Goal: Task Accomplishment & Management: Manage account settings

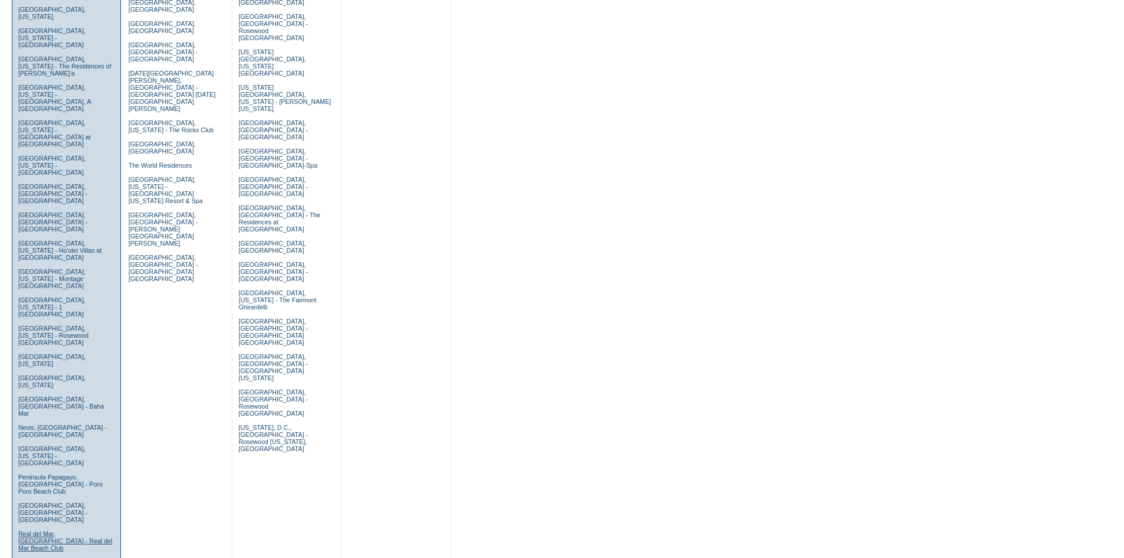
scroll to position [590, 0]
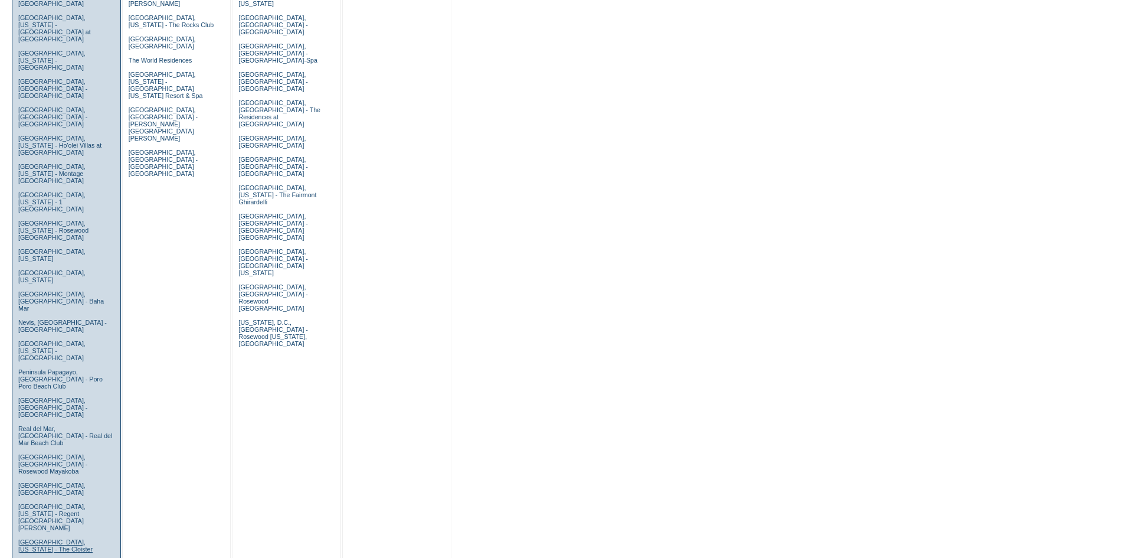
click at [39, 538] on link "Sea Island, Georgia - The Cloister" at bounding box center [55, 545] width 74 height 14
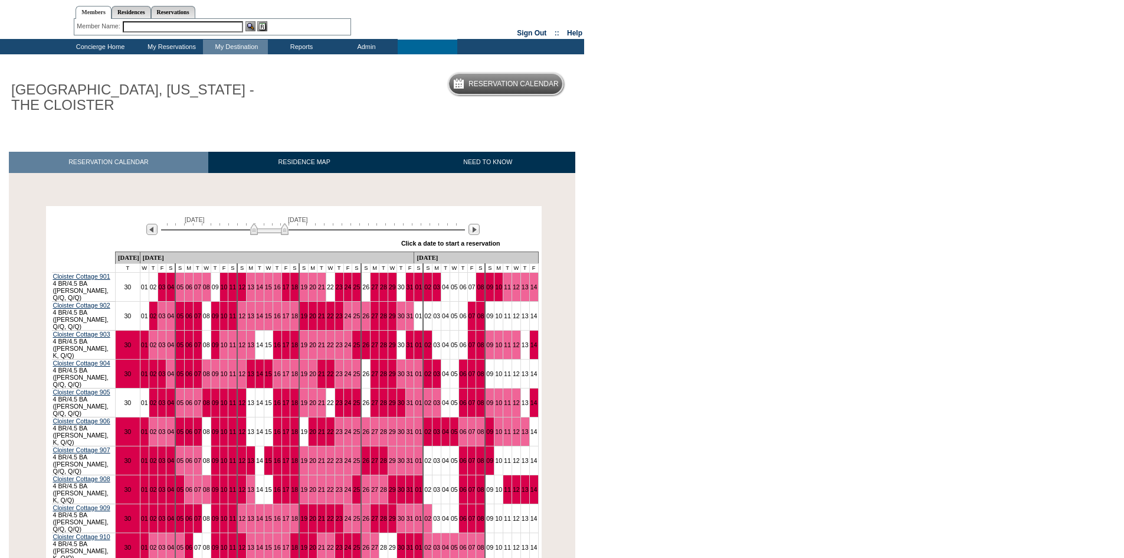
scroll to position [59, 0]
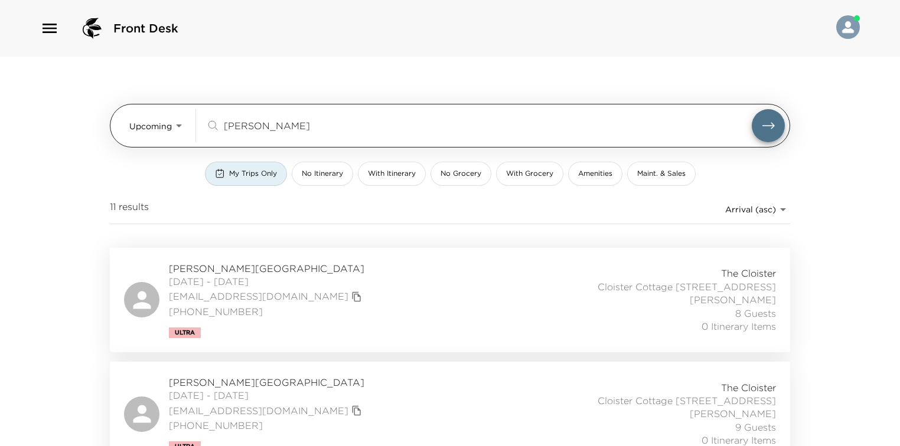
click at [267, 129] on input "garn" at bounding box center [488, 126] width 528 height 14
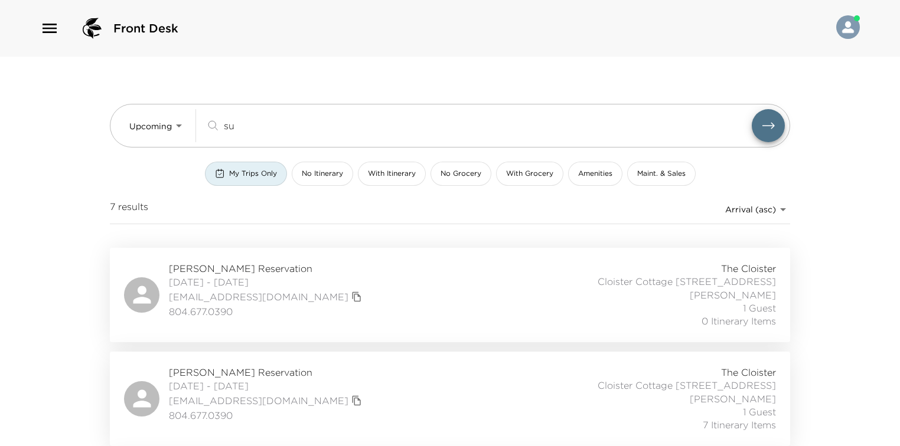
click at [194, 273] on span "[PERSON_NAME] Reservation" at bounding box center [267, 268] width 196 height 13
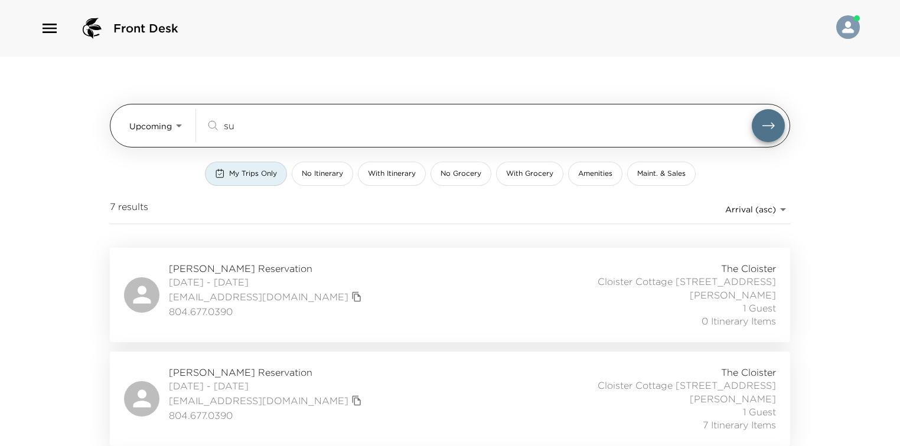
drag, startPoint x: 250, startPoint y: 119, endPoint x: 243, endPoint y: 119, distance: 6.5
click at [243, 119] on input "su" at bounding box center [488, 126] width 528 height 14
type input "h"
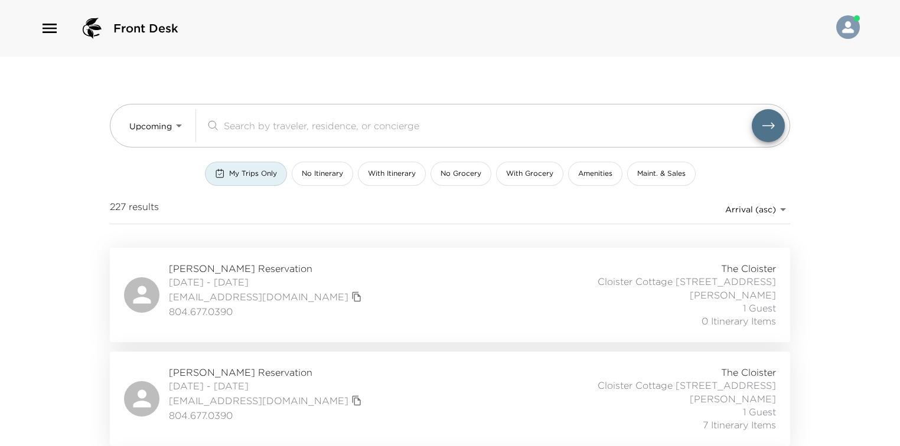
click at [47, 172] on div "Front Desk Upcoming Upcoming ​ My Trips Only No Itinerary With Itinerary No Gro…" at bounding box center [450, 223] width 900 height 446
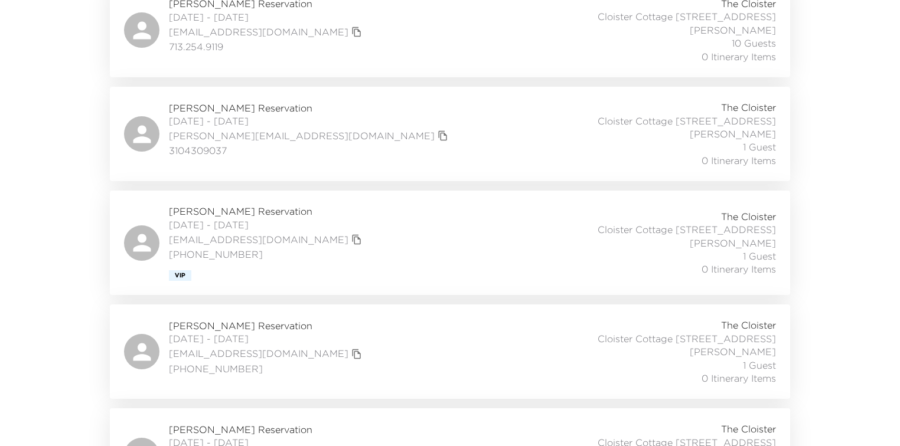
scroll to position [1464, 0]
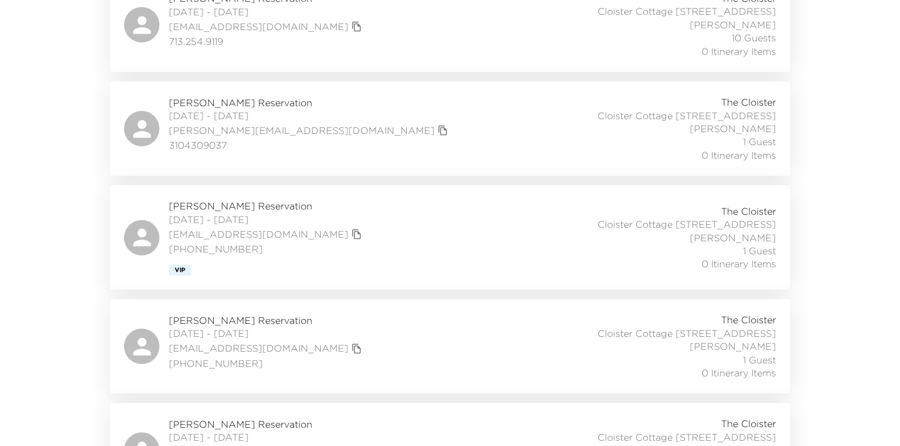
click at [223, 210] on span "Neal Bronzo Reservation" at bounding box center [267, 205] width 196 height 13
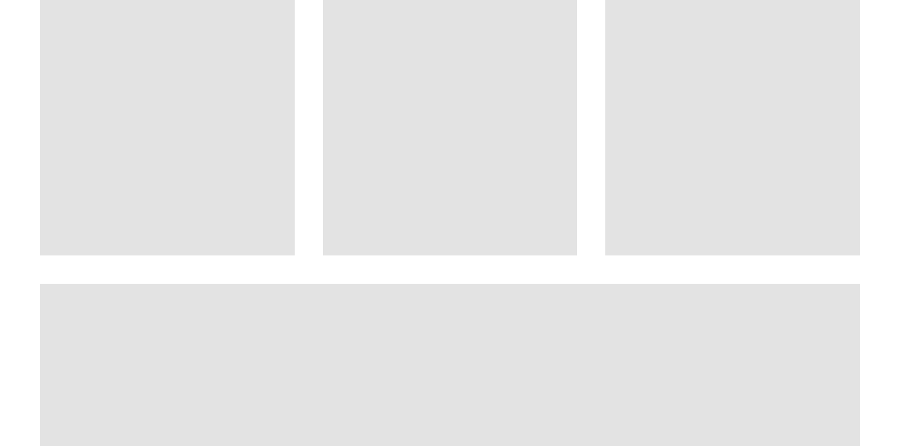
scroll to position [794, 0]
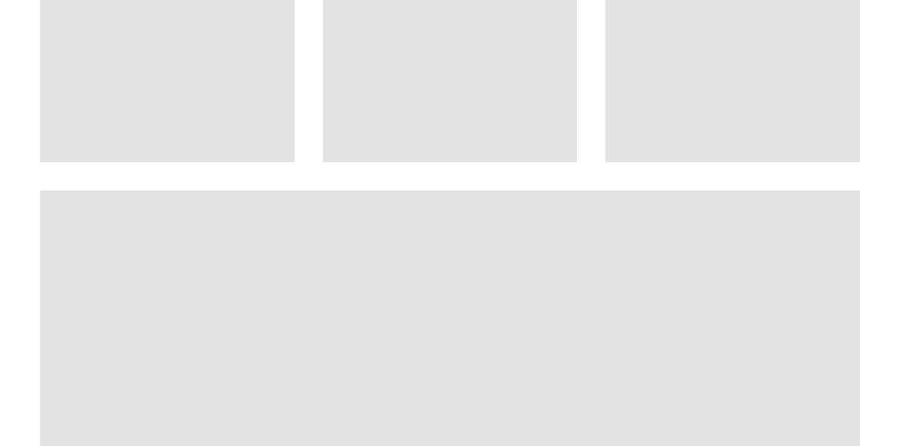
drag, startPoint x: 29, startPoint y: 179, endPoint x: 28, endPoint y: 223, distance: 43.7
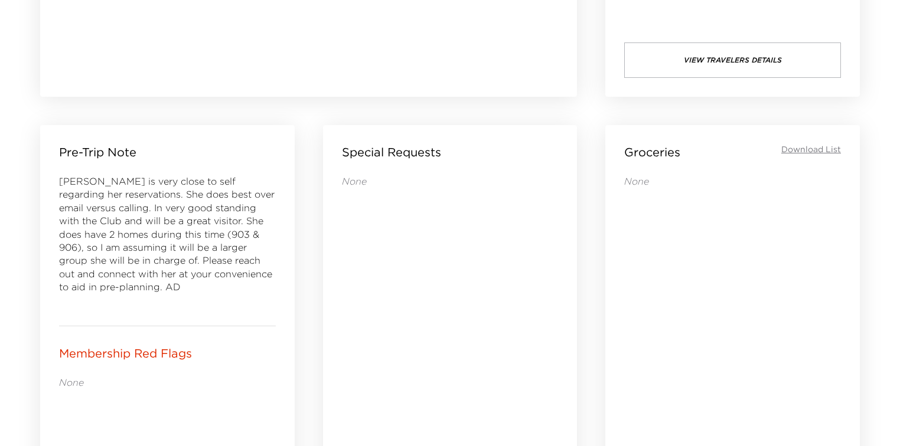
scroll to position [472, 0]
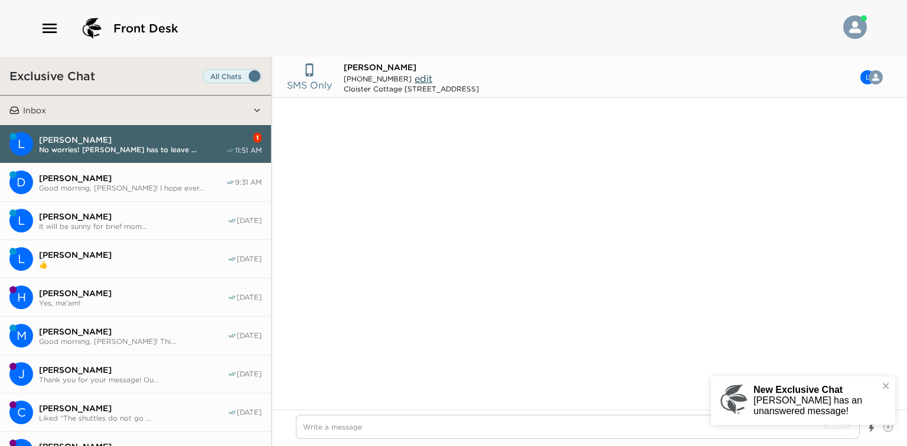
scroll to position [426, 0]
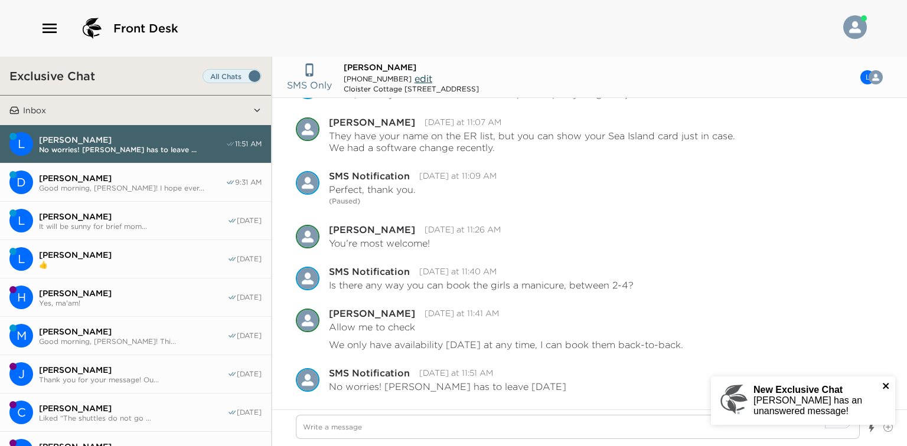
click at [885, 382] on icon "close" at bounding box center [886, 385] width 8 height 9
click at [486, 429] on textarea "To enrich screen reader interactions, please activate Accessibility in Grammarl…" at bounding box center [578, 427] width 564 height 24
type textarea "x"
type textarea "O"
type textarea "x"
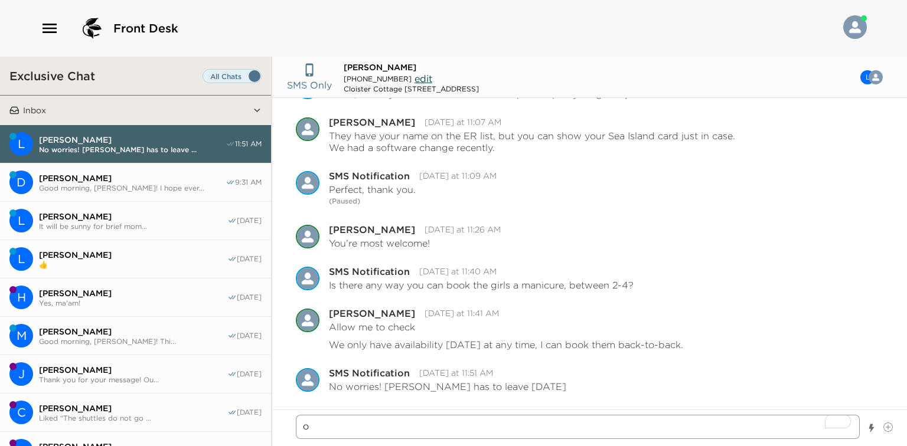
type textarea "Oh"
type textarea "x"
type textarea "Oh,"
type textarea "x"
type textarea "Oh,"
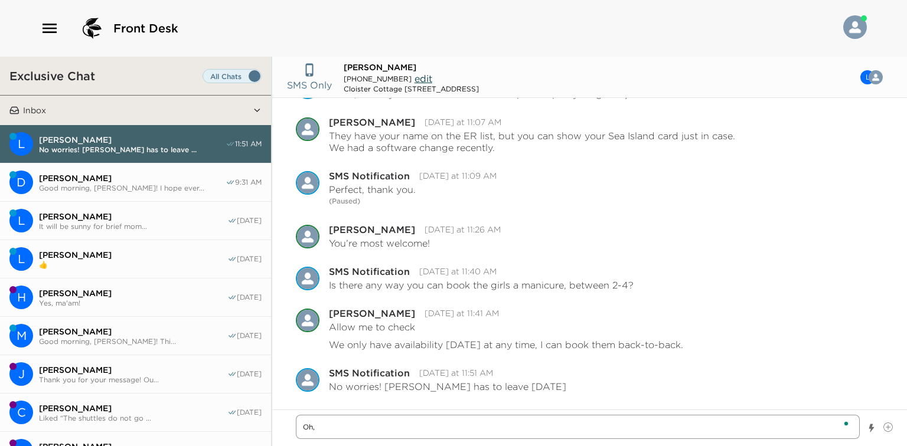
type textarea "x"
type textarea "Oh, u"
type textarea "x"
type textarea "Oh, un"
type textarea "x"
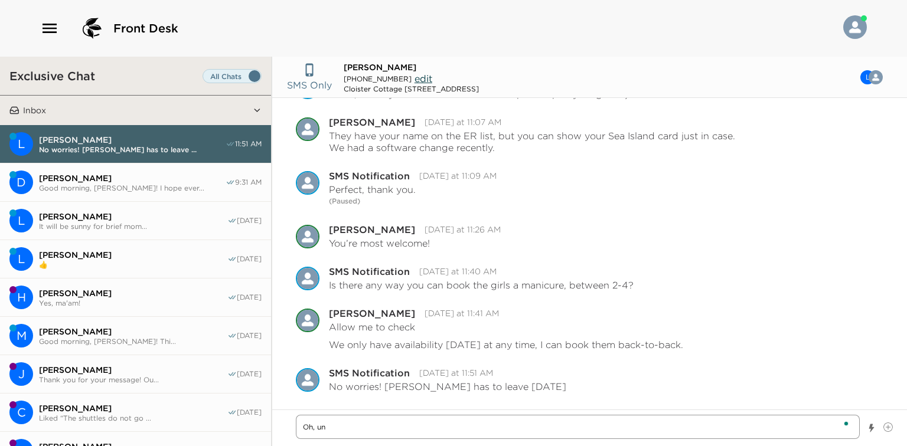
type textarea "Oh, und"
type textarea "x"
type textarea "Oh, unde"
type textarea "x"
type textarea "Oh, under"
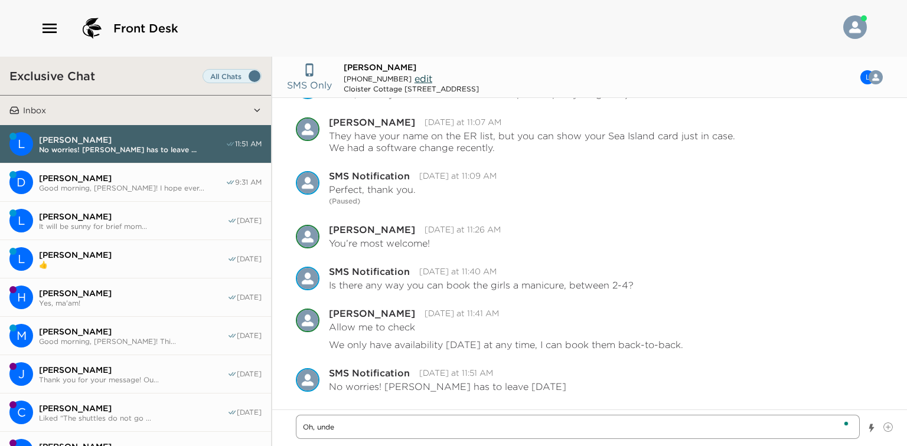
type textarea "x"
type textarea "Oh, unders"
type textarea "x"
type textarea "Oh, underst"
type textarea "x"
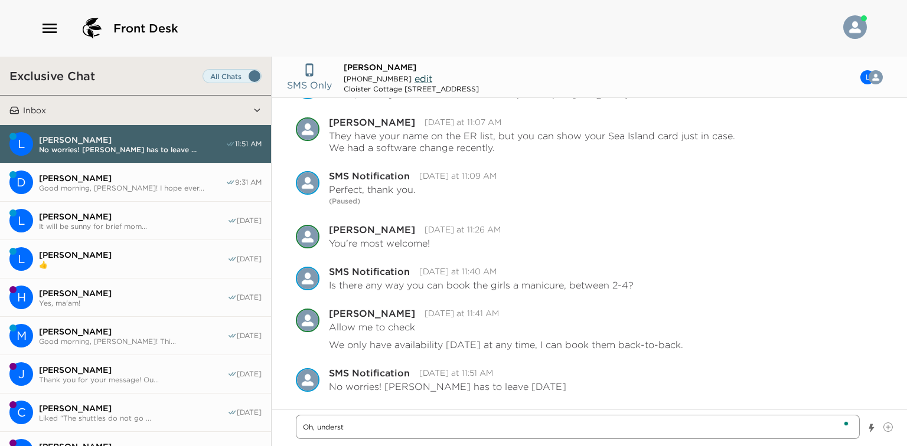
type textarea "Oh, understo"
type textarea "x"
type textarea "Oh, understoo"
type textarea "x"
type textarea "Oh, understood"
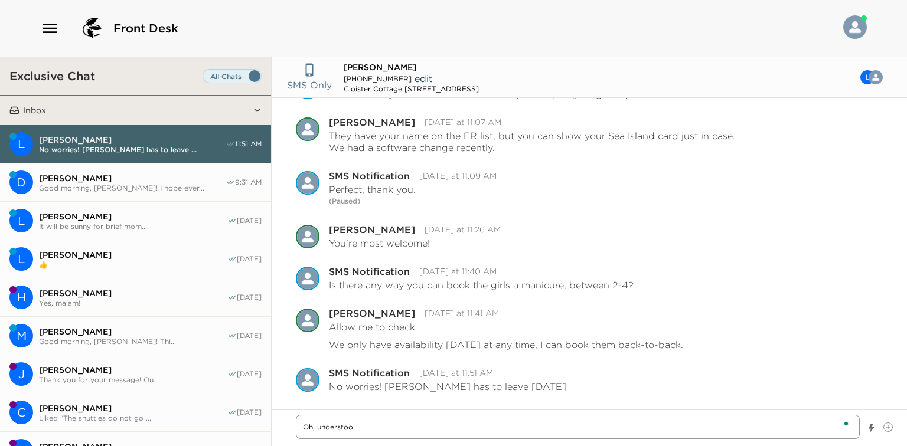
type textarea "x"
type textarea "Oh, understood."
type textarea "x"
type textarea "Oh, understood."
type textarea "x"
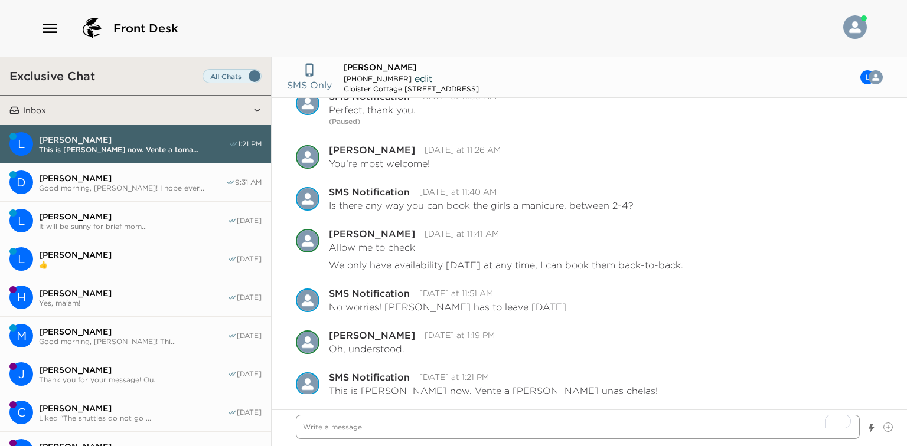
scroll to position [509, 0]
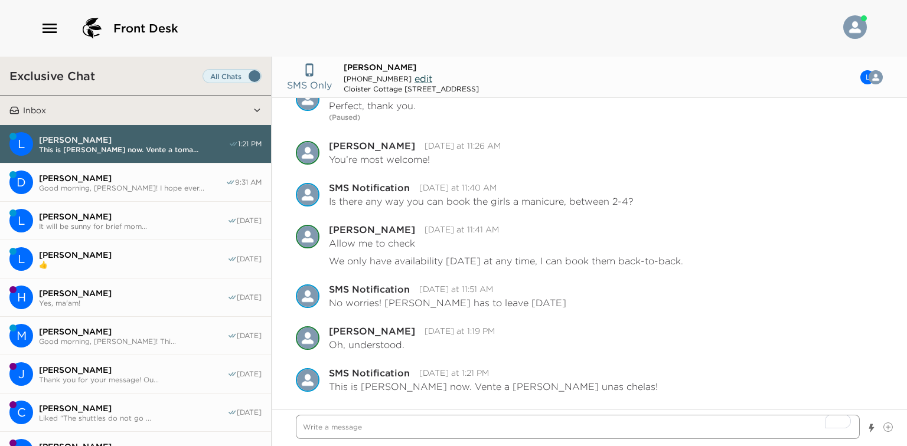
click at [486, 429] on textarea "To enrich screen reader interactions, please activate Accessibility in Grammarl…" at bounding box center [578, 427] width 564 height 24
click at [153, 189] on span "Good morning, Dan! I hope ever..." at bounding box center [132, 188] width 187 height 9
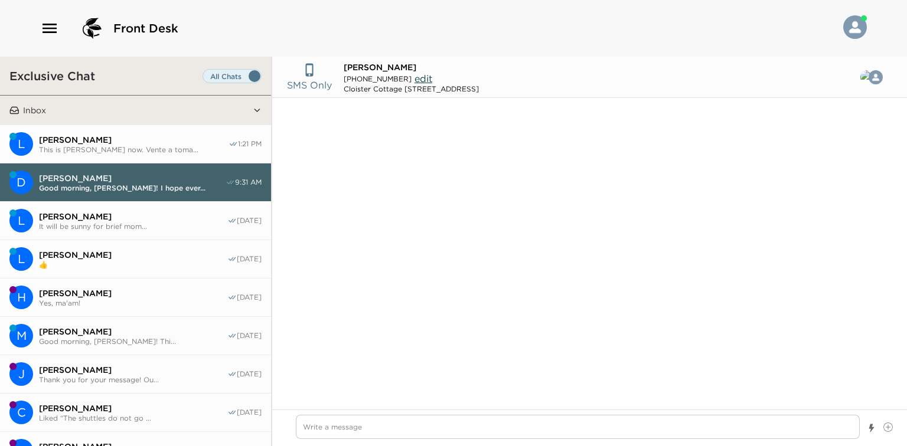
scroll to position [162, 0]
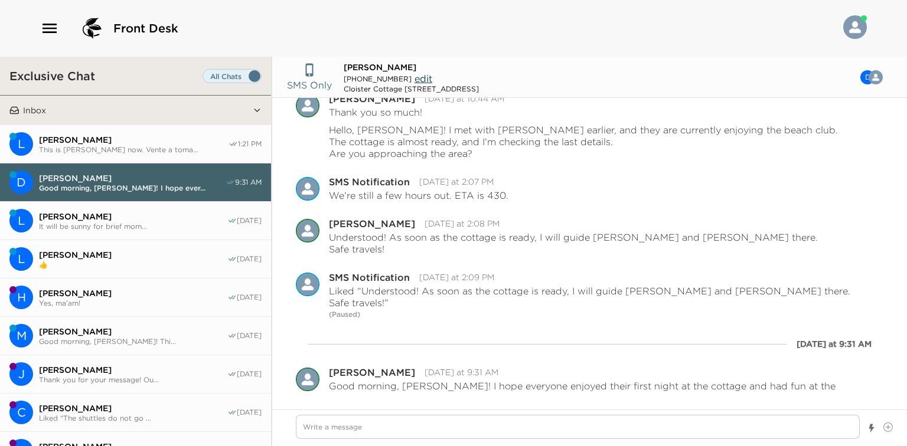
click at [178, 155] on button "L Luis Meza This is Luis now. Vente a toma... 1:21 PM" at bounding box center [135, 144] width 271 height 38
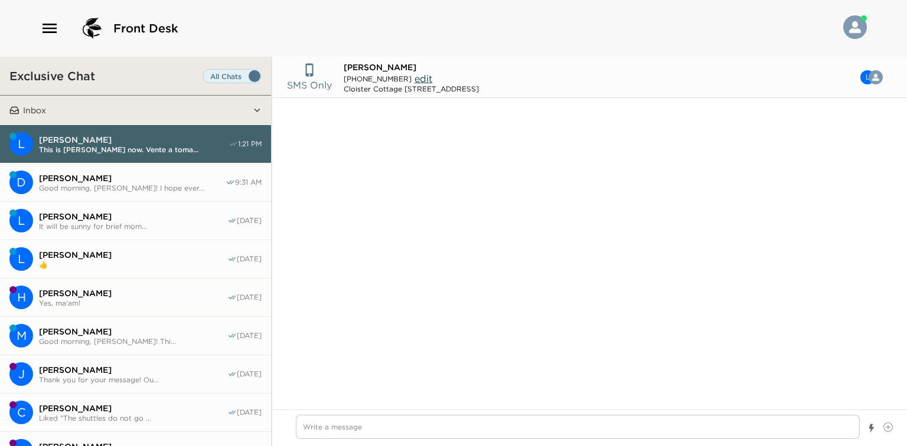
scroll to position [486, 0]
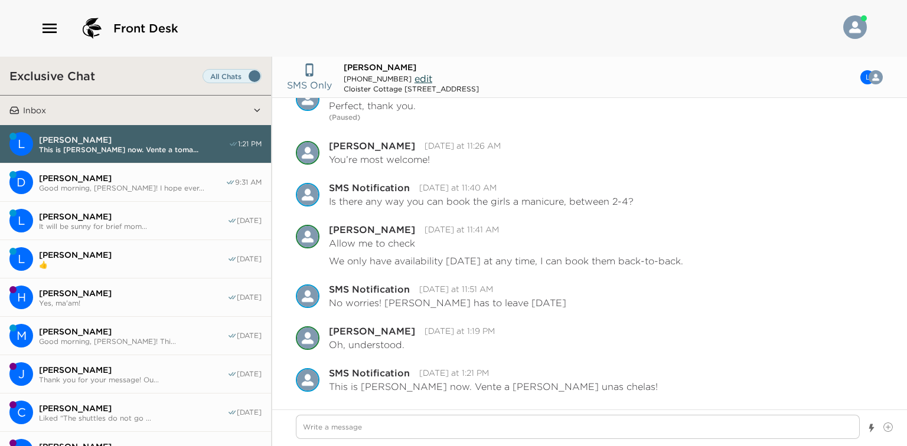
click at [146, 225] on span "It will be sunny for brief mom..." at bounding box center [133, 226] width 188 height 9
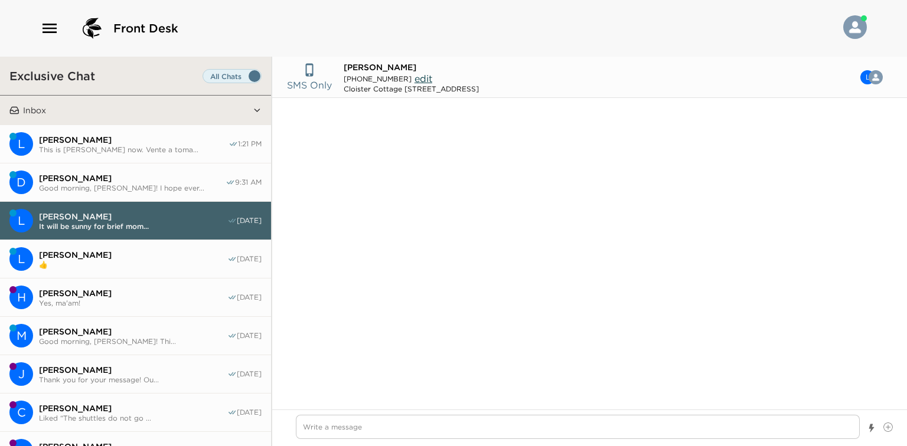
scroll to position [210, 0]
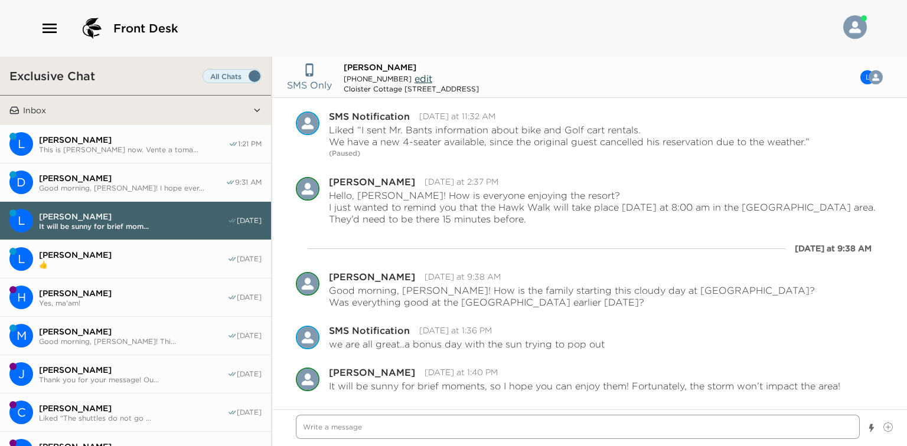
click at [404, 434] on textarea "Write a message" at bounding box center [578, 427] width 564 height 24
type textarea "x"
type textarea "G"
type textarea "x"
type textarea "Go"
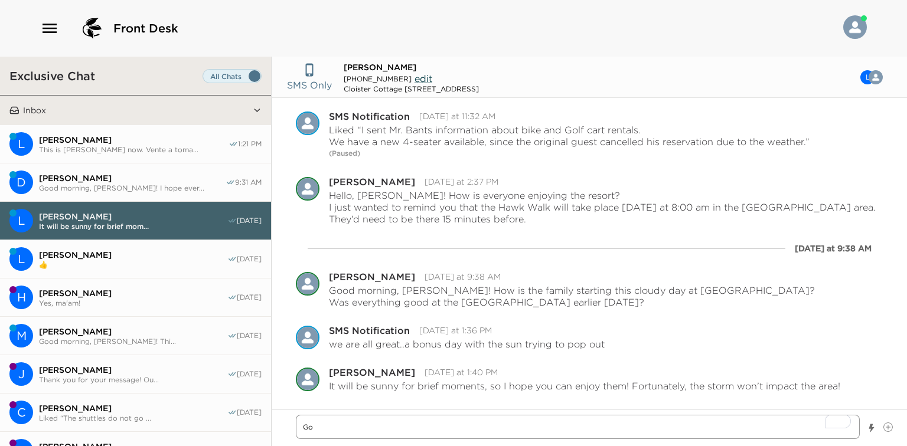
type textarea "x"
type textarea "Goo"
type textarea "x"
type textarea "Good"
type textarea "x"
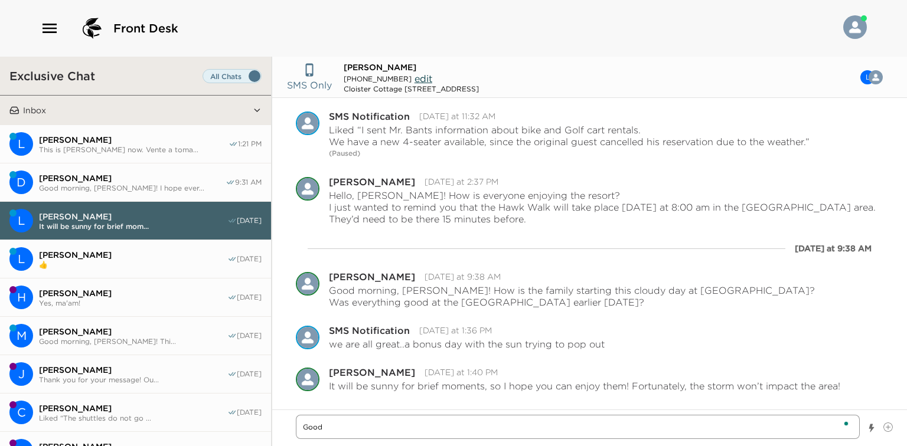
type textarea "Good"
type textarea "x"
type textarea "Good a"
type textarea "x"
type textarea "Good af"
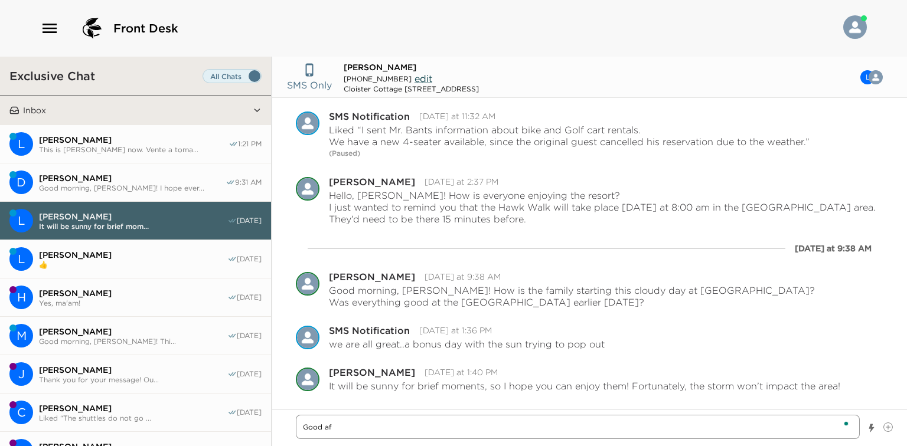
type textarea "x"
type textarea "Good aft"
type textarea "x"
type textarea "Good afte"
type textarea "x"
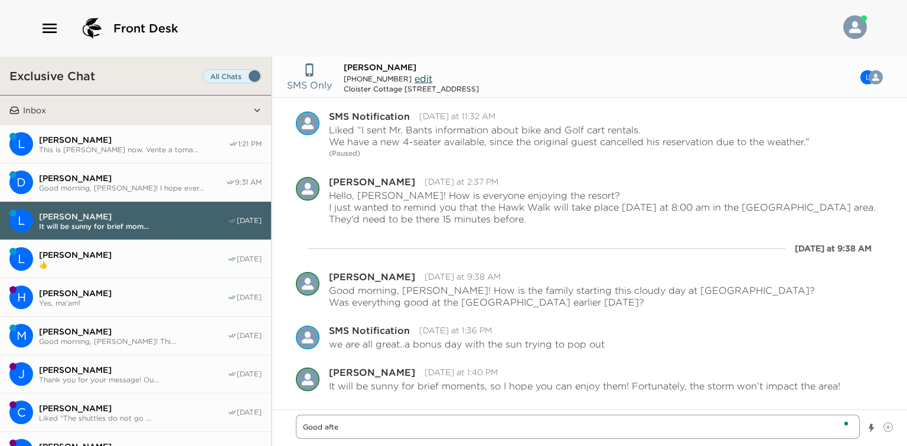
type textarea "Good after"
type textarea "x"
type textarea "Good aftern"
type textarea "x"
type textarea "Good afterno"
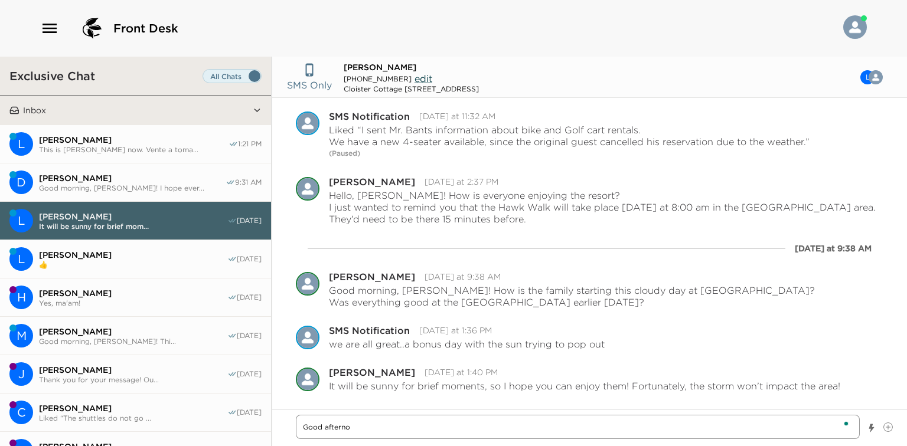
type textarea "x"
type textarea "Good afternoo"
type textarea "x"
type textarea "Good afternoon"
type textarea "x"
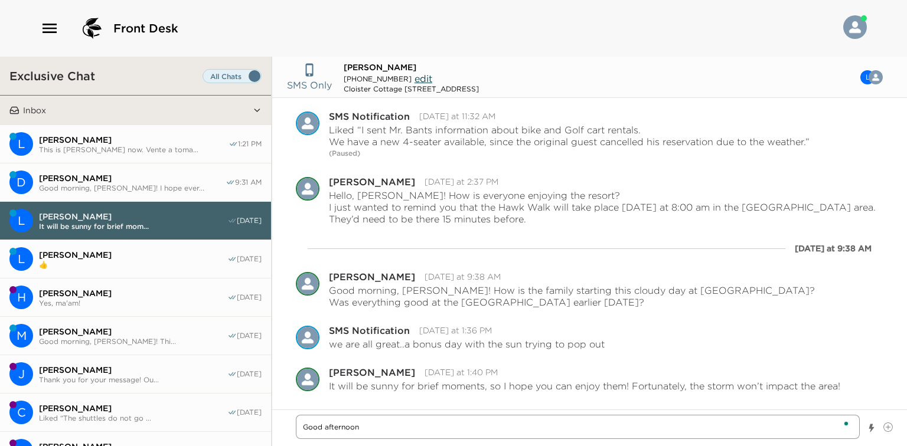
type textarea "Good afternoon,"
type textarea "x"
type textarea "Good afternoon,"
type textarea "x"
type textarea "Good afternoon, L"
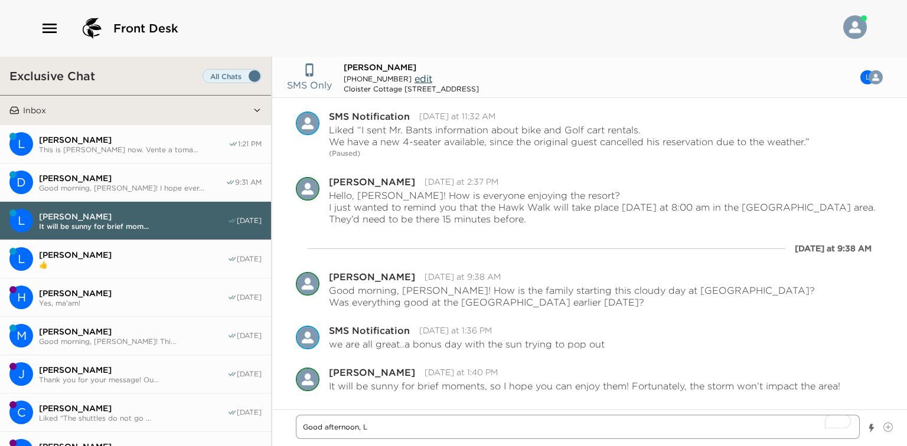
type textarea "x"
type textarea "Good afternoon, La"
type textarea "x"
type textarea "Good afternoon, Lan"
type textarea "x"
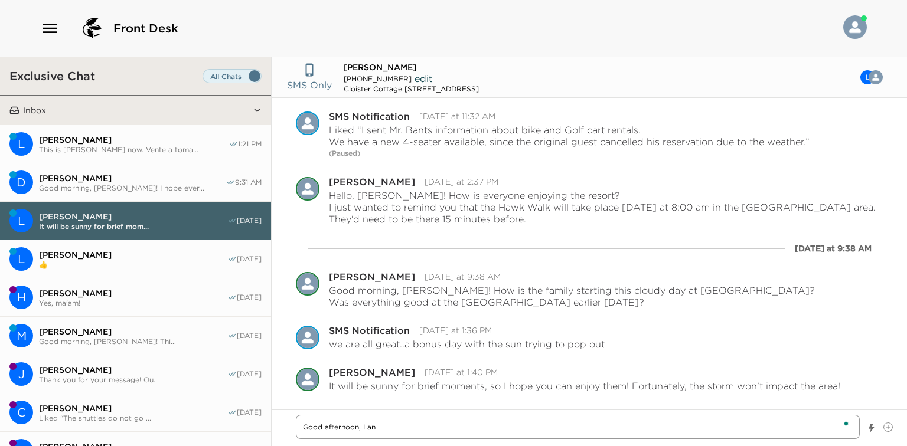
type textarea "Good afternoon, Lanc"
type textarea "x"
type textarea "Good afternoon, Lance"
type textarea "x"
type textarea "Good afternoon, Lance!"
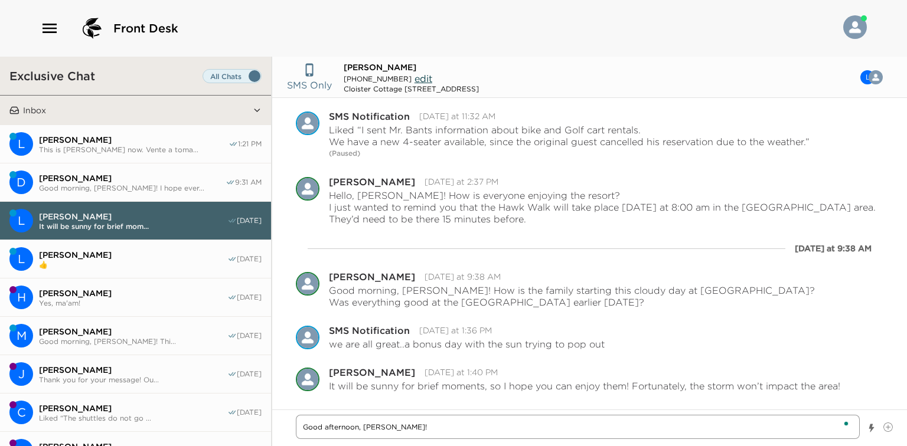
type textarea "x"
type textarea "Good afternoon, Lance!"
type textarea "x"
type textarea "Good afternoon, Lance!"
click at [417, 426] on textarea "Good afternoon, Lance!" at bounding box center [578, 427] width 564 height 24
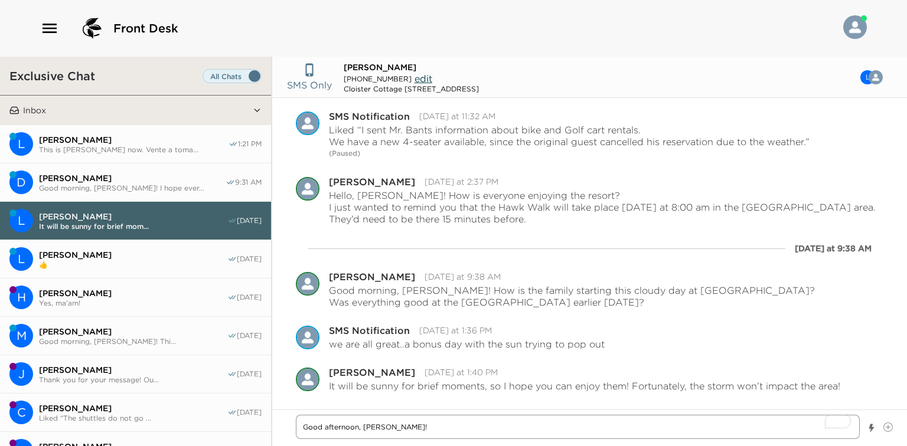
type textarea "x"
type textarea "Good afternoon, Lance! H"
type textarea "x"
type textarea "Good afternoon, Lance! Ha"
type textarea "x"
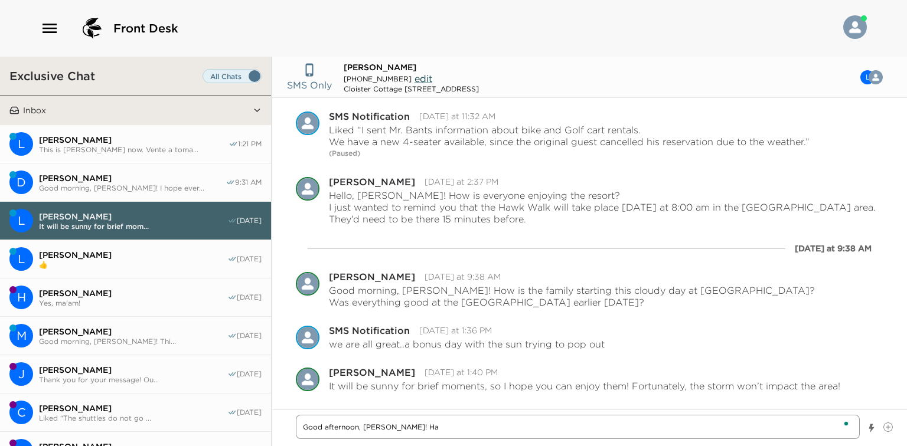
type textarea "Good afternoon, Lance! Hae"
type textarea "x"
type textarea "Good afternoon, Lance! Ha"
type textarea "x"
type textarea "Good afternoon, Lance! Hav"
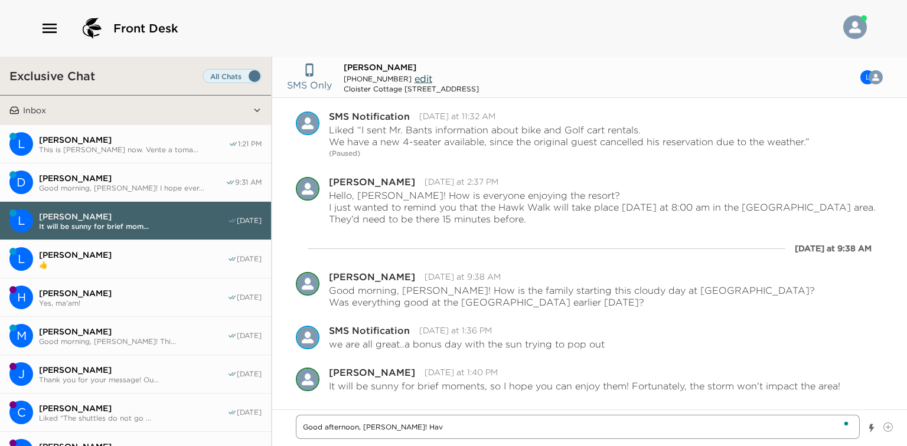
type textarea "x"
type textarea "Good afternoon, Lance! Hav"
type textarea "x"
type textarea "Good afternoon, Lance! Hav y"
type textarea "x"
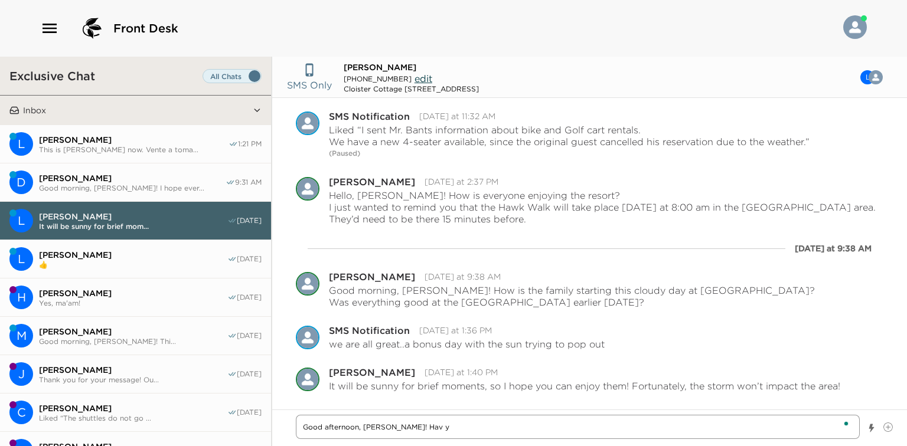
type textarea "Good afternoon, Lance! Hav yo"
type textarea "x"
type textarea "Good afternoon, Lance! Hav you"
type textarea "x"
type textarea "Good afternoon, Lance! Hav you"
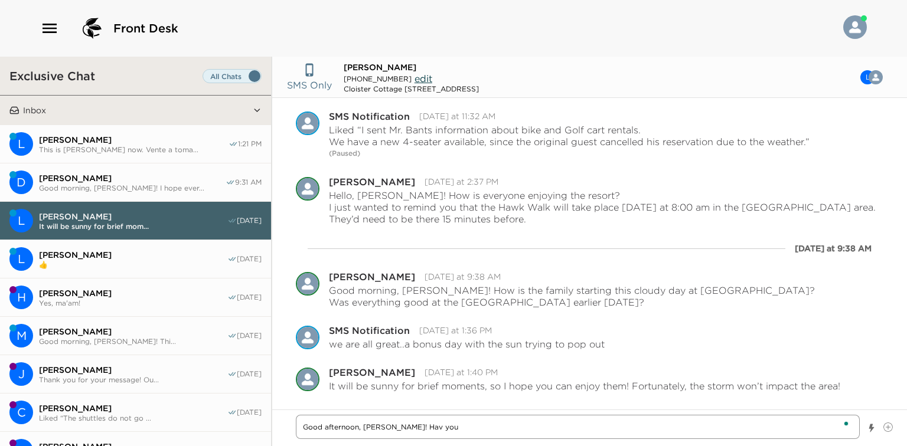
type textarea "x"
type textarea "Good afternoon, Lance! Hav you"
type textarea "x"
type textarea "Good afternoon, Lance! Hav yo"
type textarea "x"
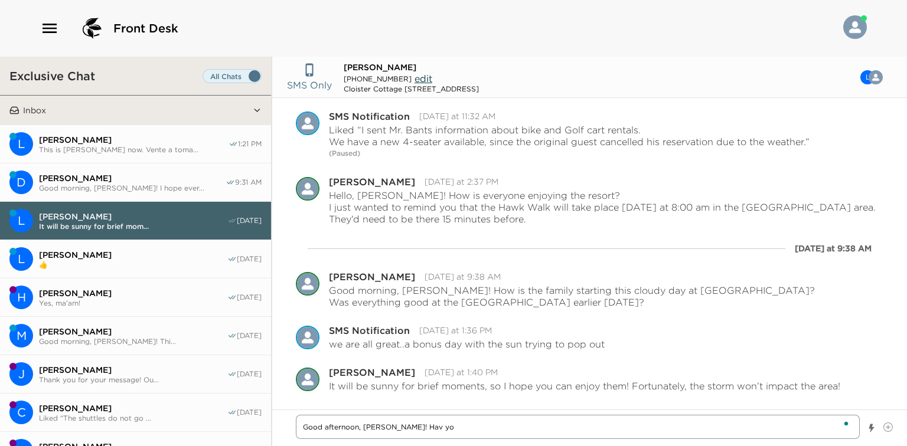
type textarea "Good afternoon, Lance! Hav y"
type textarea "x"
type textarea "Good afternoon, Lance! Hav"
type textarea "x"
type textarea "Good afternoon, Lance! Hav"
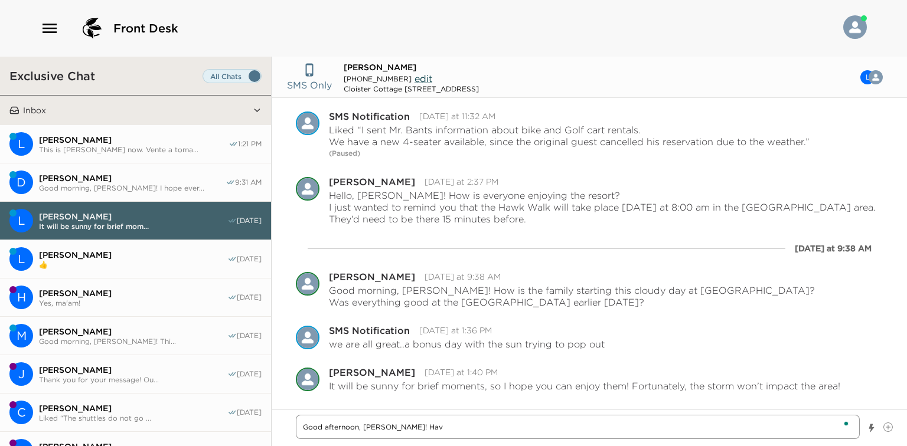
type textarea "x"
type textarea "Good afternoon, Lance! Have"
type textarea "x"
type textarea "Good afternoon, Lance! Have"
type textarea "x"
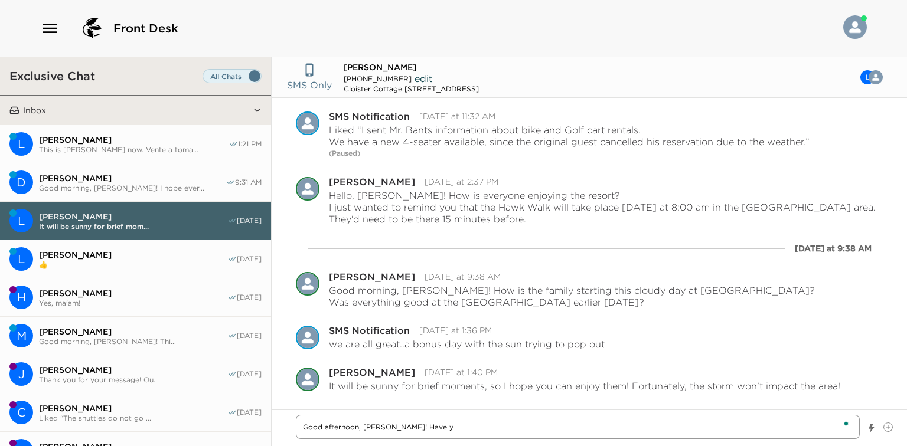
type textarea "Good afternoon, Lance! Have yo"
type textarea "x"
type textarea "Good afternoon, Lance! Have you"
type textarea "x"
type textarea "Good afternoon, Lance! Have you"
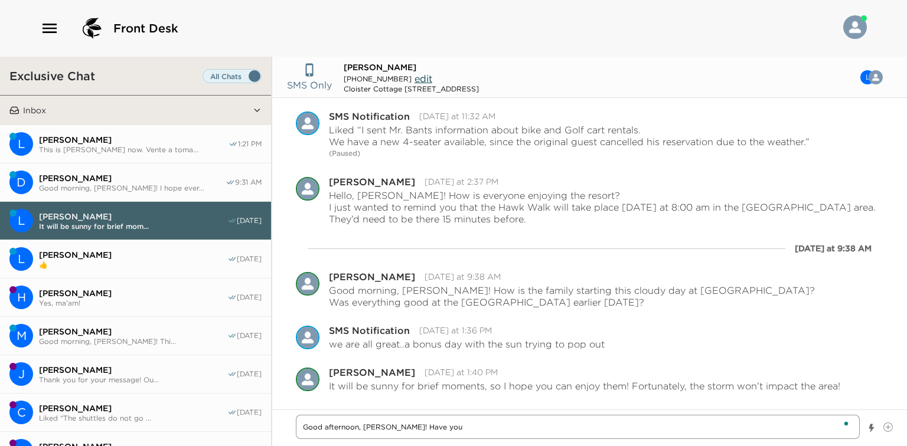
type textarea "x"
type textarea "Good afternoon, Lance! Have you a"
type textarea "x"
type textarea "Good afternoon, Lance! Have you al"
type textarea "x"
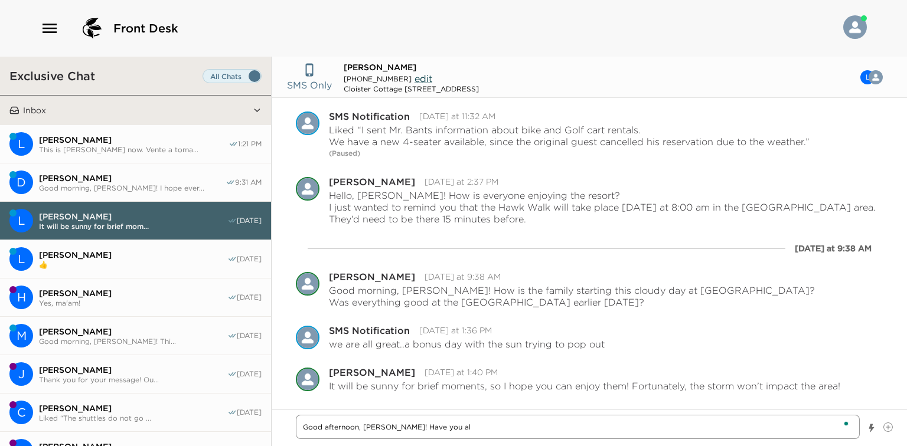
type textarea "Good afternoon, Lance! Have you all"
type textarea "x"
type textarea "Good afternoon, Lance! Have you all"
type textarea "x"
type textarea "Good afternoon, Lance! Have you all e"
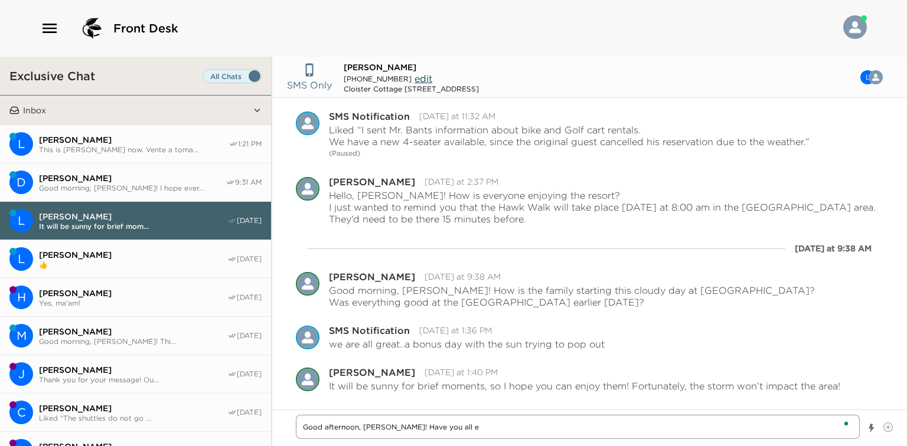
type textarea "x"
type textarea "Good afternoon, Lance! Have you all en"
type textarea "x"
type textarea "Good afternoon, Lance! Have you all enj"
type textarea "x"
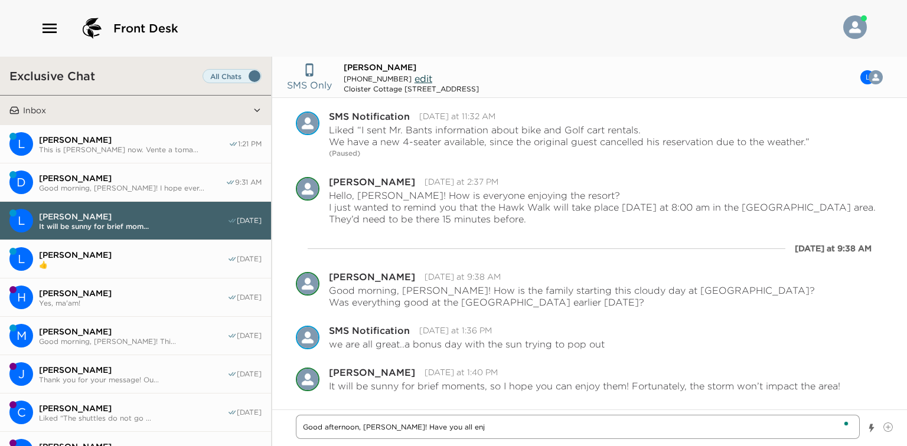
type textarea "Good afternoon, Lance! Have you all enjo"
type textarea "x"
type textarea "Good afternoon, Lance! Have you all enjoy"
type textarea "x"
type textarea "Good afternoon, Lance! Have you all enjoye"
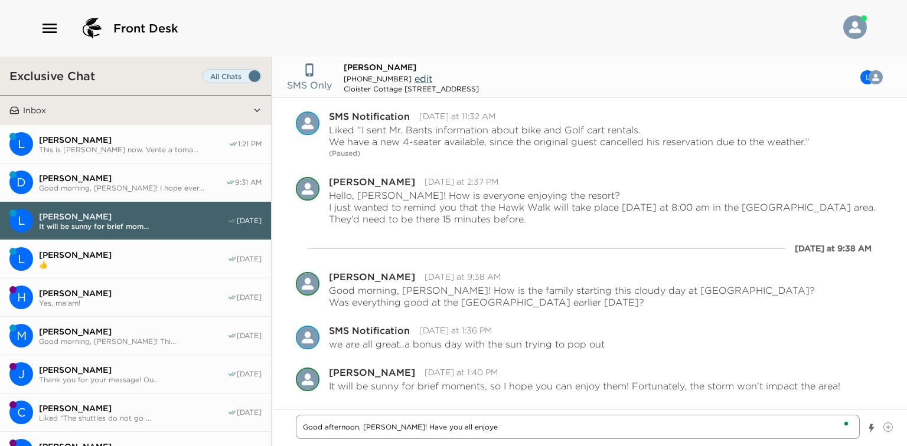
type textarea "x"
type textarea "Good afternoon, Lance! Have you all enjoyed"
type textarea "x"
type textarea "Good afternoon, Lance! Have you all enjoyed"
type textarea "x"
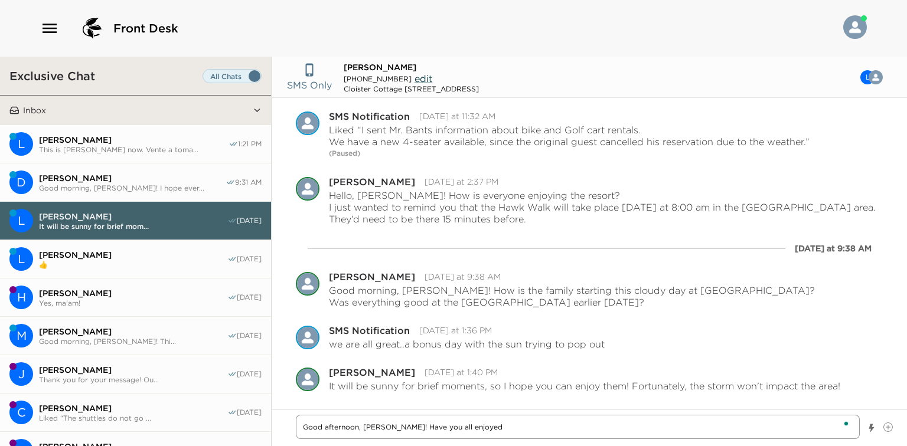
type textarea "Good afternoon, Lance! Have you all enjoyed t"
type textarea "x"
type textarea "Good afternoon, Lance! Have you all enjoyed th"
type textarea "x"
type textarea "Good afternoon, Lance! Have you all enjoyed the"
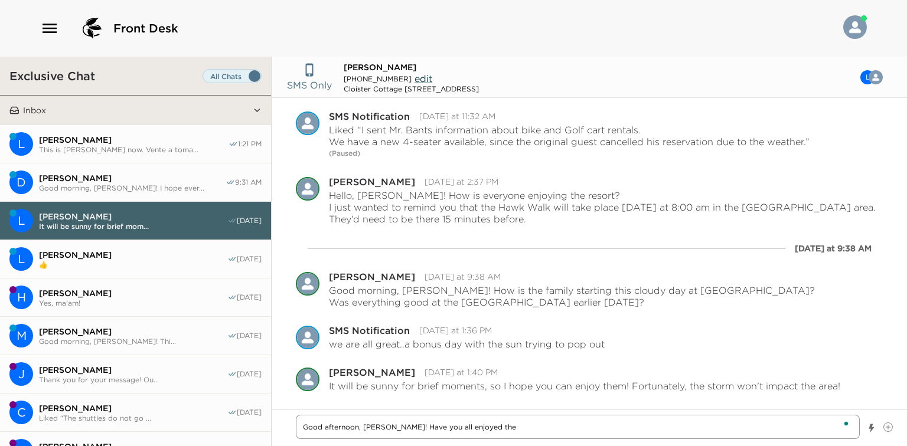
type textarea "x"
type textarea "Good afternoon, Lance! Have you all enjoyed the"
type textarea "x"
type textarea "Good afternoon, Lance! Have you all enjoyed the b"
type textarea "x"
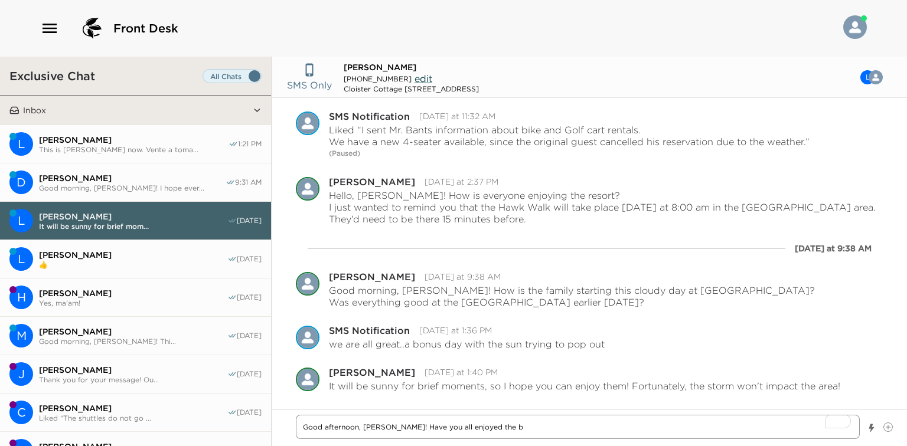
type textarea "Good afternoon, Lance! Have you all enjoyed the be"
type textarea "x"
type textarea "Good afternoon, Lance! Have you all enjoyed the bea"
type textarea "x"
type textarea "Good afternoon, Lance! Have you all enjoyed the beac"
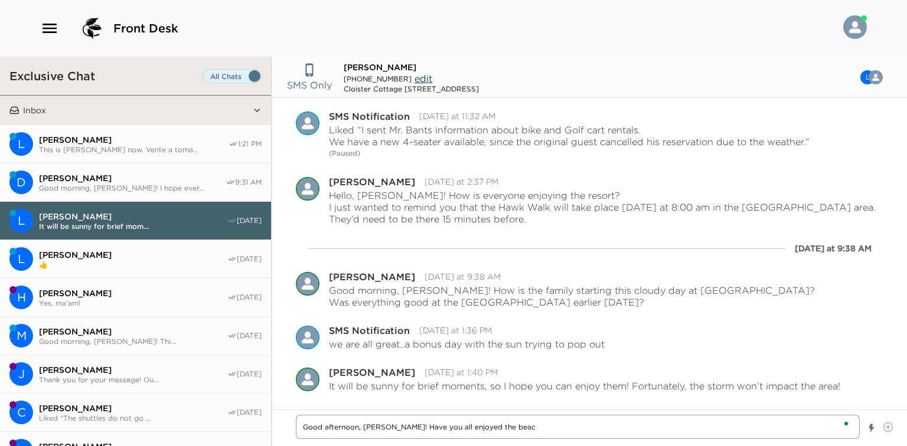
type textarea "x"
type textarea "Good afternoon, Lance! Have you all enjoyed the beach"
type textarea "x"
type textarea "Good afternoon, Lance! Have you all enjoyed the beachc"
type textarea "x"
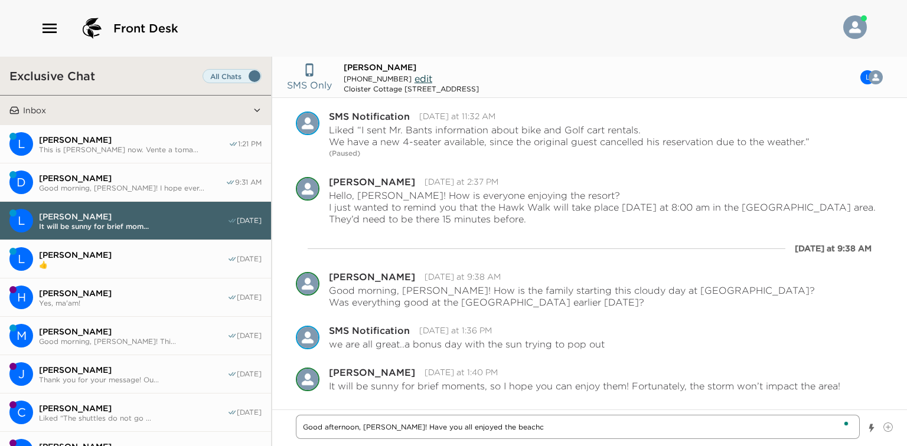
type textarea "Good afternoon, Lance! Have you all enjoyed the beachcl"
type textarea "x"
type textarea "Good afternoon, Lance! Have you all enjoyed the beachc"
type textarea "x"
type textarea "Good afternoon, Lance! Have you all enjoyed the beach"
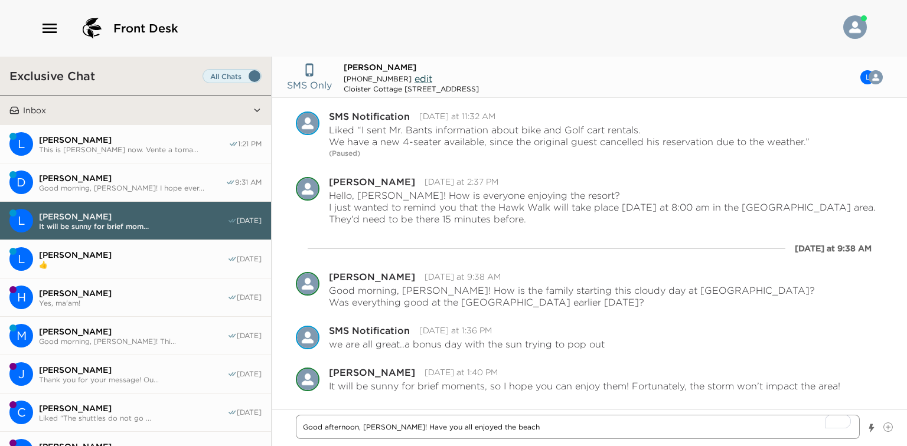
type textarea "x"
type textarea "Good afternoon, Lance! Have you all enjoyed the beach"
type textarea "x"
type textarea "Good afternoon, Lance! Have you all enjoyed the beach c"
type textarea "x"
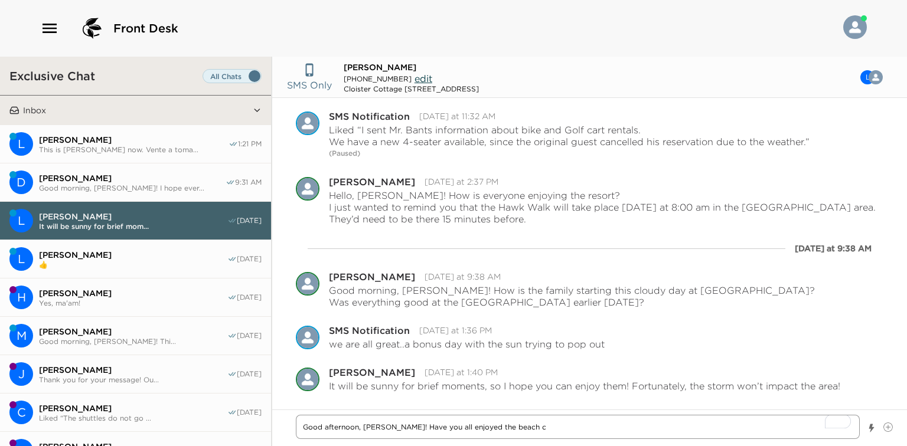
type textarea "Good afternoon, Lance! Have you all enjoyed the beach ck"
type textarea "x"
type textarea "Good afternoon, Lance! Have you all enjoyed the beach c"
type textarea "x"
type textarea "Good afternoon, Lance! Have you all enjoyed the beach cl"
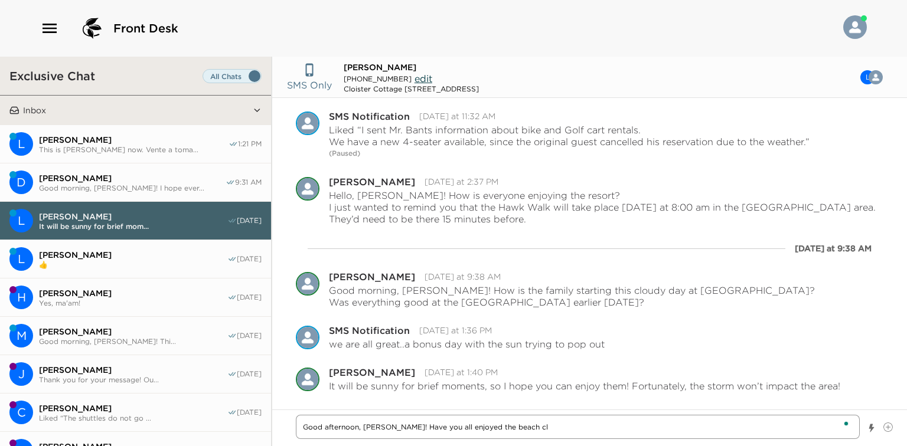
type textarea "x"
type textarea "Good afternoon, Lance! Have you all enjoyed the beach clu"
type textarea "x"
type textarea "Good afternoon, Lance! Have you all enjoyed the beach club"
type textarea "x"
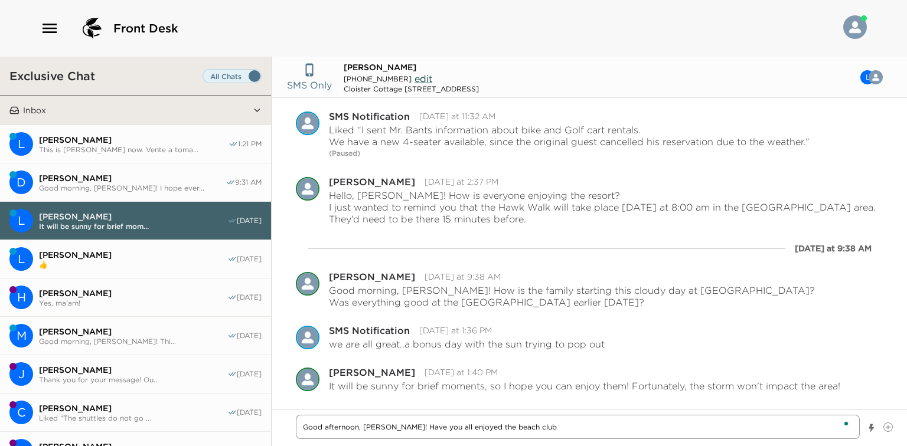
type textarea "Good afternoon, Lance! Have you all enjoyed the beach club"
type textarea "x"
type textarea "Good afternoon, Lance! Have you all enjoyed the beach club t"
type textarea "x"
type textarea "Good afternoon, Lance! Have you all enjoyed the beach club to"
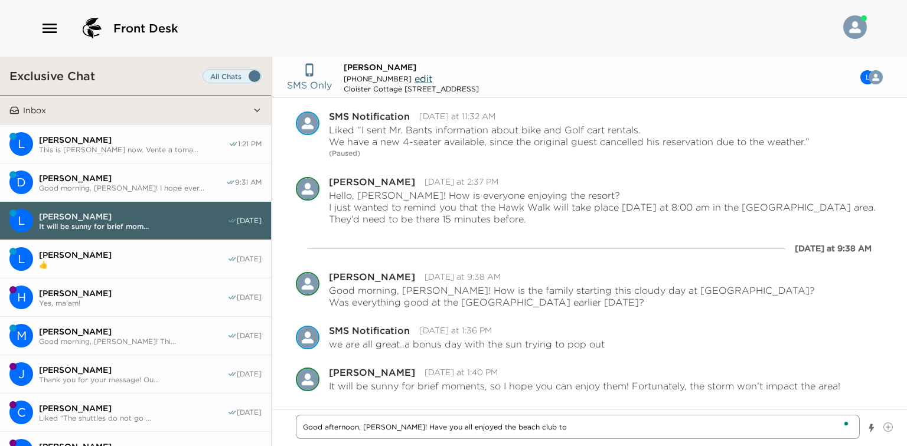
type textarea "x"
type textarea "Good afternoon, Lance! Have you all enjoyed the beach club tod"
type textarea "x"
type textarea "Good afternoon, Lance! Have you all enjoyed the beach club toda"
type textarea "x"
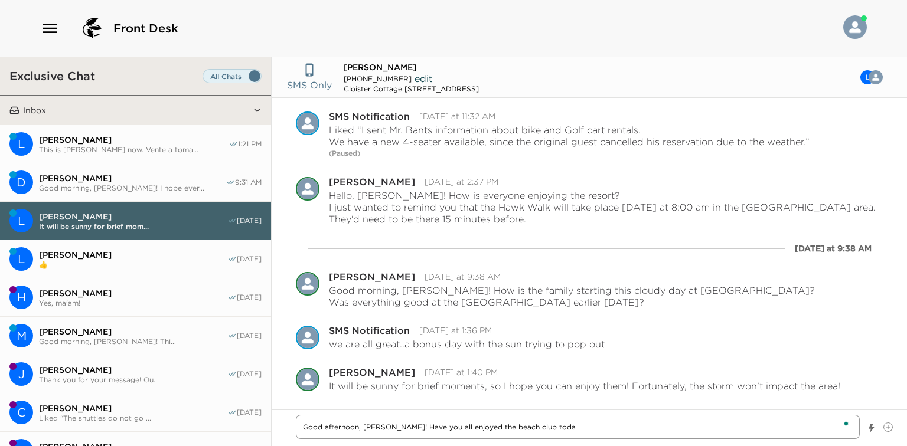
type textarea "Good afternoon, Lance! Have you all enjoyed the beach club today"
type textarea "x"
type textarea "Good afternoon, Lance! Have you all enjoyed the beach club today?"
click at [568, 425] on textarea "Good afternoon, Lance! Have you all enjoyed the beach club today?" at bounding box center [578, 427] width 564 height 24
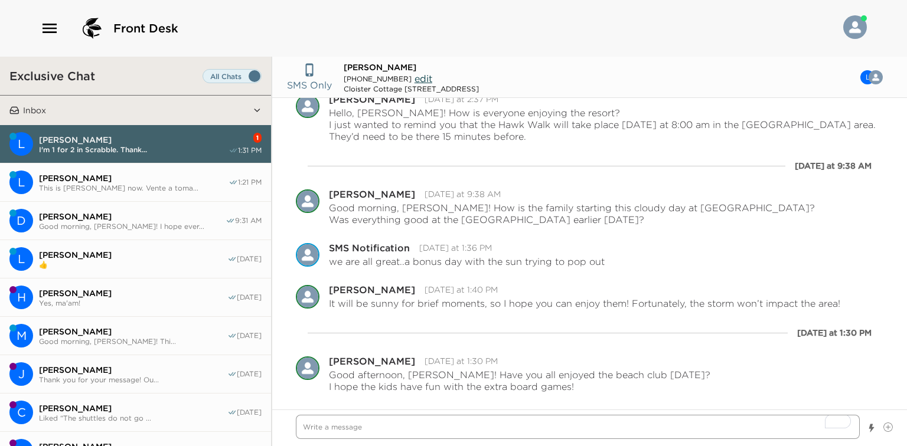
scroll to position [335, 0]
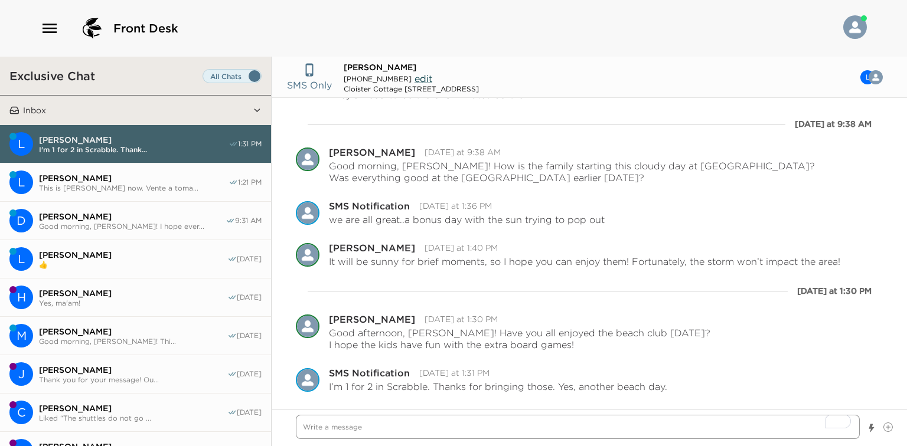
click at [400, 425] on textarea "To enrich screen reader interactions, please activate Accessibility in Grammarl…" at bounding box center [578, 427] width 564 height 24
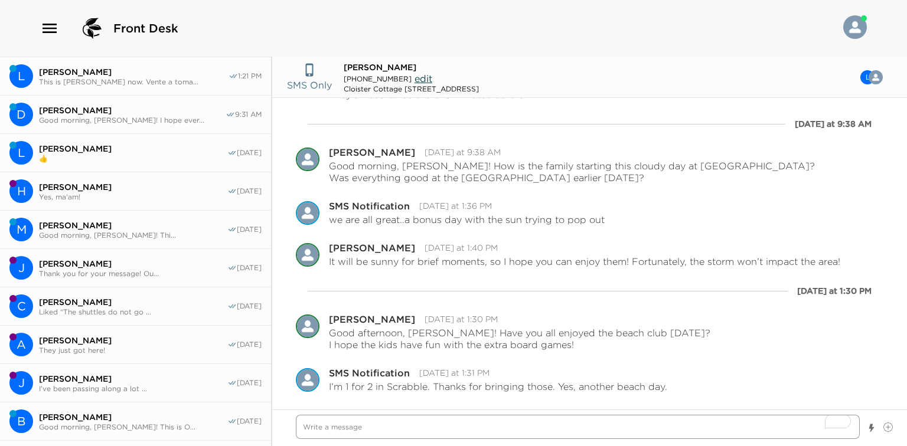
scroll to position [0, 0]
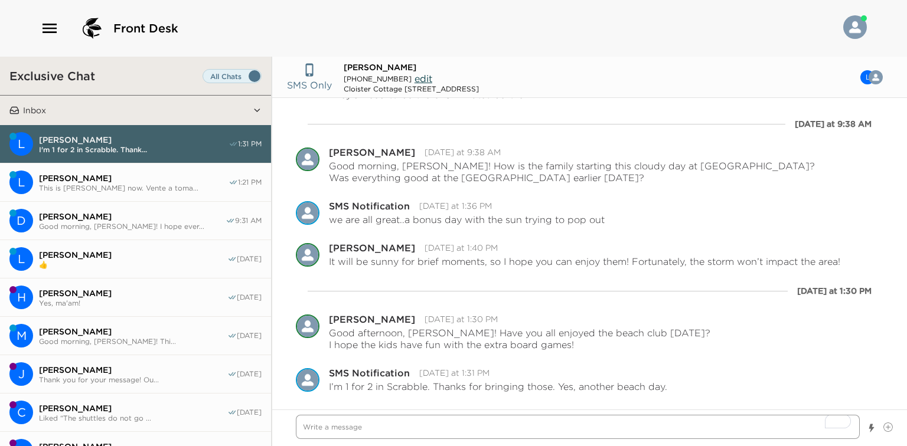
click at [392, 425] on textarea "To enrich screen reader interactions, please activate Accessibility in Grammarl…" at bounding box center [578, 427] width 564 height 24
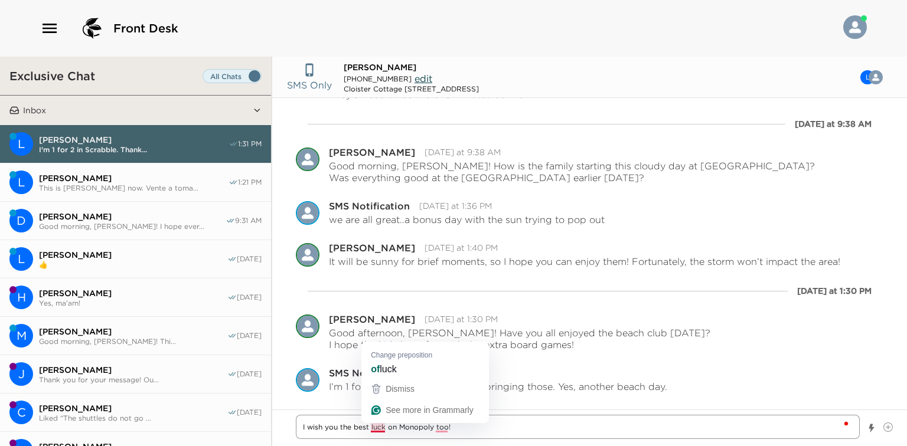
click at [381, 428] on textarea "I wish you the best luck on Monopoly too!" at bounding box center [578, 427] width 564 height 24
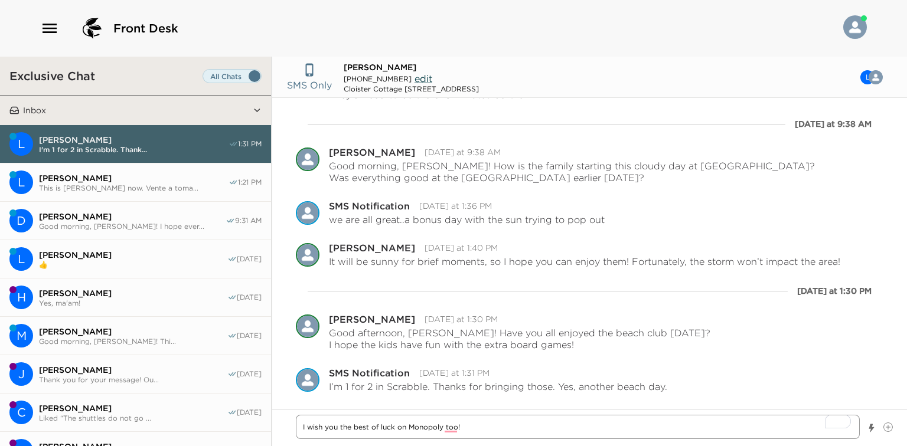
click at [450, 427] on textarea "I wish you the best of luck on Monopoly too!" at bounding box center [578, 427] width 564 height 24
click at [467, 427] on textarea "I wish you the best of luck on Monopoly, too!" at bounding box center [578, 427] width 564 height 24
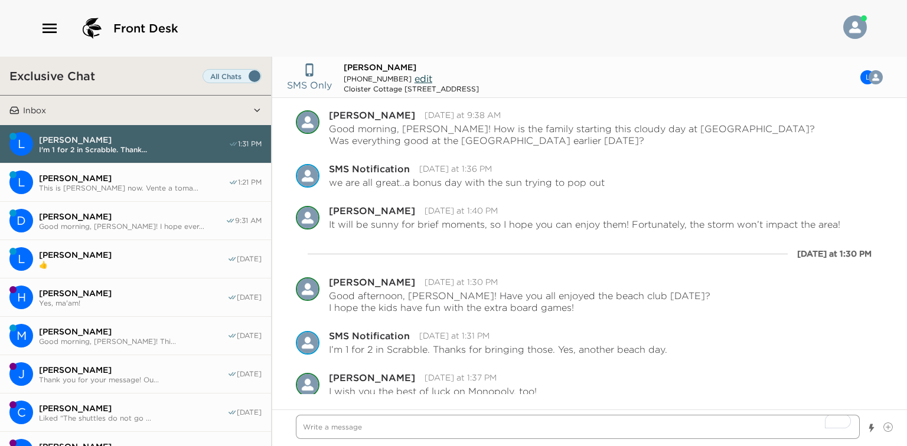
scroll to position [377, 0]
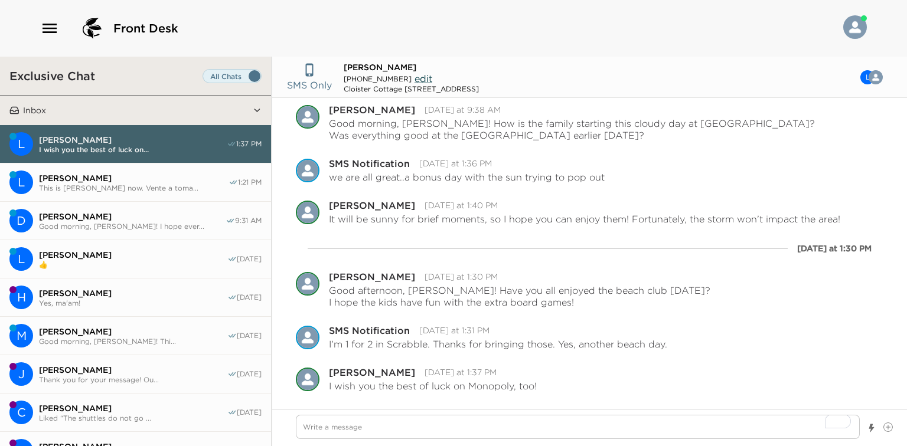
click at [138, 181] on span "Luis Meza" at bounding box center [133, 178] width 189 height 11
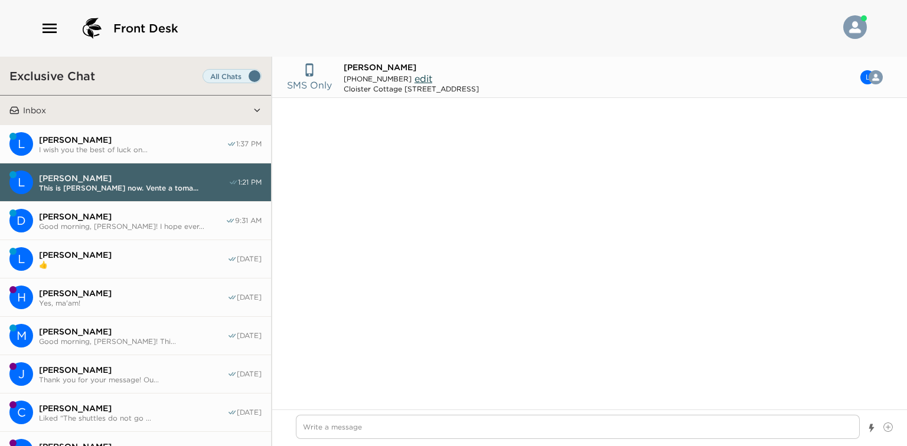
scroll to position [486, 0]
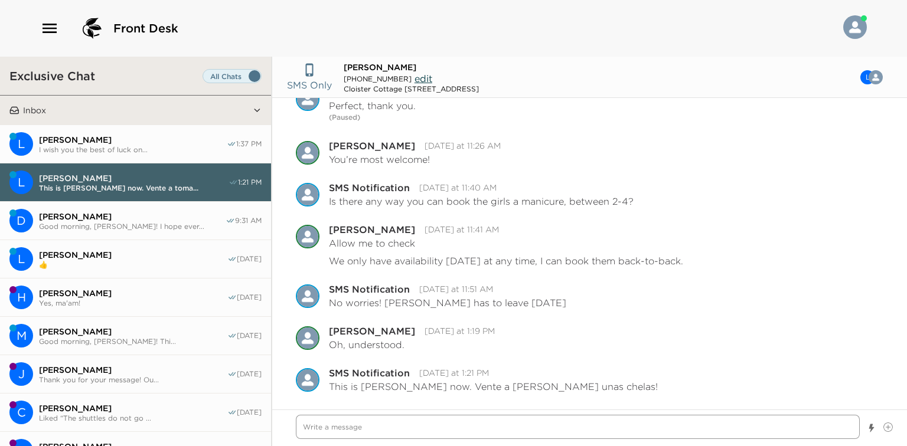
click at [416, 433] on textarea "Write a message" at bounding box center [578, 427] width 564 height 24
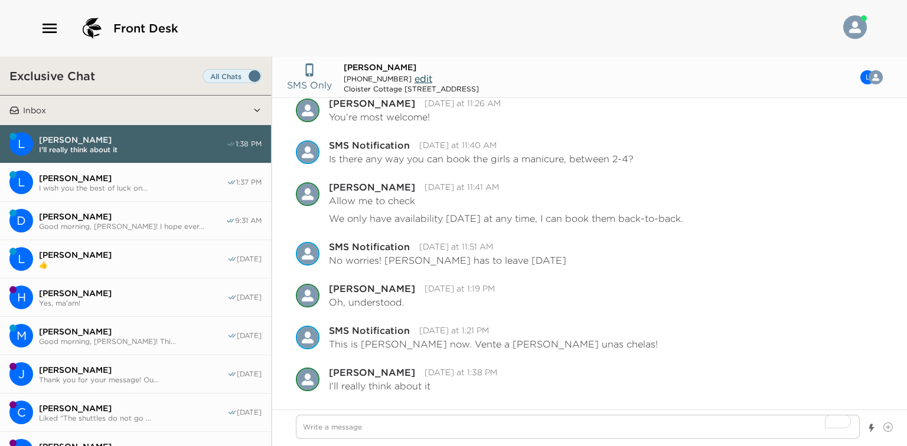
click at [111, 176] on span "Lance Owens" at bounding box center [133, 178] width 188 height 11
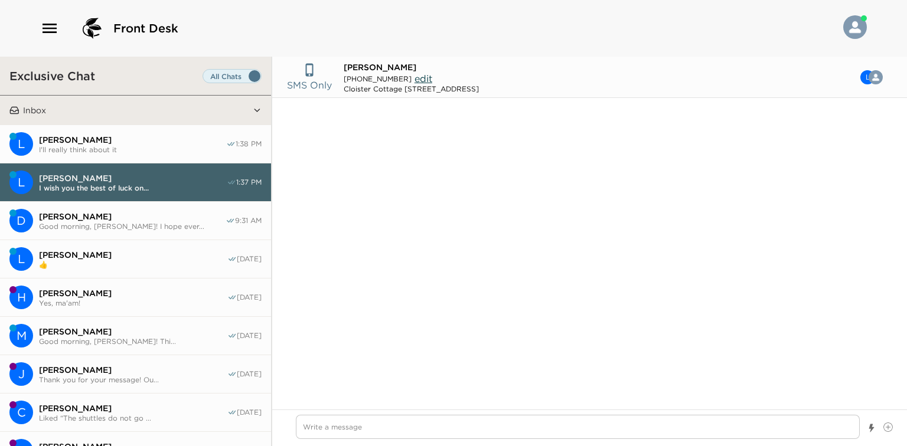
scroll to position [331, 0]
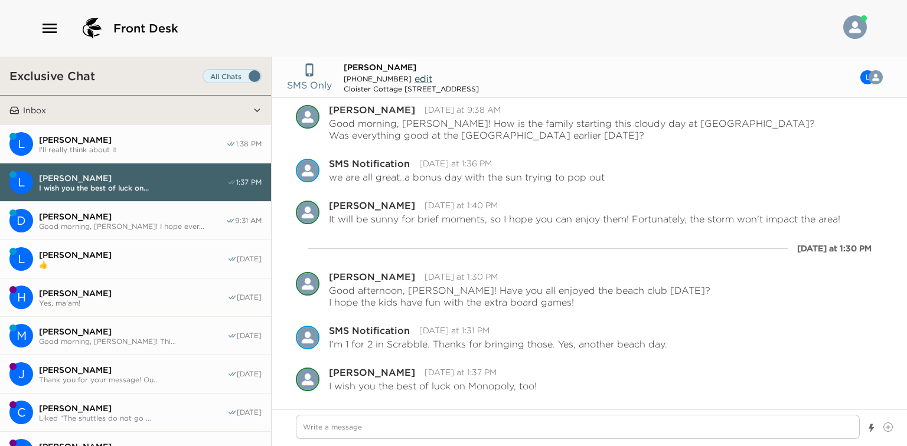
click at [136, 160] on button "L Luis Meza I'll really think about it 1:38 PM" at bounding box center [135, 144] width 271 height 38
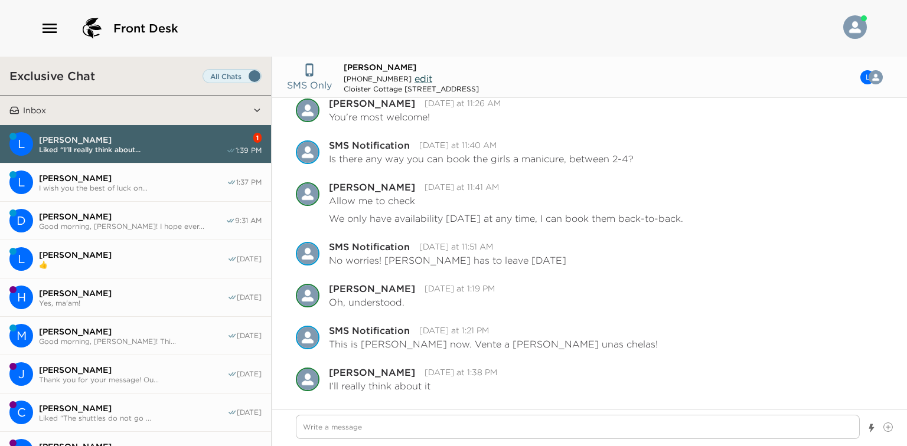
scroll to position [558, 0]
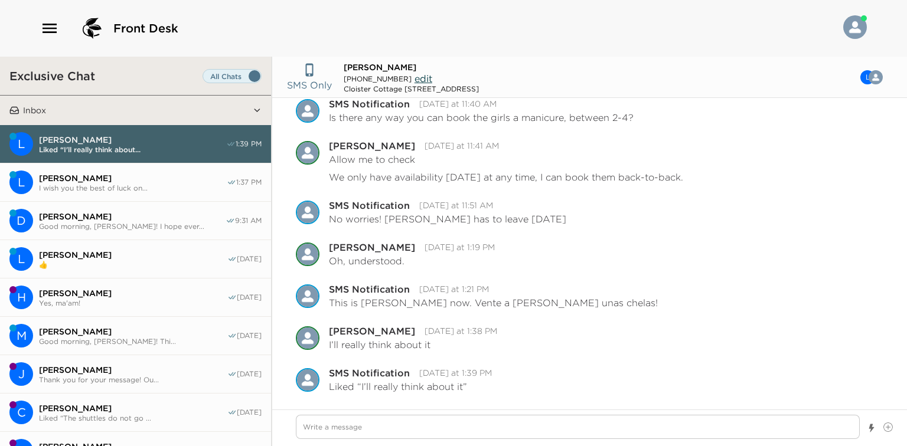
click at [158, 174] on span "Lance Owens" at bounding box center [133, 178] width 188 height 11
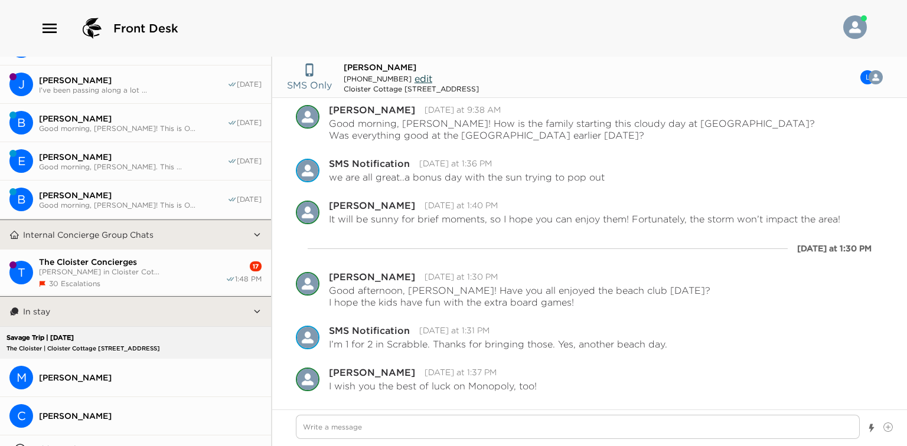
scroll to position [378, 0]
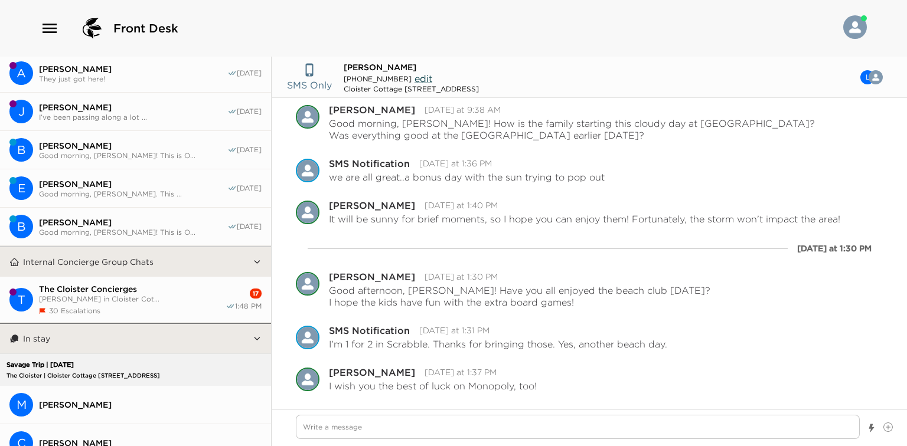
click at [167, 316] on button "T The Cloister Concierges Mark Schreiber in Cloister Cot... 30 Escalations 17 1…" at bounding box center [135, 300] width 271 height 46
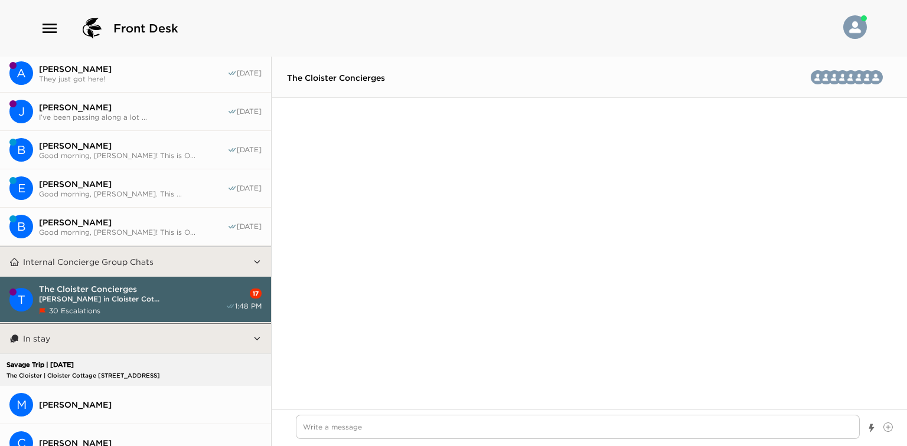
scroll to position [2443, 0]
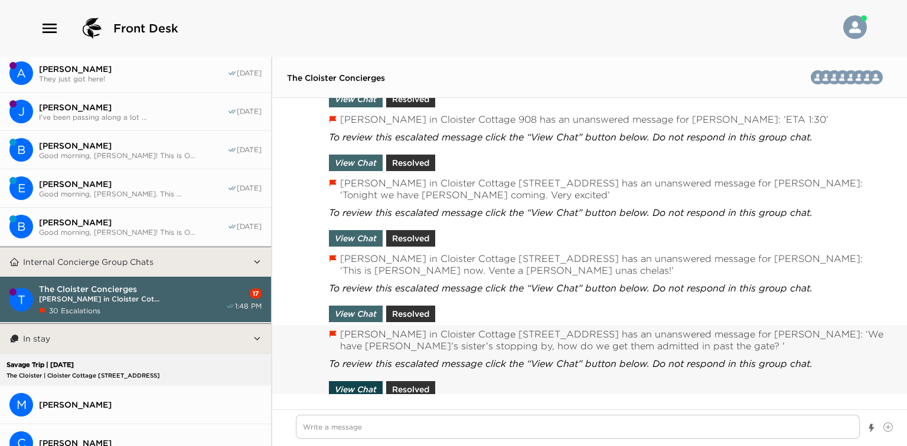
click at [372, 381] on button "View Chat" at bounding box center [356, 389] width 54 height 17
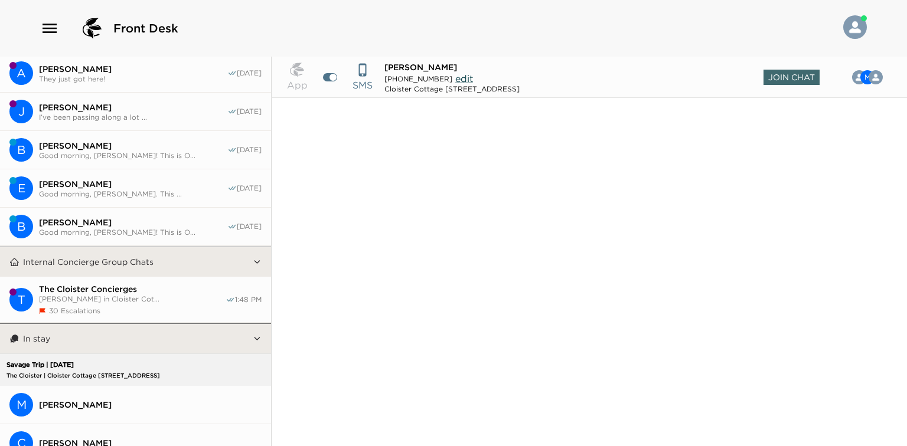
scroll to position [833, 0]
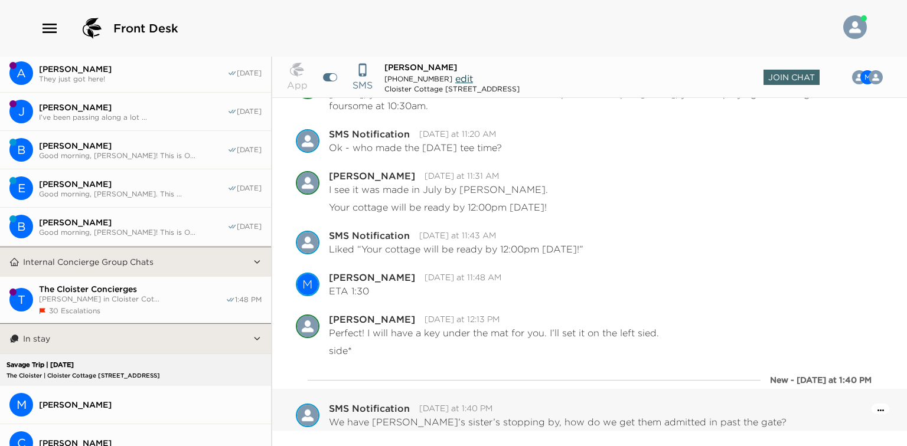
click at [877, 412] on button "Open Message Actions Menu" at bounding box center [880, 410] width 6 height 14
click at [738, 404] on div "Pause Escalation SMS Notification Today at 1:40 PM We have Lori’s sister’s stop…" at bounding box center [606, 416] width 554 height 24
click at [777, 79] on span "Join Chat" at bounding box center [791, 77] width 56 height 15
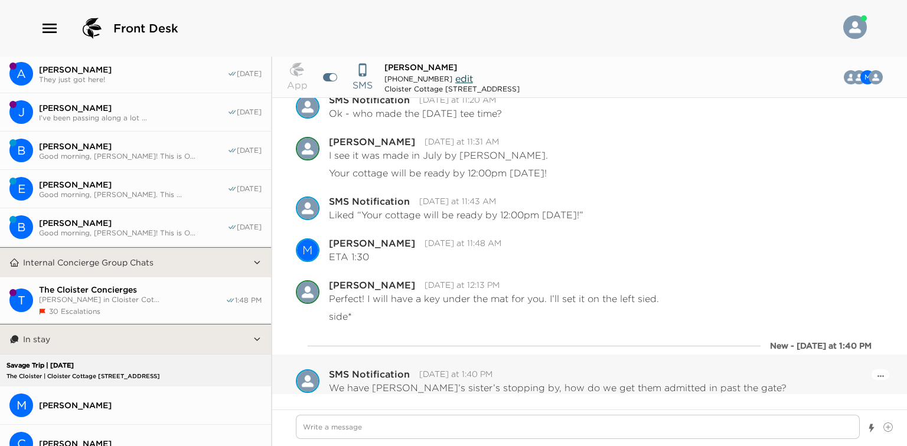
scroll to position [869, 0]
click at [448, 424] on textarea "Write a message" at bounding box center [578, 427] width 564 height 24
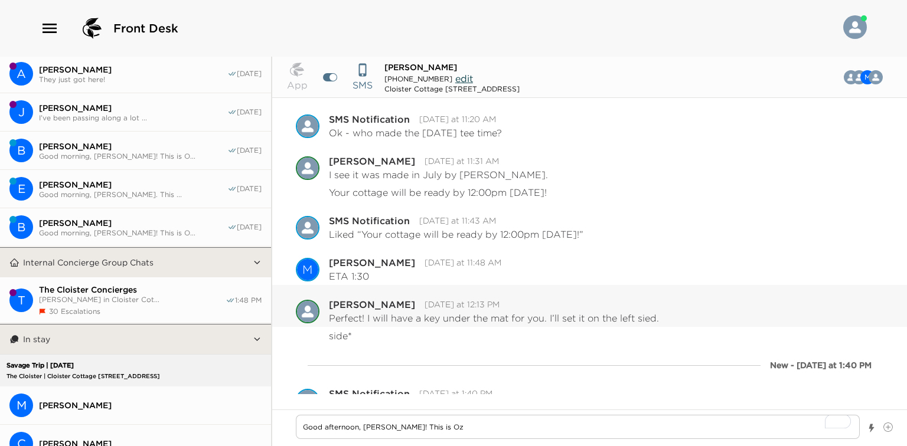
scroll to position [807, 0]
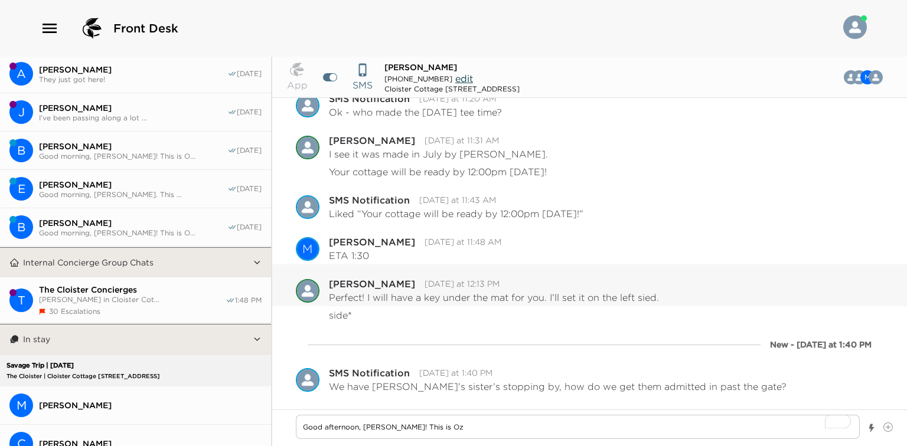
drag, startPoint x: 553, startPoint y: 277, endPoint x: 536, endPoint y: 368, distance: 93.1
drag, startPoint x: 457, startPoint y: 411, endPoint x: 450, endPoint y: 429, distance: 19.1
click at [457, 411] on div "Good afternoon, Mark! This is Oz" at bounding box center [589, 428] width 634 height 37
click at [450, 429] on textarea "Good afternoon, Mark! This is Oz" at bounding box center [578, 427] width 564 height 24
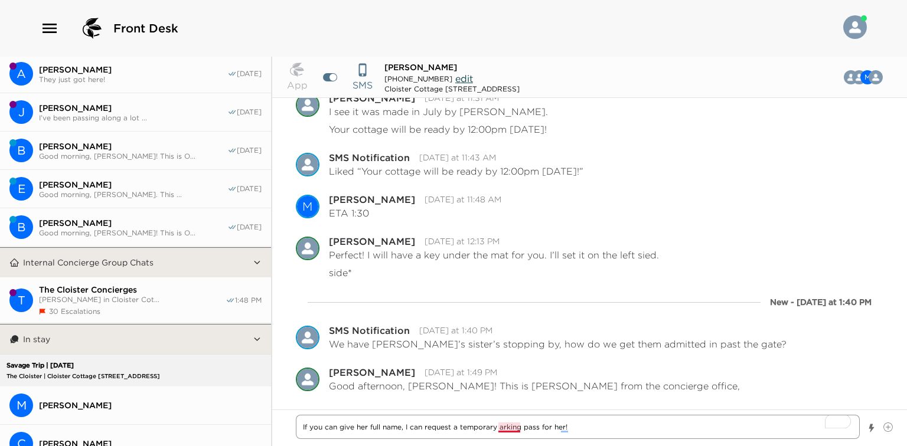
click at [519, 428] on textarea "If you can give her full name, I can request a temporary arking pass for her!" at bounding box center [578, 427] width 564 height 24
click at [576, 427] on textarea "If you can give her full name, I can request a temporary parking pass for her!" at bounding box center [578, 427] width 564 height 24
click at [569, 427] on textarea "If you can give her full name, I can request a temporary parking pass for her!" at bounding box center [578, 427] width 564 height 24
click at [579, 429] on textarea "If you can give her full name, I can request a temporary parking pass for her!" at bounding box center [578, 427] width 564 height 24
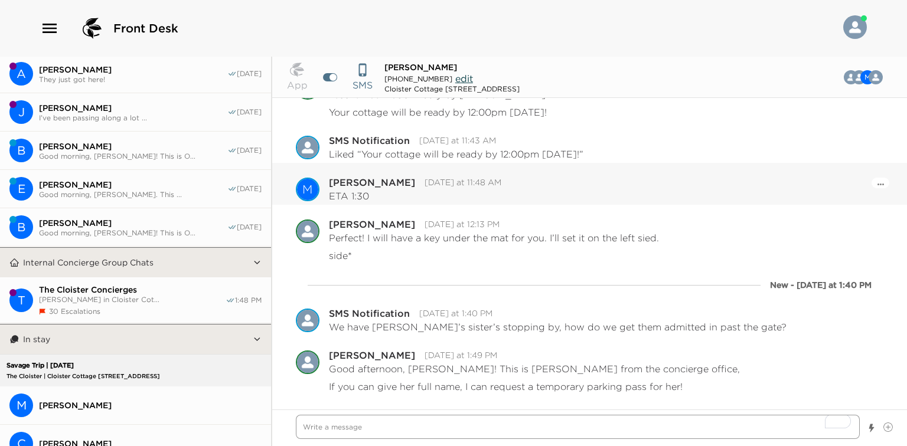
scroll to position [908, 0]
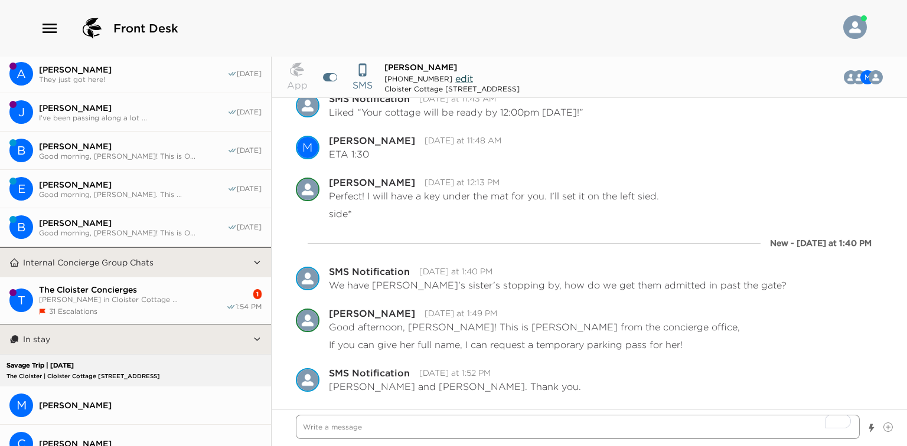
click at [439, 430] on textarea "To enrich screen reader interactions, please activate Accessibility in Grammarl…" at bounding box center [578, 427] width 564 height 24
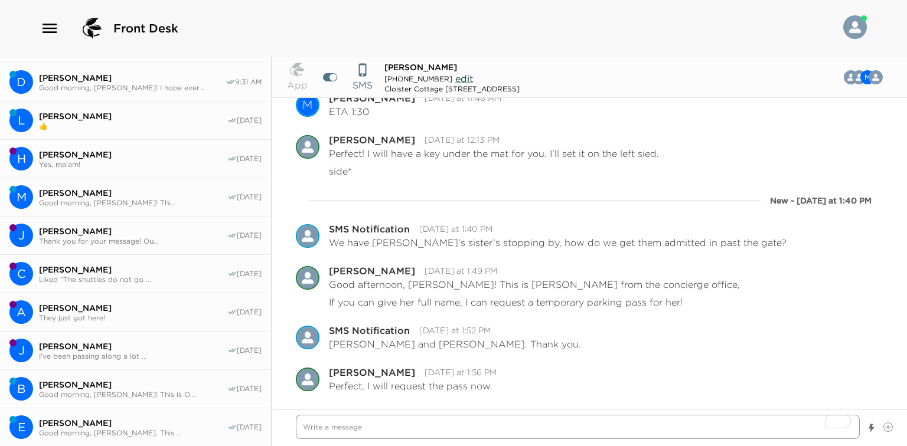
scroll to position [0, 0]
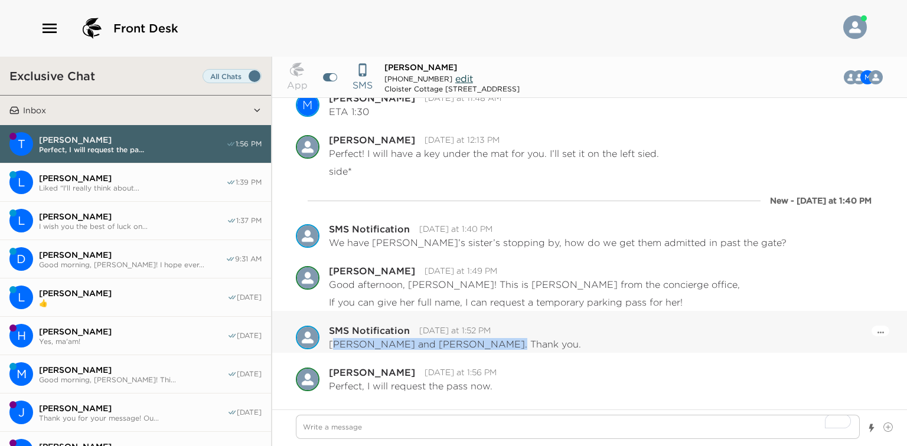
drag, startPoint x: 331, startPoint y: 345, endPoint x: 477, endPoint y: 350, distance: 146.5
click at [477, 350] on div "Pause Escalation SMS Notification Today at 1:52 PM Jennifer Fields and Kelly Sh…" at bounding box center [589, 332] width 634 height 42
copy p "ennifer Fields and Kelly Sheehy"
drag, startPoint x: 385, startPoint y: 337, endPoint x: 359, endPoint y: 338, distance: 25.4
click at [385, 337] on div "SMS Notification Today at 1:52 PM" at bounding box center [410, 332] width 162 height 12
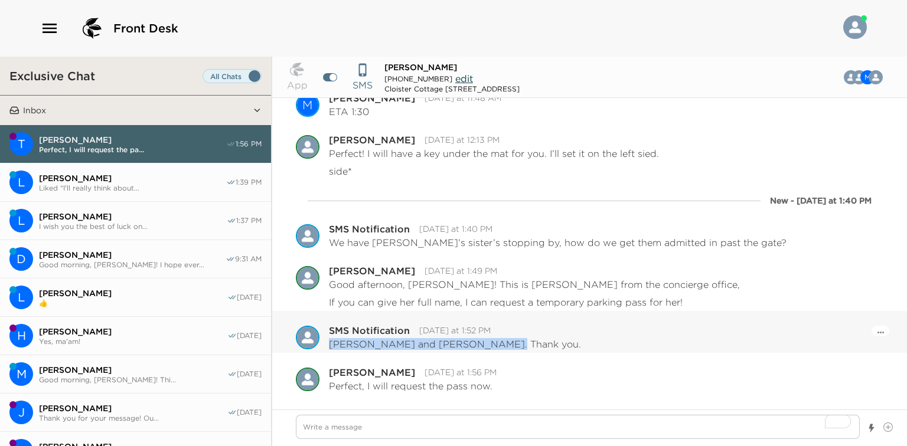
drag, startPoint x: 328, startPoint y: 346, endPoint x: 477, endPoint y: 342, distance: 149.4
click at [477, 342] on p "Jennifer Fields and Kelly Sheehy. Thank you." at bounding box center [455, 344] width 252 height 12
copy p "Jennifer Fields and Kelly Sheehy"
click at [413, 64] on span "Mark Schreiber" at bounding box center [420, 67] width 73 height 11
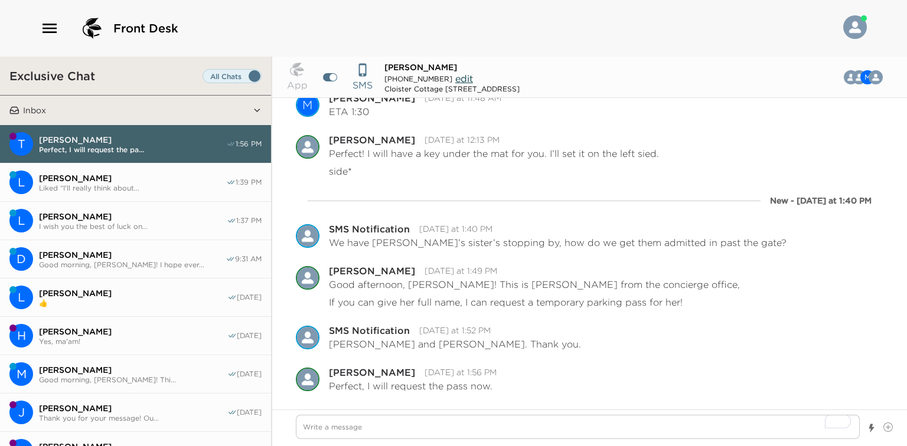
copy span "Schreiber"
drag, startPoint x: 329, startPoint y: 345, endPoint x: 476, endPoint y: 349, distance: 147.0
click at [476, 349] on p "Jennifer Fields and Kelly Sheehy. Thank you." at bounding box center [455, 344] width 252 height 12
copy p "Jennifer Fields and Kelly Sheehy"
click at [387, 234] on div "SMS Notification Today at 1:40 PM" at bounding box center [410, 230] width 163 height 12
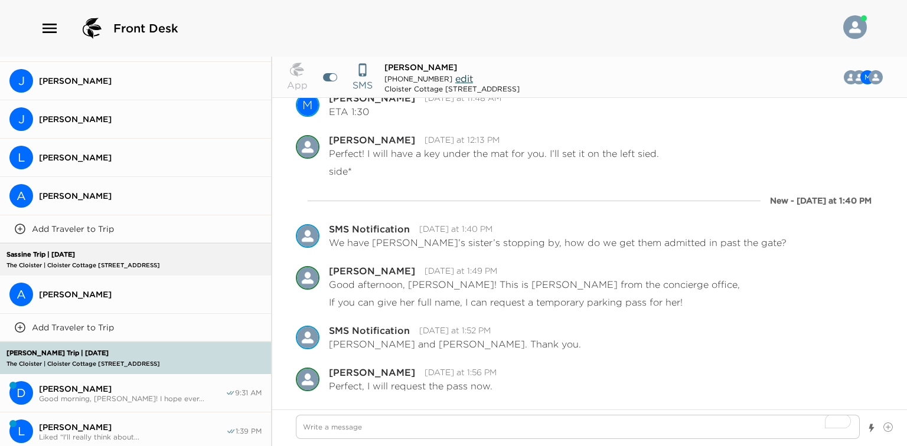
scroll to position [1839, 0]
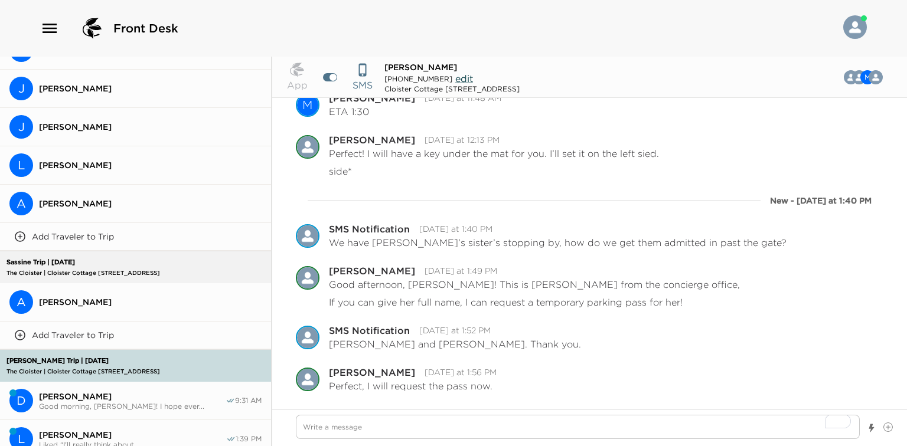
click at [165, 297] on span "Andy Sassine" at bounding box center [150, 302] width 223 height 11
click at [172, 297] on button "A Andy Sassine" at bounding box center [135, 302] width 271 height 38
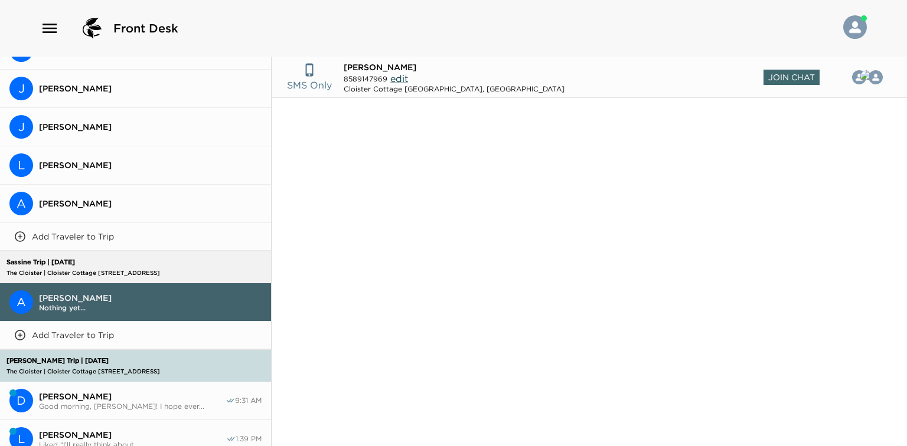
scroll to position [803, 0]
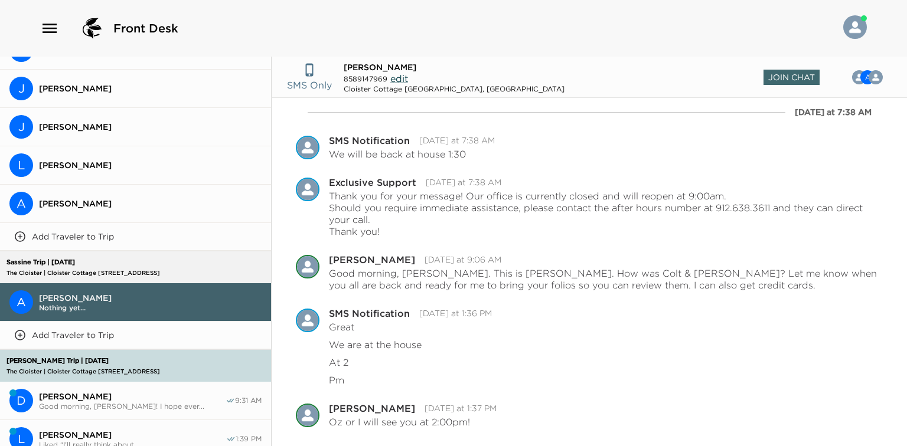
click at [791, 86] on header "SMS Only Andy Sassine 8589147969 edit Cloister Cottage 912 Sea Island, GA Join …" at bounding box center [589, 77] width 634 height 41
click at [773, 79] on span "Join Chat" at bounding box center [791, 77] width 56 height 15
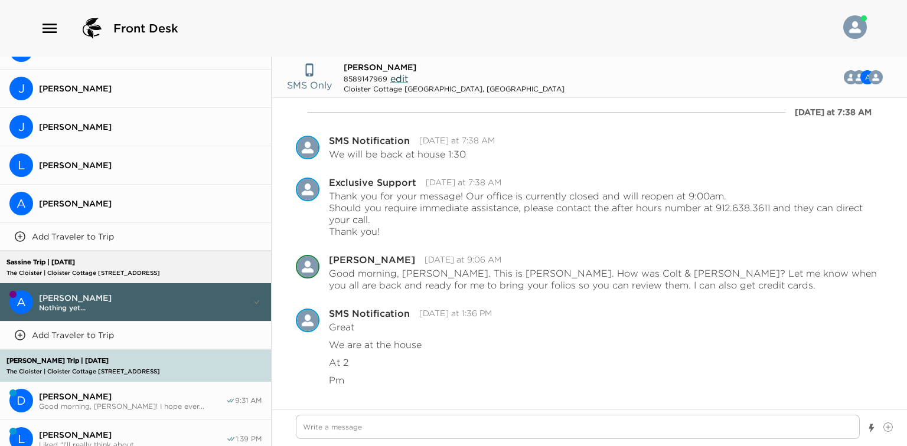
click at [377, 64] on span "Andy Sassine" at bounding box center [380, 67] width 73 height 11
copy span "Sassine"
click at [352, 90] on div "Cloister Cottage 912 Sea Island, GA" at bounding box center [454, 88] width 221 height 9
drag, startPoint x: 345, startPoint y: 77, endPoint x: 386, endPoint y: 76, distance: 41.3
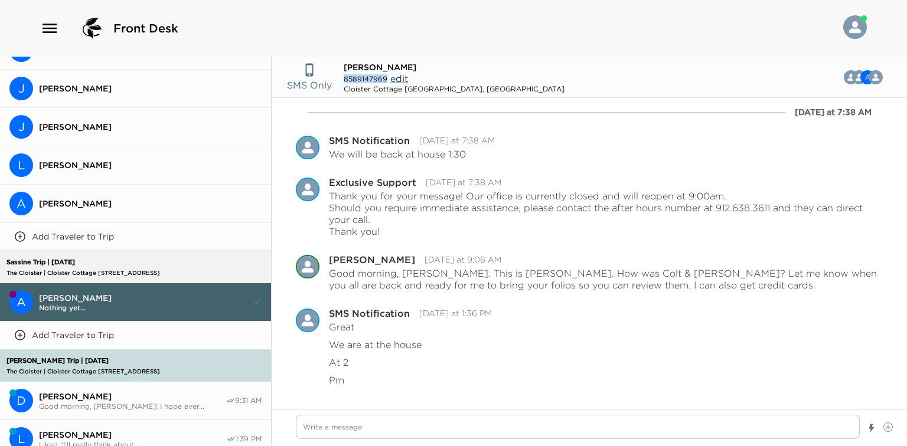
click at [386, 76] on div "8589147969 edit" at bounding box center [456, 79] width 225 height 12
copy span "8589147969"
click at [355, 434] on textarea "Write a message" at bounding box center [578, 427] width 564 height 24
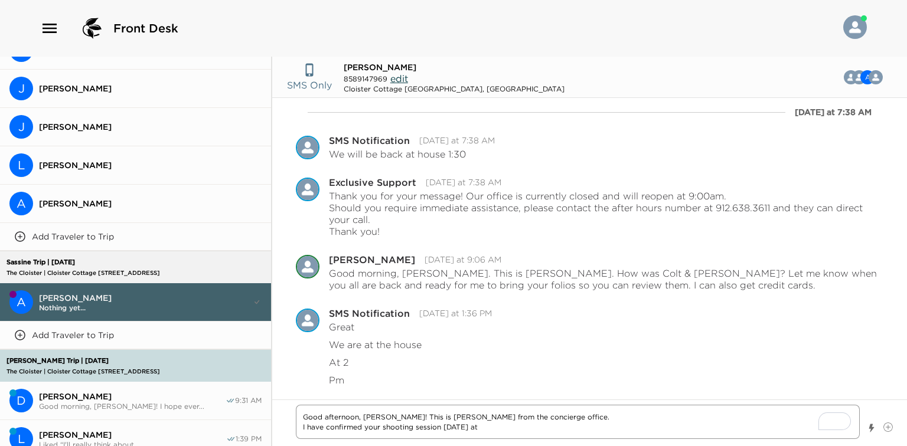
click at [510, 426] on textarea "Good afternoon, Andy! This is Oz from the concierge office. I have confirmed yo…" at bounding box center [578, 422] width 564 height 34
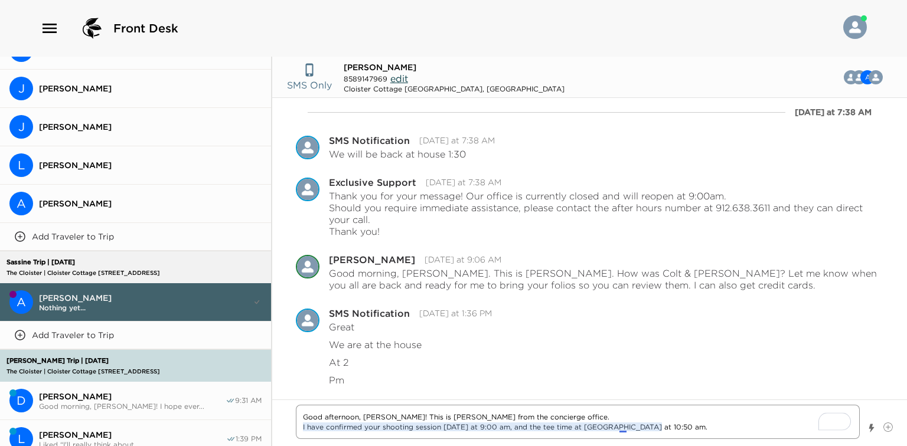
click at [622, 429] on textarea "Good afternoon, Andy! This is Oz from the concierge office. I have confirmed yo…" at bounding box center [578, 422] width 564 height 34
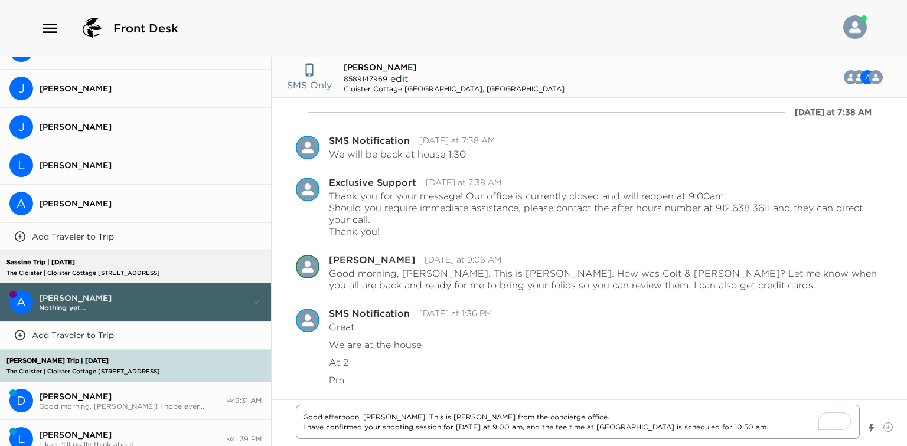
click at [733, 431] on textarea "Good afternoon, Andy! This is Oz from the concierge office. I have confirmed yo…" at bounding box center [578, 422] width 564 height 34
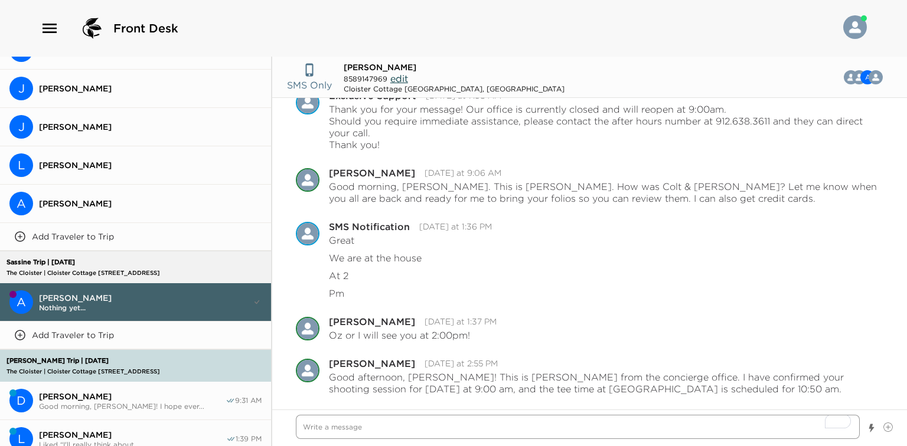
scroll to position [892, 0]
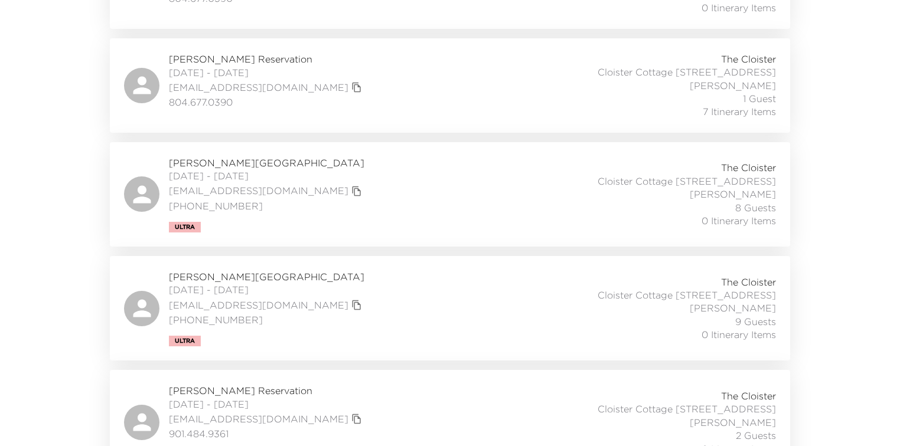
drag, startPoint x: 55, startPoint y: 121, endPoint x: 55, endPoint y: 92, distance: 28.9
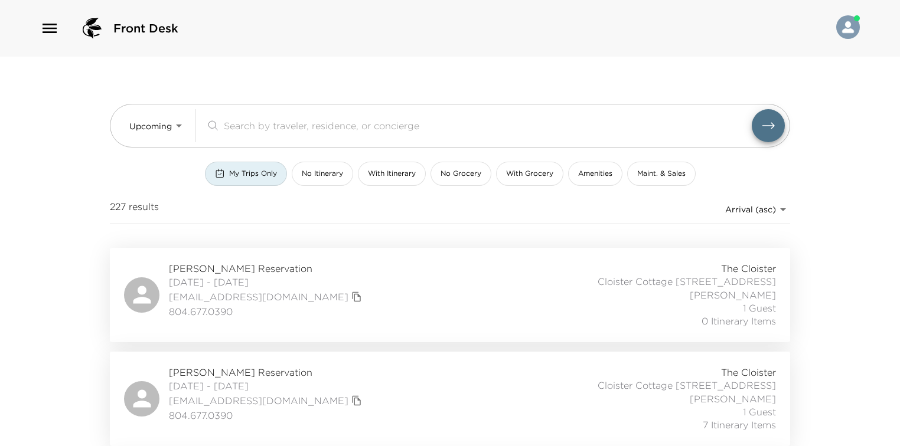
drag, startPoint x: 81, startPoint y: 199, endPoint x: 81, endPoint y: 63, distance: 135.8
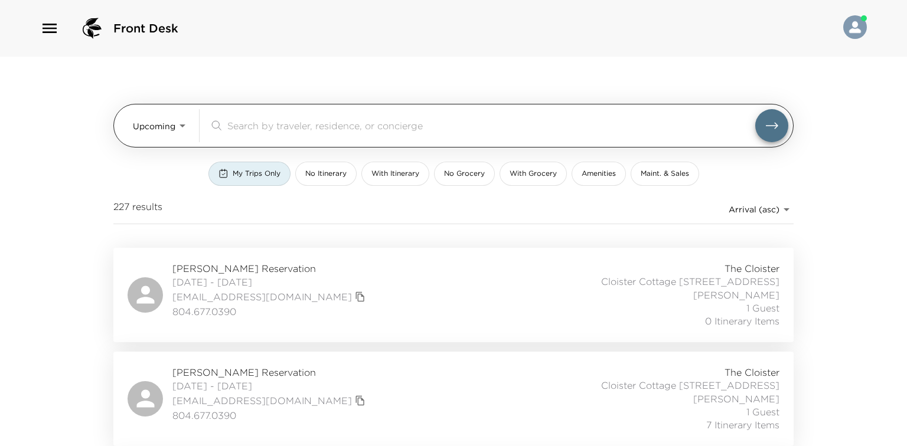
click at [156, 122] on body "Front Desk Upcoming Upcoming ​ My Trips Only No Itinerary With Itinerary No Gro…" at bounding box center [453, 223] width 907 height 446
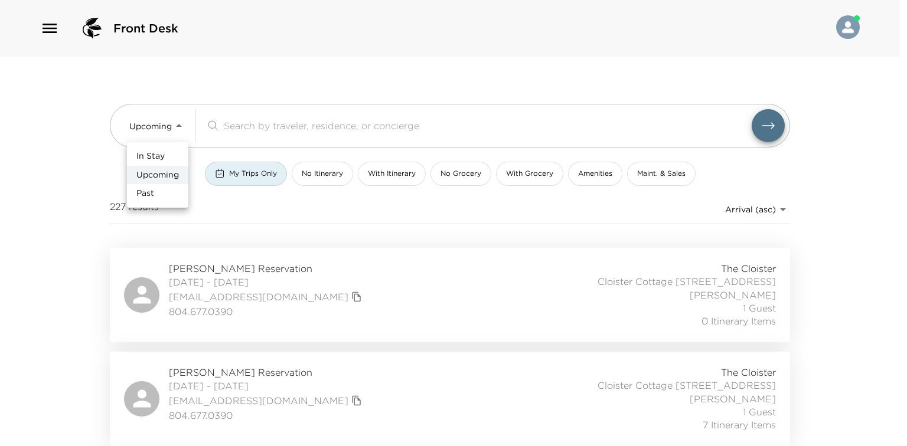
click at [158, 153] on span "In Stay" at bounding box center [150, 157] width 28 height 12
type input "In-Stay"
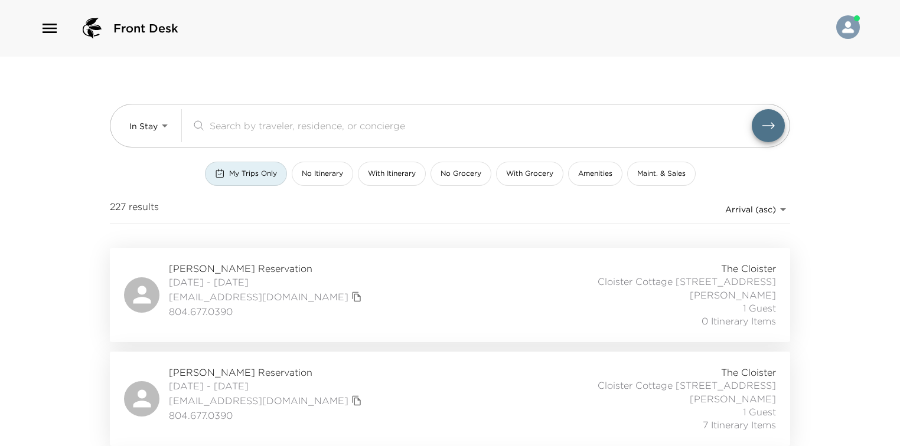
click at [250, 177] on div "In Stay Upcoming Past" at bounding box center [450, 223] width 900 height 446
click at [243, 174] on span "My Trips Only" at bounding box center [253, 174] width 48 height 10
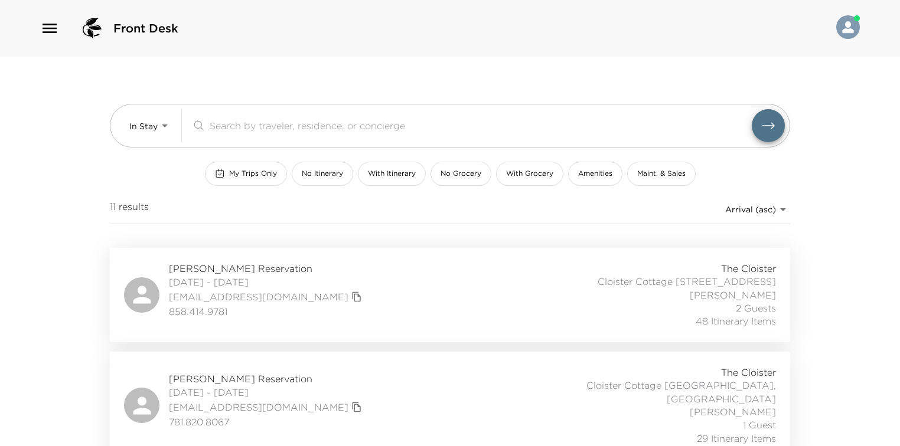
click at [84, 170] on div "Front Desk In Stay In-Stay ​ My Trips Only No Itinerary With Itinerary No Groce…" at bounding box center [450, 223] width 900 height 446
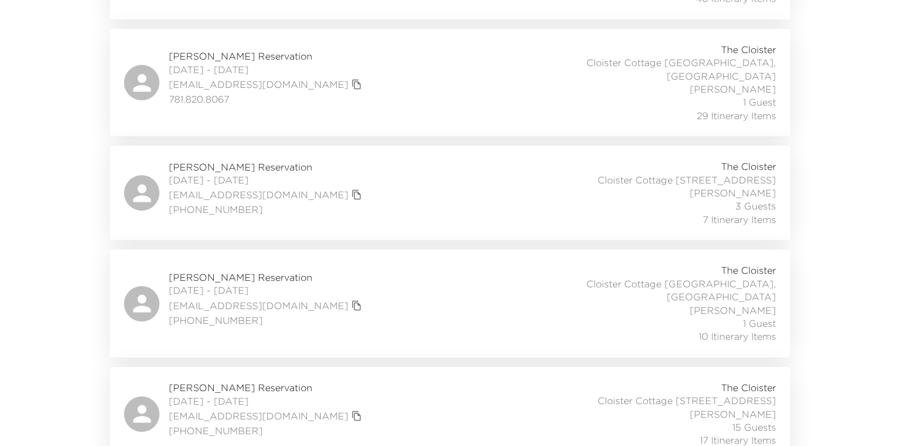
scroll to position [331, 0]
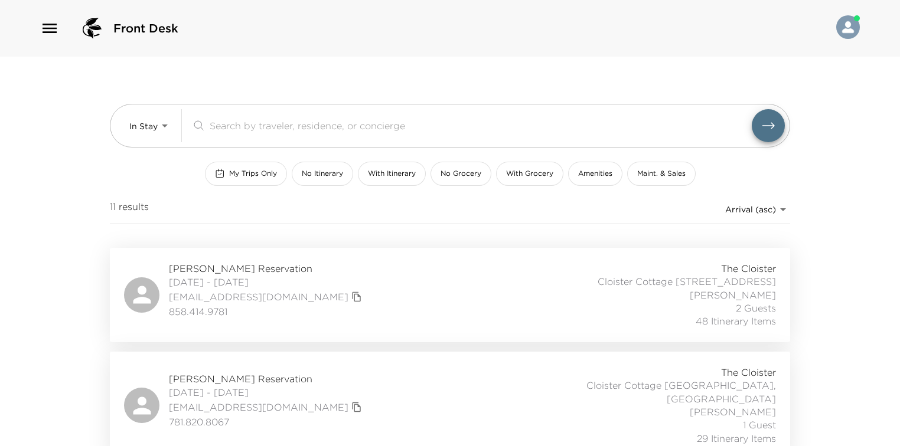
drag, startPoint x: 64, startPoint y: 198, endPoint x: 66, endPoint y: 109, distance: 89.1
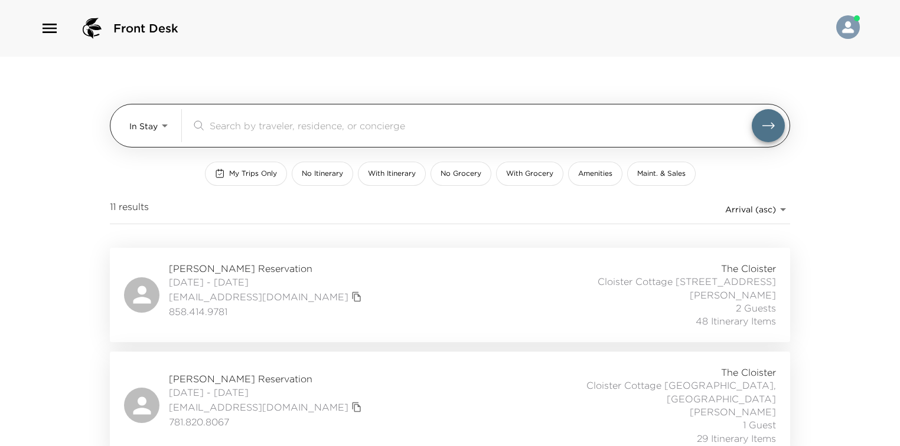
click at [158, 130] on body "Front Desk In Stay In-Stay ​ My Trips Only No Itinerary With Itinerary No Groce…" at bounding box center [450, 223] width 900 height 446
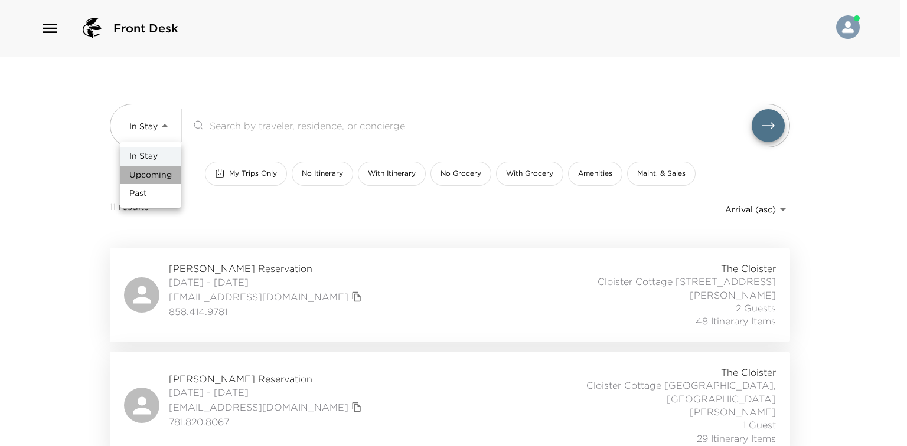
click at [152, 177] on span "Upcoming" at bounding box center [150, 175] width 42 height 12
type input "Upcoming"
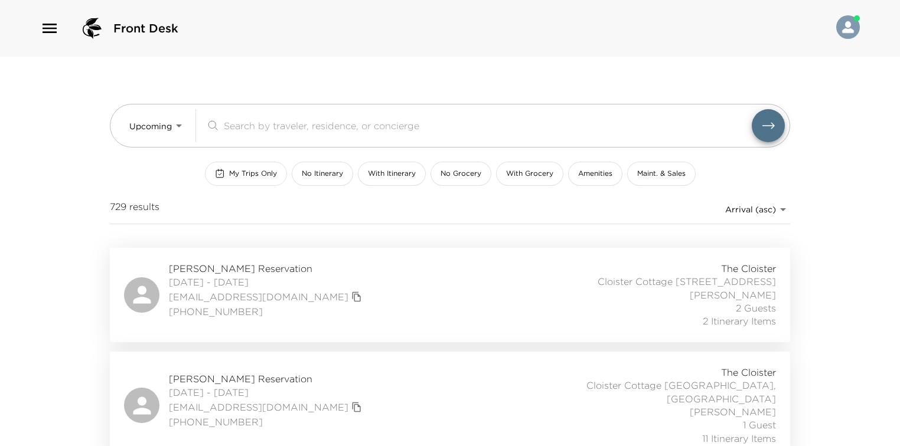
click at [227, 170] on div "My Trips Only" at bounding box center [246, 174] width 62 height 10
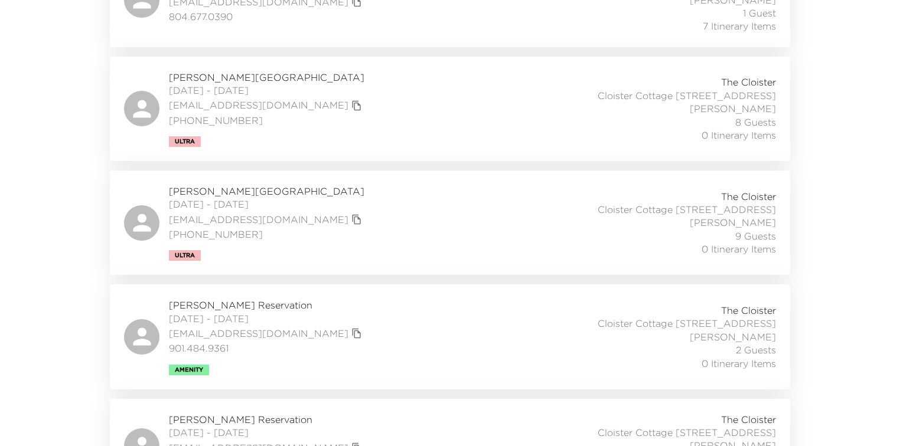
scroll to position [378, 0]
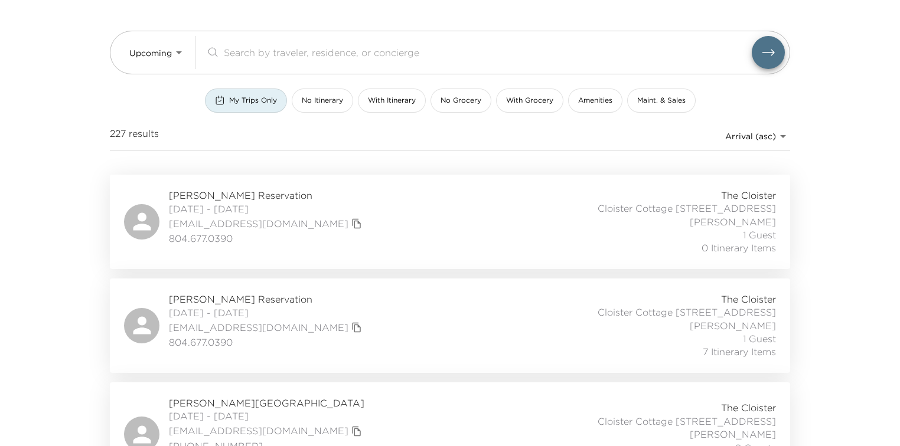
scroll to position [0, 0]
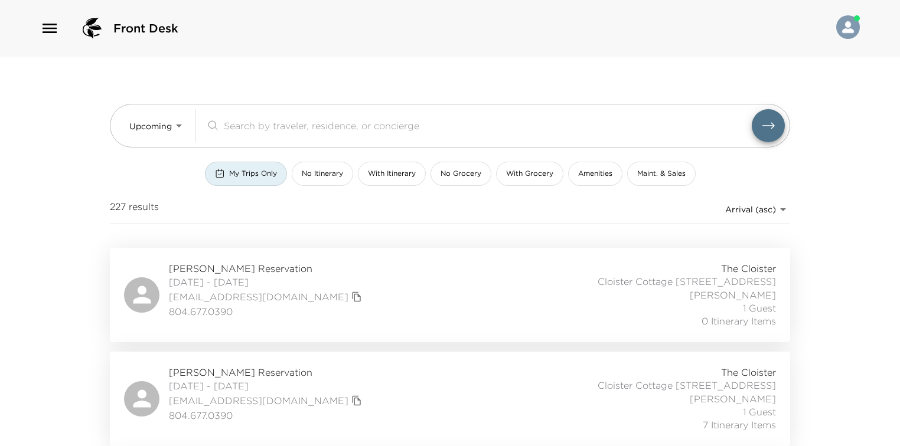
drag, startPoint x: 52, startPoint y: 245, endPoint x: 79, endPoint y: 205, distance: 48.5
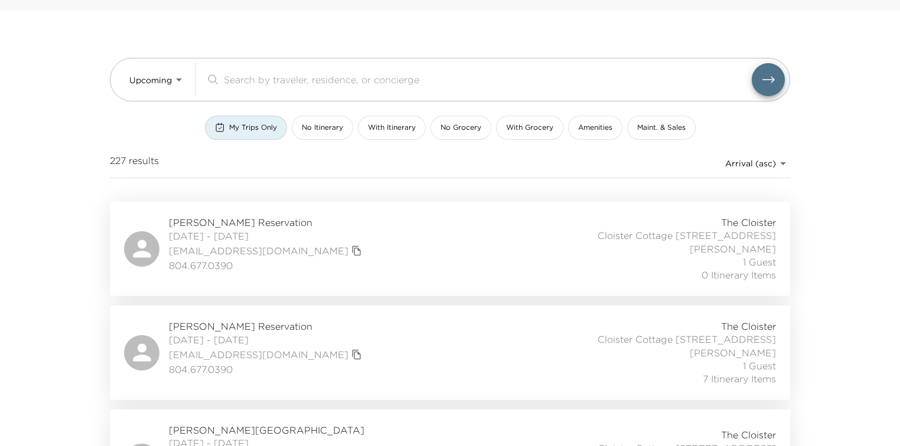
scroll to position [47, 0]
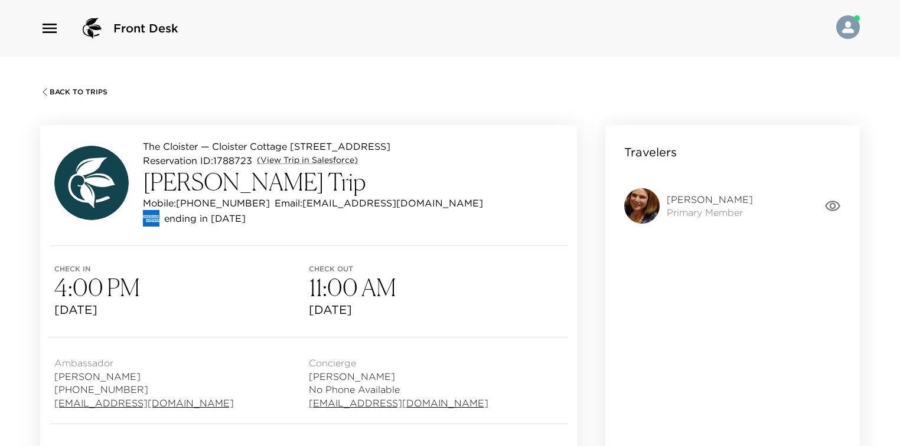
click at [217, 70] on div "Back To Trips The Cloister — Cloister Cottage [STREET_ADDRESS] Reservation ID: …" at bounding box center [450, 280] width 900 height 446
drag, startPoint x: 571, startPoint y: 159, endPoint x: 574, endPoint y: 55, distance: 104.5
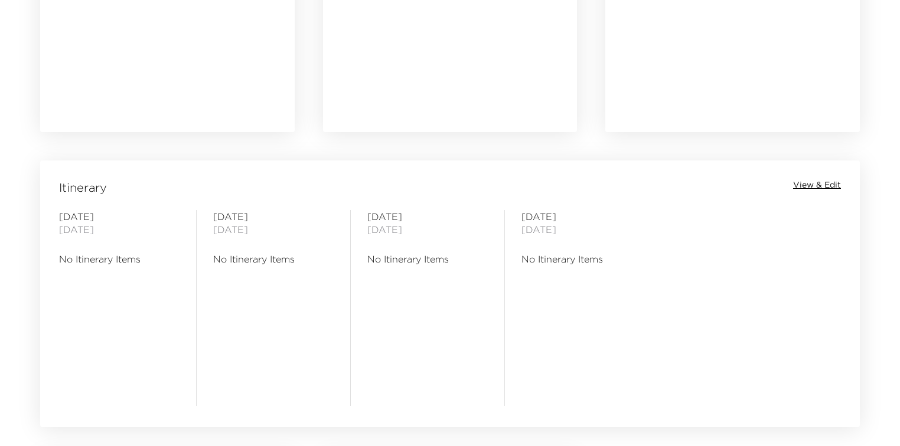
scroll to position [850, 0]
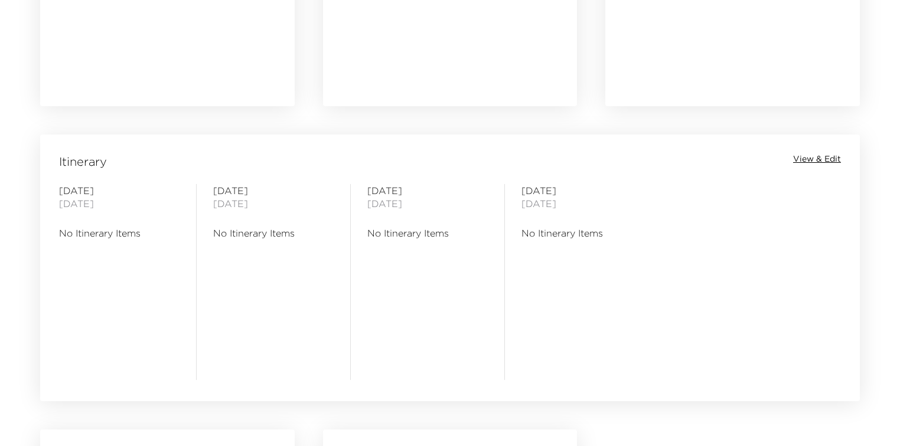
click at [828, 153] on span "View & Edit" at bounding box center [817, 159] width 48 height 12
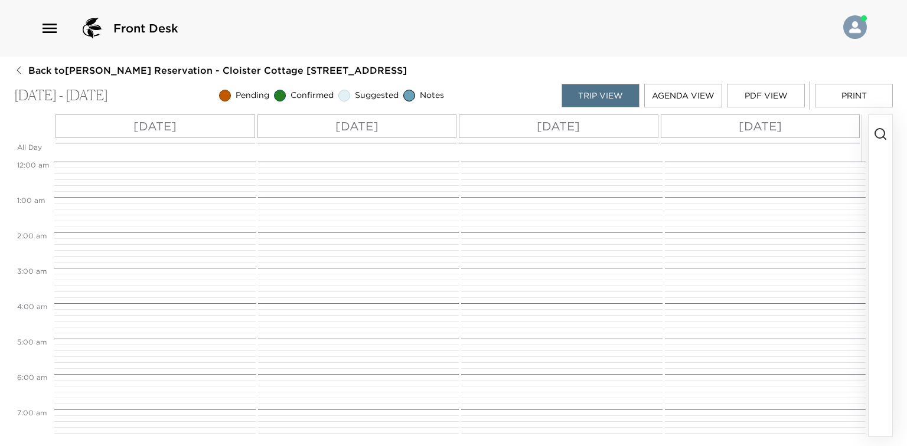
scroll to position [283, 0]
click at [886, 170] on button "button" at bounding box center [880, 275] width 24 height 321
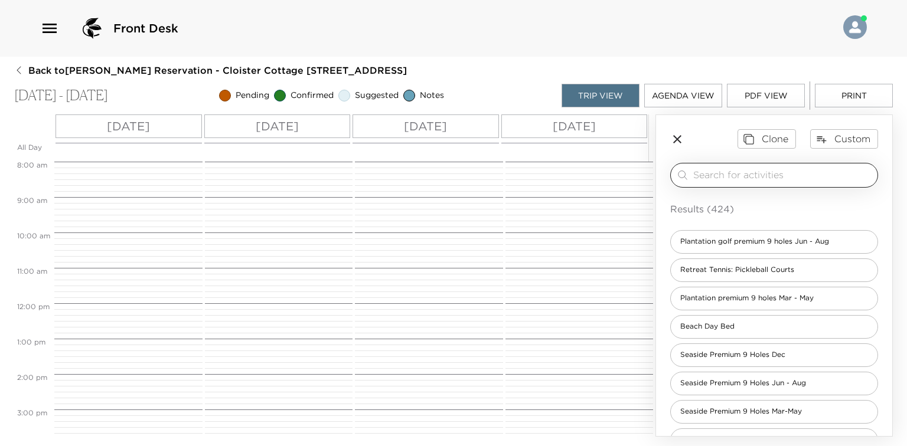
click at [725, 179] on input "search" at bounding box center [782, 175] width 179 height 14
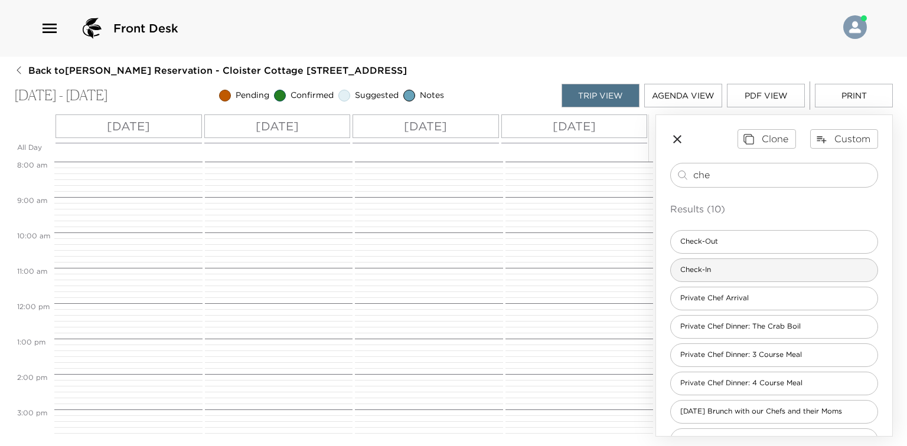
type input "che"
click at [708, 272] on span "Check-In" at bounding box center [696, 270] width 50 height 10
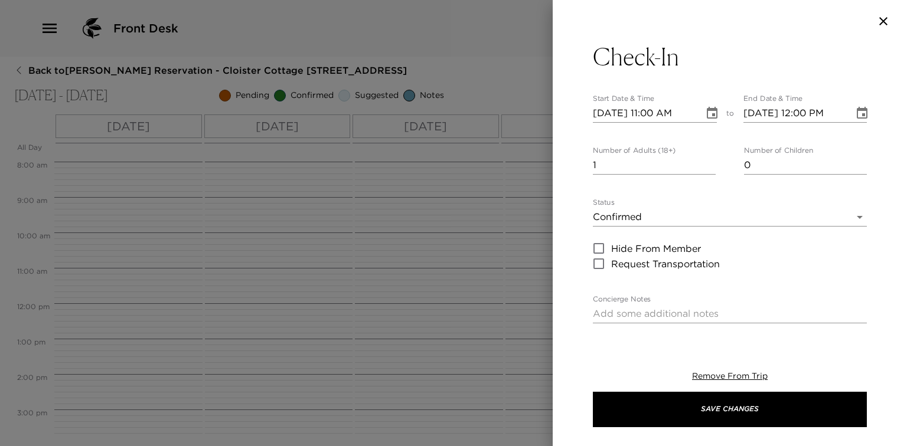
type textarea "A key will be placed underneath the doormat outside the cottage upon your arriv…"
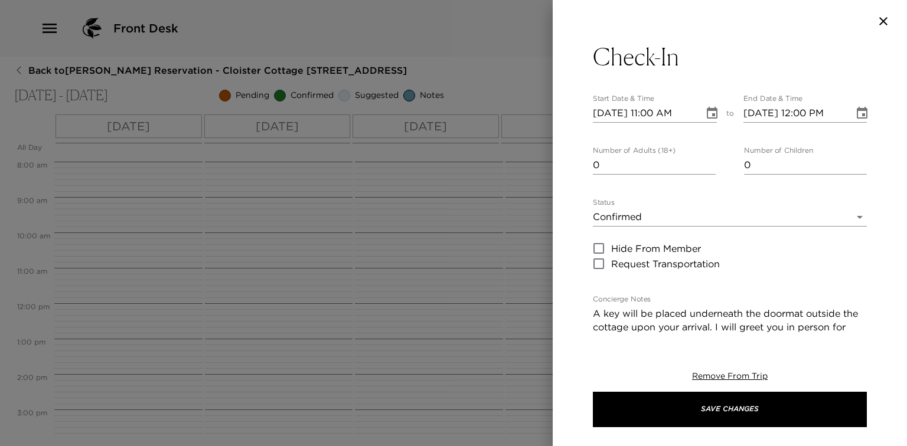
type input "0"
click at [706, 166] on input "0" at bounding box center [654, 165] width 123 height 19
click at [696, 212] on body "Front Desk Back to Susan Frank Reservation - Cloister Cottage 903 Sea Island, G…" at bounding box center [453, 223] width 907 height 446
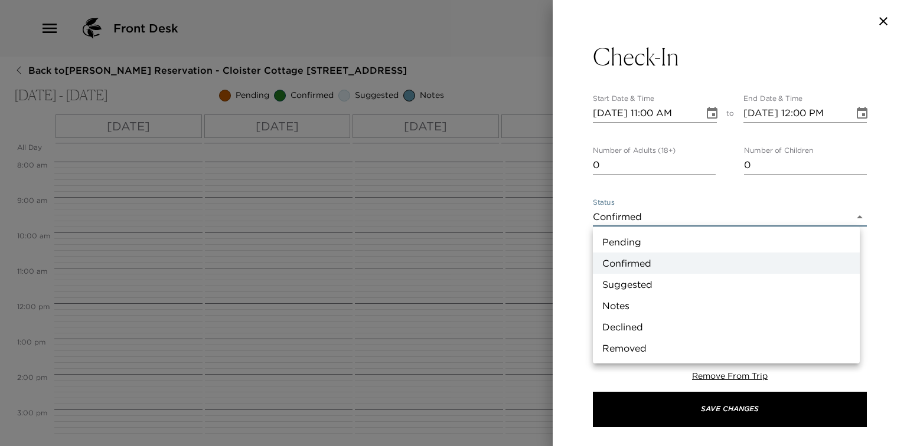
click at [673, 283] on li "Suggested" at bounding box center [726, 284] width 267 height 21
type input "Suggestion"
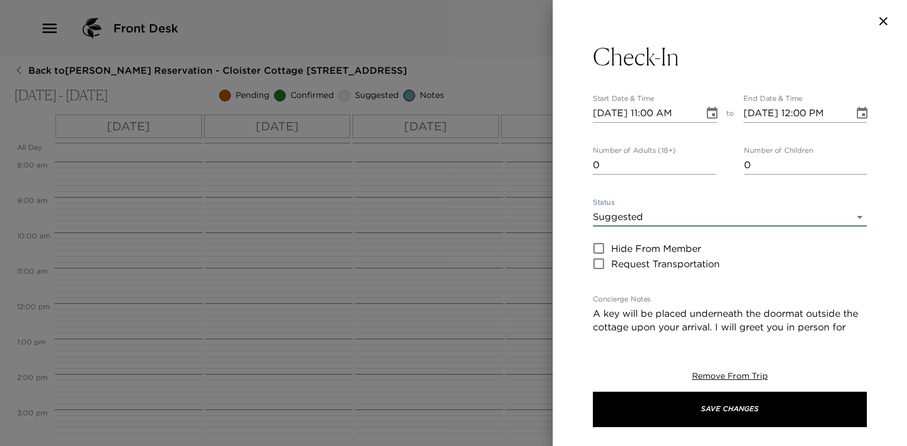
click at [705, 111] on icon "Choose date, selected date is Oct 2, 2025" at bounding box center [712, 113] width 14 height 14
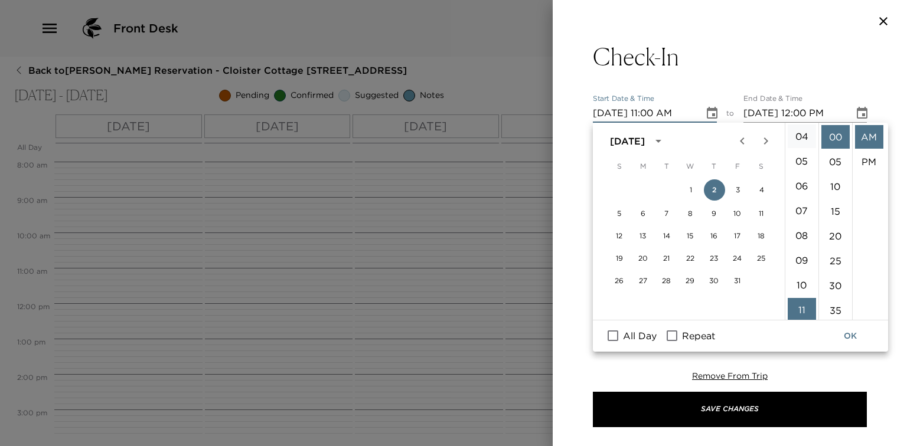
click at [800, 142] on li "04" at bounding box center [801, 137] width 28 height 24
click at [873, 161] on li "PM" at bounding box center [869, 162] width 28 height 24
type input "10/02/2025 04:00 PM"
type input "10/02/2025 05:00 PM"
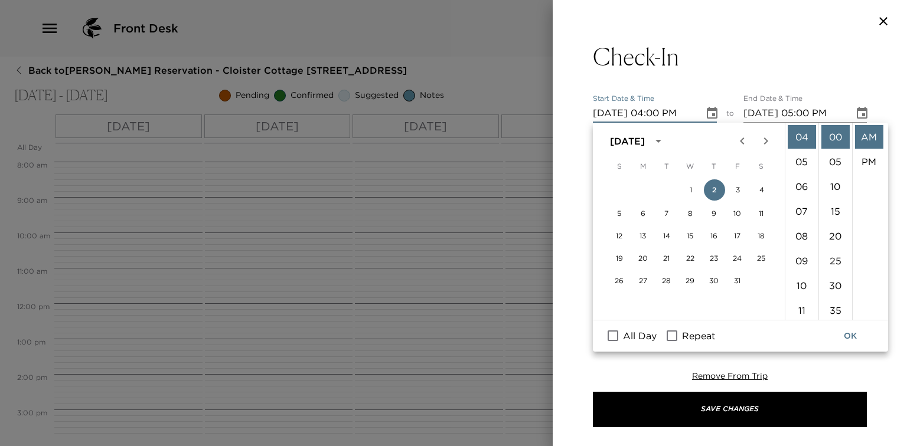
scroll to position [24, 0]
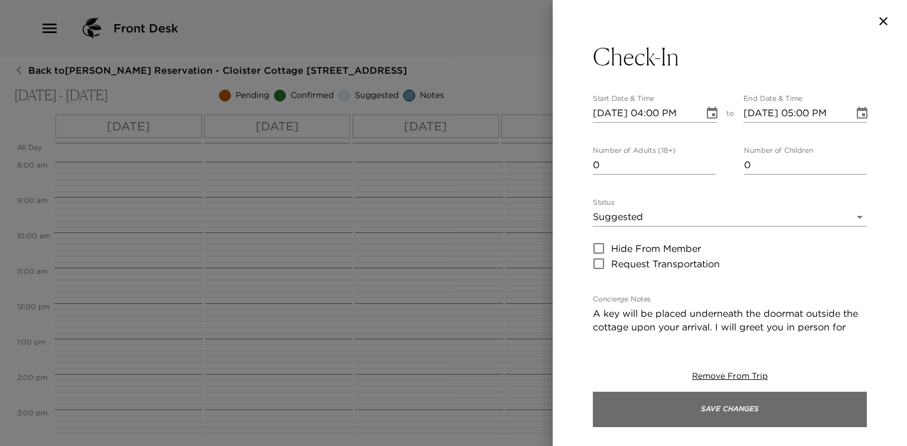
click at [745, 416] on button "Save Changes" at bounding box center [730, 409] width 274 height 35
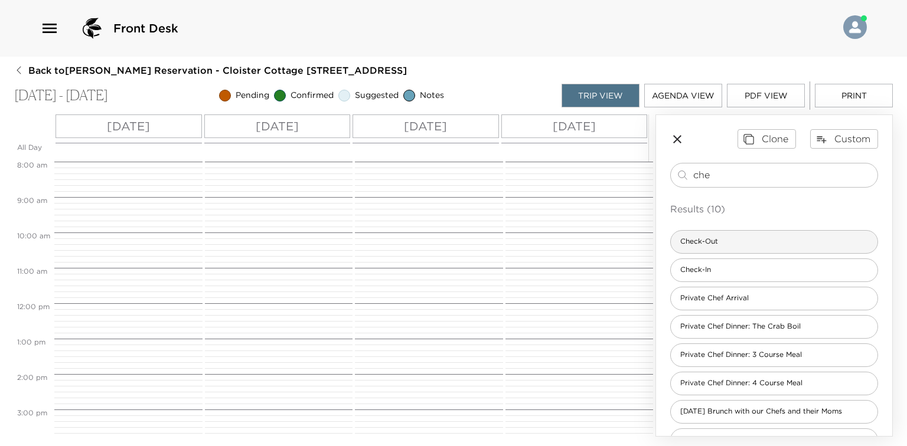
click at [767, 237] on div "Check-Out" at bounding box center [774, 242] width 208 height 24
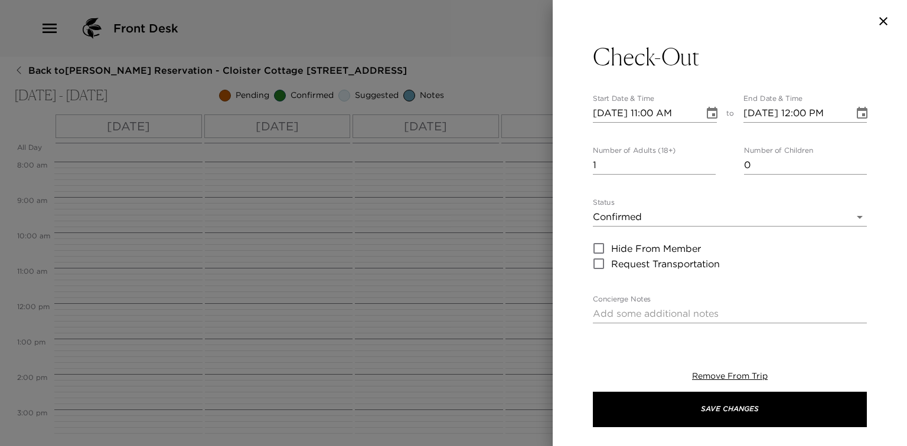
type textarea "Please note that check-out time of the residence is no later than 11:00 am. Ple…"
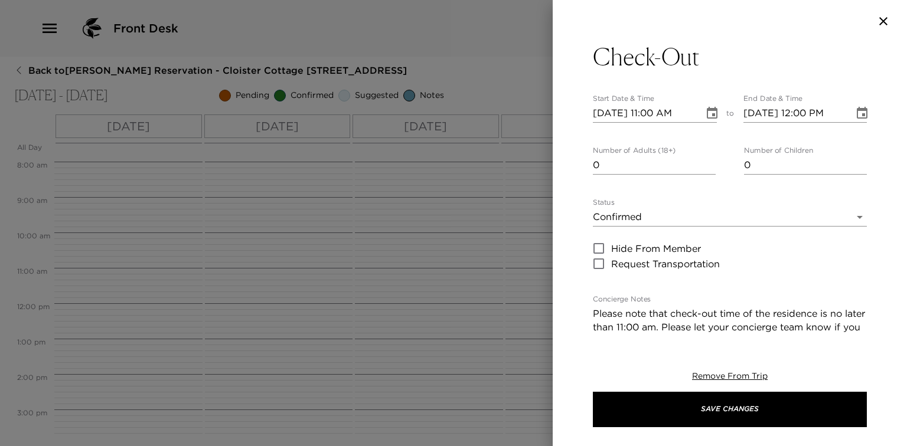
type input "0"
click at [704, 168] on input "0" at bounding box center [654, 165] width 123 height 19
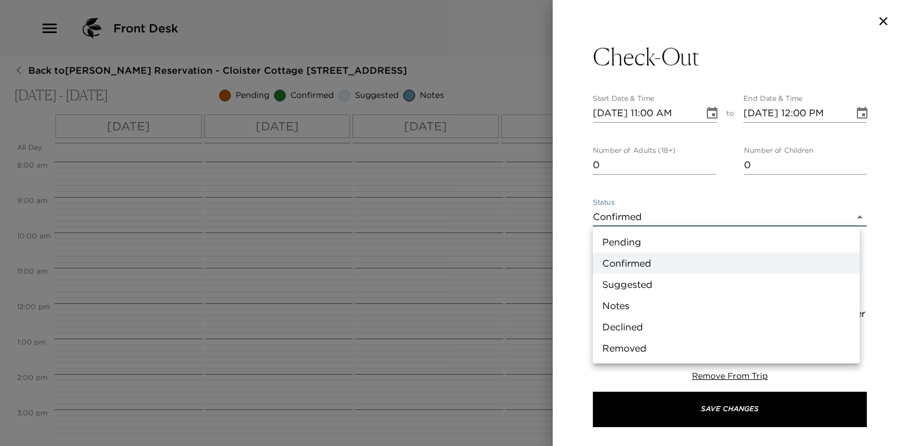
click at [701, 217] on body "Front Desk Back to Susan Frank Reservation - Cloister Cottage 903 Sea Island, G…" at bounding box center [453, 223] width 907 height 446
click at [673, 280] on li "Suggested" at bounding box center [726, 284] width 267 height 21
type input "Suggestion"
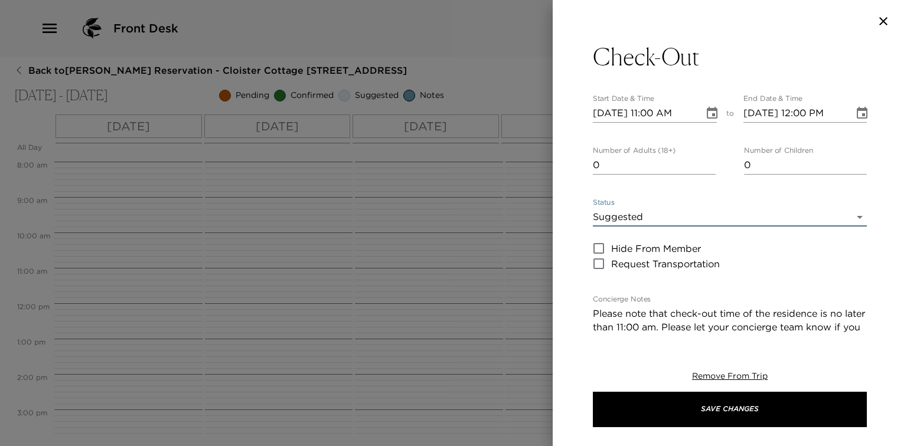
click at [706, 115] on icon "Choose date, selected date is Oct 2, 2025" at bounding box center [712, 113] width 14 height 14
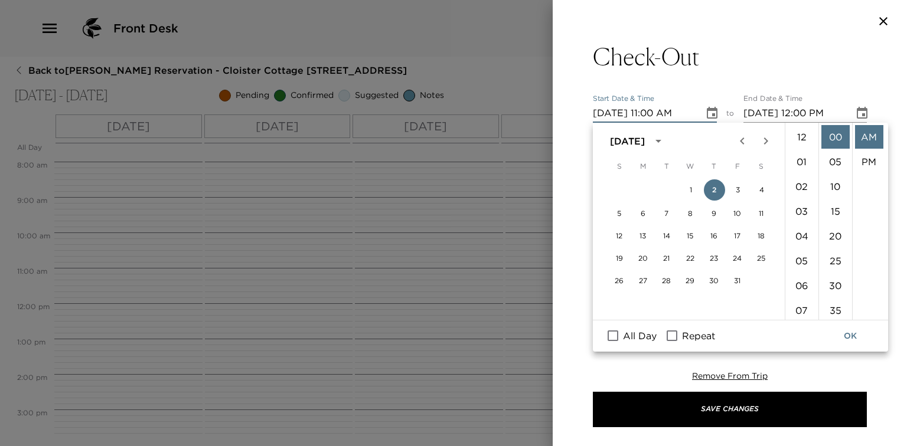
scroll to position [272, 0]
click at [620, 214] on button "5" at bounding box center [619, 213] width 21 height 21
type input "10/05/2025 11:00 AM"
type input "10/05/2025 12:00 PM"
click at [842, 331] on button "OK" at bounding box center [850, 336] width 38 height 22
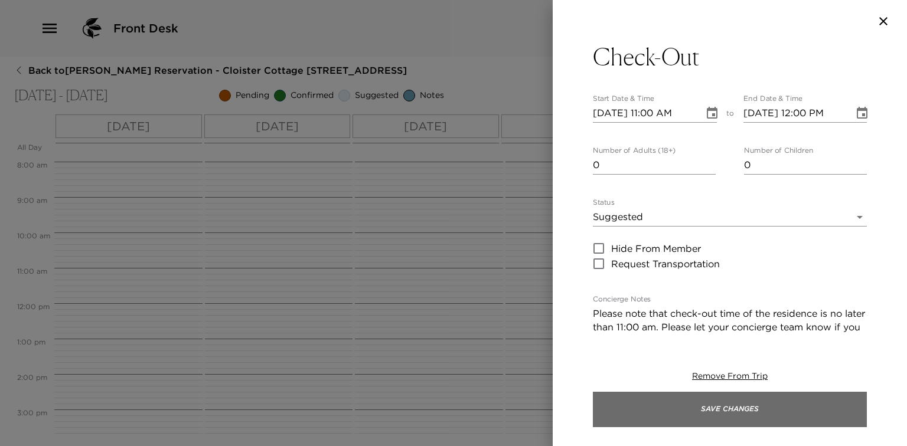
click at [718, 411] on button "Save Changes" at bounding box center [730, 409] width 274 height 35
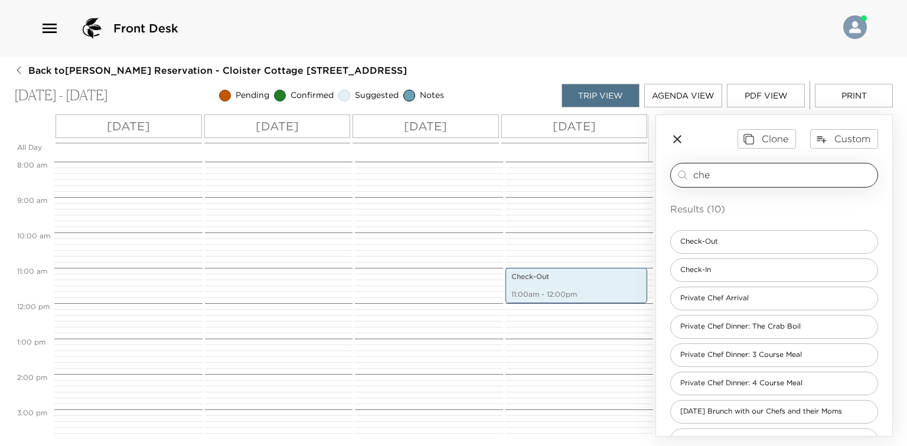
click at [734, 173] on input "che" at bounding box center [782, 175] width 179 height 14
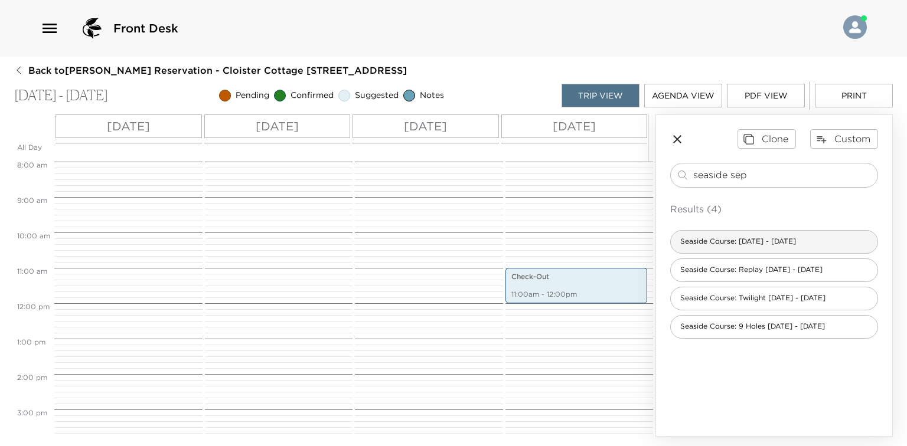
type input "seaside sep"
click at [737, 250] on div "Seaside Course: Sept 1 - Nov 30" at bounding box center [774, 242] width 208 height 24
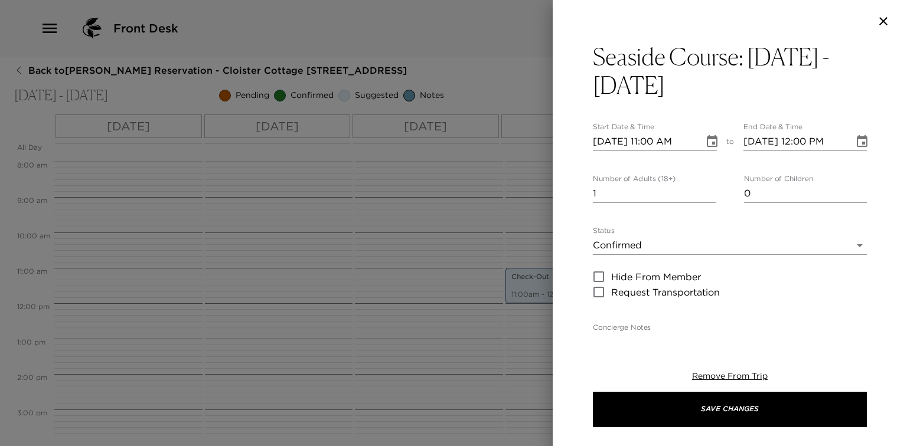
type textarea "You are confirmed for a tee time for 18 holes on the Seaside Golf Course. Locat…"
type textarea "$315 - 18-hole rate includes green and cart fees, range balls, forecaddie. Tax …"
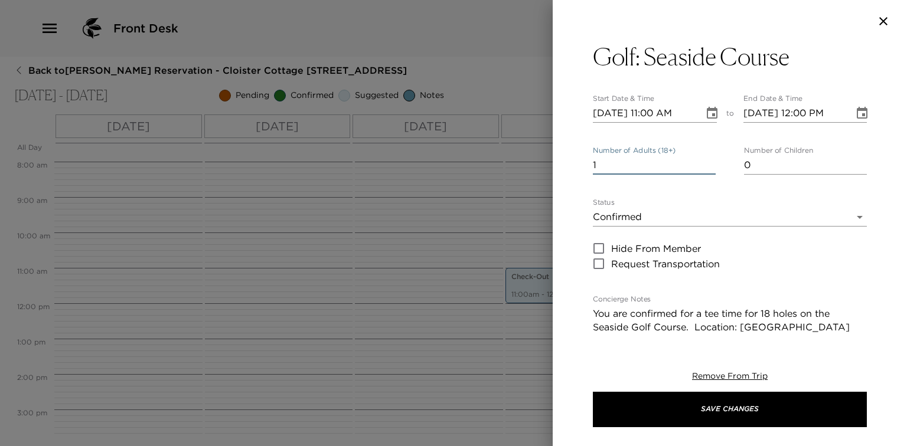
click at [674, 165] on input "1" at bounding box center [654, 165] width 123 height 19
click at [673, 165] on input "1" at bounding box center [654, 165] width 123 height 19
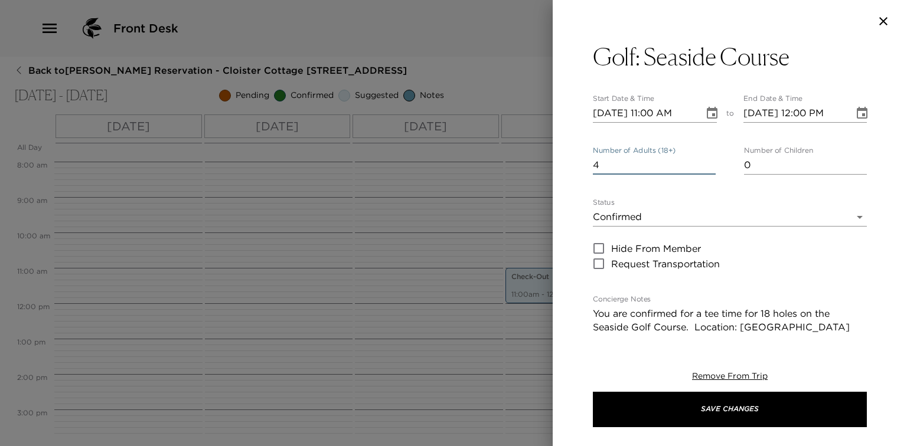
type input "4"
click at [707, 117] on icon "Choose date, selected date is Oct 2, 2025" at bounding box center [712, 113] width 11 height 12
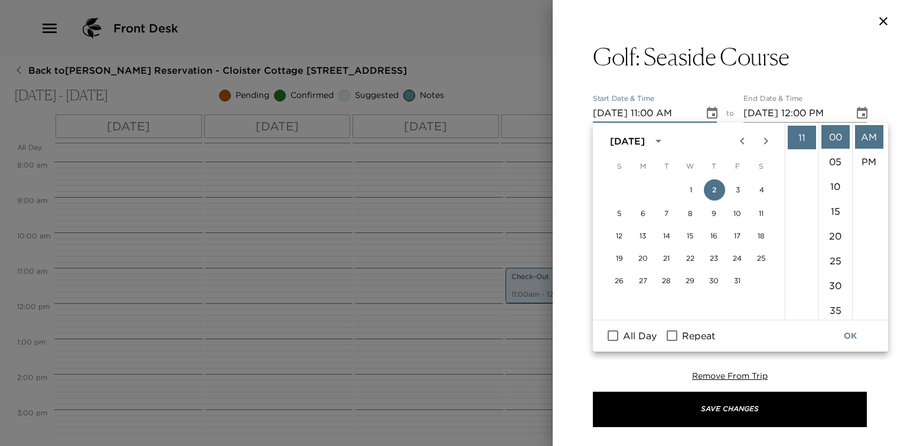
click at [590, 446] on div "Golf: Seaside Course Start Date & Time 10/02/2025 11:00 AM to End Date & Time 1…" at bounding box center [729, 223] width 354 height 446
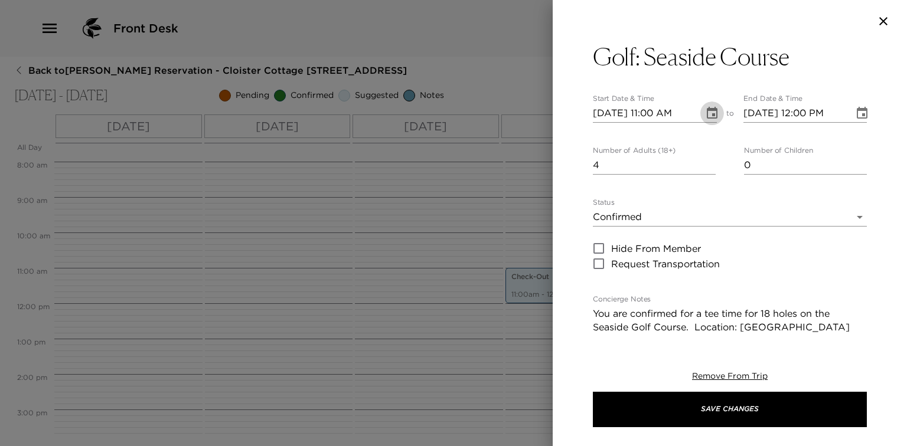
click at [700, 111] on button "Choose date, selected date is Oct 2, 2025" at bounding box center [712, 114] width 24 height 24
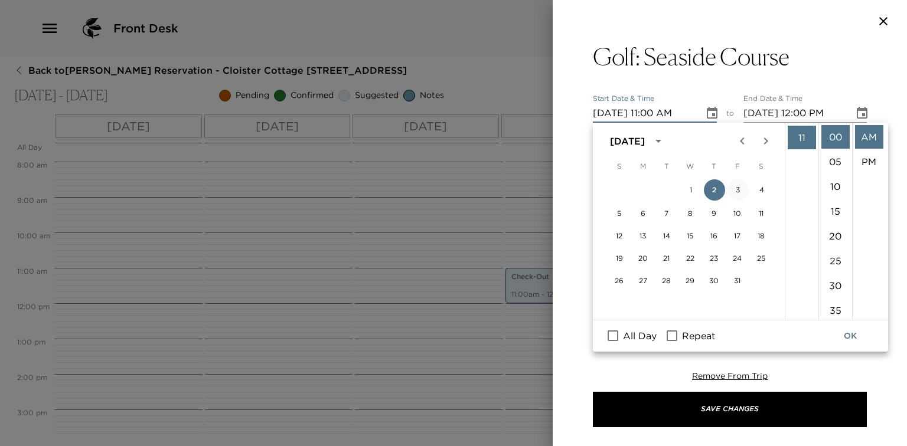
click at [735, 189] on button "3" at bounding box center [737, 189] width 21 height 21
type input "10/03/2025 11:00 AM"
type input "10/03/2025 12:00 PM"
click at [799, 278] on li "10" at bounding box center [801, 285] width 28 height 24
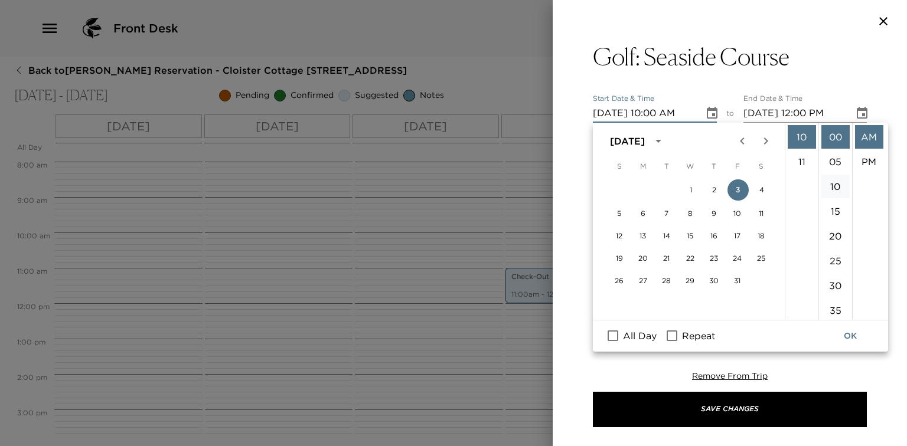
click at [839, 189] on li "10" at bounding box center [835, 187] width 28 height 24
type input "10/03/2025 10:10 AM"
click at [851, 336] on button "OK" at bounding box center [850, 336] width 38 height 22
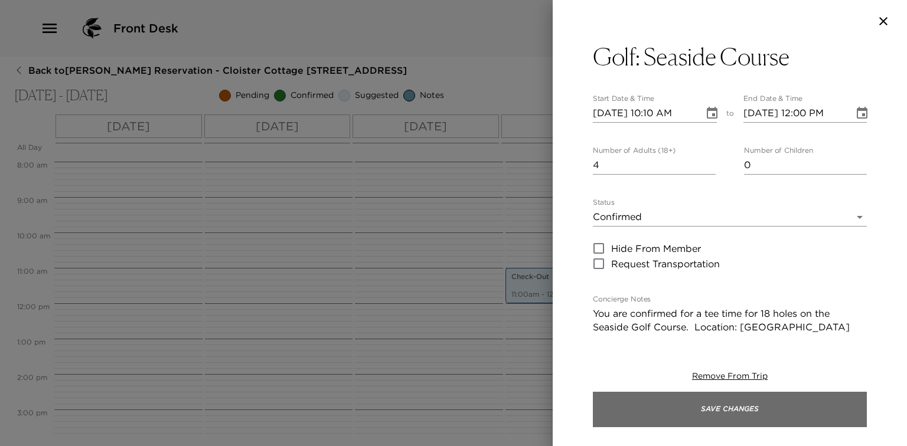
click at [699, 413] on button "Save Changes" at bounding box center [730, 409] width 274 height 35
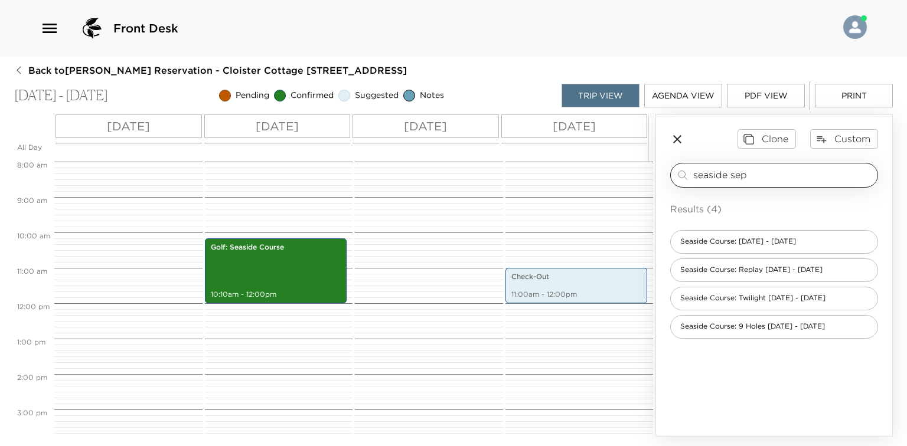
click at [750, 173] on input "seaside sep" at bounding box center [782, 175] width 179 height 14
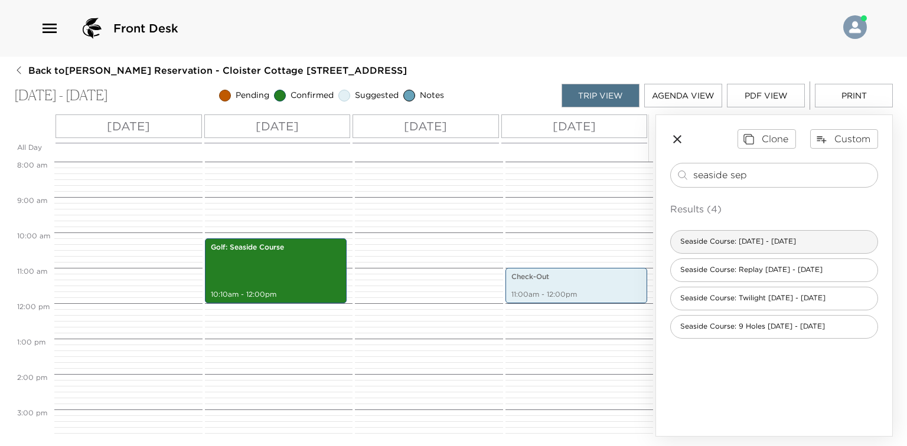
click at [724, 245] on span "Seaside Course: Sept 1 - Nov 30" at bounding box center [738, 242] width 135 height 10
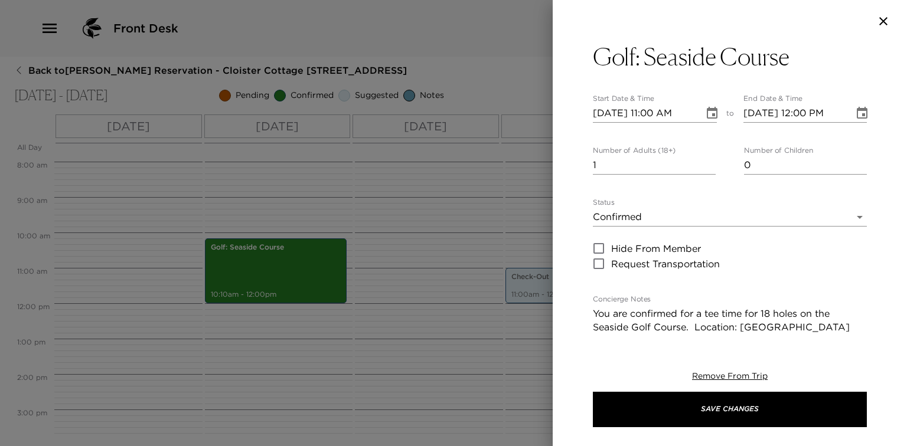
click at [701, 166] on input "1" at bounding box center [654, 165] width 123 height 19
type input "4"
click at [718, 117] on button "Choose date, selected date is Oct 2, 2025" at bounding box center [712, 114] width 24 height 24
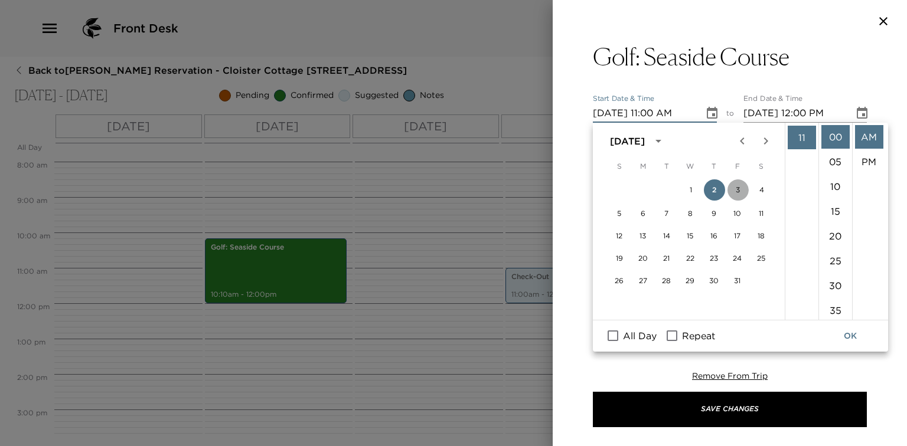
click at [734, 187] on button "3" at bounding box center [737, 189] width 21 height 21
type input "10/03/2025 11:00 AM"
type input "10/03/2025 12:00 PM"
click at [802, 283] on li "10" at bounding box center [801, 285] width 28 height 24
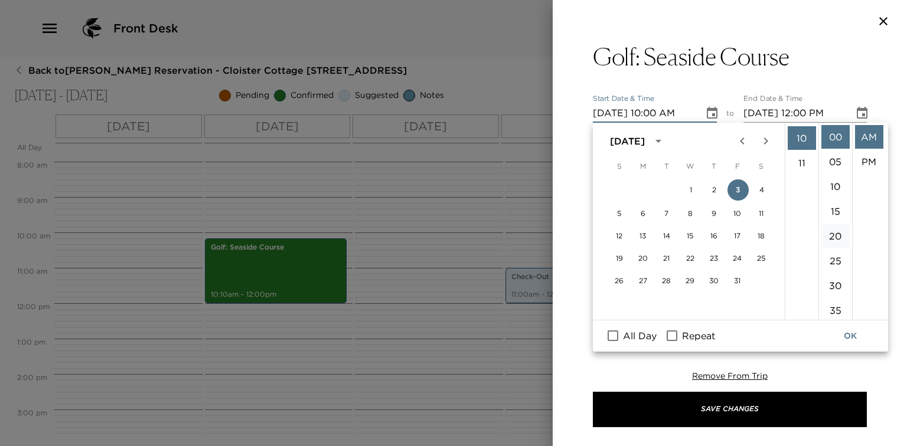
scroll to position [248, 0]
click at [831, 236] on li "20" at bounding box center [835, 236] width 28 height 24
type input "10/03/2025 10:20 AM"
click at [856, 339] on button "OK" at bounding box center [850, 336] width 38 height 22
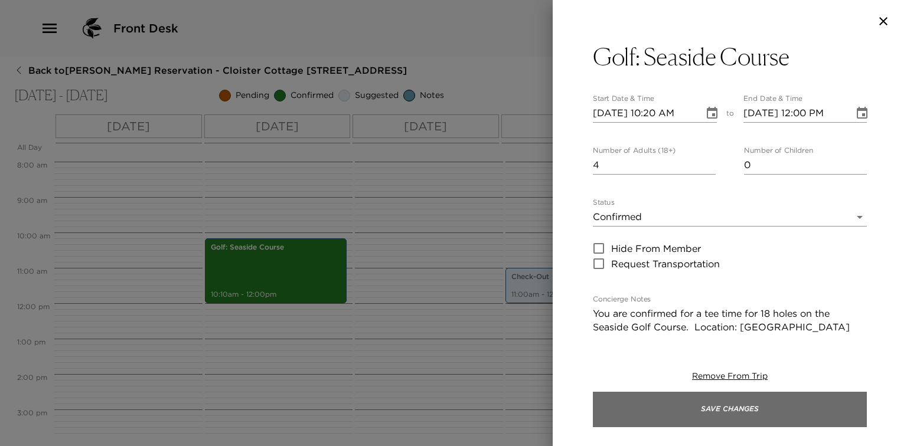
click at [630, 410] on button "Save Changes" at bounding box center [730, 409] width 274 height 35
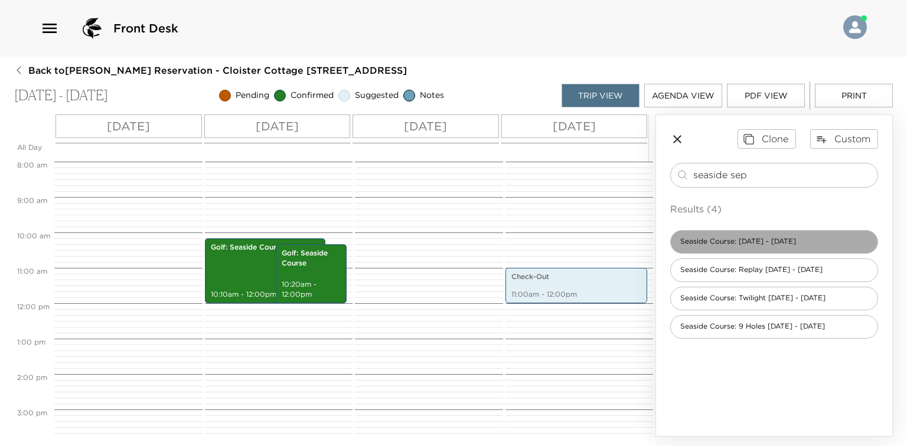
click at [764, 240] on span "Seaside Course: [DATE] - [DATE]" at bounding box center [738, 242] width 135 height 10
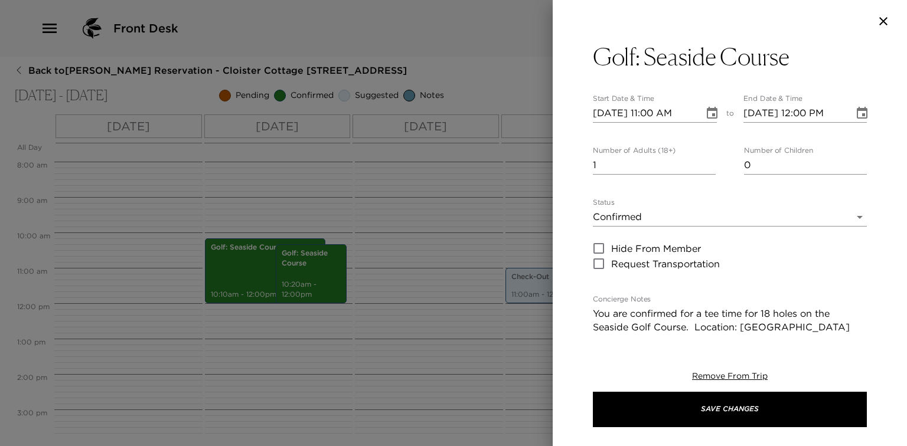
click at [687, 166] on input "1" at bounding box center [654, 165] width 123 height 19
type input "4"
click at [705, 106] on icon "Choose date, selected date is Oct 2, 2025" at bounding box center [712, 113] width 14 height 14
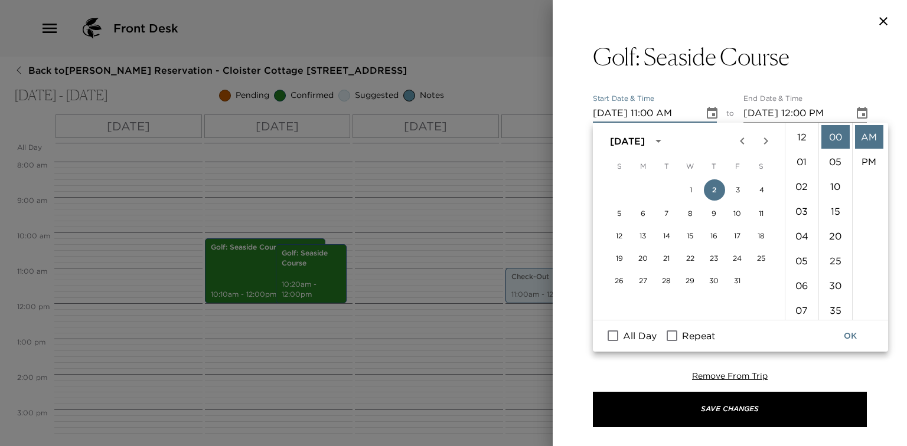
scroll to position [272, 0]
click at [727, 185] on div "1 2 3 4" at bounding box center [690, 190] width 189 height 22
click at [740, 189] on button "3" at bounding box center [737, 189] width 21 height 21
type input "10/03/2025 11:00 AM"
type input "10/03/2025 12:00 PM"
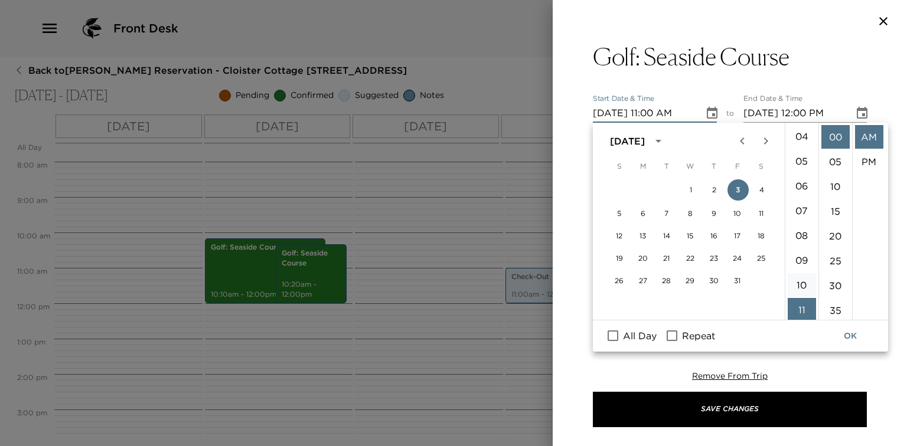
click at [802, 281] on li "10" at bounding box center [801, 285] width 28 height 24
click at [834, 286] on li "30" at bounding box center [835, 286] width 28 height 24
type input "10/03/2025 10:30 AM"
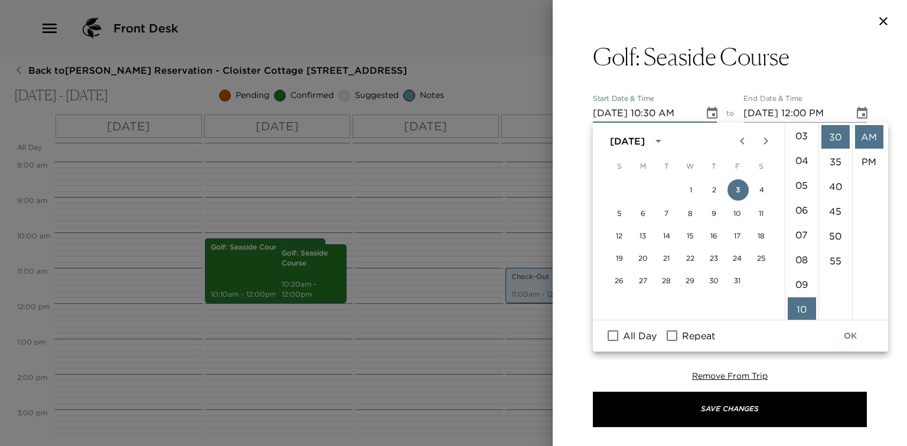
click at [838, 312] on ul "00 05 10 15 20 25 30 35 40 45 50 55" at bounding box center [835, 221] width 34 height 197
click at [859, 345] on button "OK" at bounding box center [850, 336] width 38 height 22
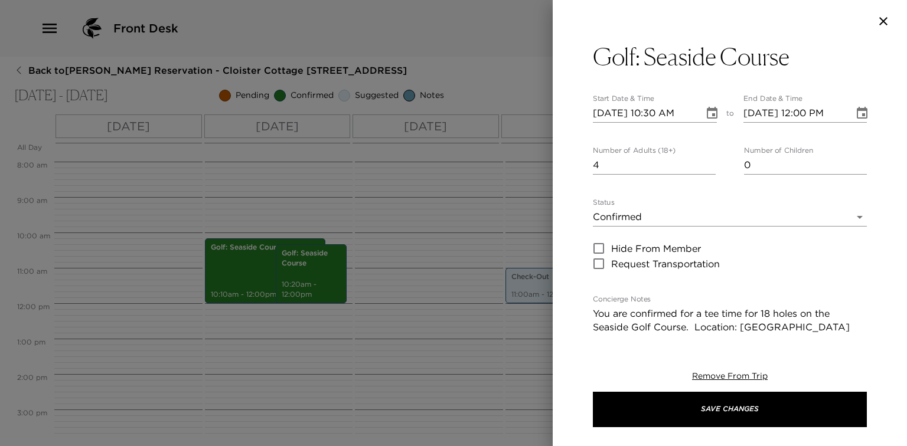
click at [856, 343] on div "October 2025 S M T W T F S 1 2 3 4 5 6 7 8 9 10 11 12 13 14 15 16 17 18 19 20 2…" at bounding box center [740, 237] width 295 height 229
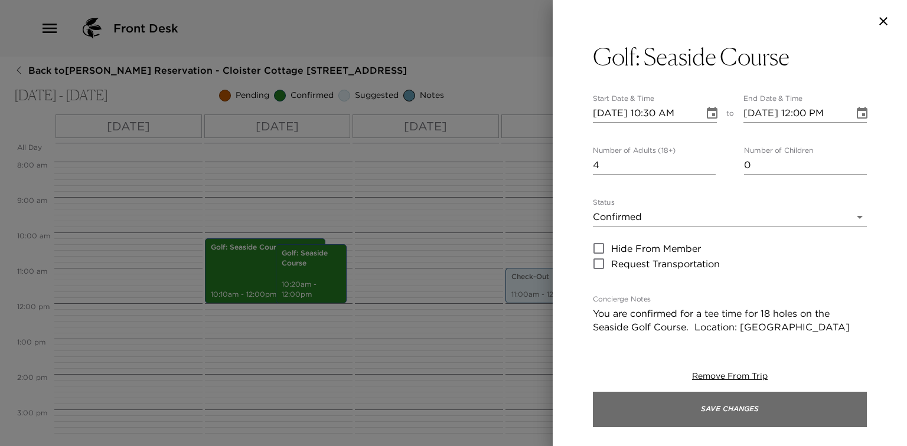
click at [676, 411] on button "Save Changes" at bounding box center [730, 409] width 274 height 35
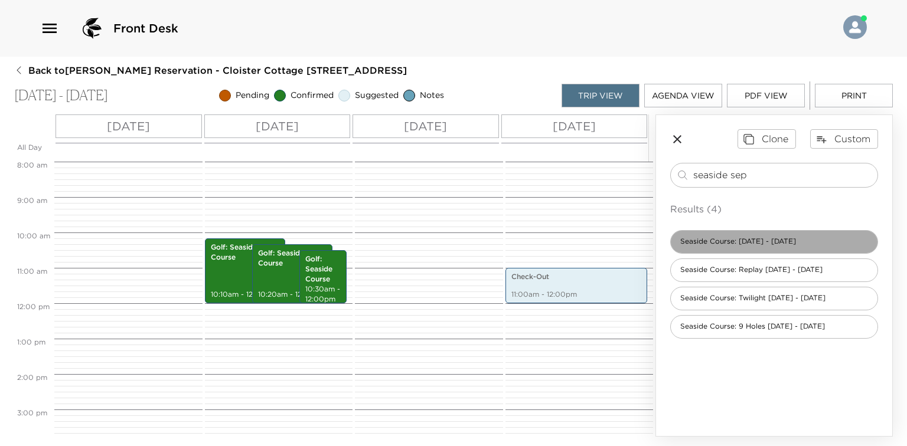
click at [754, 231] on div "Seaside Course: [DATE] - [DATE]" at bounding box center [774, 242] width 208 height 24
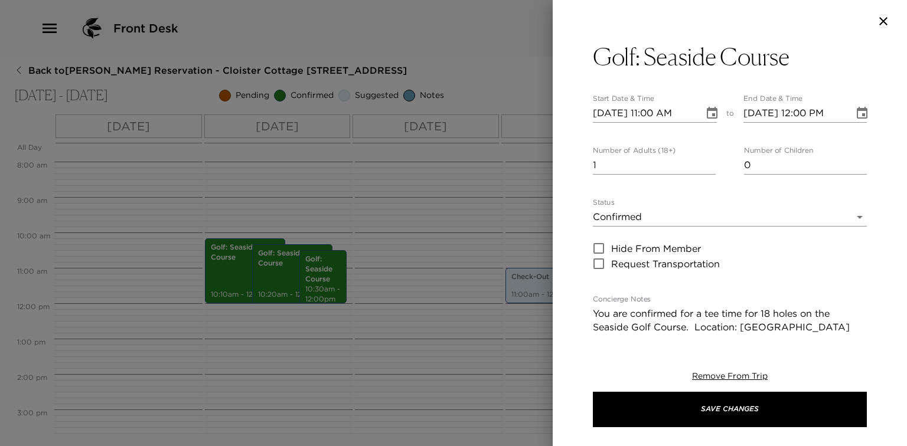
click at [668, 168] on input "1" at bounding box center [654, 165] width 123 height 19
type input "4"
click at [710, 109] on icon "Choose date, selected date is Oct 2, 2025" at bounding box center [712, 113] width 11 height 12
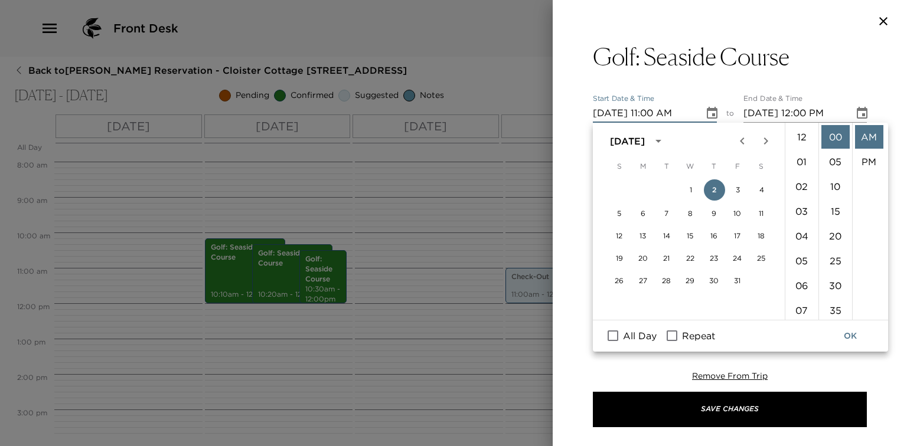
scroll to position [272, 0]
click at [742, 192] on button "3" at bounding box center [737, 189] width 21 height 21
type input "10/03/2025 11:00 AM"
type input "10/03/2025 12:00 PM"
click at [800, 276] on li "10" at bounding box center [801, 285] width 28 height 24
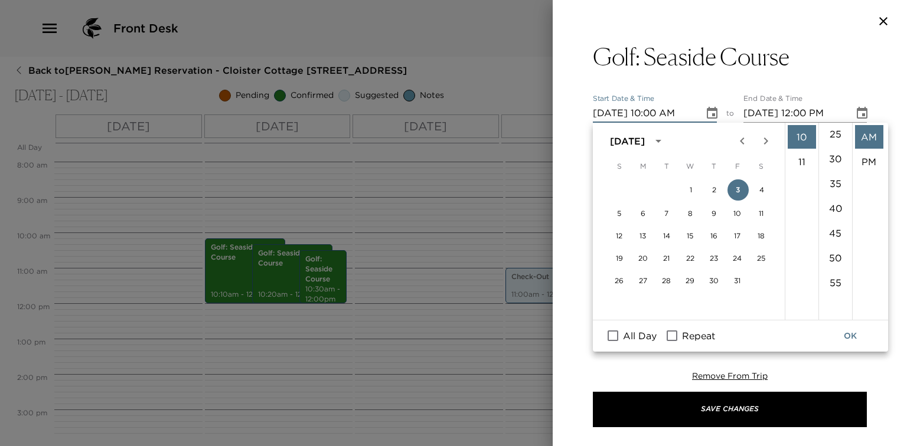
scroll to position [172, 0]
click at [831, 161] on li "40" at bounding box center [835, 163] width 28 height 24
type input "10/03/2025 10:40 AM"
click at [859, 352] on div "Remove From Trip Save Changes" at bounding box center [730, 399] width 274 height 94
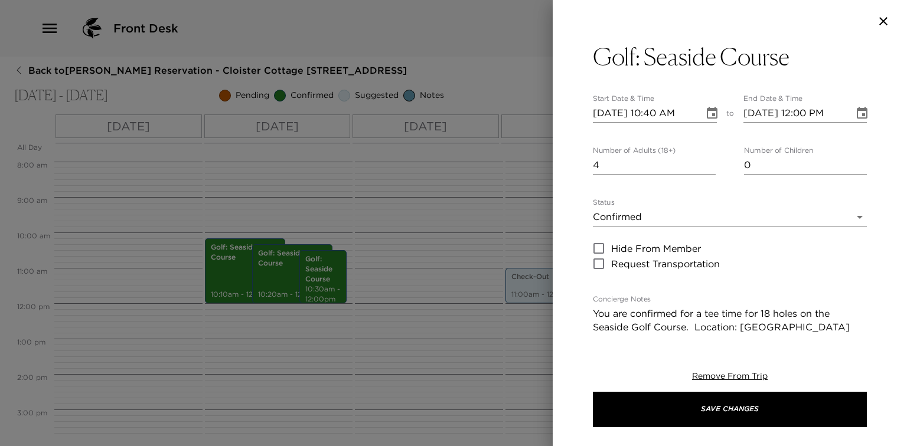
click at [845, 340] on div "October 2025 S M T W T F S 1 2 3 4 5 6 7 8 9 10 11 12 13 14 15 16 17 18 19 20 2…" at bounding box center [740, 237] width 295 height 229
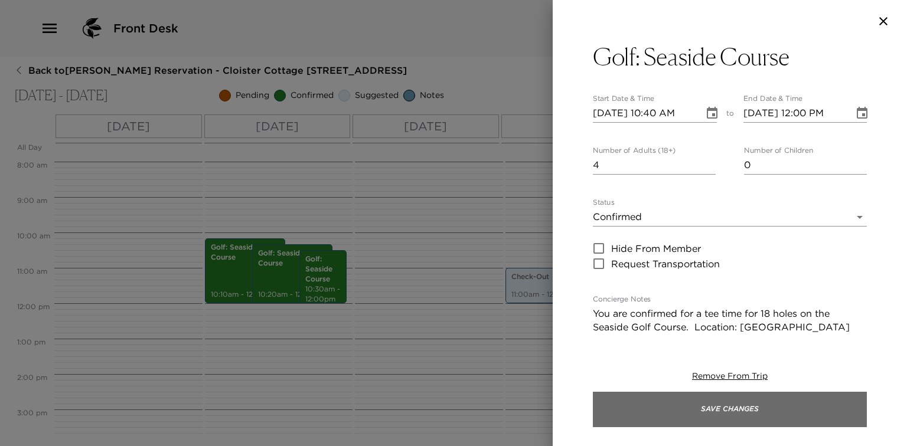
click at [694, 420] on button "Save Changes" at bounding box center [730, 409] width 274 height 35
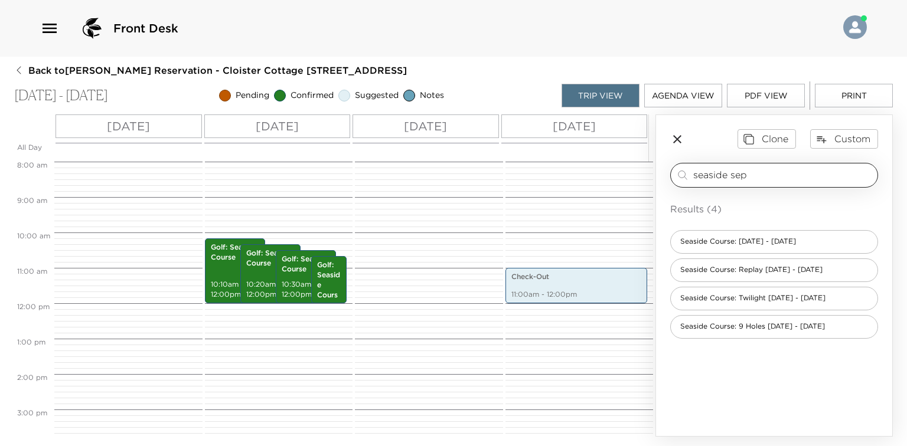
click at [719, 177] on input "seaside sep" at bounding box center [782, 175] width 179 height 14
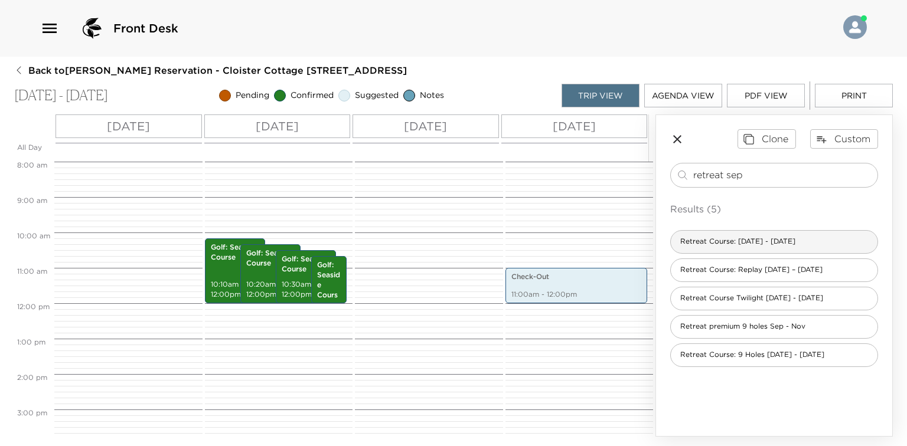
type input "retreat sep"
click at [754, 250] on div "Retreat Course: Sept 1 - Nov 30" at bounding box center [774, 242] width 208 height 24
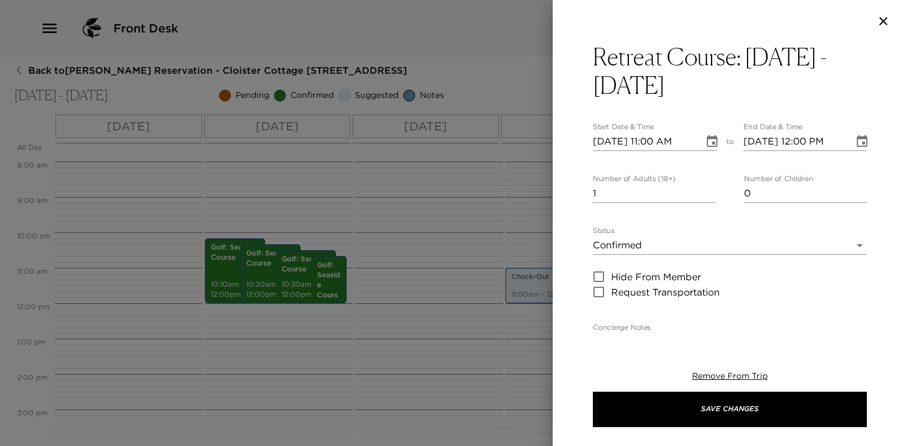
type textarea "You are confirmed for 18 holes at the [GEOGRAPHIC_DATA]. Forecaddie is not incl…"
type textarea "$195 - 18-hole rate includes green and cart fees. Forecaddie, tax and gratuity …"
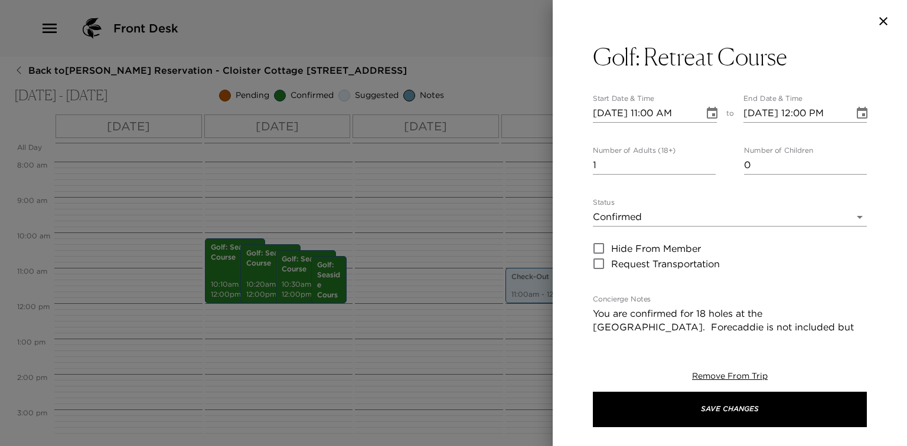
click at [705, 113] on icon "Choose date, selected date is Oct 2, 2025" at bounding box center [712, 113] width 14 height 14
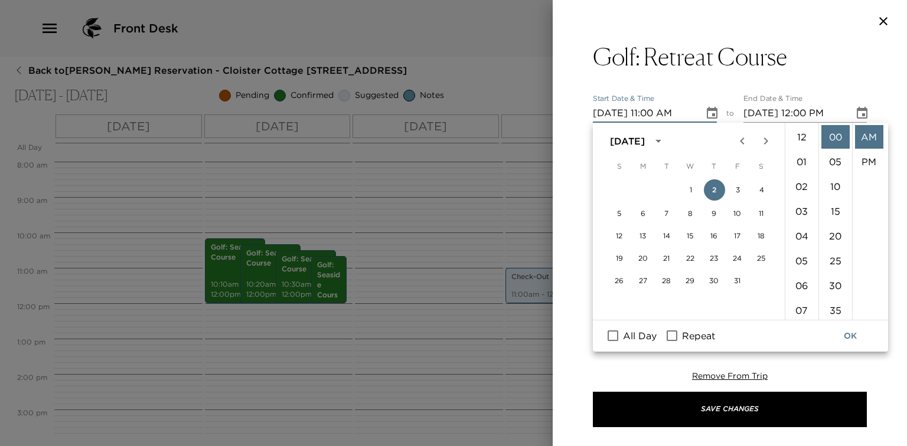
scroll to position [272, 0]
click at [771, 182] on div "1 2 3 4" at bounding box center [690, 190] width 189 height 22
click at [761, 189] on button "4" at bounding box center [761, 189] width 21 height 21
type input "10/04/2025 11:00 AM"
type input "10/04/2025 12:00 PM"
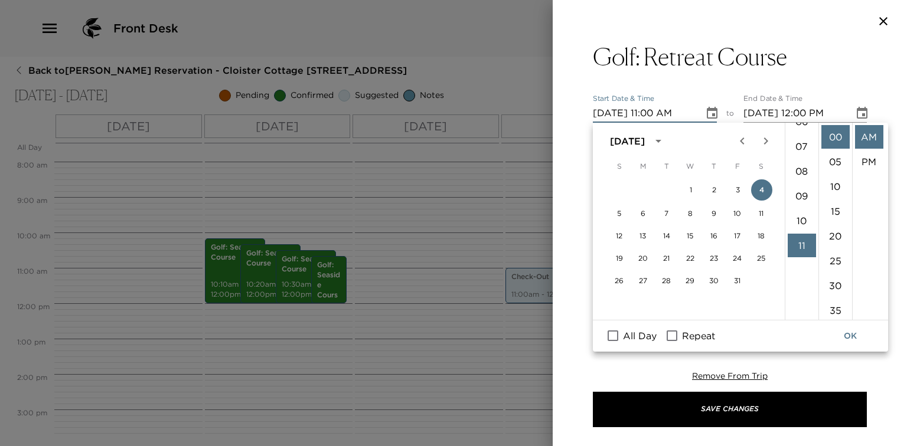
scroll to position [100, 0]
click at [799, 260] on li "09" at bounding box center [801, 260] width 28 height 24
click at [837, 291] on li "30" at bounding box center [835, 286] width 28 height 24
type input "10/04/2025 09:30 AM"
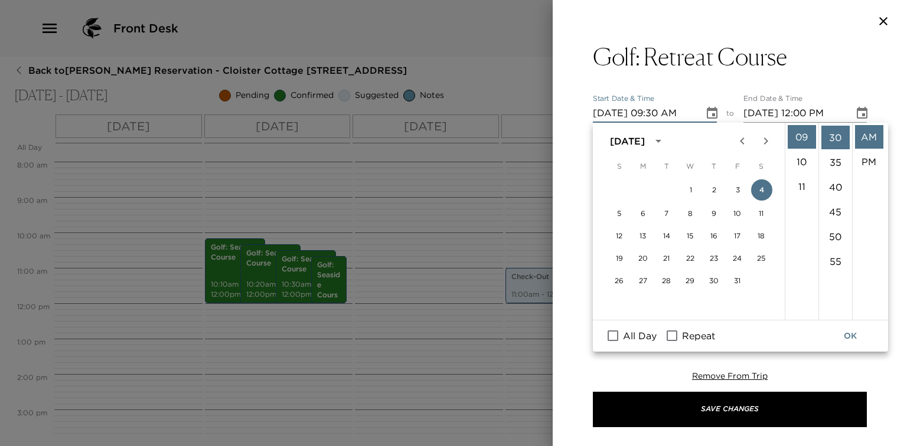
scroll to position [149, 0]
click at [849, 340] on button "OK" at bounding box center [850, 336] width 38 height 22
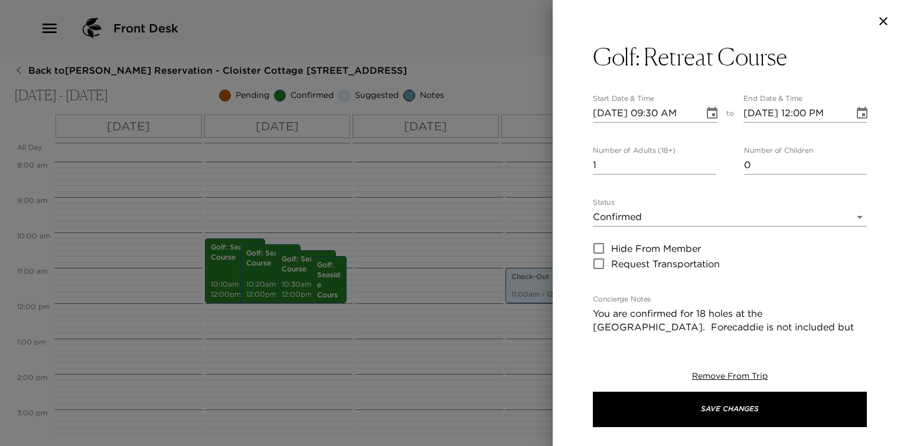
click at [663, 165] on input "1" at bounding box center [654, 165] width 123 height 19
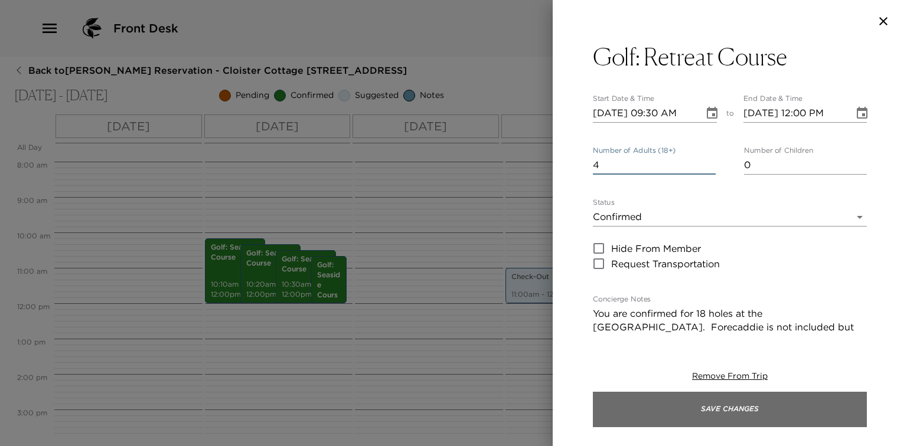
type input "4"
click at [638, 401] on button "Save Changes" at bounding box center [730, 409] width 274 height 35
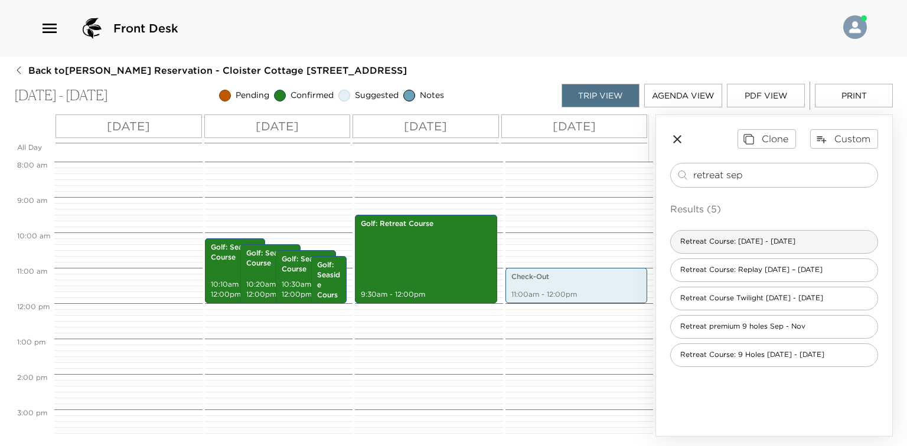
click at [752, 237] on span "Retreat Course: Sept 1 - Nov 30" at bounding box center [738, 242] width 134 height 10
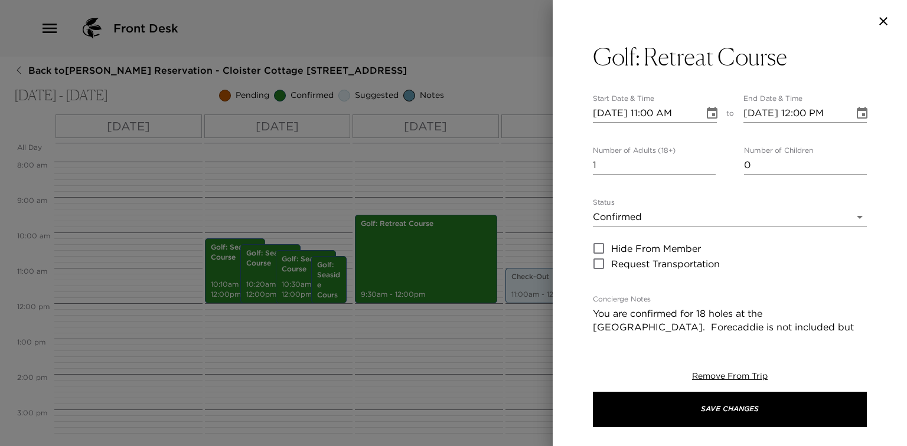
click at [697, 165] on input "1" at bounding box center [654, 165] width 123 height 19
type input "4"
click at [728, 103] on div "Start Date & Time 10/02/2025 11:00 AM to End Date & Time 10/02/2025 12:00 PM" at bounding box center [730, 108] width 274 height 28
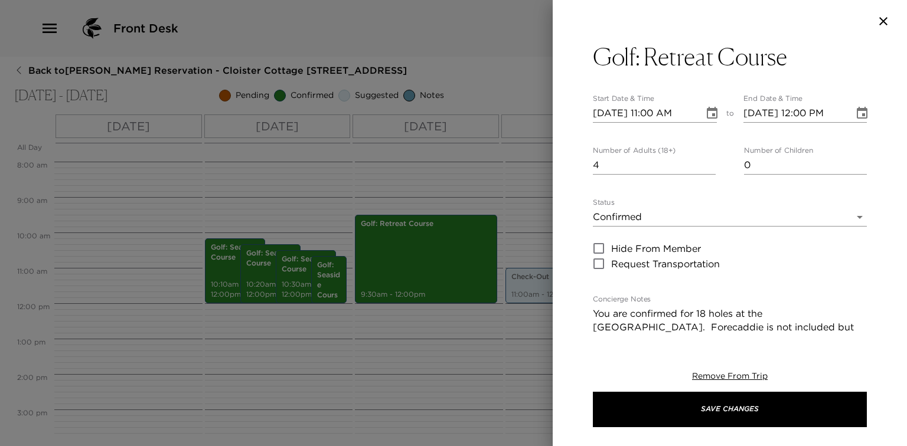
click at [717, 105] on div "Start Date & Time 10/02/2025 11:00 AM to End Date & Time 10/02/2025 12:00 PM" at bounding box center [730, 108] width 274 height 28
click at [715, 109] on icon "Choose date, selected date is Oct 2, 2025" at bounding box center [712, 113] width 14 height 14
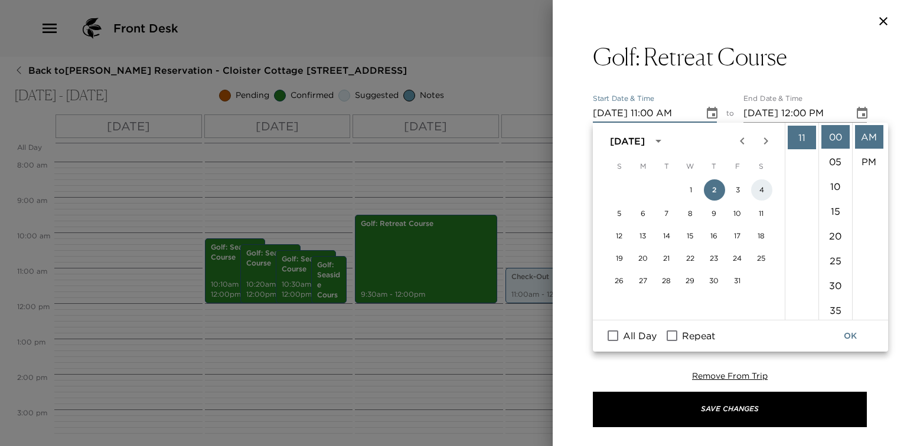
click at [759, 190] on button "4" at bounding box center [761, 189] width 21 height 21
type input "10/04/2025 11:00 AM"
type input "10/04/2025 12:00 PM"
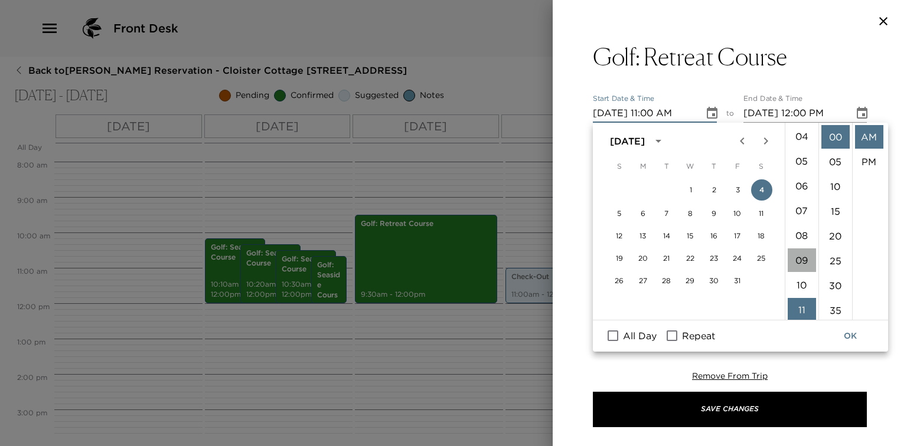
click at [796, 261] on li "09" at bounding box center [801, 260] width 28 height 24
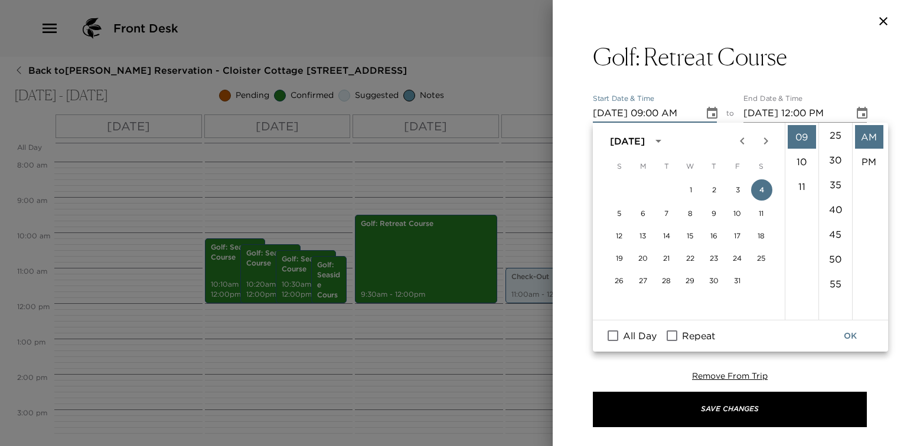
scroll to position [172, 0]
click at [836, 166] on li "40" at bounding box center [835, 163] width 28 height 24
type input "10/04/2025 09:40 AM"
click at [858, 330] on button "OK" at bounding box center [850, 336] width 38 height 22
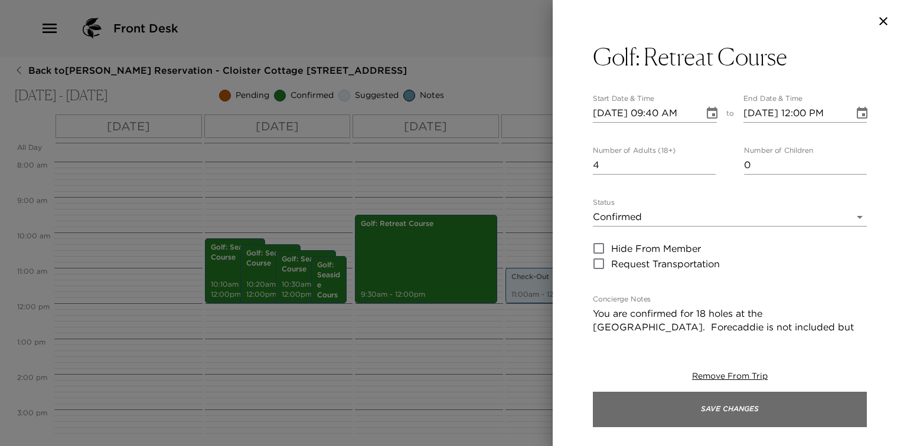
click at [776, 408] on button "Save Changes" at bounding box center [730, 409] width 274 height 35
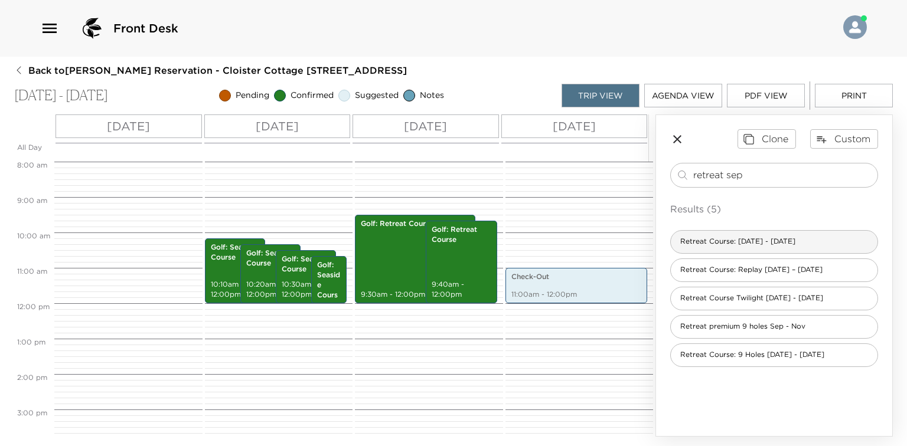
click at [737, 232] on div "Retreat Course: Sept 1 - Nov 30" at bounding box center [774, 242] width 208 height 24
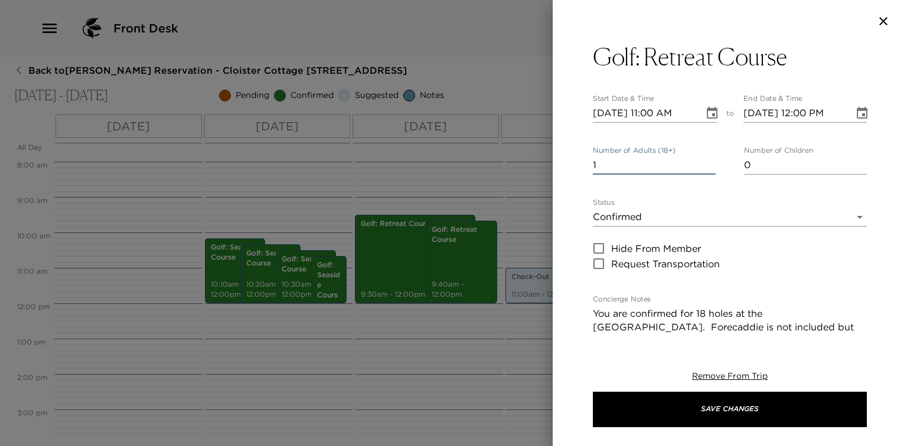
click at [657, 169] on input "1" at bounding box center [654, 165] width 123 height 19
type input "4"
click at [709, 112] on icon "Choose date, selected date is Oct 2, 2025" at bounding box center [712, 113] width 14 height 14
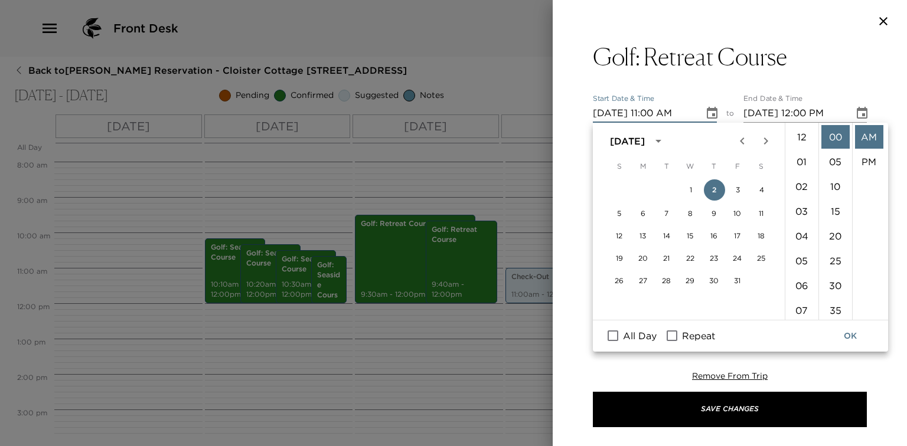
scroll to position [272, 0]
click at [765, 190] on button "4" at bounding box center [761, 189] width 21 height 21
type input "10/04/2025 11:00 AM"
type input "10/04/2025 12:00 PM"
click at [806, 187] on ul "12 01 02 03 04 05 06 07 08 09 10 11" at bounding box center [801, 221] width 33 height 197
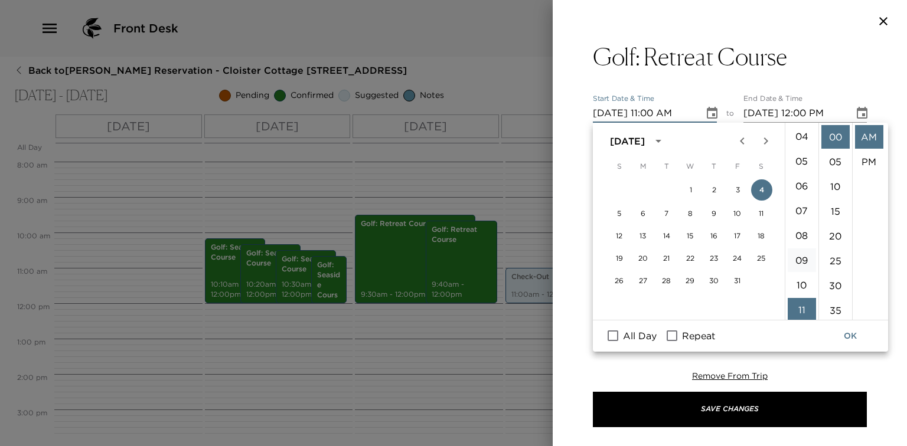
click at [800, 260] on li "09" at bounding box center [801, 260] width 28 height 24
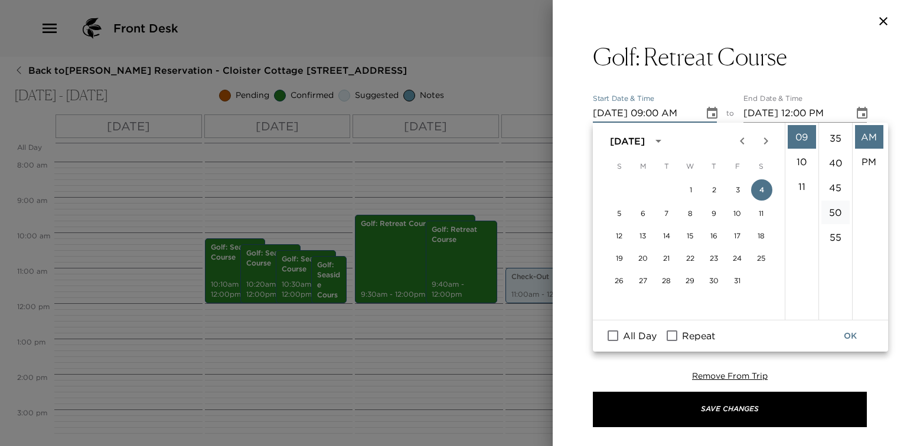
click at [834, 215] on li "50" at bounding box center [835, 213] width 28 height 24
type input "10/04/2025 09:50 AM"
click at [847, 325] on button "OK" at bounding box center [850, 336] width 38 height 22
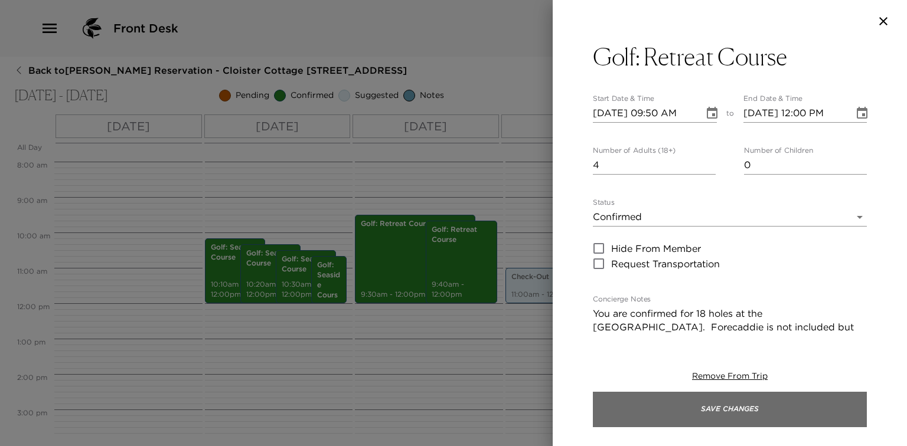
click at [763, 415] on button "Save Changes" at bounding box center [730, 409] width 274 height 35
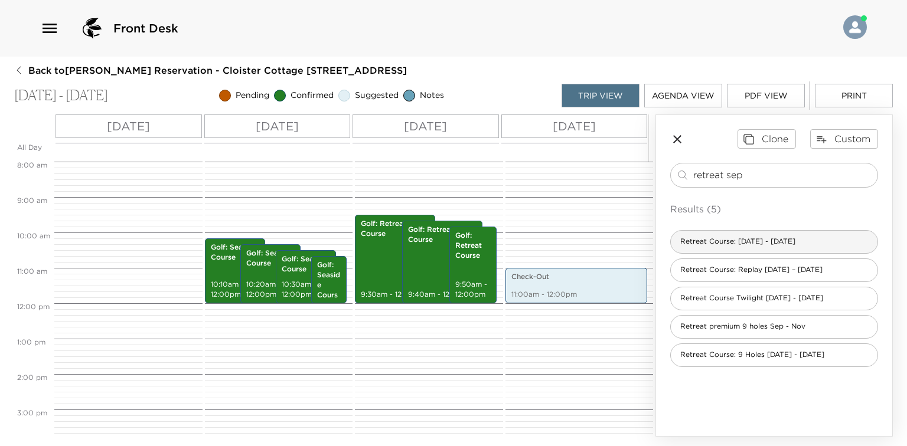
click at [729, 233] on div "Retreat Course: Sept 1 - Nov 30" at bounding box center [774, 242] width 208 height 24
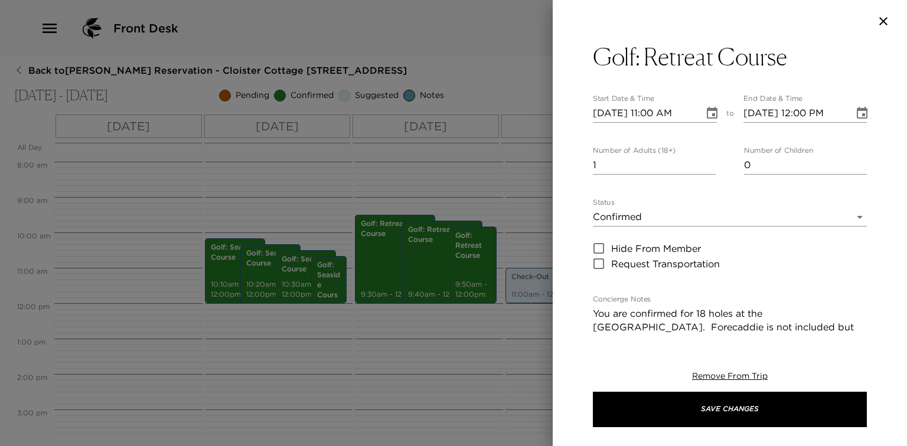
click at [668, 169] on input "1" at bounding box center [654, 165] width 123 height 19
type input "4"
click at [714, 108] on icon "Choose date, selected date is Oct 2, 2025" at bounding box center [712, 113] width 14 height 14
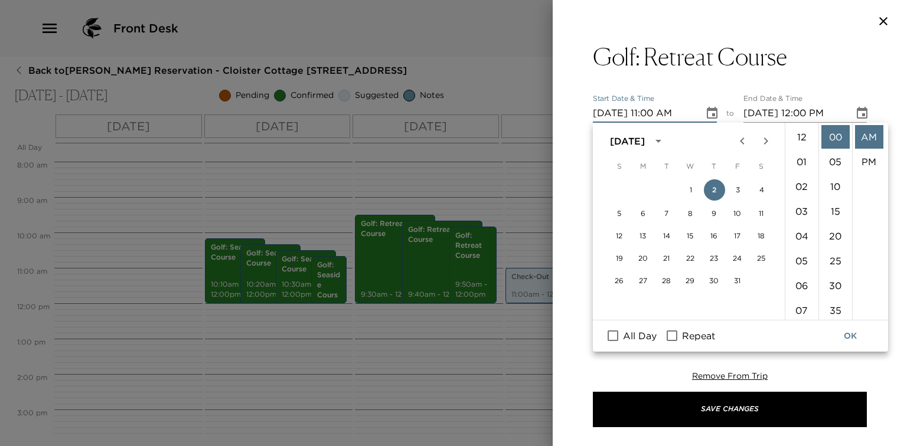
scroll to position [272, 0]
click at [759, 191] on button "4" at bounding box center [761, 189] width 21 height 21
type input "10/04/2025 11:00 AM"
type input "10/04/2025 12:00 PM"
click at [802, 272] on li "09" at bounding box center [801, 260] width 28 height 24
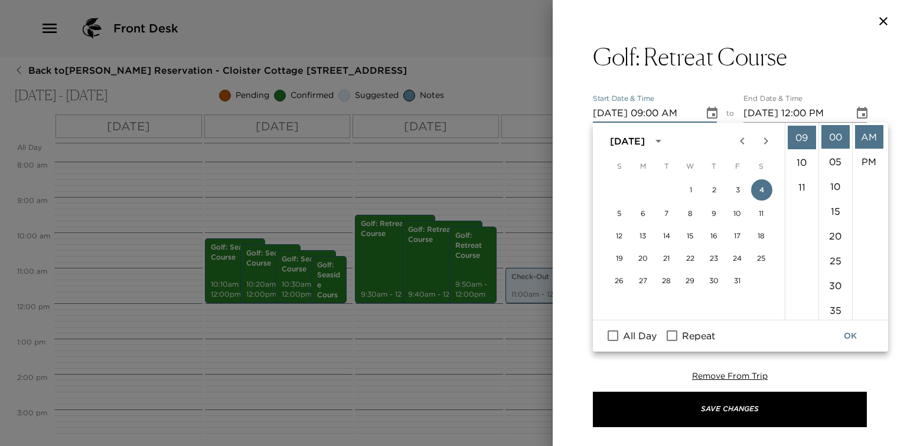
scroll to position [223, 0]
click at [803, 156] on li "10" at bounding box center [801, 162] width 28 height 24
type input "10/04/2025 10:00 AM"
click at [850, 340] on button "OK" at bounding box center [850, 336] width 38 height 22
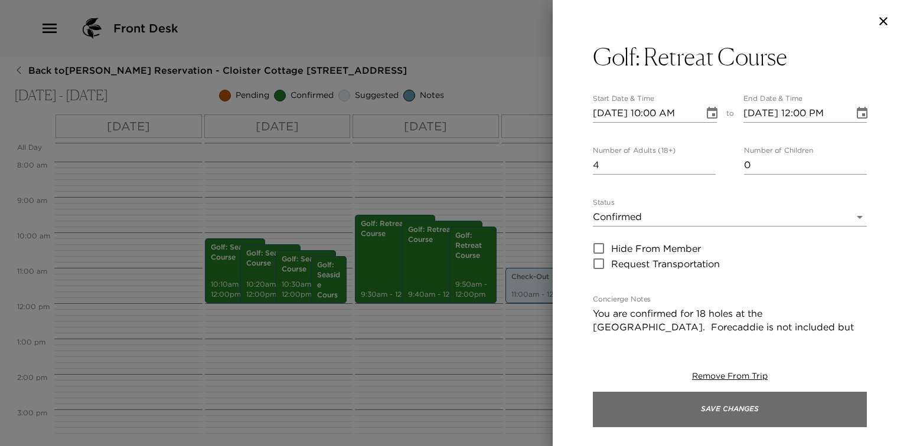
click at [689, 411] on button "Save Changes" at bounding box center [730, 409] width 274 height 35
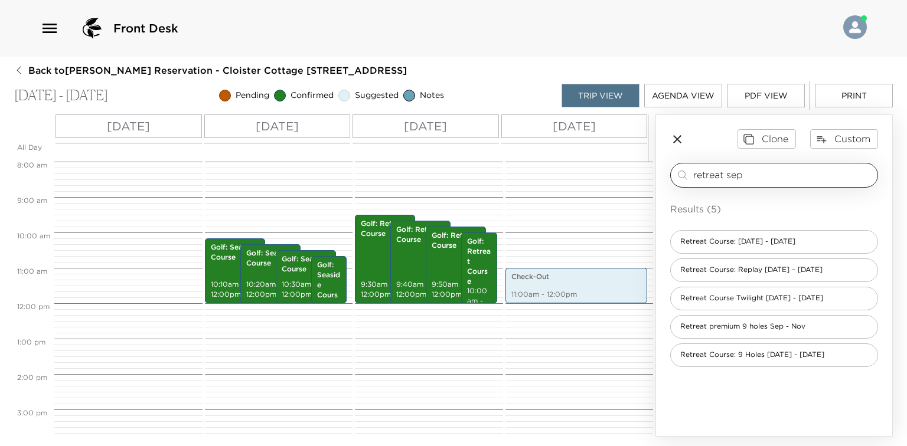
click at [742, 177] on input "retreat sep" at bounding box center [782, 175] width 179 height 14
click at [744, 177] on input "retreat sep" at bounding box center [782, 175] width 179 height 14
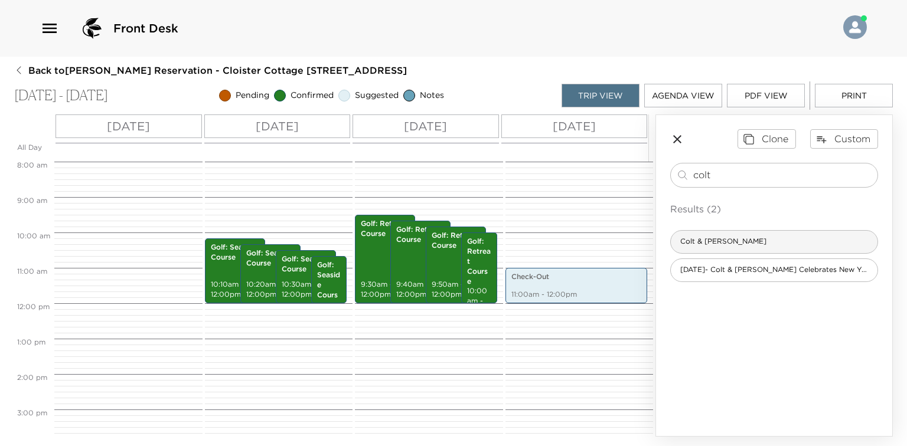
type input "colt"
click at [694, 246] on div "Colt & Alison" at bounding box center [774, 242] width 208 height 24
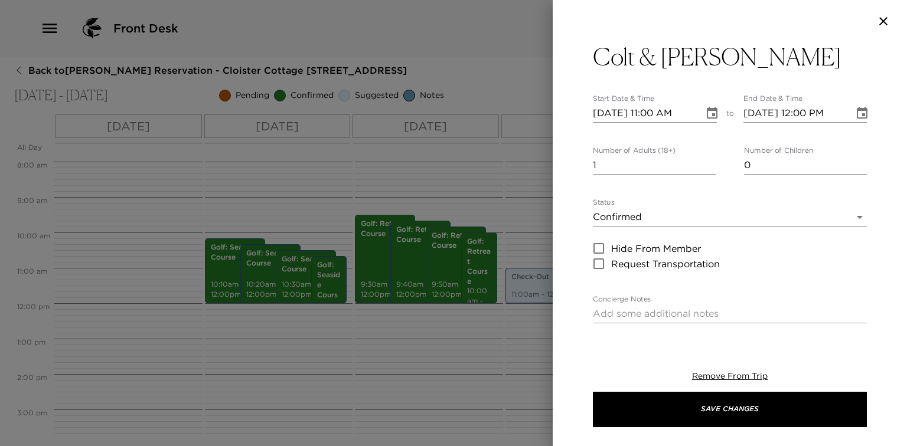
type textarea "You are confirmed for dinner at Colt & Alison. Jackets, a collared shirt, long …"
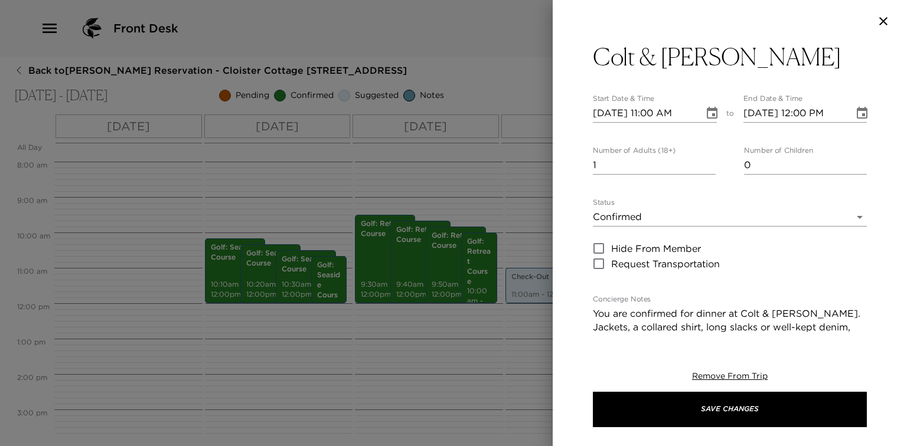
click at [712, 113] on icon "Choose date, selected date is Oct 2, 2025" at bounding box center [712, 113] width 11 height 12
click at [713, 110] on icon "Choose date, selected date is Oct 2, 2025" at bounding box center [712, 113] width 11 height 12
click at [711, 113] on icon "Choose date, selected date is Oct 2, 2025" at bounding box center [712, 113] width 14 height 14
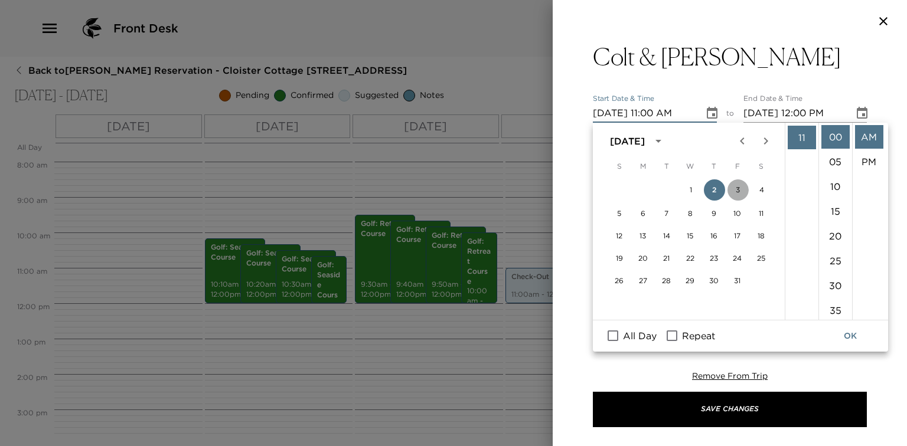
click at [740, 187] on button "3" at bounding box center [737, 189] width 21 height 21
type input "10/03/2025 11:00 AM"
type input "10/03/2025 12:00 PM"
click at [806, 211] on li "07" at bounding box center [801, 211] width 28 height 24
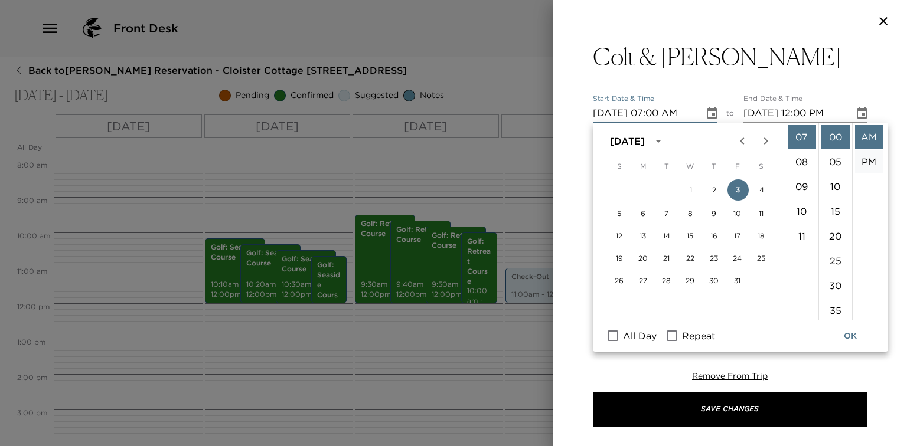
click at [866, 161] on li "PM" at bounding box center [869, 162] width 28 height 24
type input "10/03/2025 07:00 PM"
type input "10/03/2025 08:00 PM"
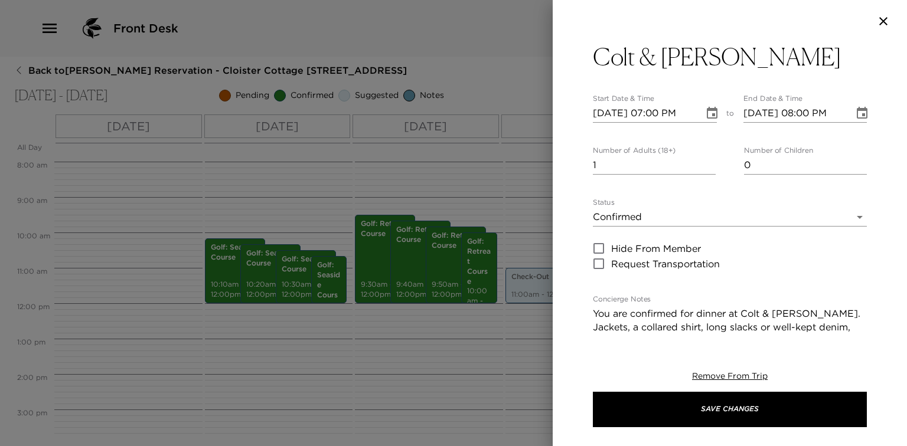
scroll to position [24, 0]
click at [656, 174] on input "1" at bounding box center [654, 165] width 123 height 19
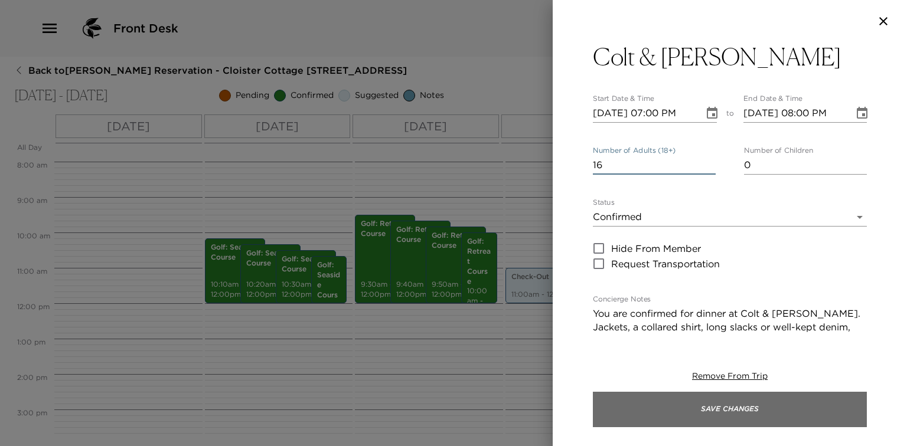
type input "16"
click at [665, 411] on button "Save Changes" at bounding box center [730, 409] width 274 height 35
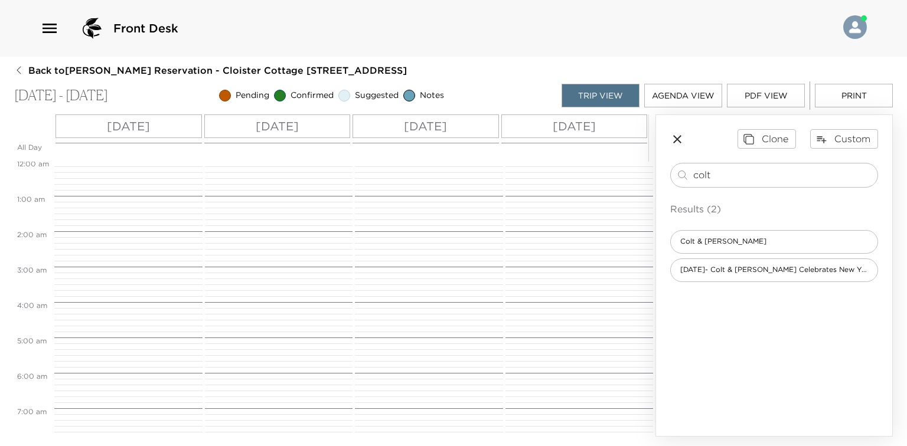
scroll to position [0, 0]
click at [829, 94] on button "Print" at bounding box center [854, 96] width 78 height 24
click at [746, 188] on div "colt ​ Results (2) Colt & Alison New Year's Eve- Colt & Alison Celebrates New Y…" at bounding box center [774, 222] width 208 height 119
click at [736, 181] on input "colt" at bounding box center [782, 175] width 179 height 14
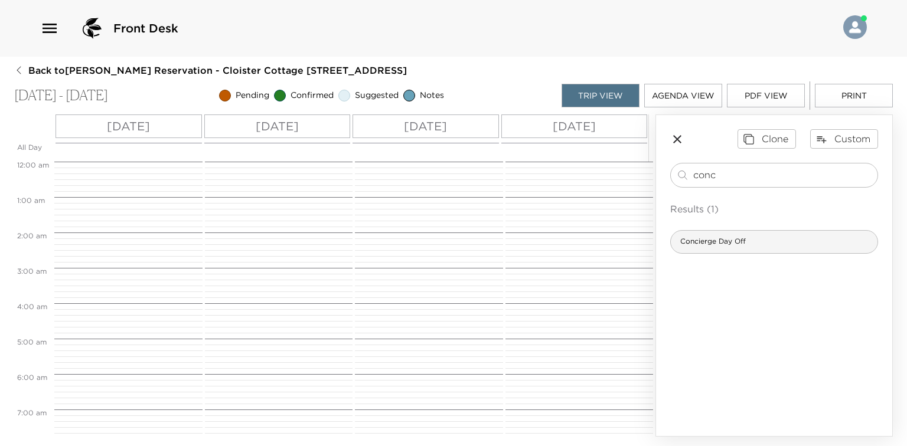
type input "conc"
click at [717, 239] on span "Concierge Day Off" at bounding box center [713, 242] width 84 height 10
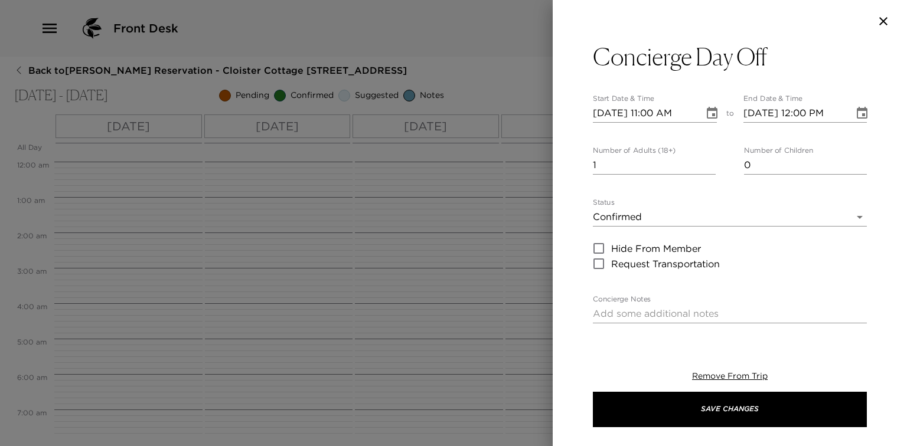
type textarea "I plan to be off-duty on this day and will return on [DAY], [MONTH] [DATE]. If …"
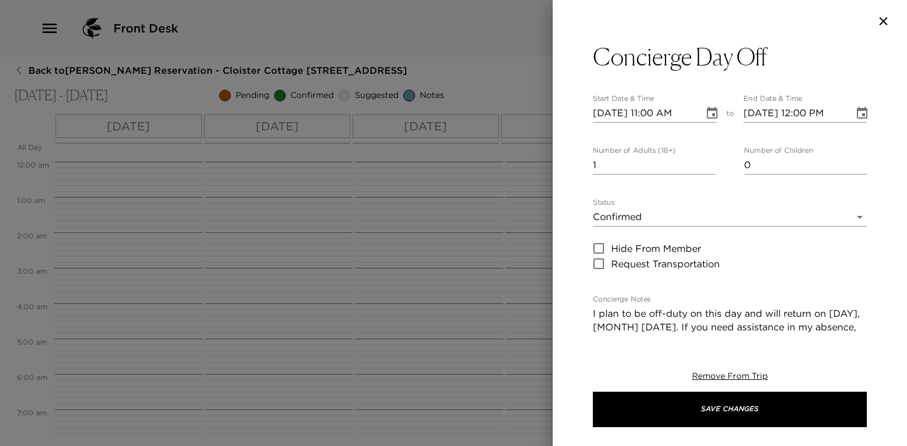
click at [705, 112] on icon "Choose date, selected date is Oct 2, 2025" at bounding box center [712, 113] width 14 height 14
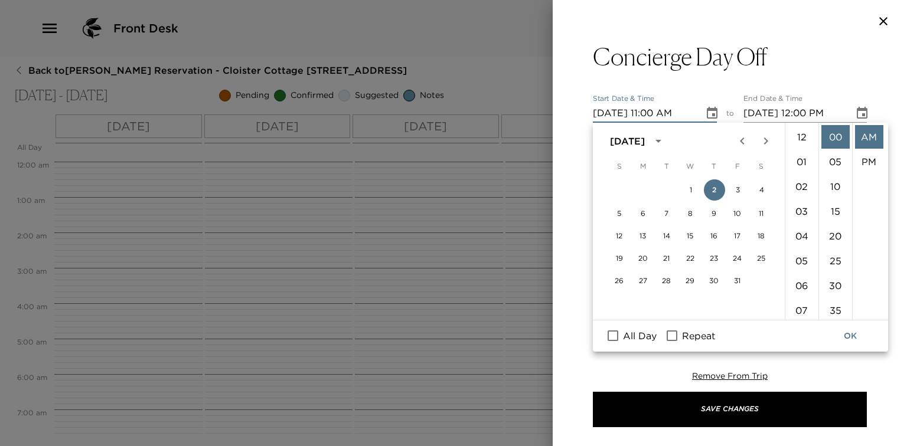
scroll to position [272, 0]
click at [716, 193] on button "2" at bounding box center [714, 189] width 21 height 21
click at [630, 335] on span "All Day" at bounding box center [640, 336] width 34 height 14
click at [625, 335] on input "All Day" at bounding box center [612, 335] width 25 height 15
checkbox input "true"
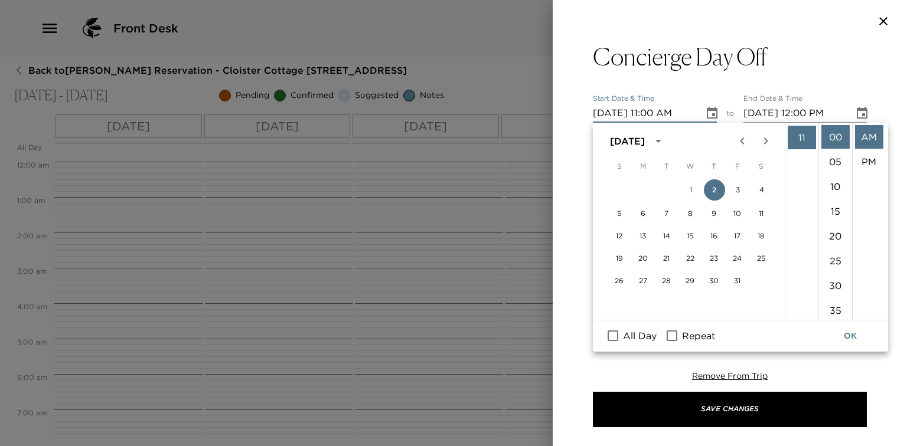
type input "10/02/2025"
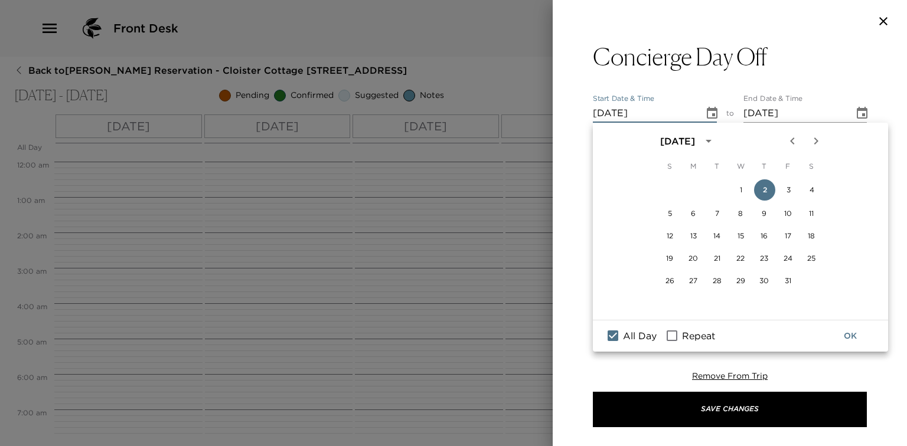
click at [844, 335] on button "OK" at bounding box center [850, 336] width 38 height 22
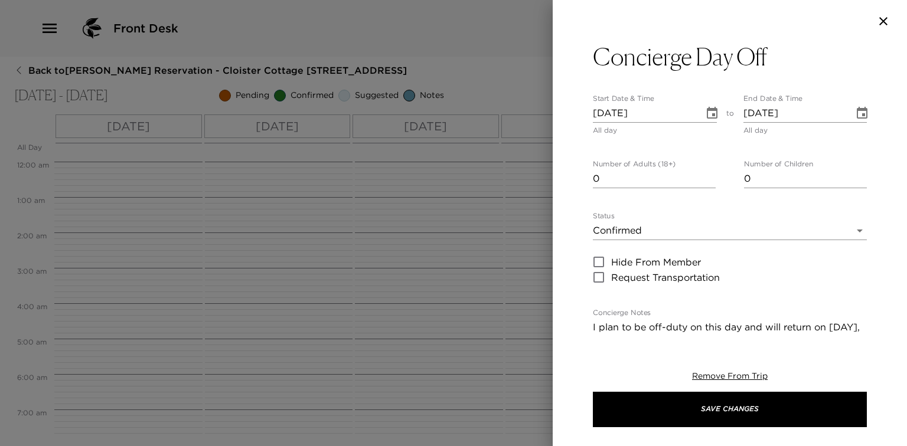
type input "0"
click at [708, 182] on input "0" at bounding box center [654, 178] width 123 height 19
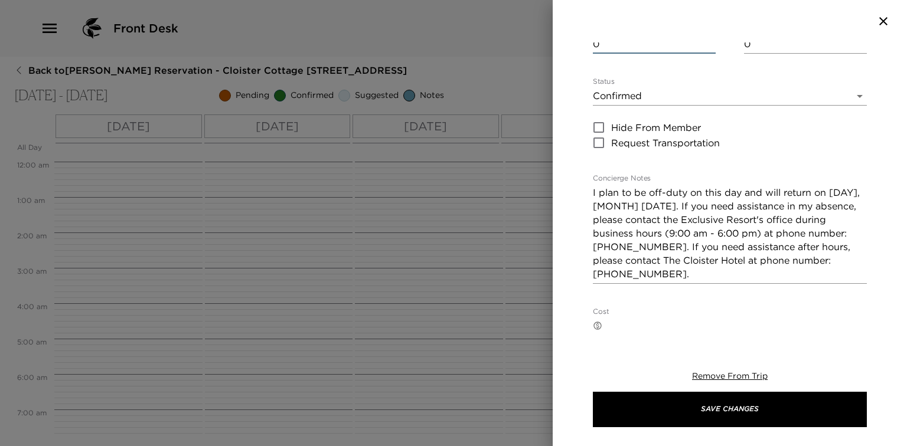
scroll to position [142, 0]
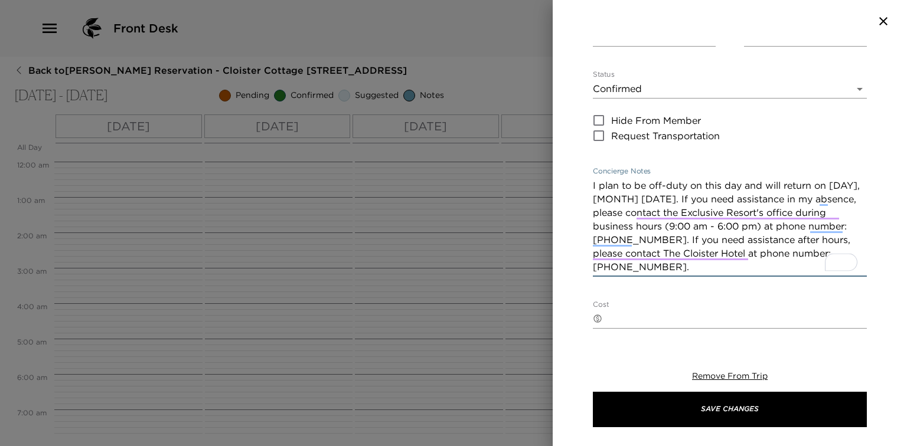
drag, startPoint x: 593, startPoint y: 201, endPoint x: 708, endPoint y: 202, distance: 114.5
click at [708, 202] on textarea "I plan to be off-duty on this day and will return on [DAY], [MONTH] [DATE]. If …" at bounding box center [730, 226] width 274 height 95
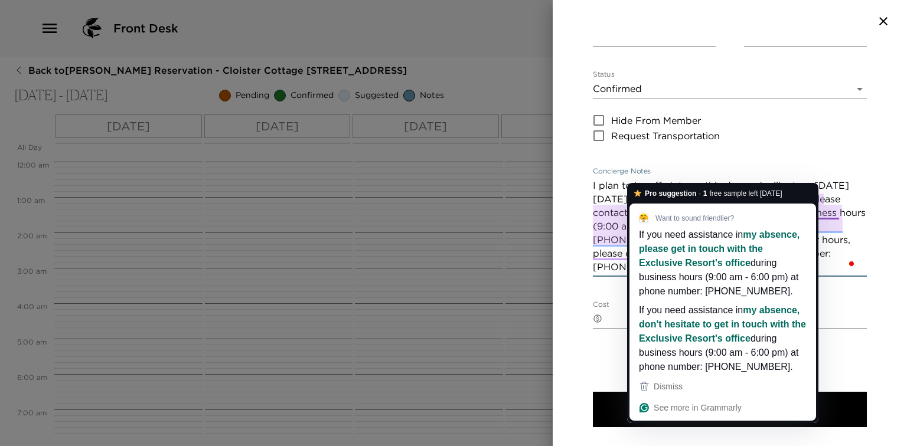
type textarea "I plan to be off-duty on this day and will return on Friday, October 3rd. If yo…"
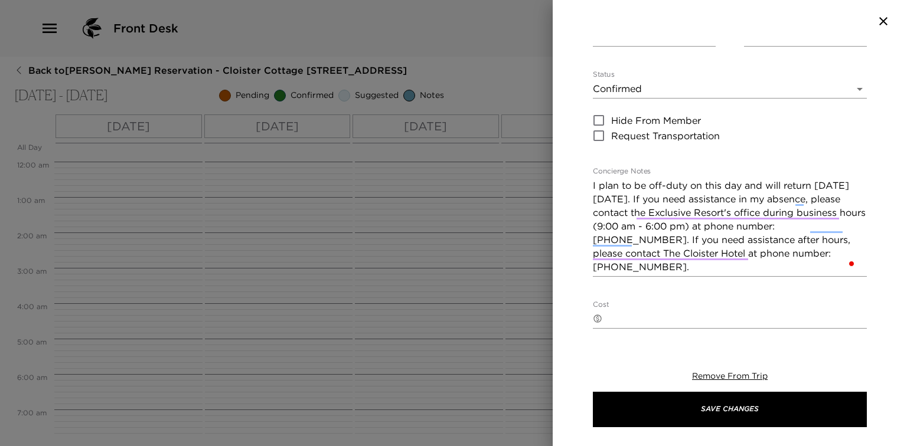
click at [736, 153] on div "Concierge Day Off Start Date & Time 10/02/2025 All day to End Date & Time 10/02…" at bounding box center [730, 297] width 274 height 792
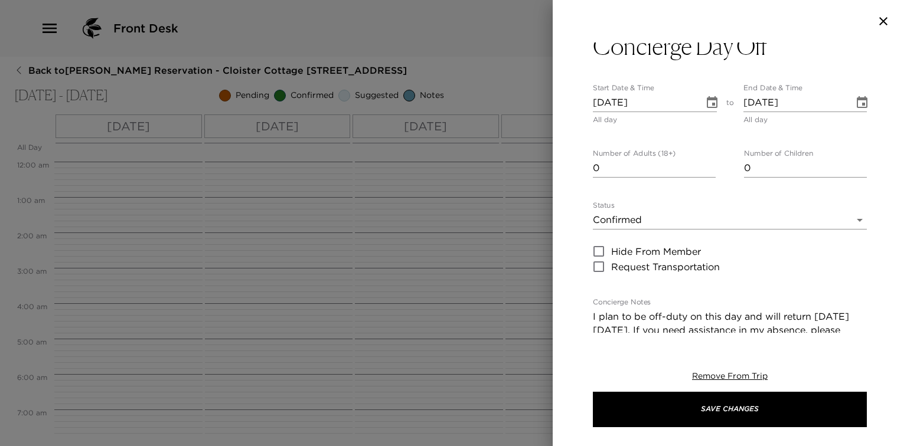
scroll to position [0, 0]
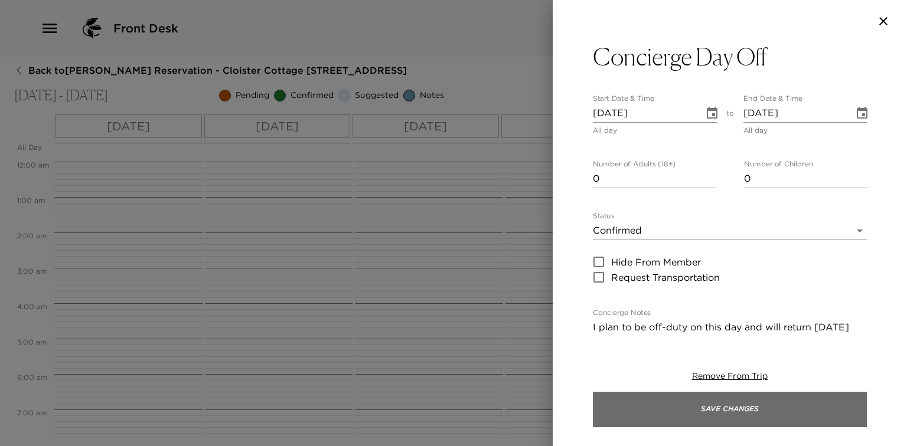
click at [731, 413] on button "Save Changes" at bounding box center [730, 409] width 274 height 35
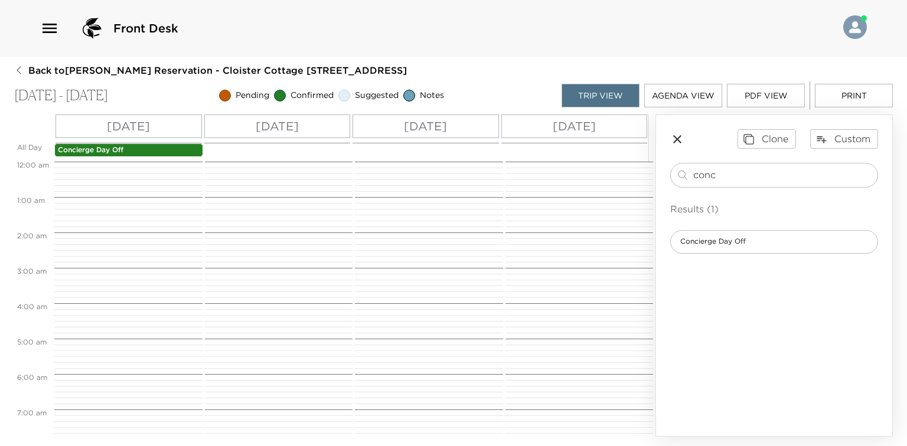
click at [851, 101] on button "Print" at bounding box center [854, 96] width 78 height 24
click at [826, 160] on div "Clone Custom conc ​ Results (1) Concierge Day Off" at bounding box center [774, 191] width 236 height 152
click at [787, 172] on input "conc" at bounding box center [782, 175] width 179 height 14
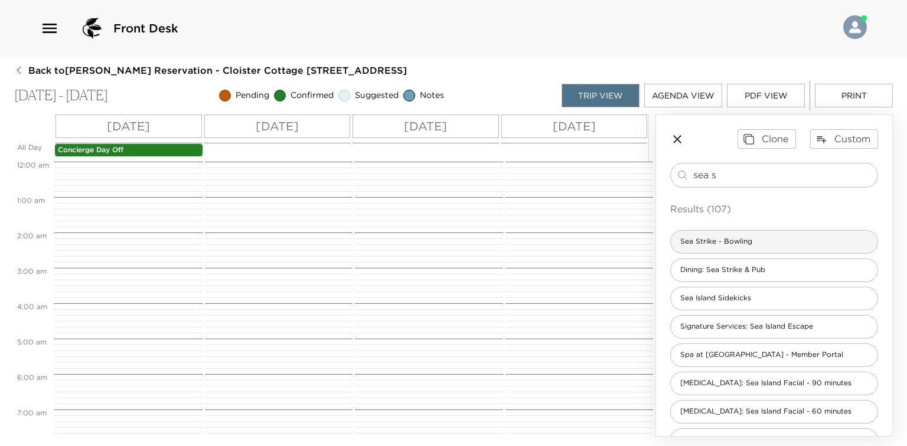
type input "sea s"
click at [738, 234] on div "Sea Strike - Bowling" at bounding box center [774, 242] width 208 height 24
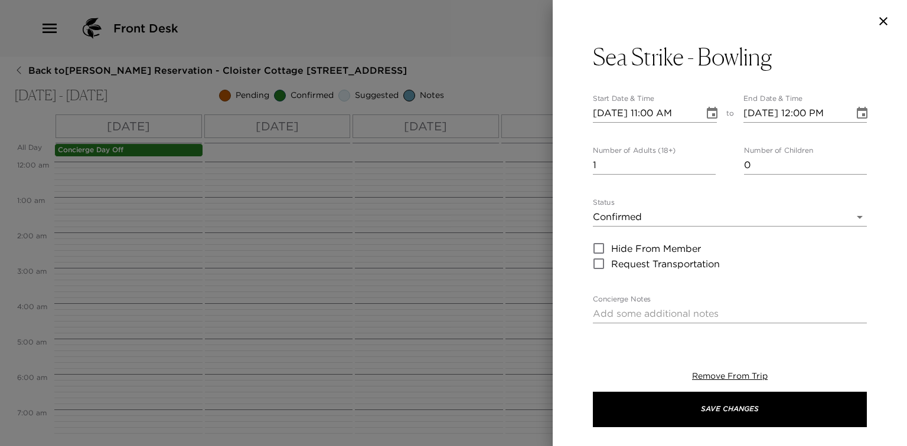
type textarea "You are confirmed for a 1-hour lane rental at Sea Strike and Pub."
type textarea "$90 - plus 24% service charge and tax. Failure to cancel 24 hours prior to sche…"
click at [662, 165] on input "1" at bounding box center [654, 165] width 123 height 19
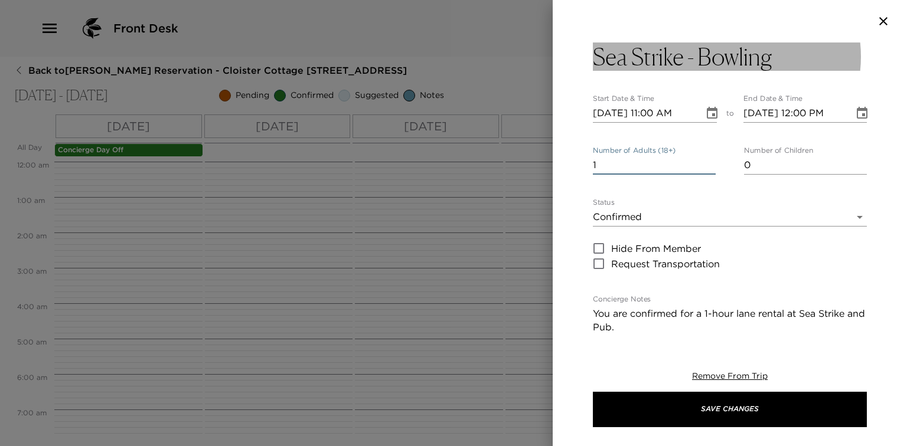
click at [794, 56] on button "Sea Strike - Bowling" at bounding box center [730, 56] width 274 height 28
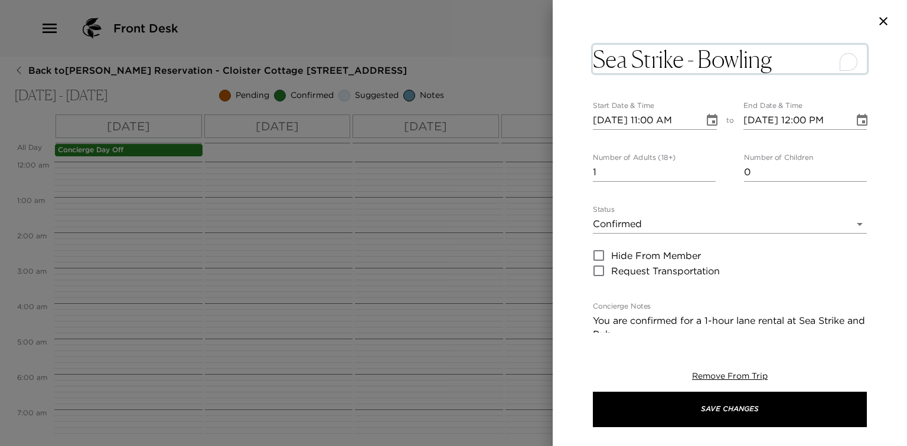
click at [794, 56] on textarea "Sea Strike - Bowling" at bounding box center [730, 59] width 274 height 28
click at [795, 56] on textarea "Sea Strike - Bowling" at bounding box center [730, 59] width 274 height 28
click at [806, 64] on textarea "Sea Strike - Bowling - 3 Lanes" at bounding box center [730, 59] width 274 height 28
type textarea "Sea Strike - Bowling - 3 lanes"
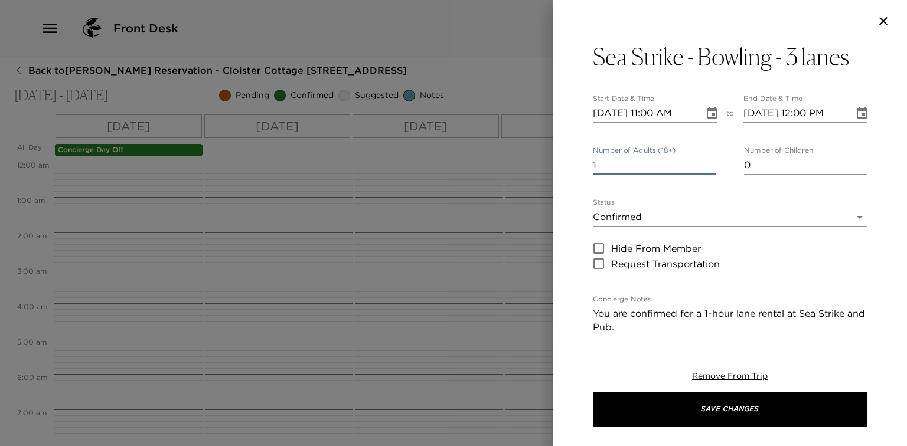
click at [666, 170] on input "1" at bounding box center [654, 165] width 123 height 19
type input "16"
click at [707, 110] on icon "Choose date, selected date is Oct 2, 2025" at bounding box center [712, 113] width 11 height 12
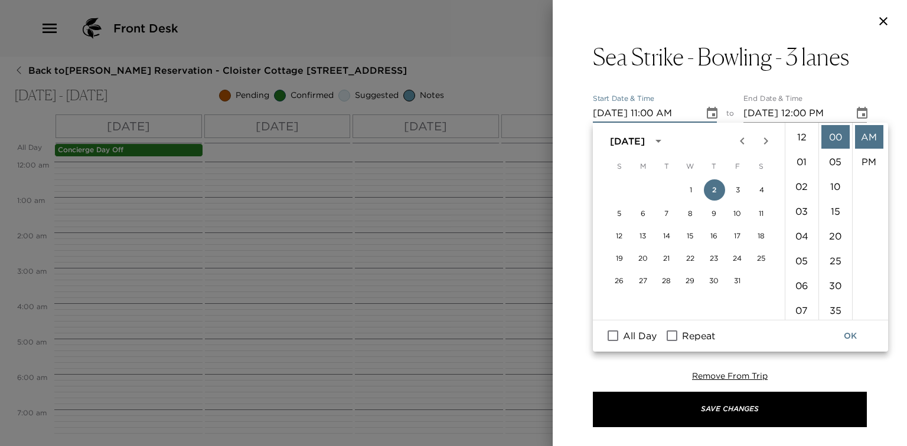
scroll to position [272, 0]
click at [739, 186] on button "3" at bounding box center [737, 189] width 21 height 21
type input "10/03/2025 11:00 AM"
type input "10/03/2025 12:00 PM"
click at [820, 189] on ul "00 05 10 15 20 25 30 35 40 45 50 55" at bounding box center [835, 221] width 34 height 197
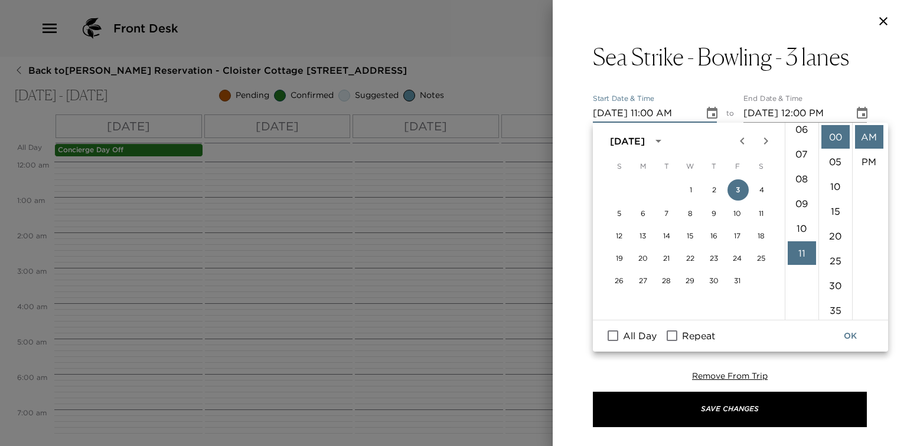
scroll to position [100, 0]
click at [800, 159] on li "05" at bounding box center [801, 161] width 28 height 24
click at [861, 160] on li "PM" at bounding box center [869, 162] width 28 height 24
type input "10/03/2025 05:00 PM"
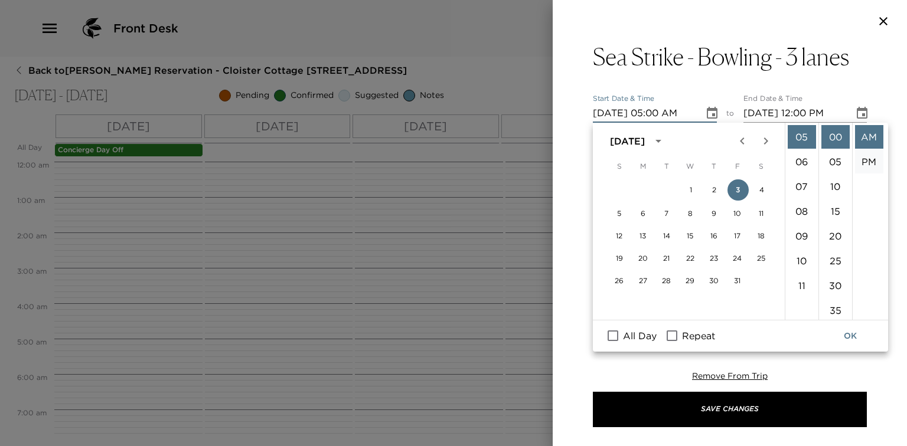
type input "10/03/2025 06:00 PM"
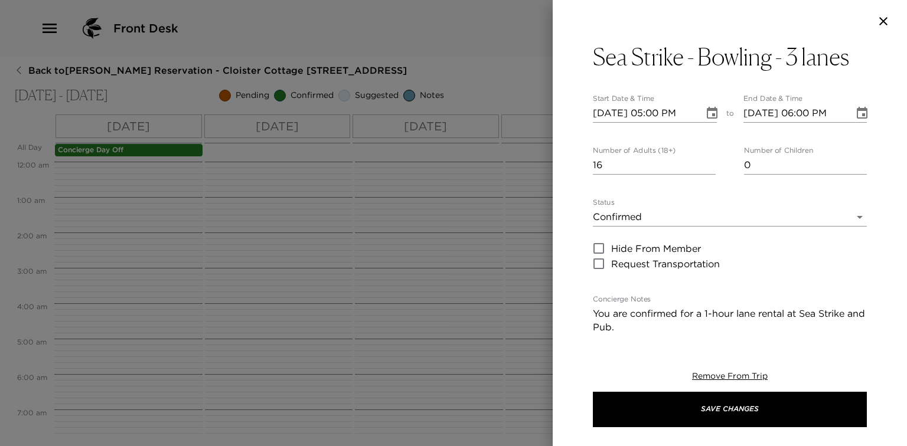
scroll to position [24, 0]
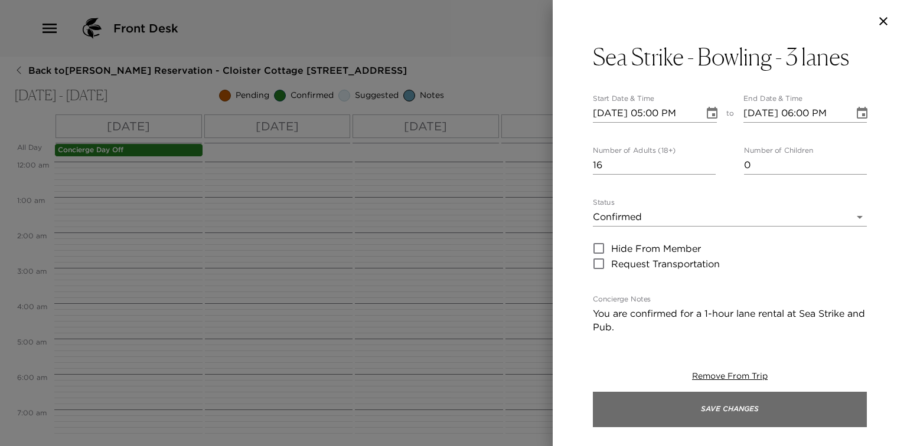
click at [712, 406] on button "Save Changes" at bounding box center [730, 409] width 274 height 35
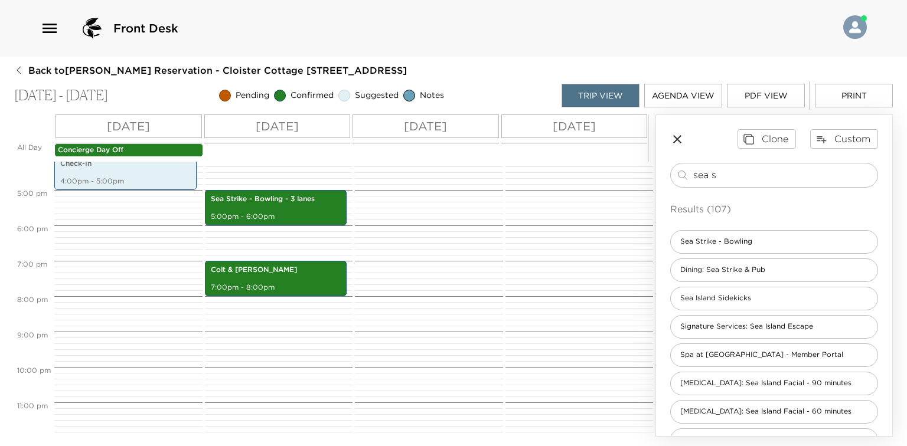
scroll to position [576, 0]
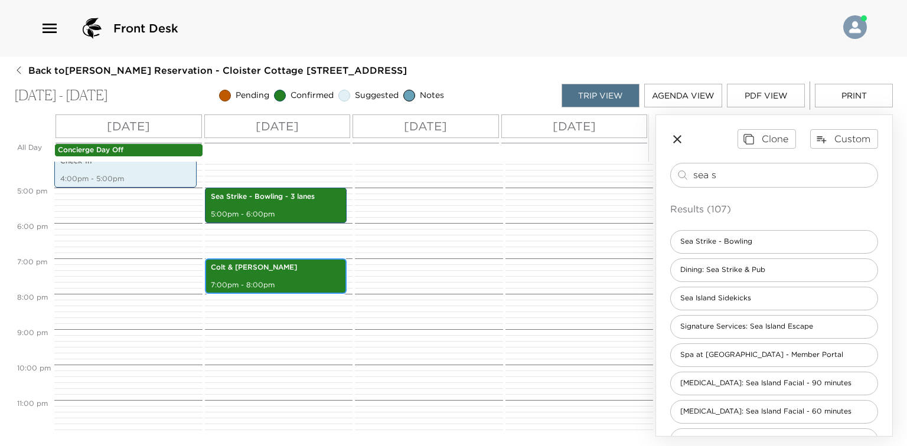
click at [285, 276] on div "Colt & Alison 7:00pm - 8:00pm" at bounding box center [275, 276] width 135 height 32
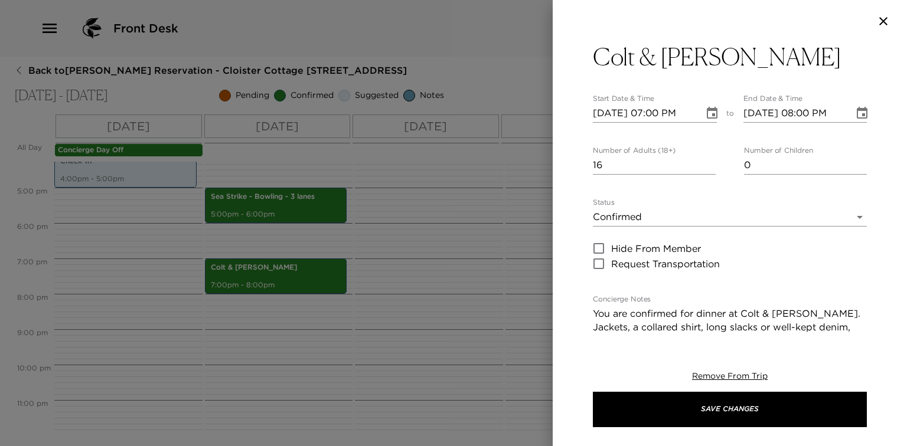
click at [718, 370] on div "Remove From Trip Save Changes" at bounding box center [730, 399] width 274 height 94
click at [717, 374] on span "Remove From Trip" at bounding box center [730, 376] width 76 height 11
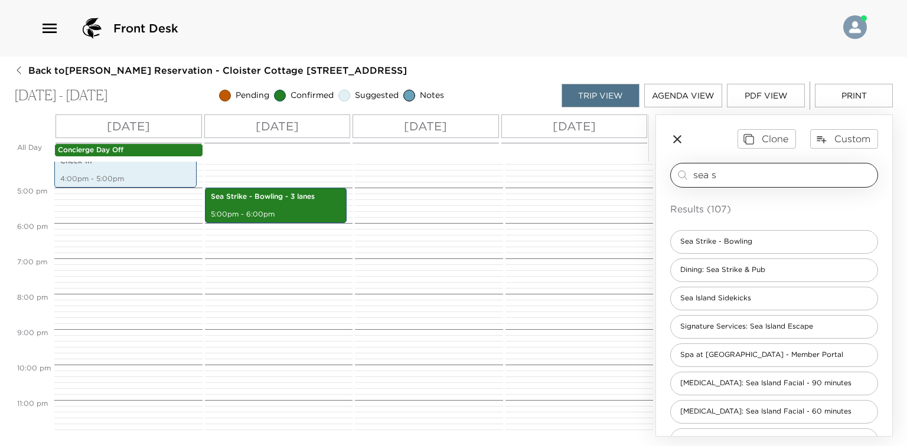
click at [748, 168] on input "sea s" at bounding box center [782, 175] width 179 height 14
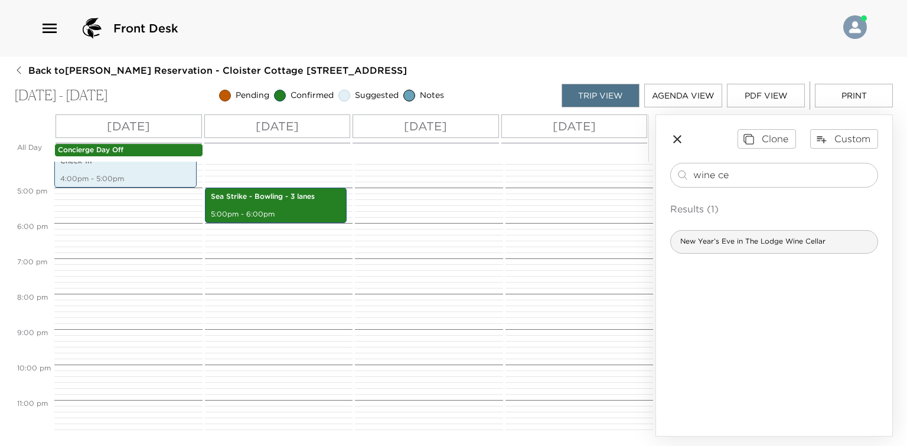
type input "wine ce"
click at [760, 244] on span "New Year’s Eve in The Lodge Wine Cellar" at bounding box center [753, 242] width 164 height 10
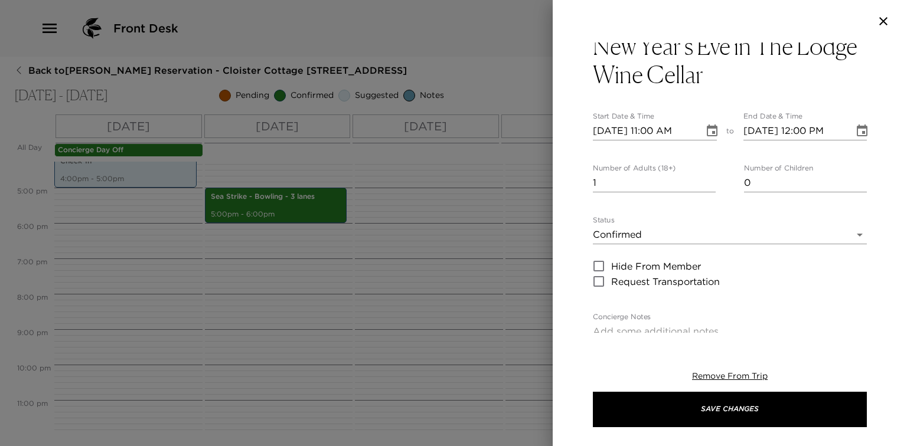
scroll to position [0, 0]
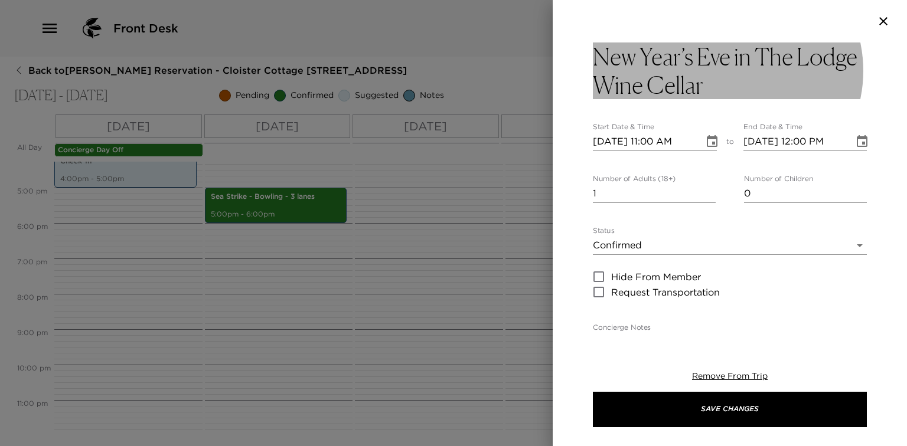
click at [760, 58] on h3 "New Year’s Eve in The Lodge Wine Cellar" at bounding box center [730, 70] width 274 height 57
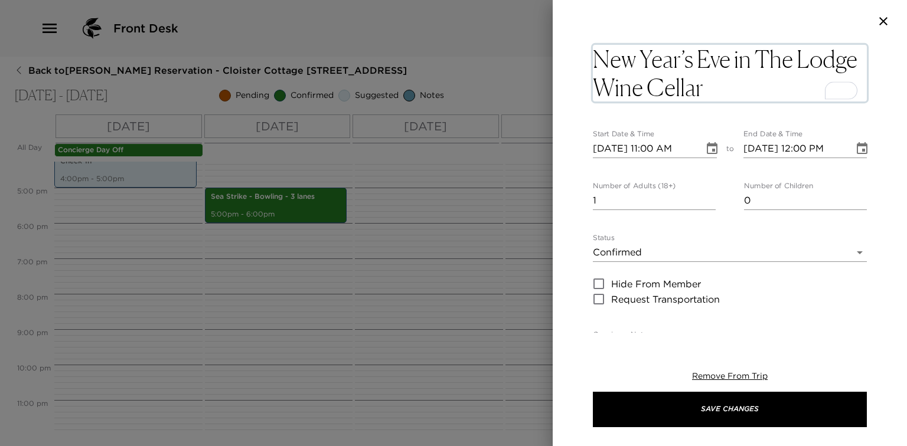
drag, startPoint x: 758, startPoint y: 61, endPoint x: 578, endPoint y: 63, distance: 180.0
click at [578, 63] on div "New Year’s Eve in The Lodge Wine Cellar x Start Date & Time 10/02/2025 11:00 AM…" at bounding box center [729, 187] width 354 height 290
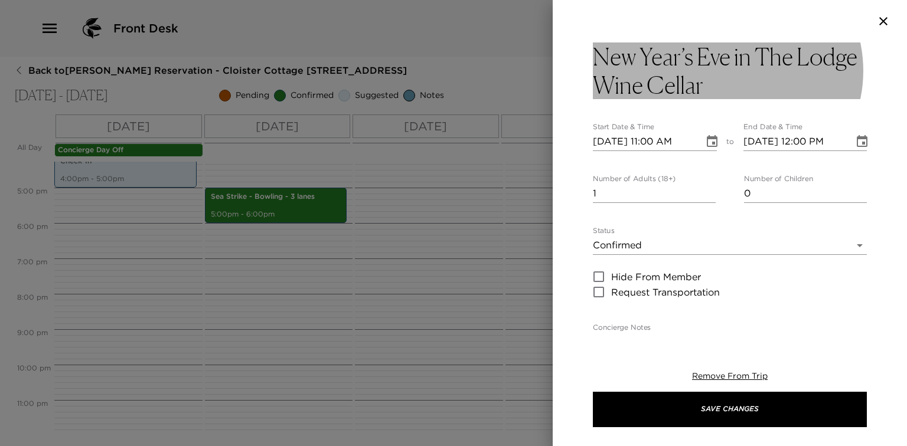
click at [739, 60] on h3 "New Year’s Eve in The Lodge Wine Cellar" at bounding box center [730, 70] width 274 height 57
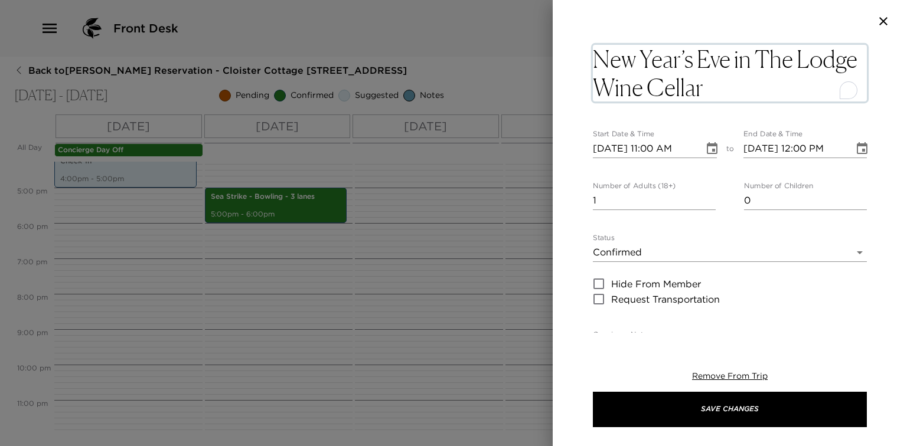
click at [757, 61] on textarea "New Year’s Eve in The Lodge Wine Cellar" at bounding box center [730, 73] width 274 height 57
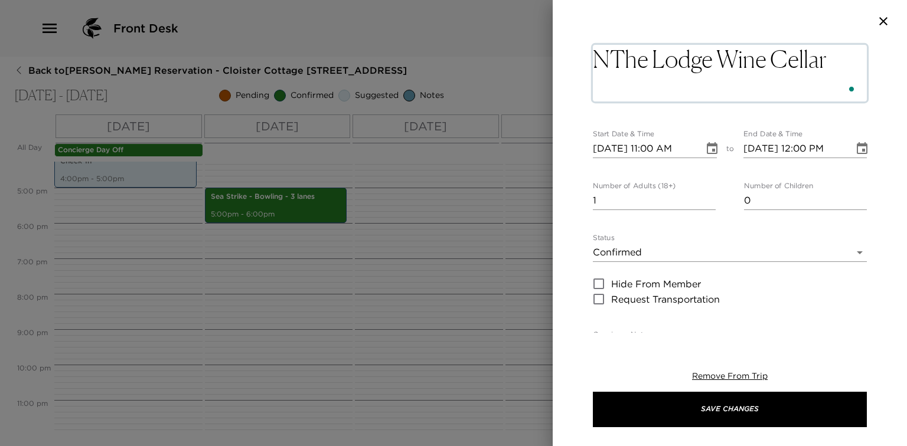
type textarea "The Lodge Wine Cellar"
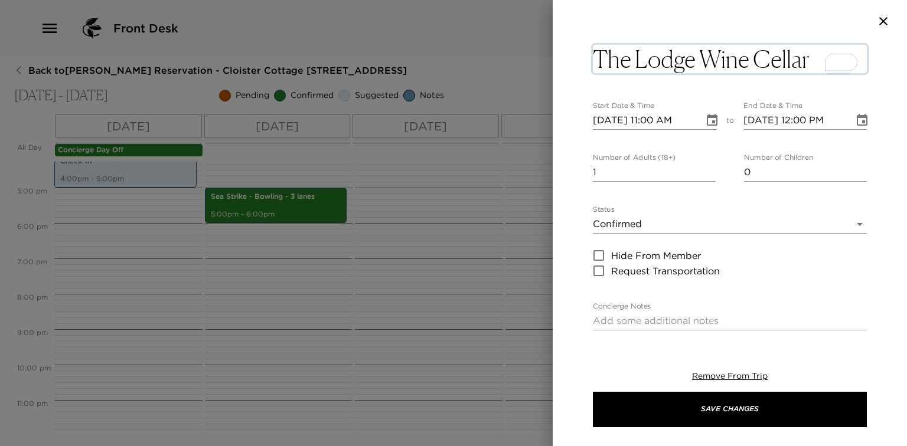
click at [706, 120] on button "Choose date, selected date is Oct 2, 2025" at bounding box center [712, 121] width 24 height 24
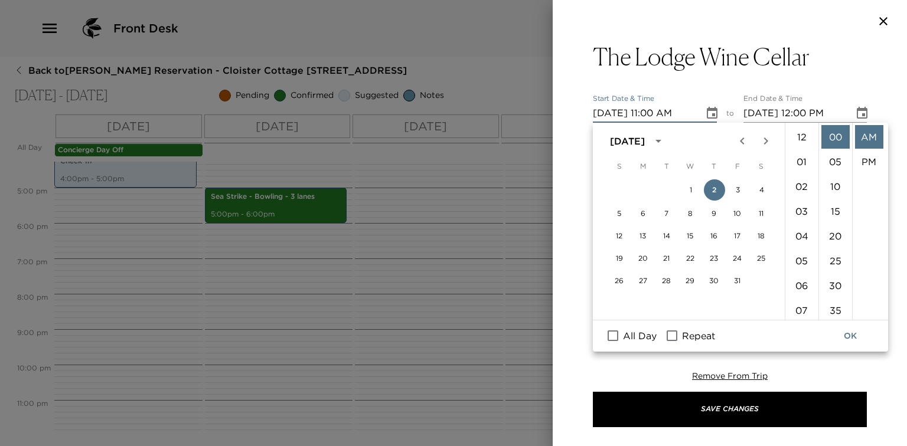
scroll to position [272, 0]
drag, startPoint x: 730, startPoint y: 189, endPoint x: 740, endPoint y: 189, distance: 10.0
click at [732, 189] on button "3" at bounding box center [737, 189] width 21 height 21
type input "10/03/2025 11:00 AM"
type input "10/03/2025 12:00 PM"
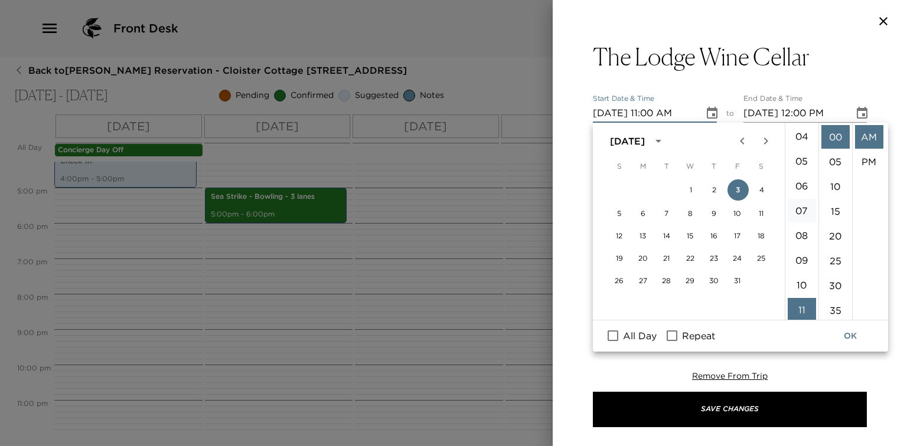
click at [799, 211] on li "07" at bounding box center [801, 211] width 28 height 24
click at [862, 167] on li "PM" at bounding box center [869, 162] width 28 height 24
type input "10/03/2025 07:00 PM"
type input "10/03/2025 08:00 PM"
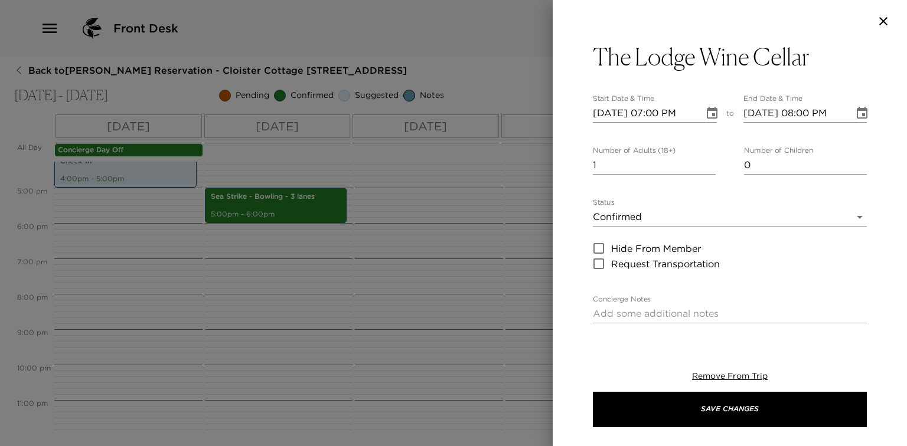
scroll to position [24, 0]
click at [683, 165] on input "1" at bounding box center [654, 165] width 123 height 19
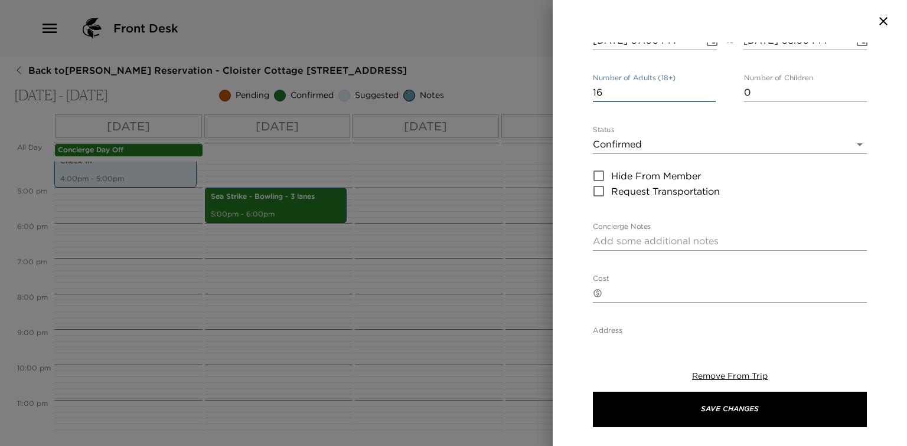
scroll to position [94, 0]
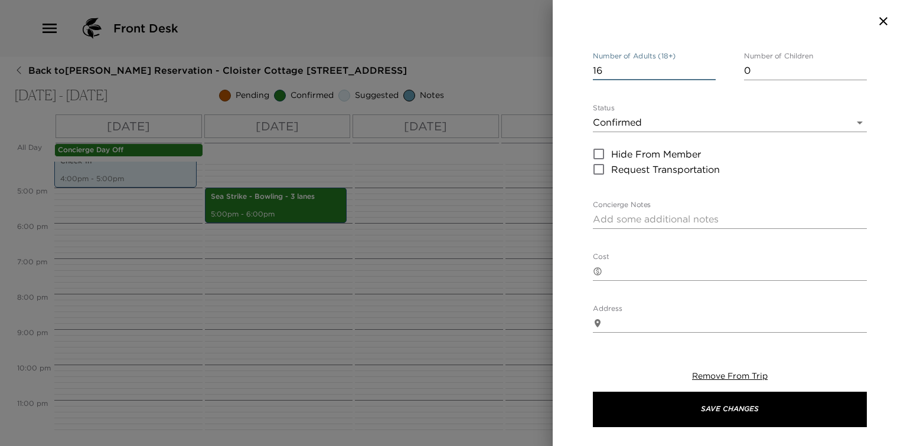
type input "16"
click at [645, 222] on textarea "Concierge Notes" at bounding box center [730, 219] width 274 height 14
click at [623, 224] on textarea "You ahve a reservaiton confirmed" at bounding box center [730, 219] width 274 height 14
click at [672, 220] on textarea "You have a reservaiton confirmed" at bounding box center [730, 219] width 274 height 14
click at [674, 221] on textarea "You have a reservaiton confirmed" at bounding box center [730, 219] width 274 height 14
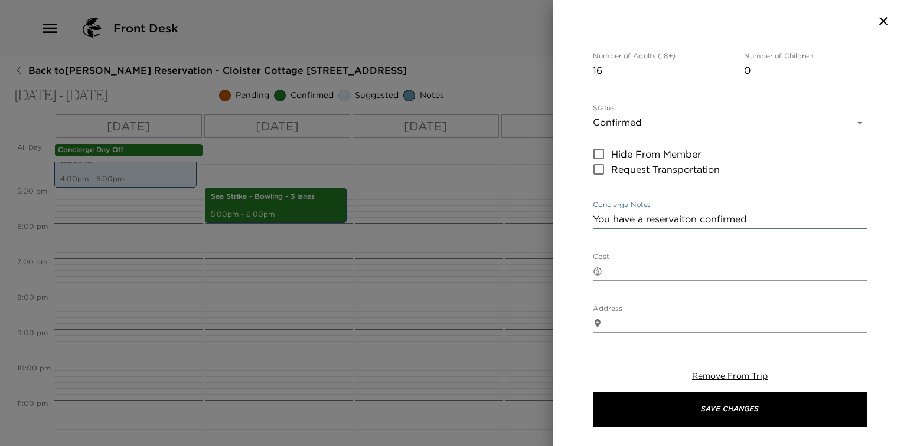
click at [663, 220] on textarea "You have a reservaiton confirmed" at bounding box center [730, 219] width 274 height 14
click at [664, 220] on textarea "You have a reservaiton confirmed" at bounding box center [730, 219] width 274 height 14
click at [660, 219] on textarea "You have a reservaiton confirmed" at bounding box center [730, 219] width 274 height 14
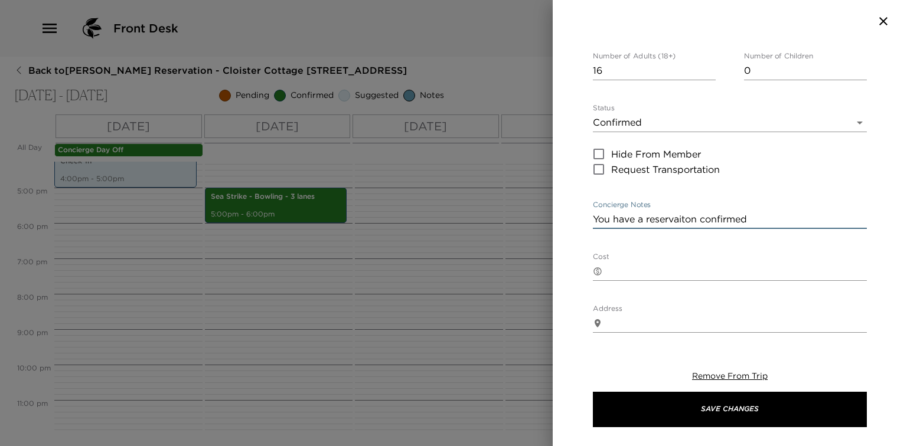
click at [673, 220] on textarea "You have a reservaiton confirmed" at bounding box center [730, 219] width 274 height 14
click at [768, 209] on div "Concierge Notes You have a reservation confirmed x" at bounding box center [730, 215] width 274 height 28
drag, startPoint x: 769, startPoint y: 220, endPoint x: 703, endPoint y: 220, distance: 66.1
click at [703, 220] on textarea "You have a reservation confirmed" at bounding box center [730, 219] width 274 height 14
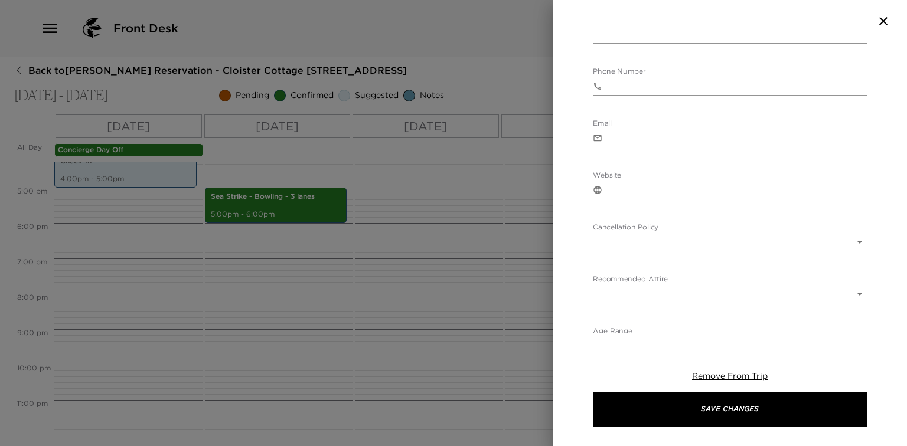
scroll to position [420, 0]
type textarea "You have a reservation at The Lodge's Wine Cellar is confirmed."
click at [690, 276] on body "Front Desk Back to Susan Frank Reservation - Cloister Cottage 903 Sea Island, G…" at bounding box center [453, 223] width 907 height 446
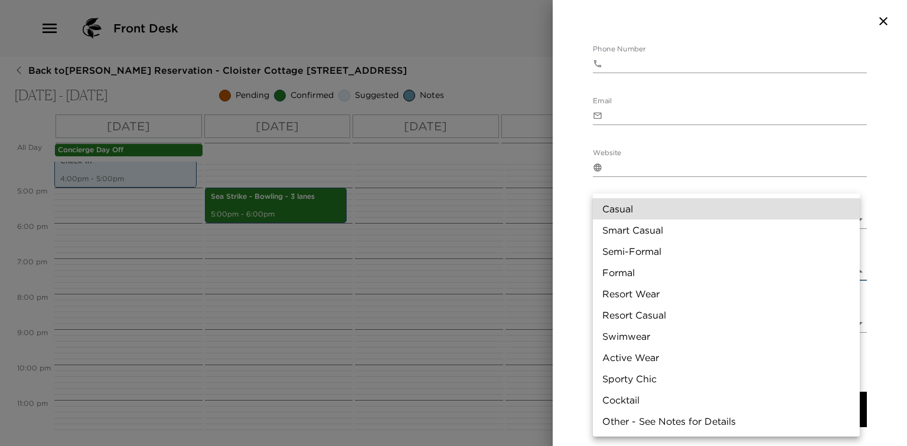
click at [668, 273] on li "Formal" at bounding box center [726, 272] width 267 height 21
type input "Formal"
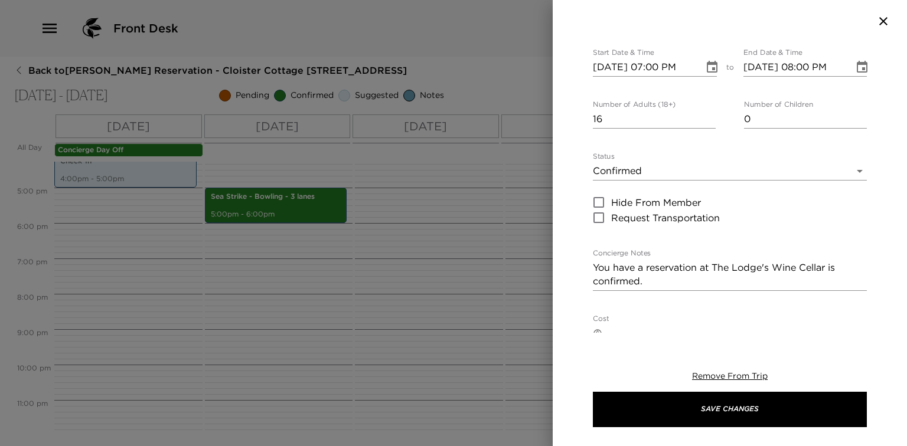
scroll to position [47, 0]
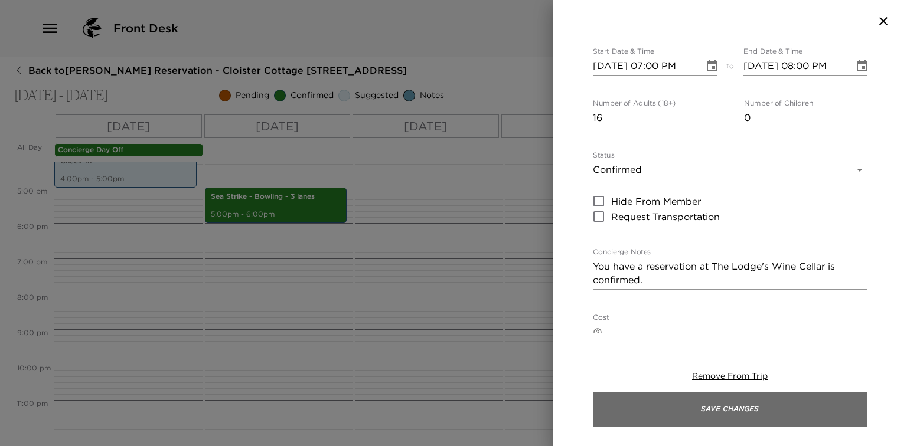
click at [721, 406] on button "Save Changes" at bounding box center [730, 409] width 274 height 35
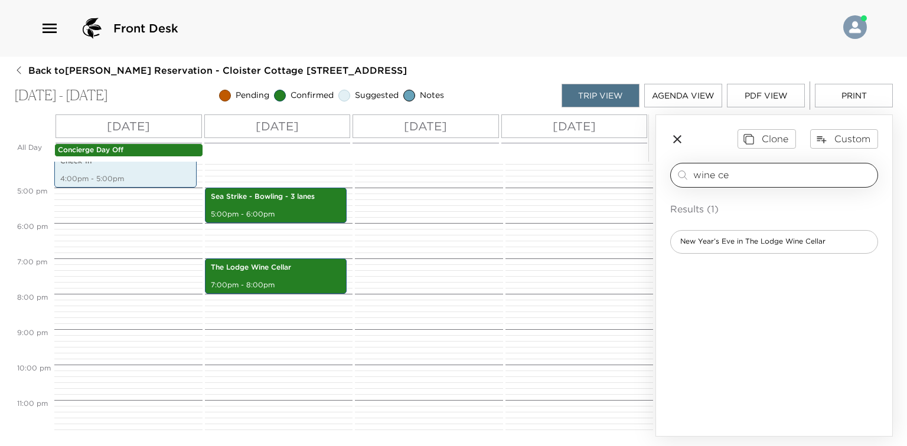
click at [732, 179] on input "wine ce" at bounding box center [782, 175] width 179 height 14
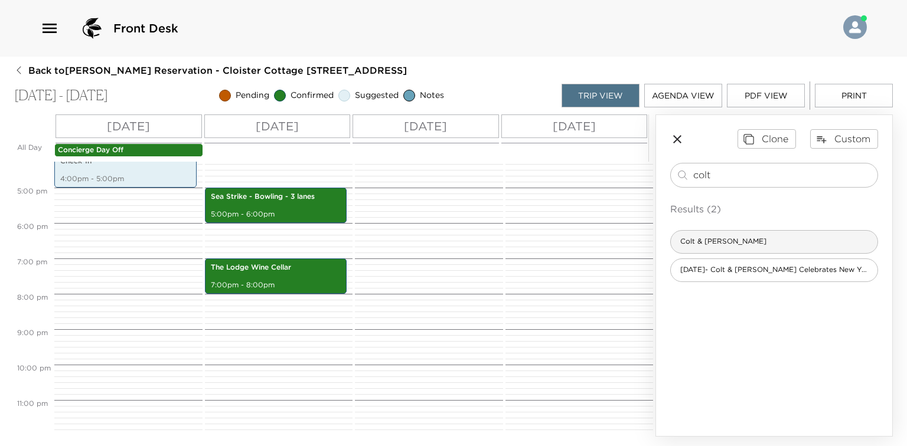
type input "colt"
click at [732, 233] on div "Colt & Alison" at bounding box center [774, 242] width 208 height 24
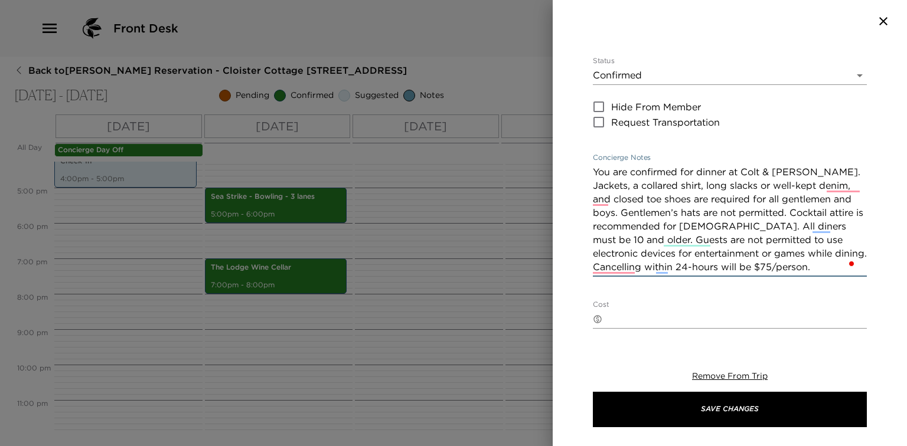
scroll to position [142, 0]
drag, startPoint x: 593, startPoint y: 170, endPoint x: 708, endPoint y: 230, distance: 129.4
click at [708, 230] on textarea "You are confirmed for dinner at Colt & Alison. Jackets, a collared shirt, long …" at bounding box center [730, 219] width 274 height 109
click at [465, 253] on div at bounding box center [453, 223] width 907 height 446
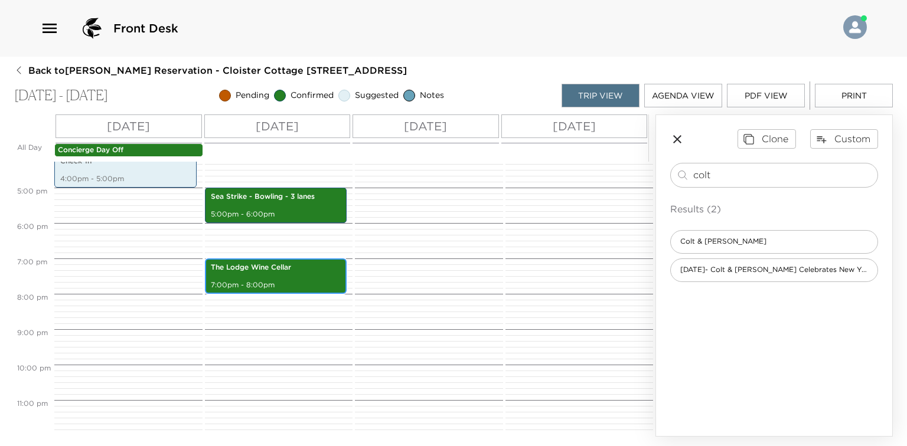
click at [261, 264] on p "The Lodge Wine Cellar" at bounding box center [276, 268] width 130 height 10
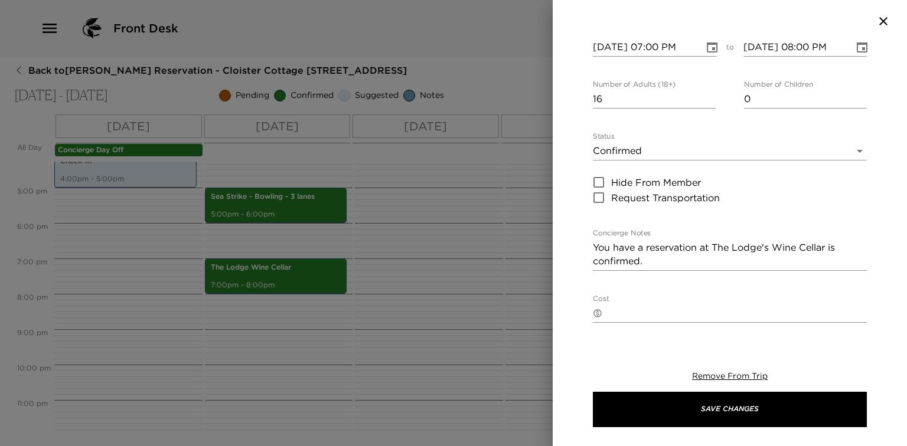
scroll to position [94, 0]
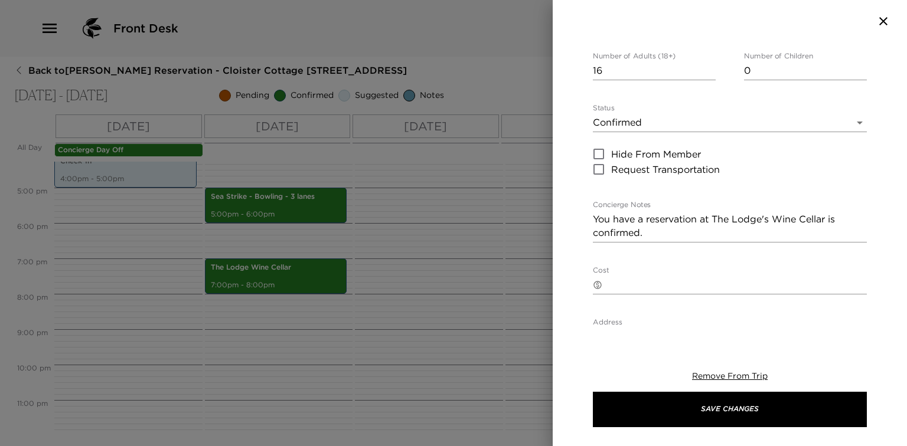
click at [652, 240] on div "You have a reservation at The Lodge's Wine Cellar is confirmed. x" at bounding box center [730, 226] width 274 height 32
click at [655, 237] on textarea "You have a reservation at The Lodge's Wine Cellar is confirmed." at bounding box center [730, 225] width 274 height 27
paste textarea "You are confirmed for dinner at Colt & Alison. Jackets, a collared shirt, long …"
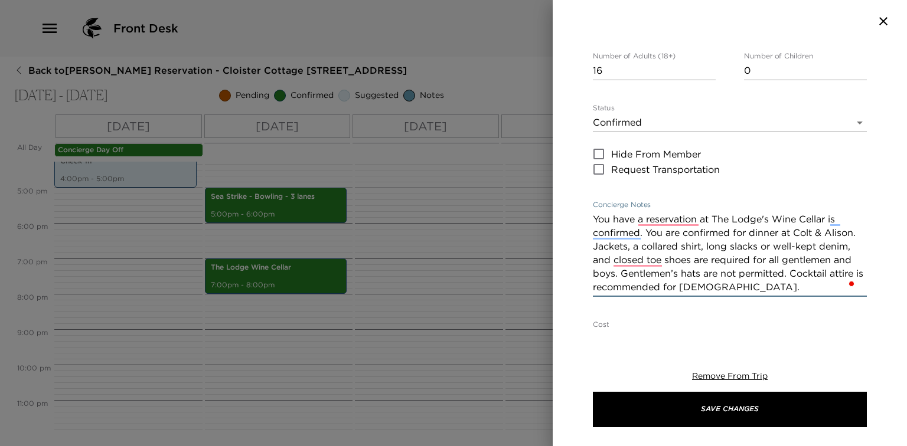
drag, startPoint x: 644, startPoint y: 231, endPoint x: 855, endPoint y: 234, distance: 210.7
click at [855, 234] on textarea "You have a reservation at The Lodge's Wine Cellar is confirmed. You are confirm…" at bounding box center [730, 252] width 274 height 81
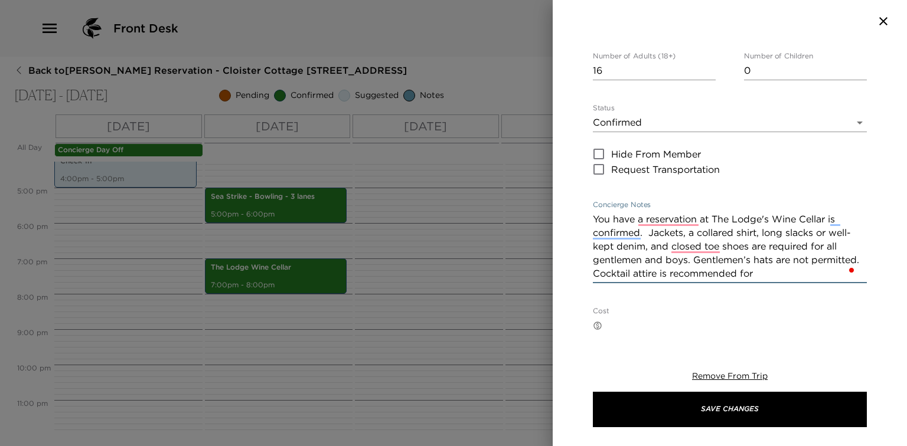
click at [643, 236] on textarea "You have a reservation at The Lodge's Wine Cellar is confirmed. Jackets, a coll…" at bounding box center [730, 246] width 274 height 68
click at [647, 236] on textarea "You have a reservation at The Lodge's Wine Cellar is confirmed. Jackets, a coll…" at bounding box center [730, 246] width 274 height 68
drag, startPoint x: 699, startPoint y: 234, endPoint x: 647, endPoint y: 234, distance: 51.9
click at [647, 234] on textarea "You have a reservation at The Lodge's Wine Cellar is confirmed. Jackets, a coll…" at bounding box center [730, 246] width 274 height 68
click at [833, 248] on textarea "You have a reservation at The Lodge's Wine Cellar is confirmed. Collared shirt,…" at bounding box center [730, 246] width 274 height 68
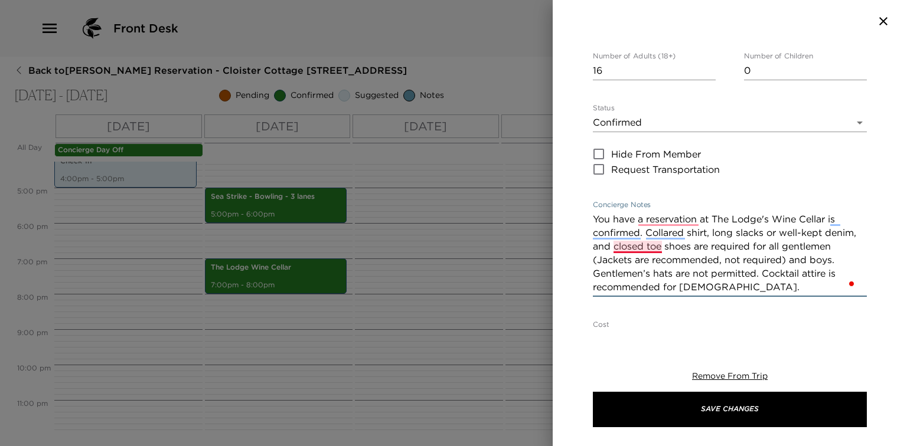
click at [639, 250] on textarea "You have a reservation at The Lodge's Wine Cellar is confirmed. Collared shirt,…" at bounding box center [730, 252] width 274 height 81
click at [667, 221] on textarea "You have a reservation at The Lodge's Wine Cellar is confirmed. Collared shirt,…" at bounding box center [730, 252] width 274 height 81
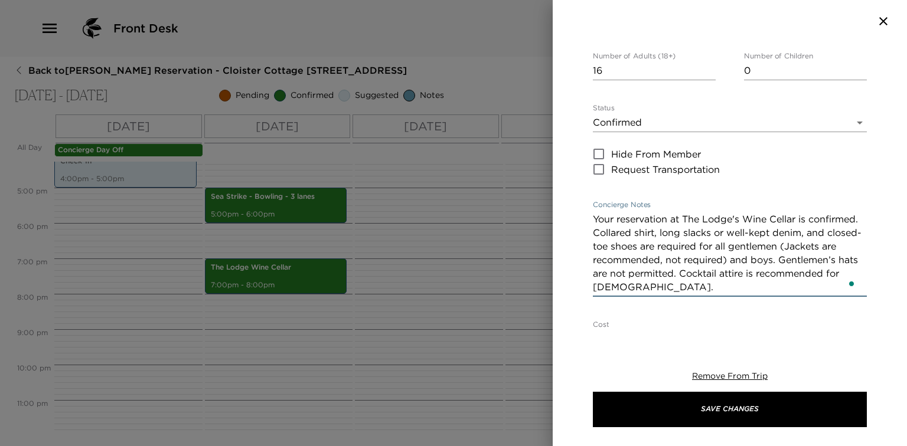
click at [647, 241] on textarea "Your reservation at The Lodge's Wine Cellar is confirmed. Collared shirt, long …" at bounding box center [730, 252] width 274 height 81
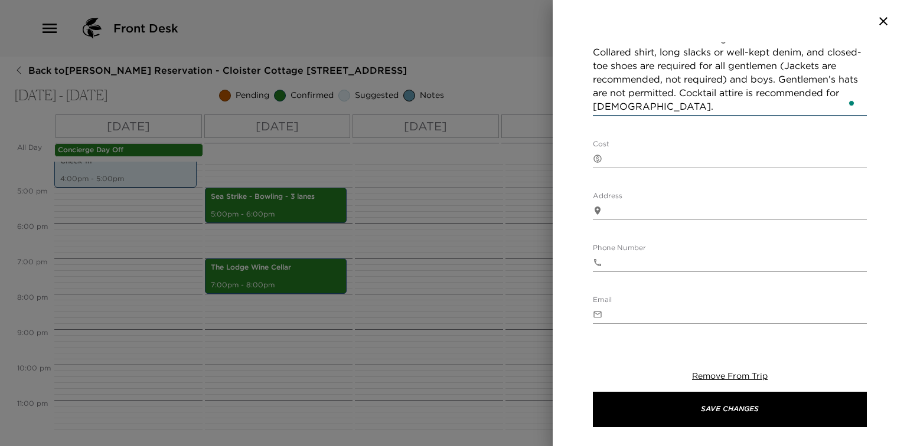
scroll to position [378, 0]
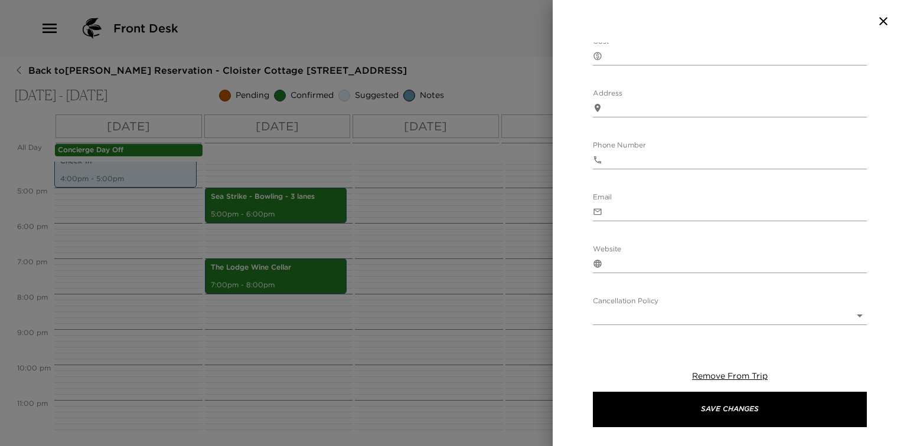
type textarea "Your reservation at The Lodge's Wine Cellar is confirmed. Collared shirt, long …"
click at [621, 107] on textarea "Address" at bounding box center [737, 108] width 260 height 14
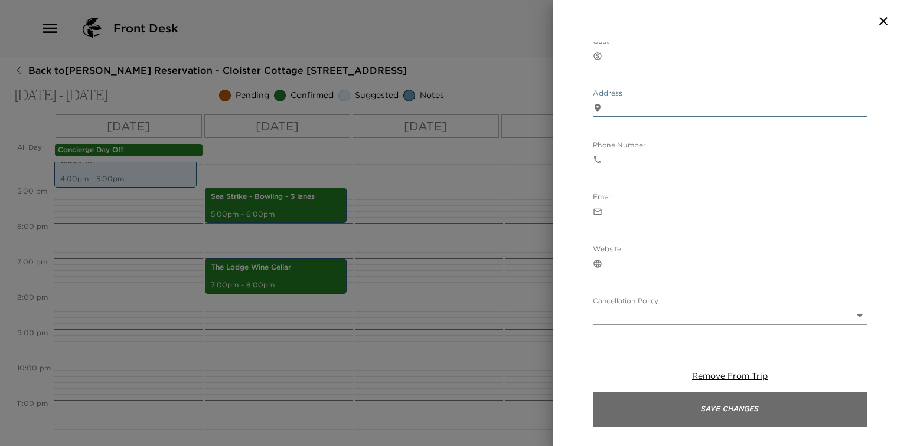
click at [657, 401] on button "Save Changes" at bounding box center [730, 409] width 274 height 35
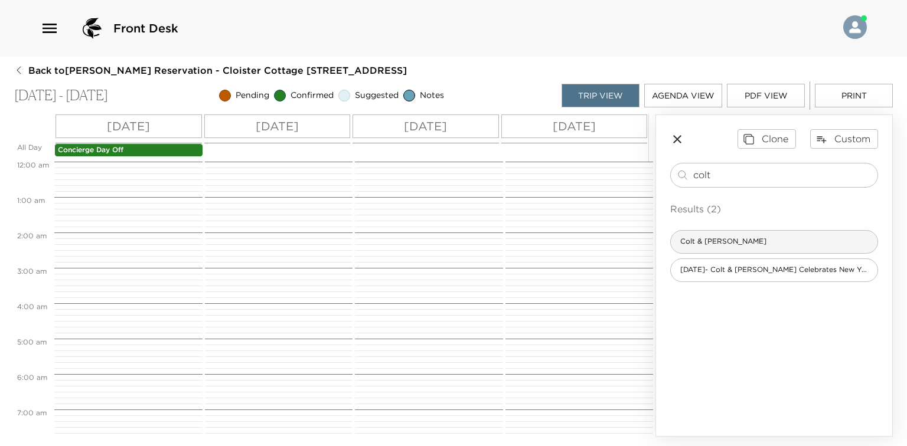
scroll to position [576, 0]
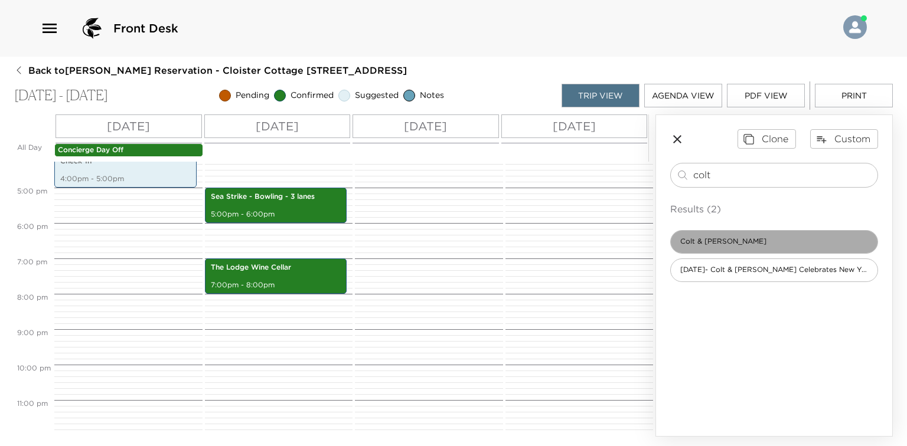
click at [744, 240] on div "Colt & Alison" at bounding box center [774, 242] width 208 height 24
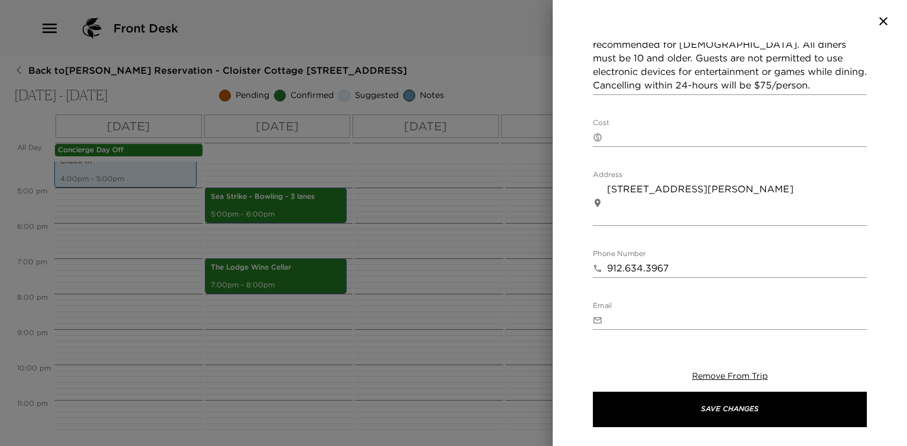
scroll to position [378, 0]
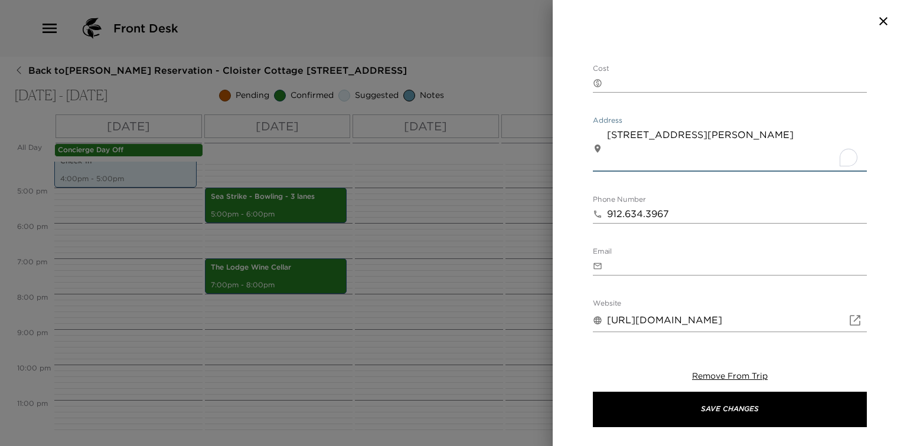
drag, startPoint x: 679, startPoint y: 165, endPoint x: 583, endPoint y: 121, distance: 105.4
click at [583, 121] on div "Colt & Alison Start Date & Time 10/02/2025 11:00 AM to End Date & Time 10/02/20…" at bounding box center [729, 187] width 354 height 290
click at [465, 208] on div at bounding box center [453, 223] width 907 height 446
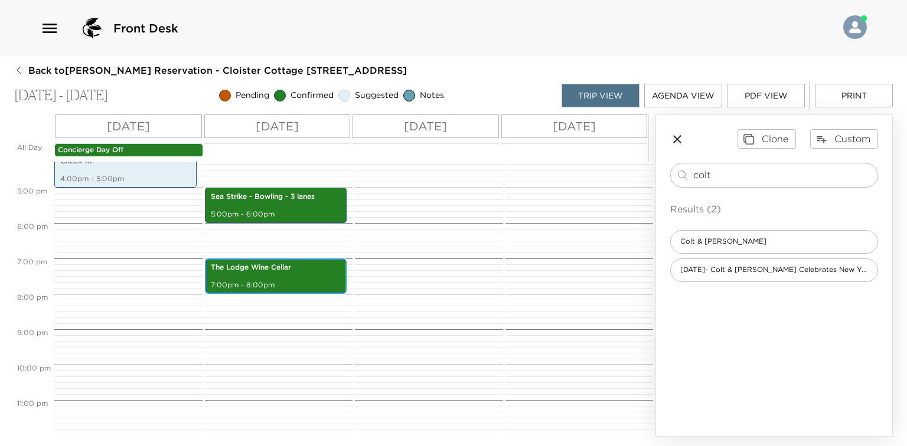
click at [319, 280] on p "7:00pm - 8:00pm" at bounding box center [276, 285] width 130 height 10
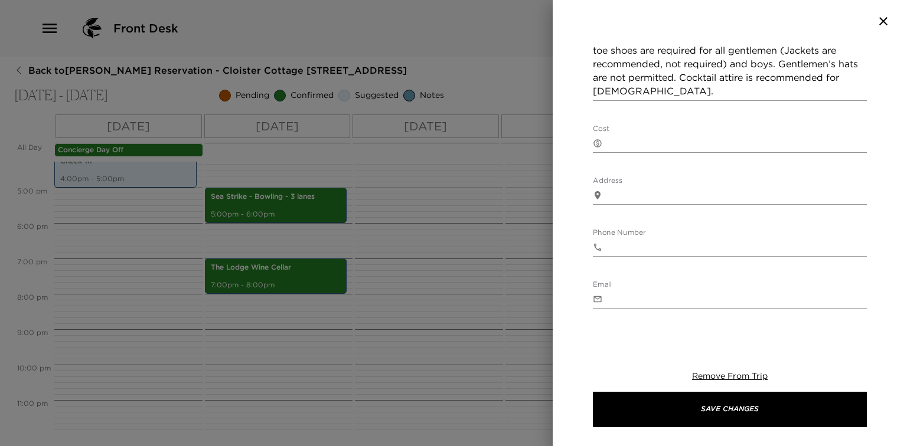
scroll to position [331, 0]
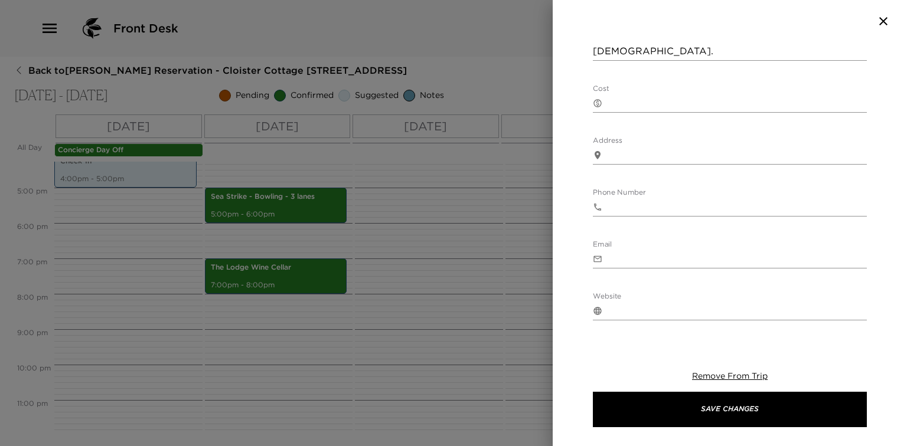
click at [630, 158] on textarea "Address" at bounding box center [737, 155] width 260 height 14
paste textarea "100 Retreat Avenue St. Simons Island GA 31522 United States"
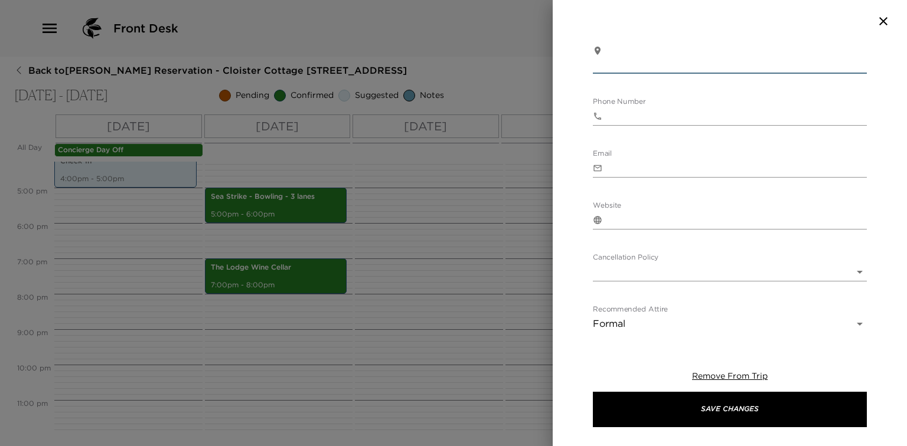
scroll to position [472, 0]
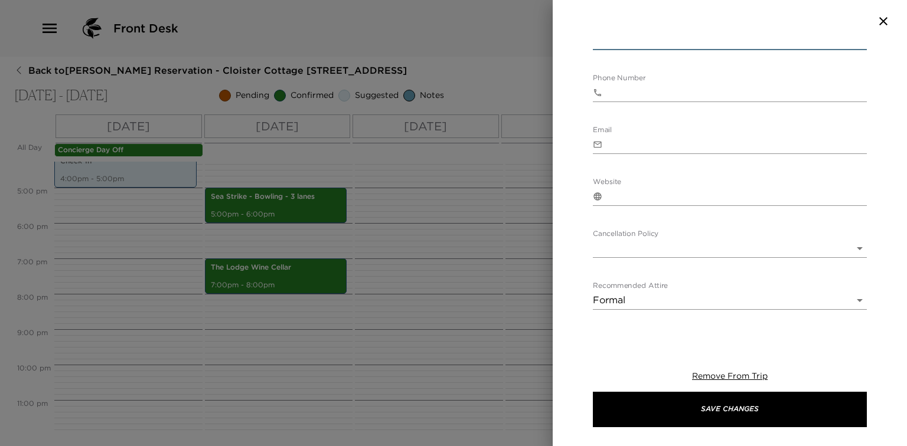
type textarea "100 Retreat Avenue St. Simons Island GA 31522 United States"
click at [699, 247] on body "Front Desk Back to Susan Frank Reservation - Cloister Cottage 903 Sea Island, G…" at bounding box center [453, 223] width 907 height 446
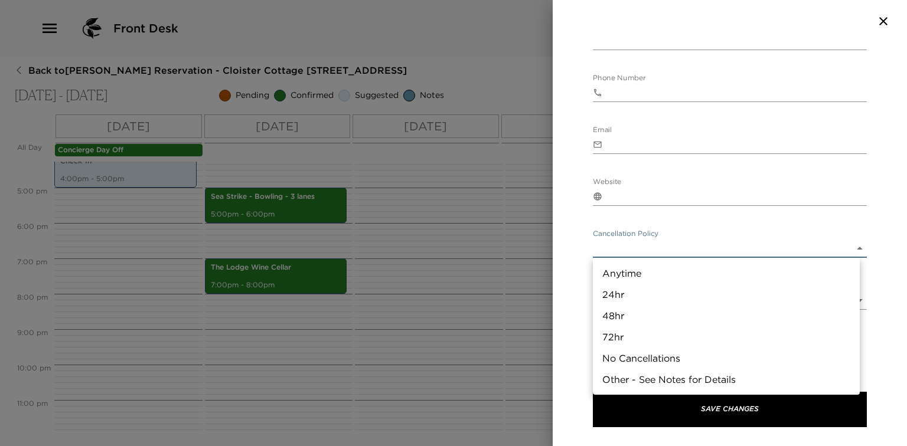
click at [630, 293] on li "24hr" at bounding box center [726, 294] width 267 height 21
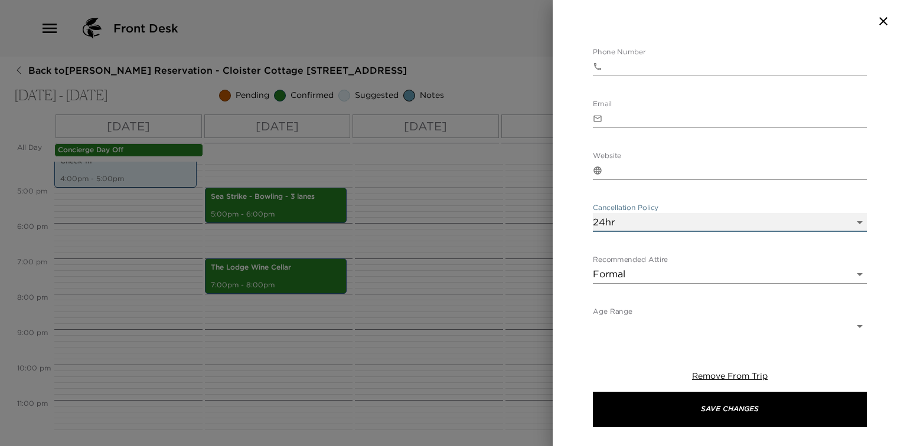
scroll to position [501, 0]
click at [656, 222] on body "Front Desk Back to Susan Frank Reservation - Cloister Cottage 903 Sea Island, G…" at bounding box center [453, 223] width 907 height 446
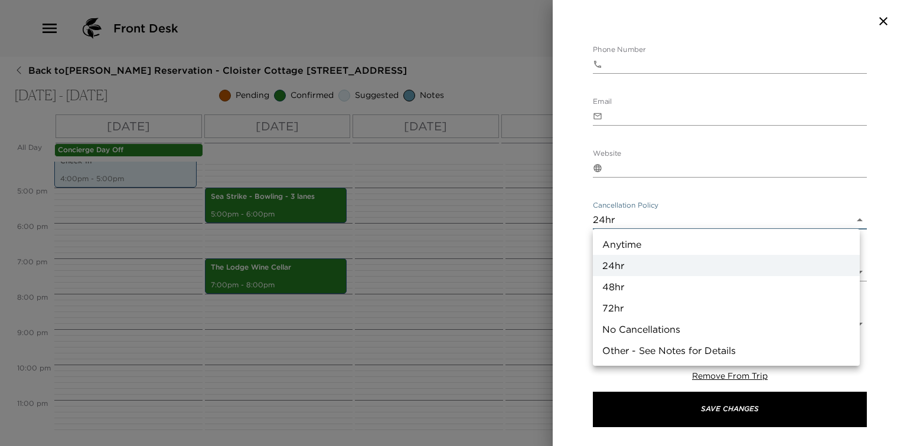
click at [652, 243] on li "Anytime" at bounding box center [726, 244] width 267 height 21
type input "Anytime"
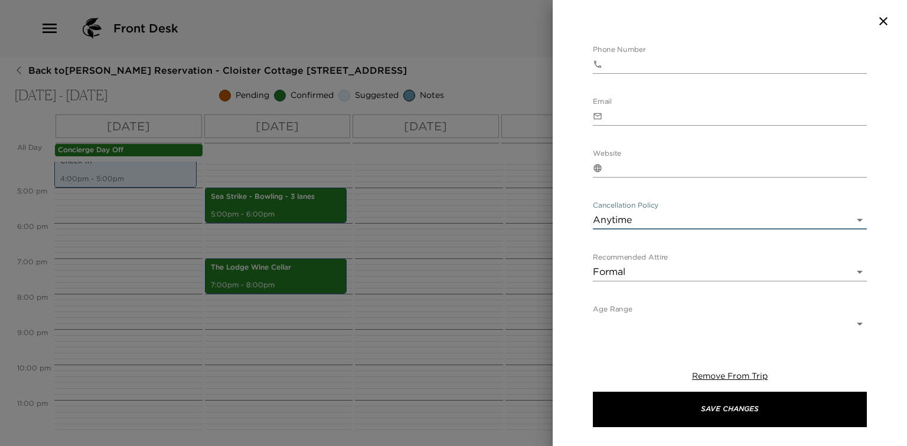
click at [638, 223] on body "Front Desk Back to Susan Frank Reservation - Cloister Cottage 903 Sea Island, G…" at bounding box center [453, 223] width 907 height 446
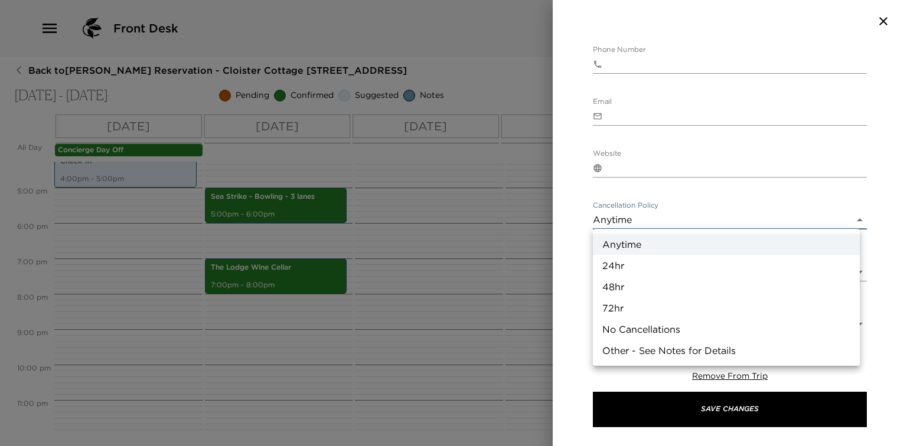
click at [635, 333] on li "No Cancellations" at bounding box center [726, 329] width 267 height 21
type input "No Cancellations"
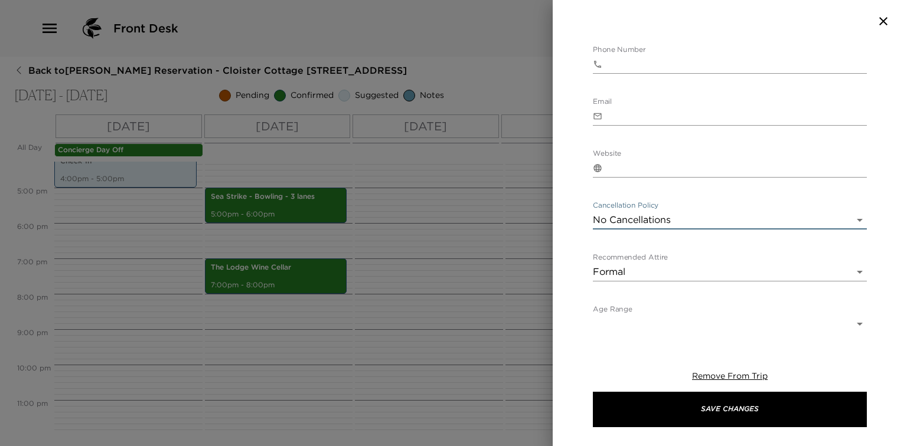
click at [699, 221] on body "Front Desk Back to Susan Frank Reservation - Cloister Cottage 903 Sea Island, G…" at bounding box center [453, 223] width 907 height 446
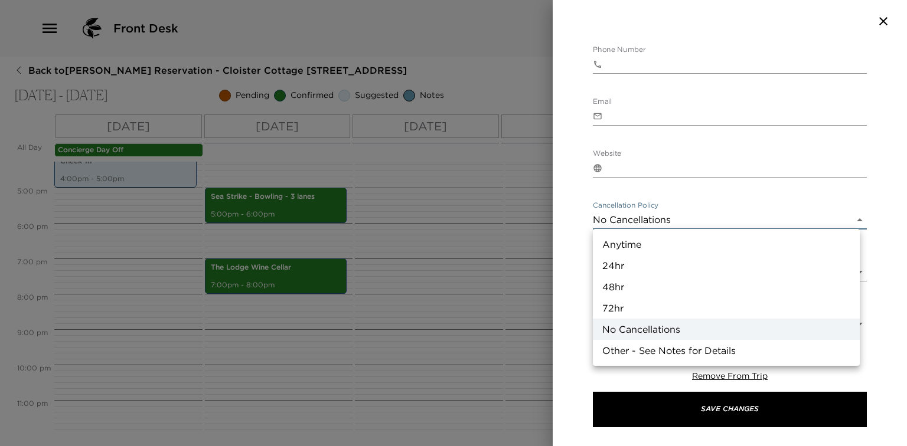
click at [564, 221] on div at bounding box center [453, 223] width 907 height 446
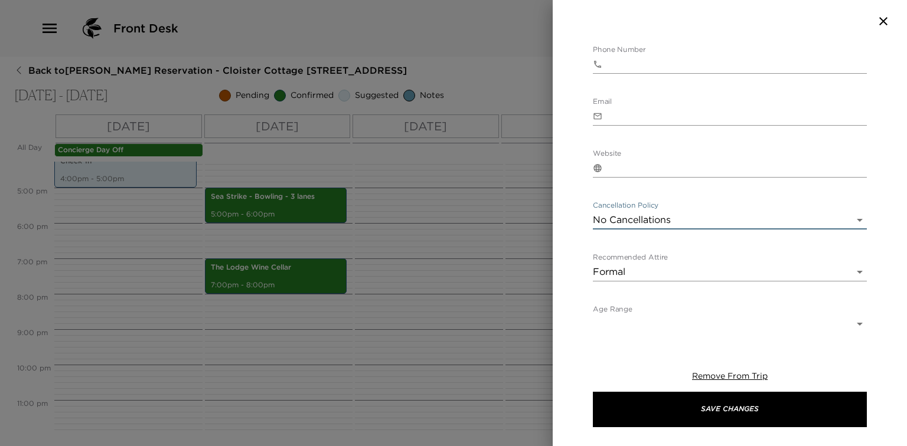
click at [672, 220] on body "Front Desk Back to Susan Frank Reservation - Cloister Cottage 903 Sea Island, G…" at bounding box center [453, 223] width 907 height 446
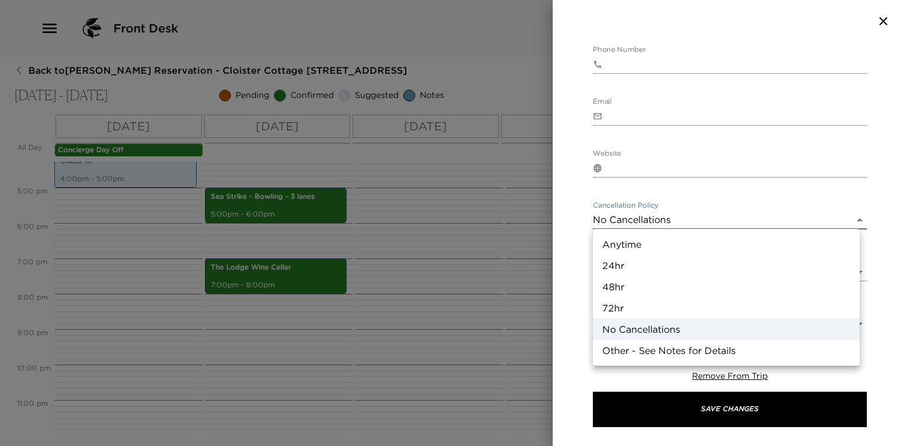
click at [638, 267] on li "24hr" at bounding box center [726, 265] width 267 height 21
type input "24hr"
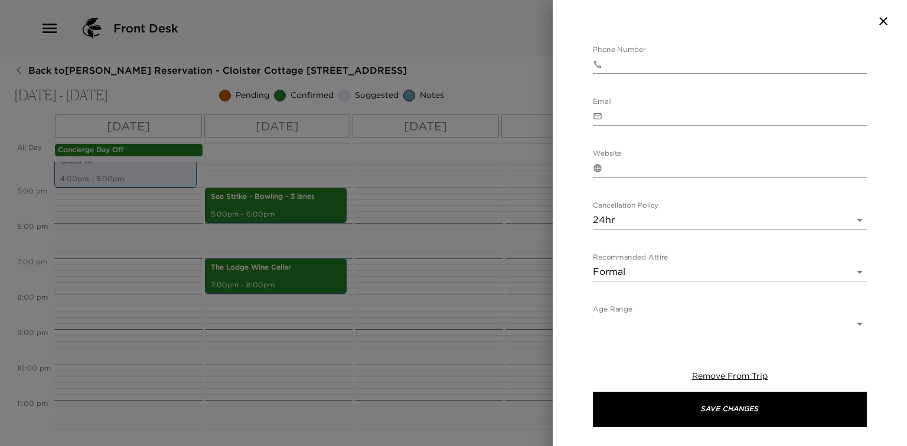
click at [504, 250] on div at bounding box center [453, 223] width 907 height 446
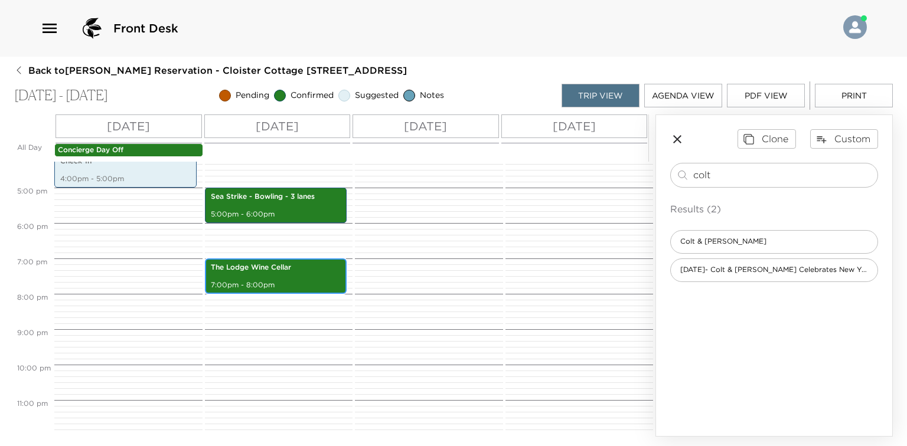
click at [319, 273] on div "The Lodge Wine Cellar 7:00pm - 8:00pm" at bounding box center [275, 276] width 135 height 32
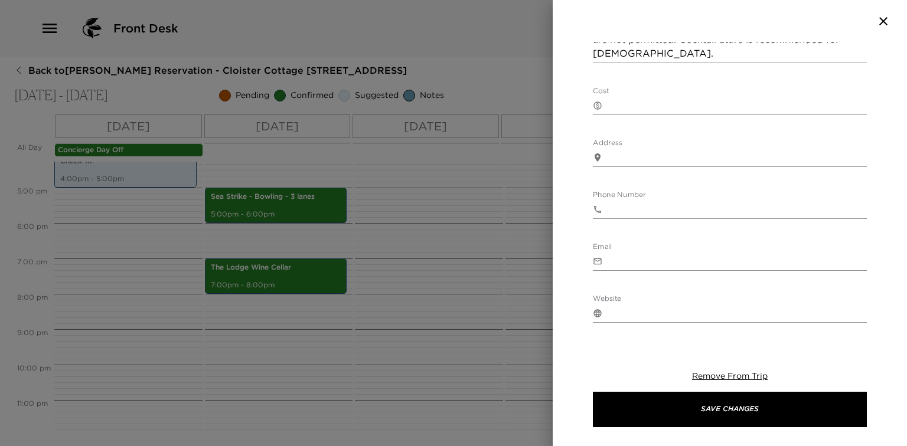
scroll to position [331, 0]
click at [624, 166] on div "The Lodge Wine Cellar Start Date & Time 10/03/2025 07:00 PM to End Date & Time …" at bounding box center [730, 94] width 274 height 764
click at [624, 161] on textarea "Address" at bounding box center [737, 155] width 260 height 14
paste textarea "100 Retreat Avenue St. Simons Island GA 31522 United States"
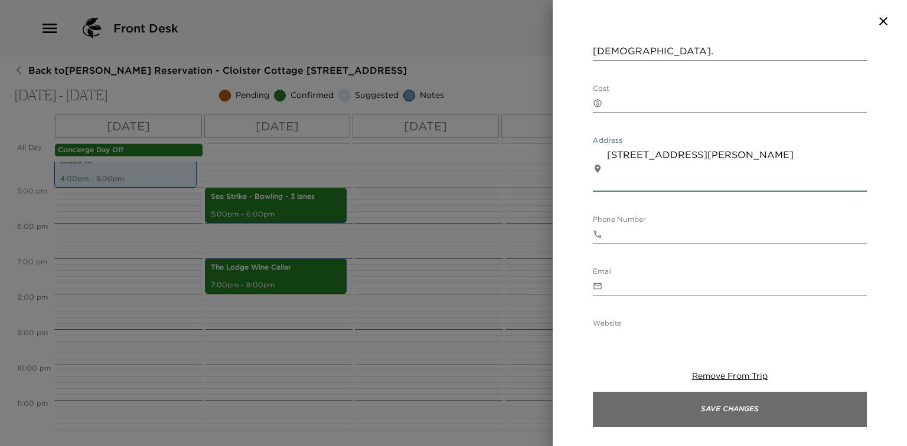
type textarea "100 Retreat Avenue St. Simons Island GA 31522 United States"
click at [687, 403] on button "Save Changes" at bounding box center [730, 409] width 274 height 35
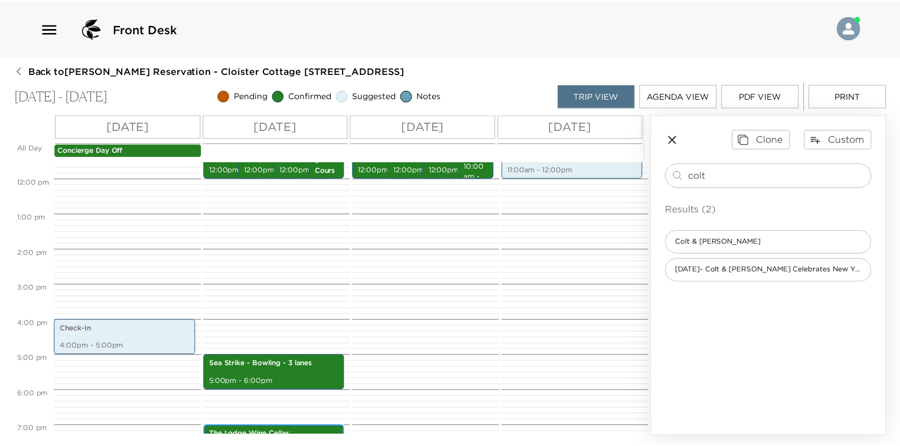
scroll to position [434, 0]
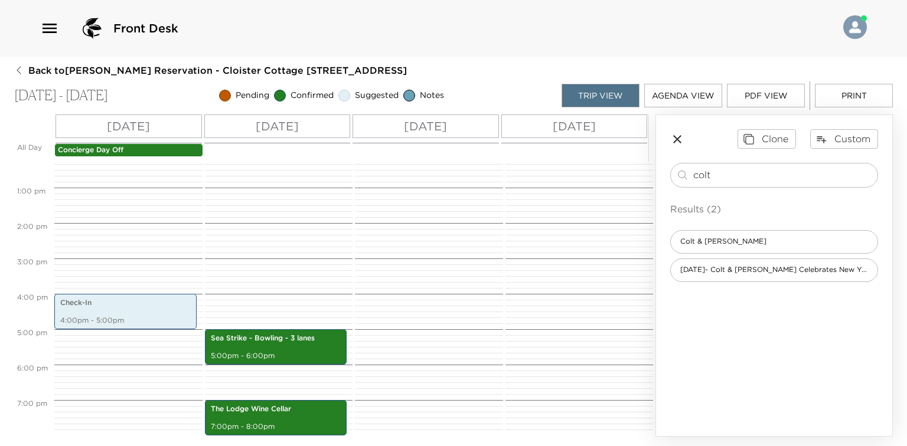
click at [853, 91] on button "Print" at bounding box center [854, 96] width 78 height 24
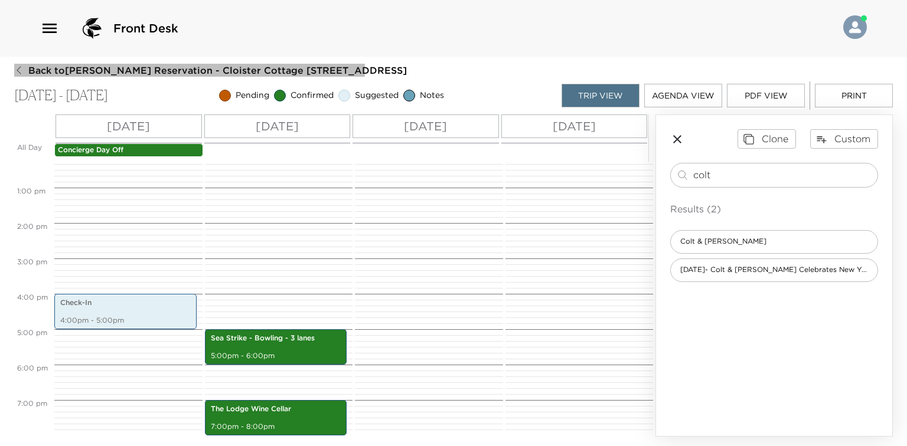
click at [127, 68] on span "Back to Susan Frank Reservation - Cloister Cottage 903 Sea Island, GA" at bounding box center [217, 70] width 378 height 13
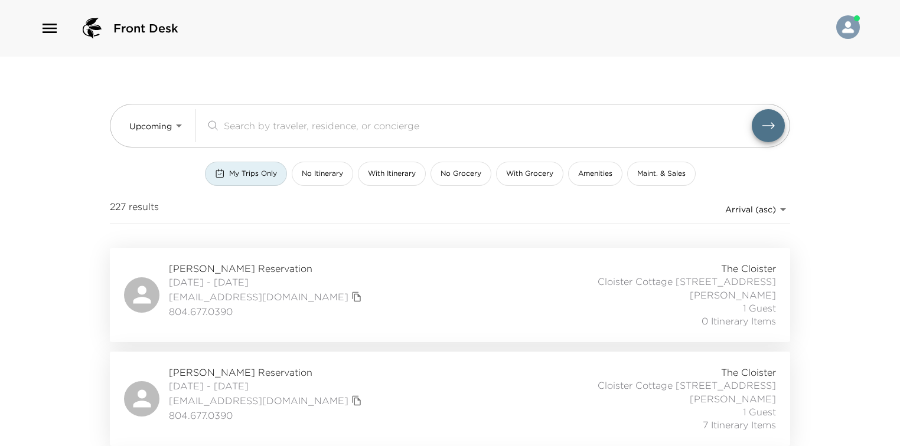
scroll to position [47, 0]
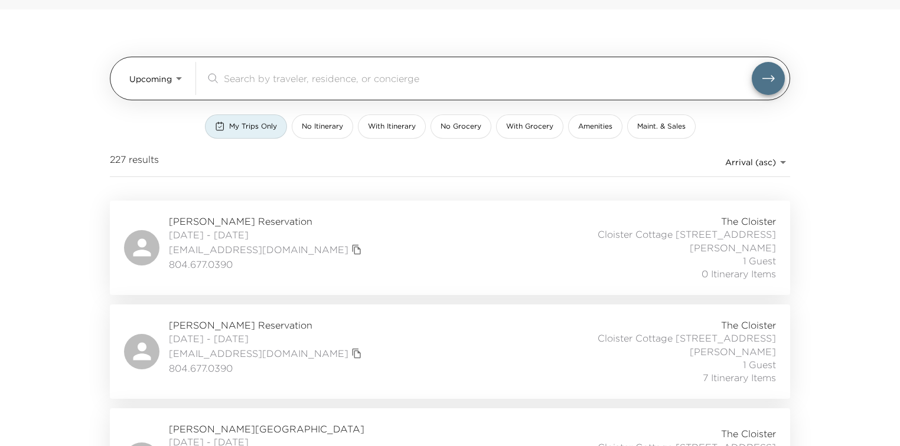
click at [158, 77] on body "Front Desk Upcoming Upcoming ​ My Trips Only No Itinerary With Itinerary No Gro…" at bounding box center [450, 176] width 900 height 446
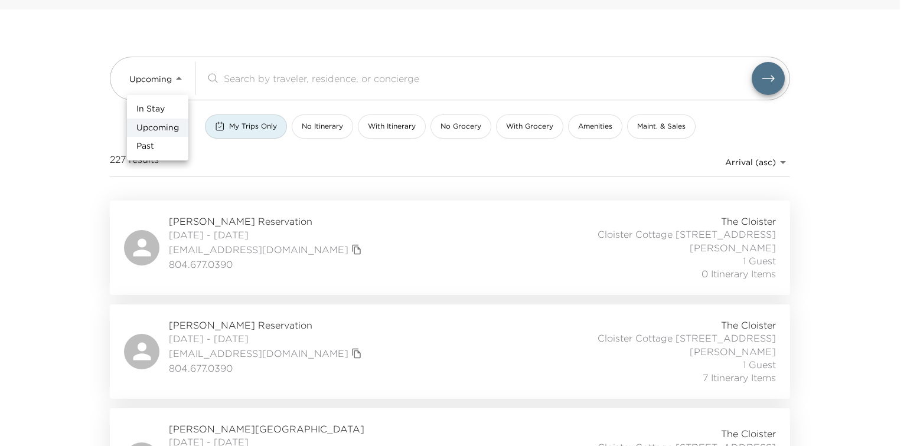
click at [161, 99] on ul "In Stay Upcoming Past" at bounding box center [157, 128] width 61 height 66
click at [161, 103] on span "In Stay" at bounding box center [150, 109] width 28 height 12
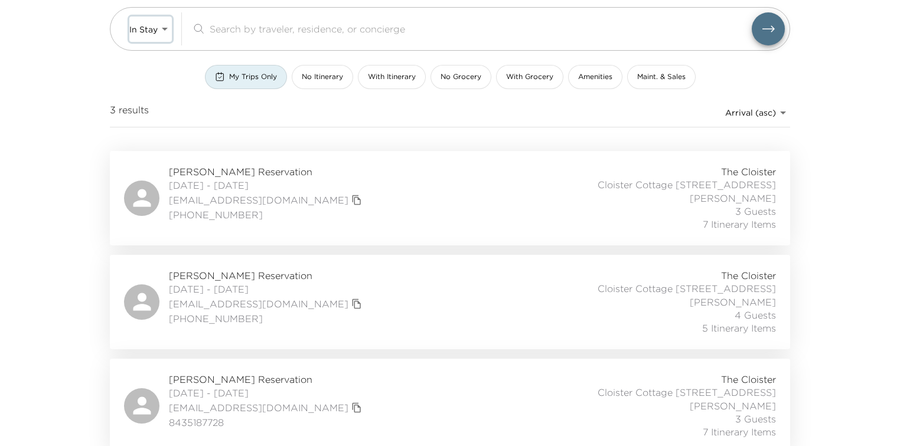
scroll to position [103, 0]
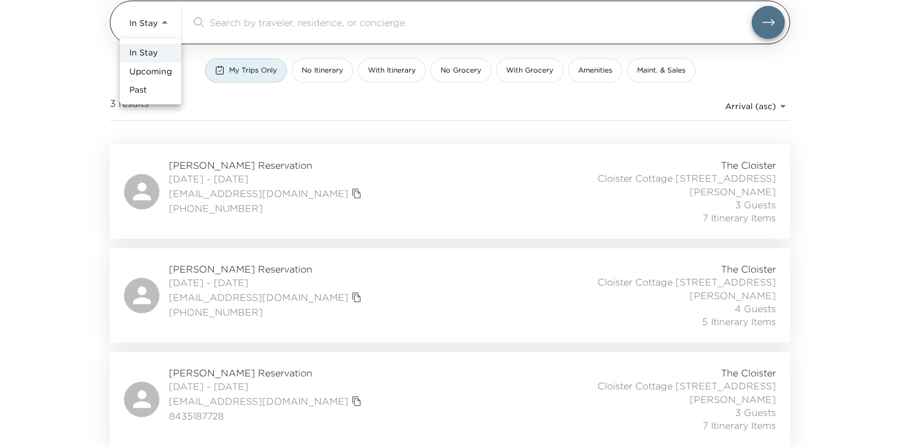
click at [166, 22] on body "Front Desk In Stay In-Stay ​ My Trips Only No Itinerary With Itinerary No Groce…" at bounding box center [453, 120] width 907 height 446
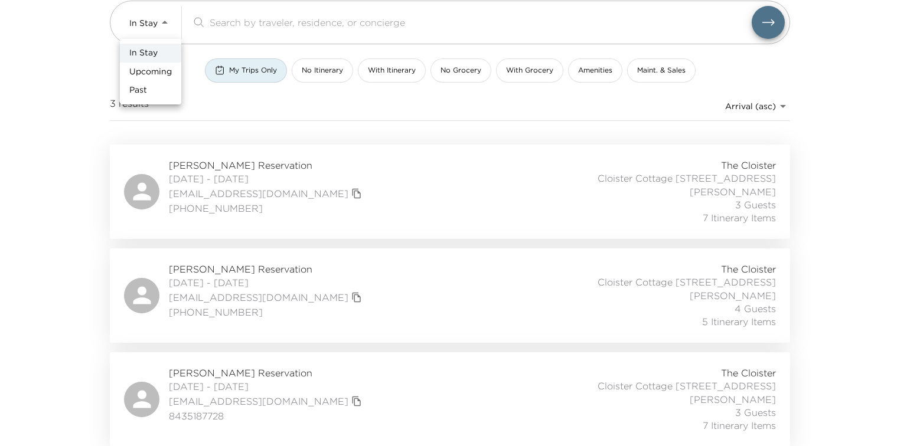
click at [149, 75] on span "Upcoming" at bounding box center [150, 72] width 42 height 12
type input "Upcoming"
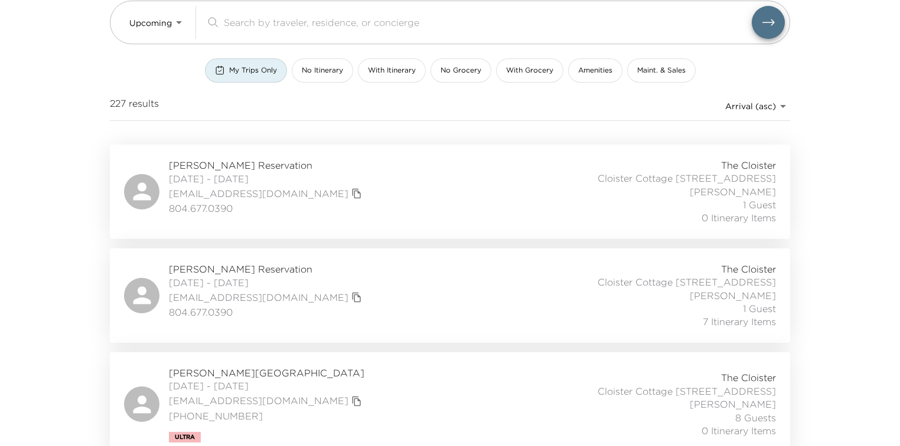
click at [306, 118] on div "227 results Arrival (asc) reservations_prod_arrival_asc" at bounding box center [450, 109] width 680 height 24
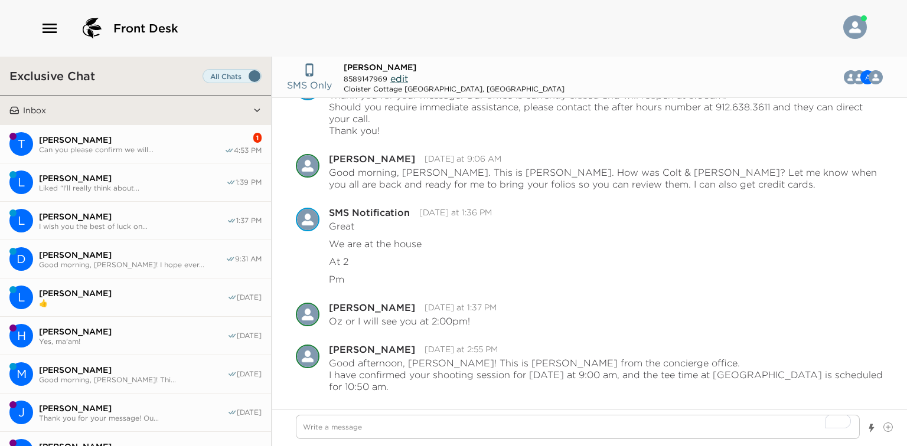
click at [127, 145] on span "Can you please confirm we will..." at bounding box center [131, 149] width 185 height 9
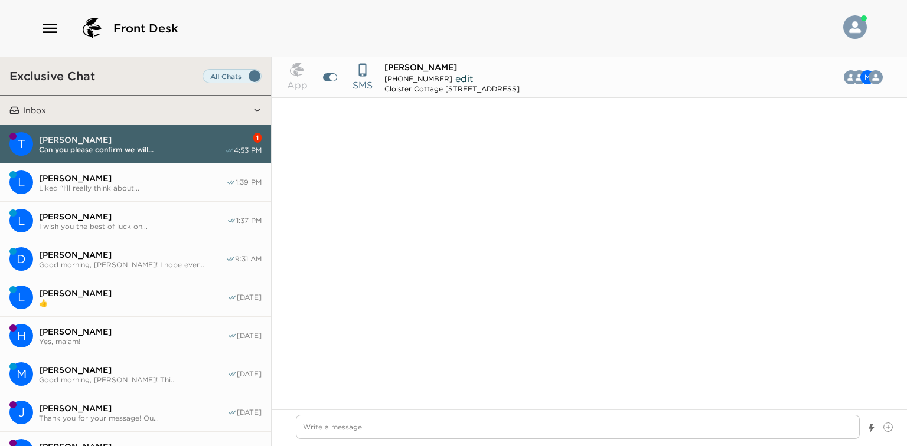
scroll to position [1344, 0]
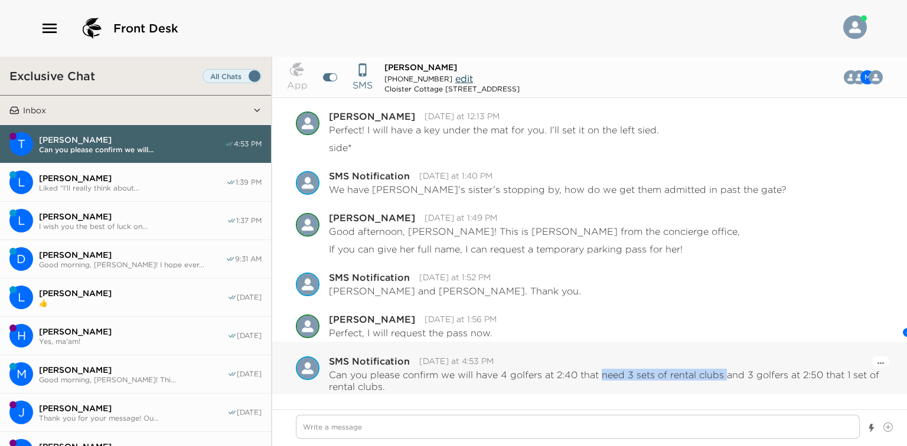
drag, startPoint x: 600, startPoint y: 375, endPoint x: 725, endPoint y: 375, distance: 125.1
click at [725, 375] on p "Can you please confirm we will have 4 golfers at 2:40 that need 3 sets of renta…" at bounding box center [606, 381] width 554 height 24
drag, startPoint x: 802, startPoint y: 375, endPoint x: 818, endPoint y: 375, distance: 15.9
click at [818, 375] on p "Can you please confirm we will have 4 golfers at 2:40 that need 3 sets of renta…" at bounding box center [606, 381] width 554 height 24
click at [401, 429] on textarea "Write a message" at bounding box center [578, 427] width 564 height 24
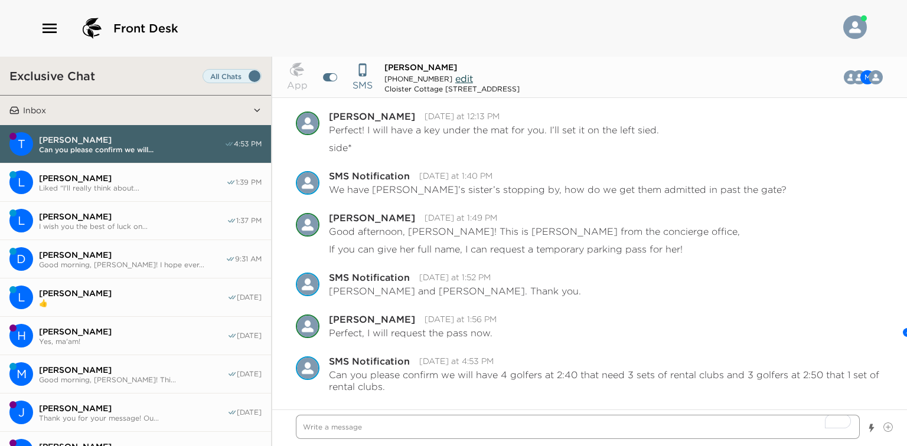
type textarea "x"
type textarea "A"
type textarea "x"
type textarea "Ab"
type textarea "x"
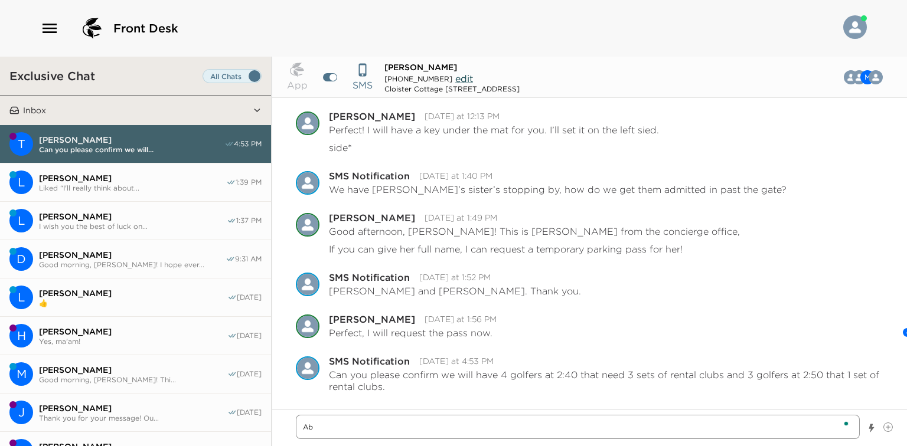
type textarea "Abs"
type textarea "x"
type textarea "Abso"
type textarea "x"
type textarea "Absol"
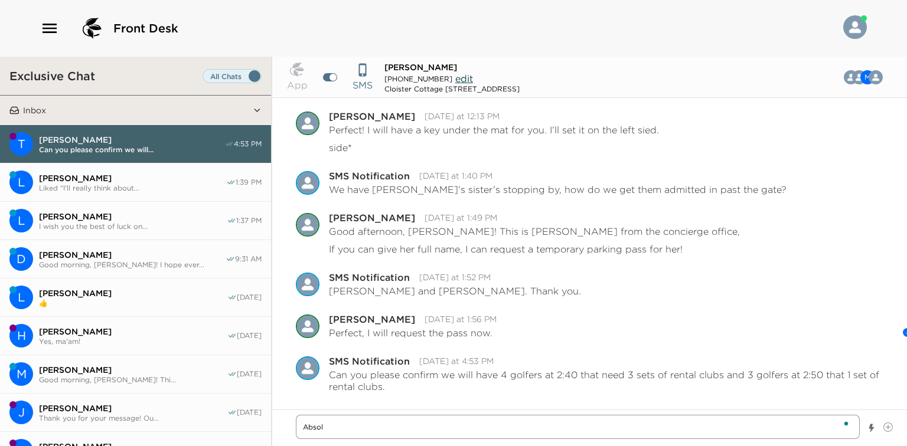
type textarea "x"
type textarea "Absolu"
type textarea "x"
type textarea "Absolut"
type textarea "x"
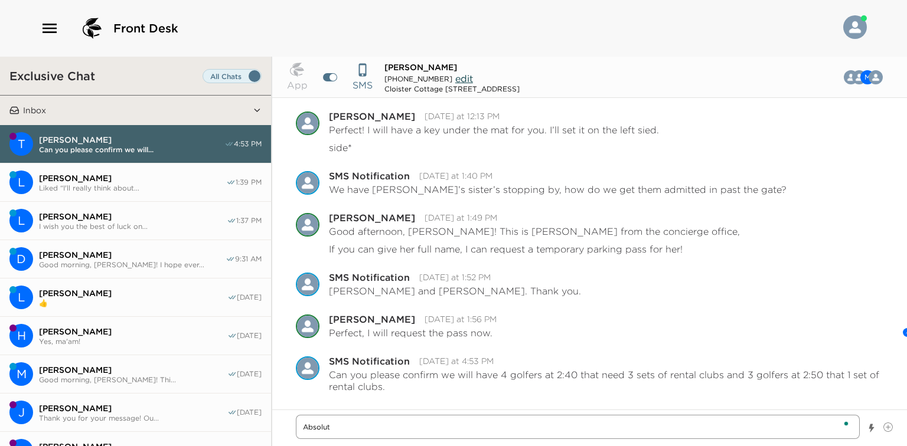
type textarea "Absolute"
type textarea "x"
type textarea "Absolut"
type textarea "x"
type textarea "Absolute"
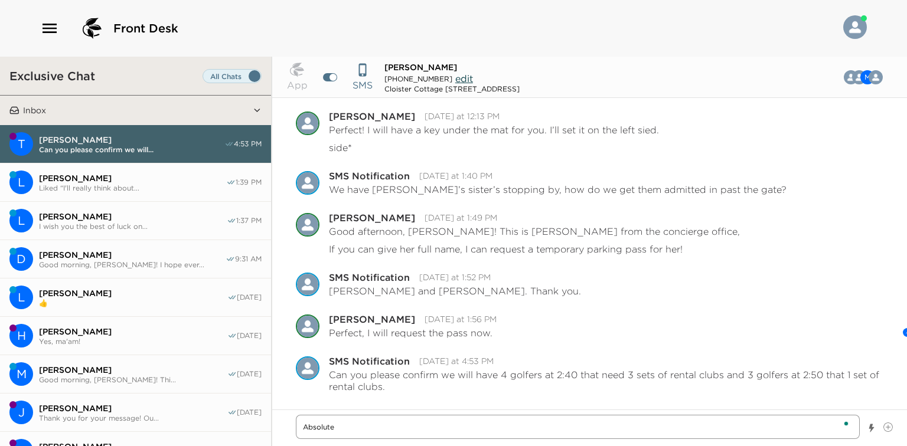
type textarea "x"
type textarea "Absolutel"
type textarea "x"
type textarea "Absolutely"
type textarea "x"
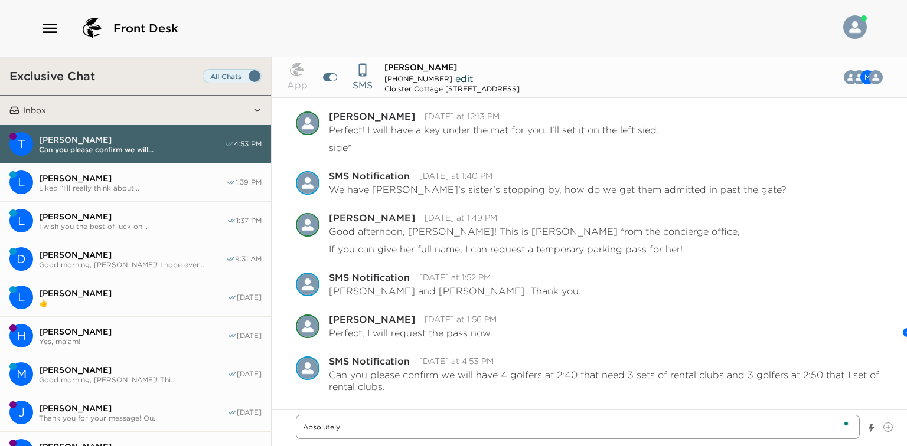
type textarea "Absolutely!"
type textarea "x"
type textarea "Absolutely!"
type textarea "x"
type textarea "Absolutely! I"
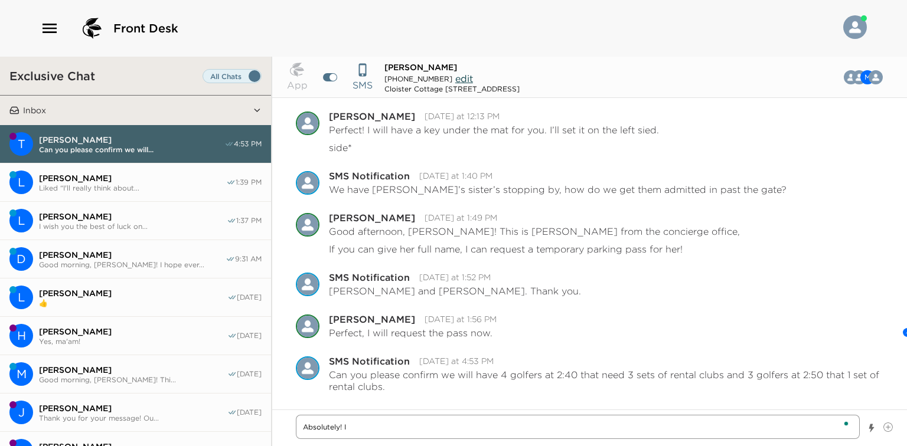
type textarea "x"
type textarea "Absolutely! I"
type textarea "x"
type textarea "Absolutely! I d"
type textarea "x"
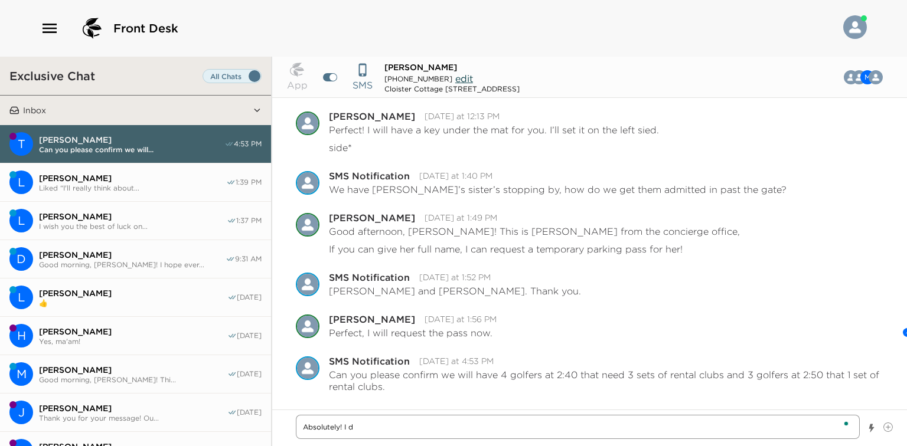
type textarea "Absolutely! I do"
type textarea "x"
type textarea "Absolutely! I douc"
type textarea "x"
type textarea "Absolutely! I doucb"
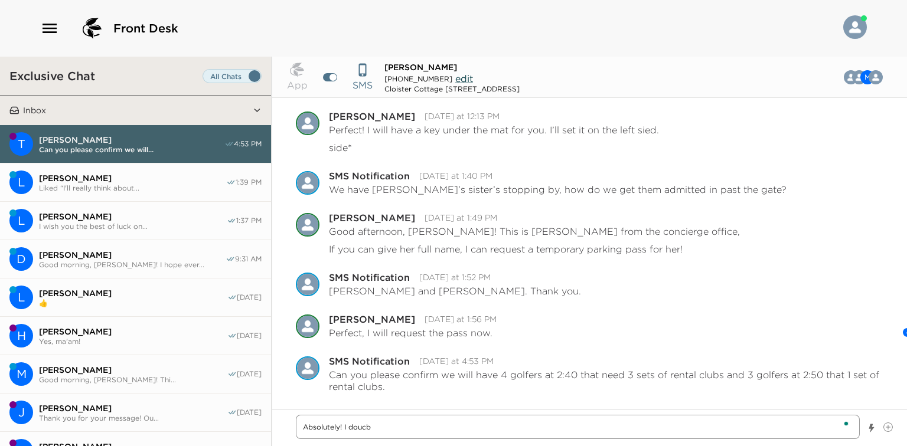
type textarea "x"
type textarea "Absolutely! I doucbl"
type textarea "x"
type textarea "Absolutely! I doucble"
type textarea "x"
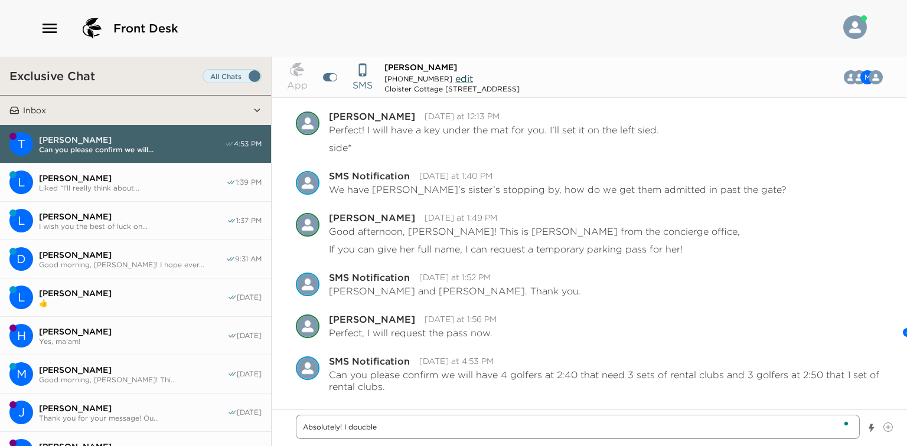
type textarea "Absolutely! I doucble"
type textarea "x"
type textarea "Absolutely! I doucble c"
type textarea "x"
type textarea "Absolutely! I doucble ch"
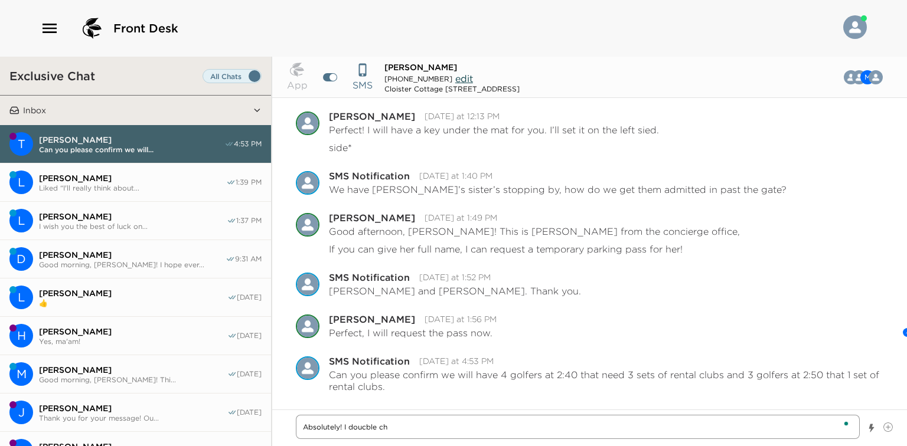
type textarea "x"
type textarea "Absolutely! I doucble che"
type textarea "x"
type textarea "Absolutely! I doucble chec"
type textarea "x"
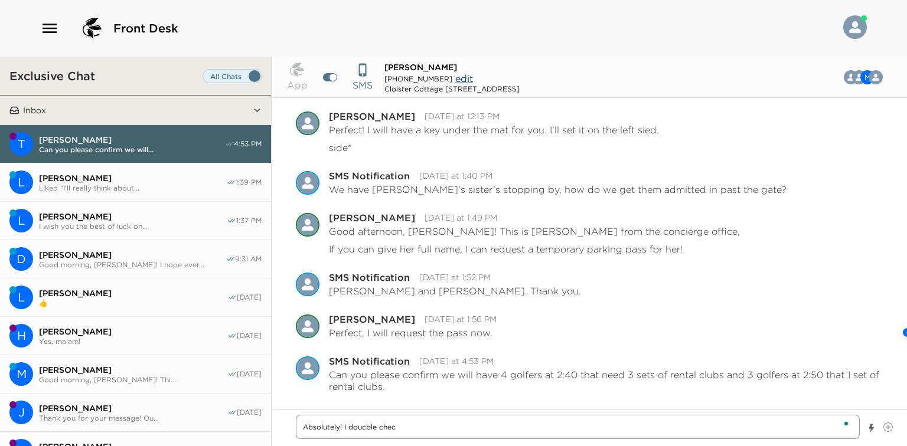
type textarea "Absolutely! I doucble check"
type textarea "x"
type textarea "Absolutely! I doucble checke"
type textarea "x"
type textarea "Absolutely! I doucble checked"
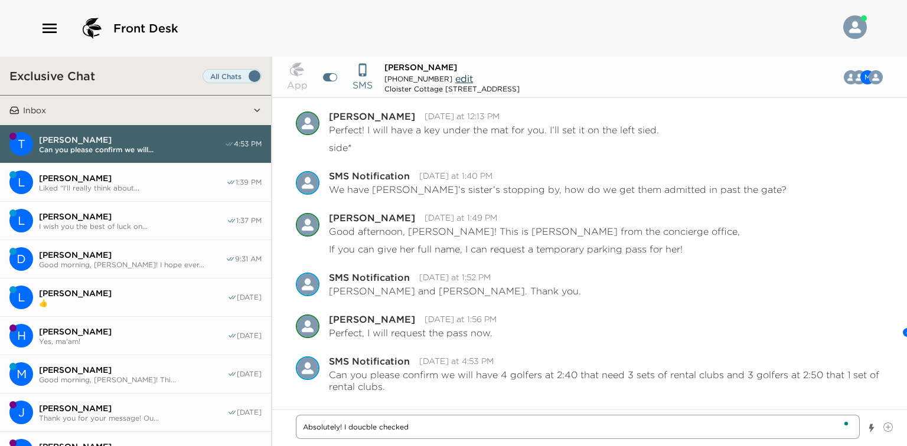
type textarea "x"
type textarea "Absolutely! I doucble checked"
type textarea "x"
type textarea "Absolutely! I doucble checked w"
type textarea "x"
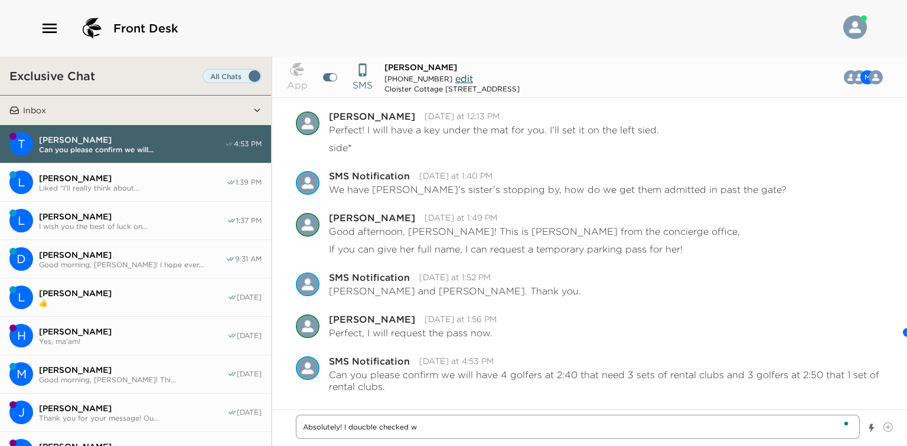
type textarea "Absolutely! I doucble checked wi"
type textarea "x"
type textarea "Absolutely! I doucble checked wit"
type textarea "x"
type textarea "Absolutely! I doucble checked with"
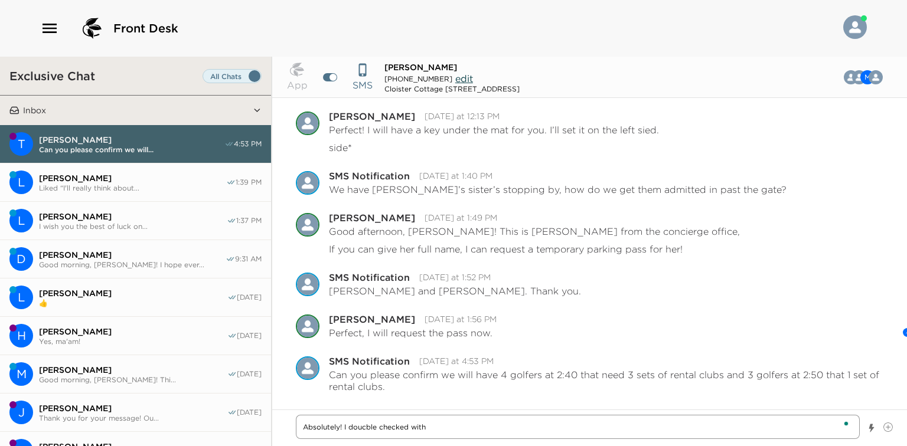
type textarea "x"
type textarea "Absolutely! I doucble checked with"
type textarea "x"
type textarea "Absolutely! I doucble checked with t"
type textarea "x"
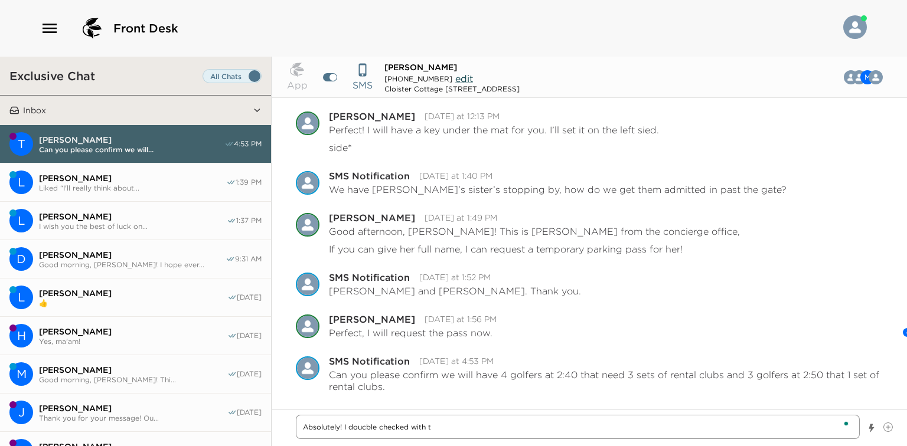
type textarea "Absolutely! I doucble checked with th"
type textarea "x"
type textarea "Absolutely! I doucble checked with the"
type textarea "x"
type textarea "Absolutely! I doucble checked with the"
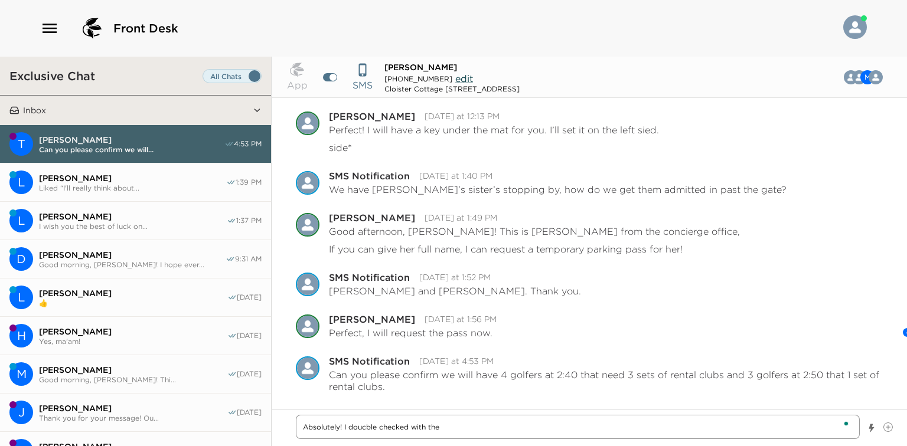
type textarea "x"
type textarea "Absolutely! I doucble checked with the g"
type textarea "x"
type textarea "Absolutely! I doucble checked with the go"
type textarea "x"
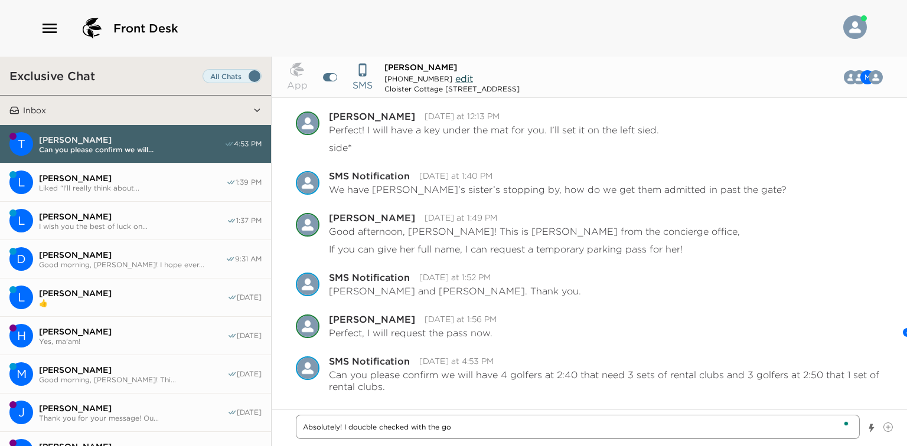
type textarea "Absolutely! I doucble checked with the gol"
type textarea "x"
type textarea "Absolutely! I doucble checked with the gold"
type textarea "x"
type textarea "Absolutely! I doucble checked with the gol"
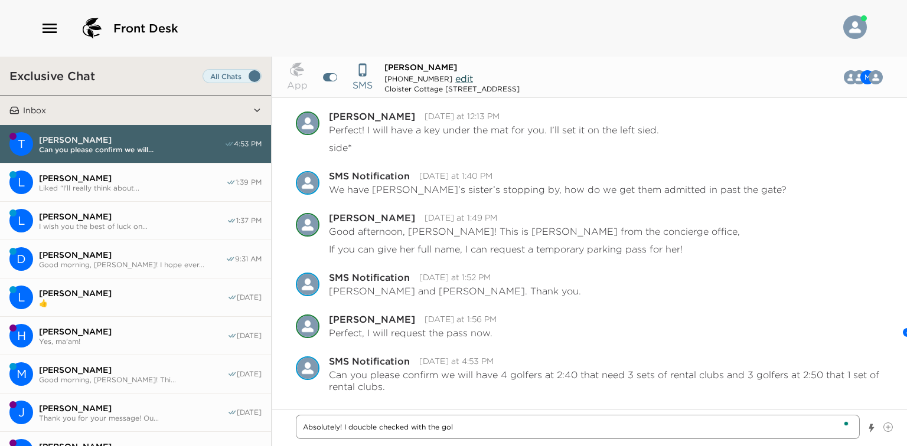
type textarea "x"
type textarea "Absolutely! I doucble checked with the golf"
type textarea "x"
type textarea "Absolutely! I doucble checked with the golf"
type textarea "x"
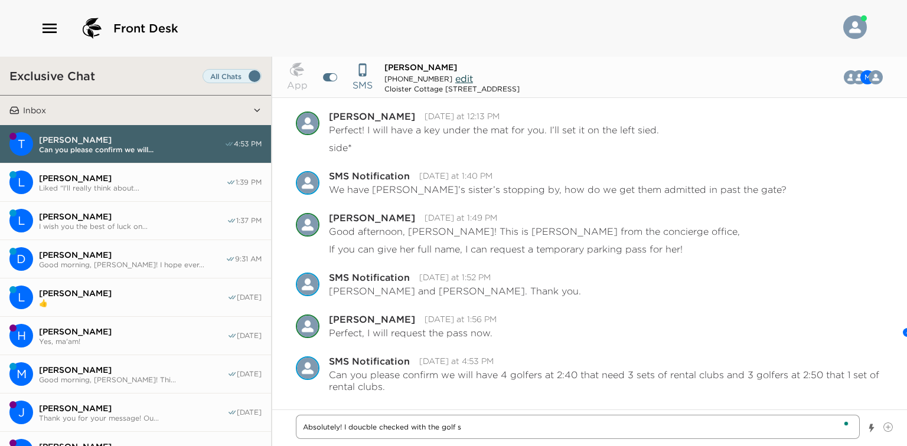
type textarea "Absolutely! I doucble checked with the golf sh"
type textarea "x"
type textarea "Absolutely! I doucble checked with the golf sho"
type textarea "x"
type textarea "Absolutely! I doucble checked with the golf shop"
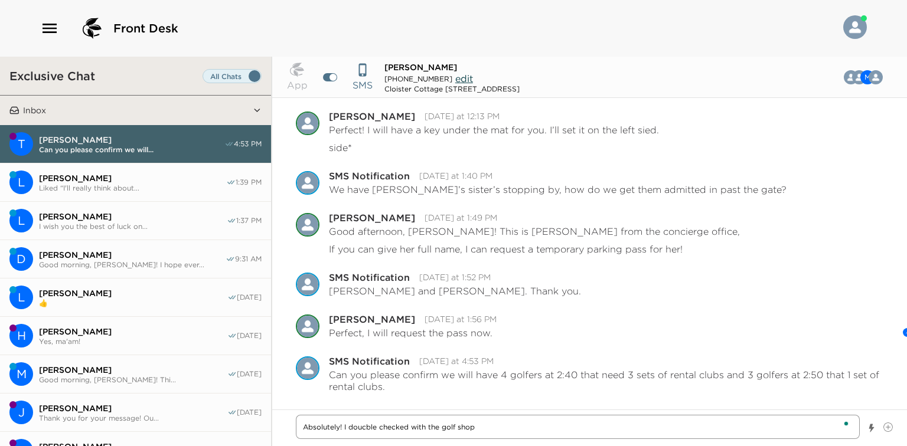
type textarea "x"
type textarea "Absolutely! I doucble checked with the golf shop"
type textarea "x"
type textarea "Absolutely! I doucble checked with the golf shop a"
type textarea "x"
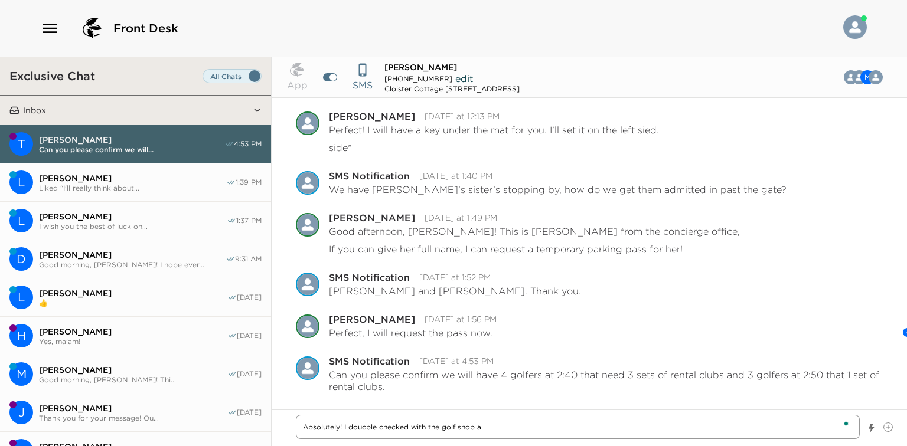
type textarea "Absolutely! I doucble checked with the golf shop an"
type textarea "x"
type textarea "Absolutely! I doucble checked with the golf shop and"
type textarea "x"
type textarea "Absolutely! I doucble checked with the golf shop and"
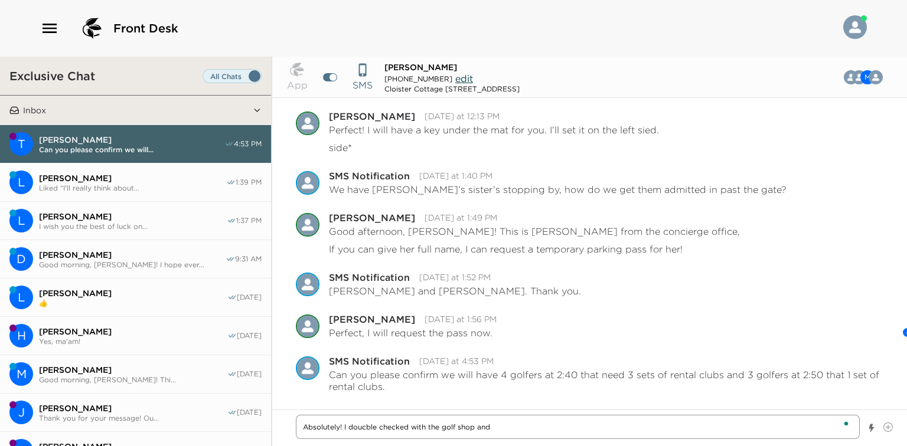
type textarea "x"
type textarea "Absolutely! I doucble checked with the golf shop and b"
type textarea "x"
type textarea "Absolutely! I doucble checked with the golf shop and bo"
type textarea "x"
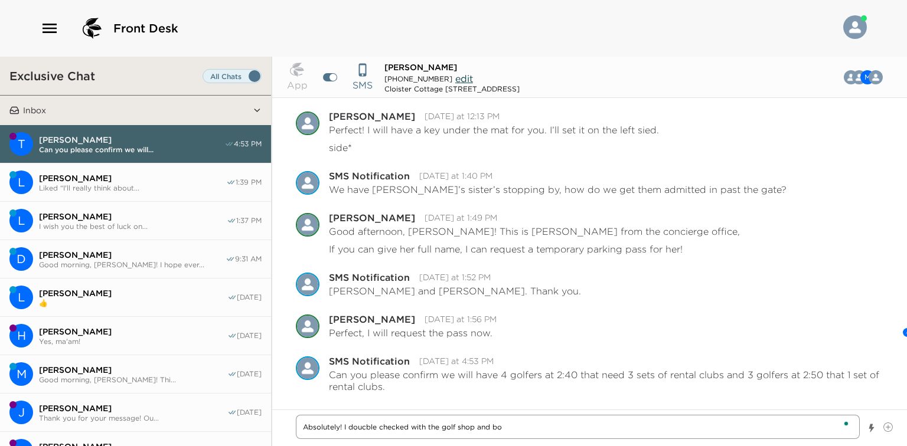
type textarea "Absolutely! I doucble checked with the golf shop and bot"
type textarea "x"
type textarea "Absolutely! I doucble checked with the golf shop and both"
type textarea "x"
type textarea "Absolutely! I doucble checked with the golf shop and both"
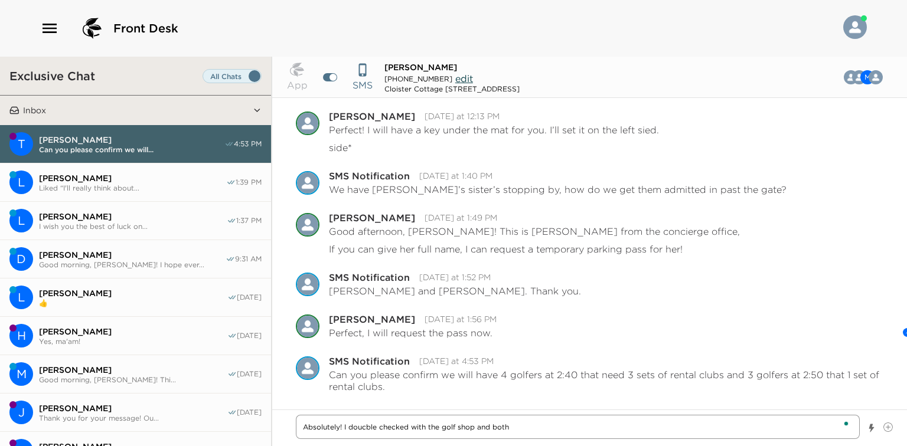
type textarea "x"
type textarea "Absolutely! I doucble checked with the golf shop and both t"
type textarea "x"
type textarea "Absolutely! I doucble checked with the golf shop and both te"
type textarea "x"
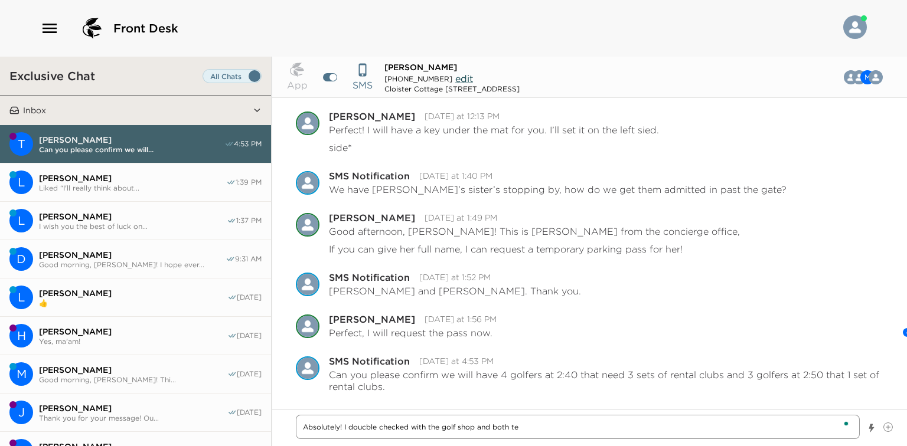
type textarea "Absolutely! I doucble checked with the golf shop and both tee"
type textarea "x"
type textarea "Absolutely! I doucble checked with the golf shop and both tee"
type textarea "x"
type textarea "Absolutely! I doucble checked with the golf shop and both tee t"
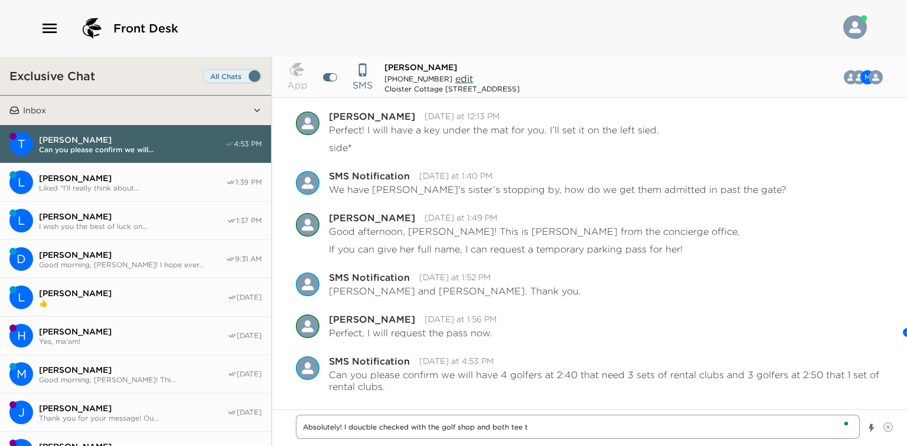
type textarea "x"
type textarea "Absolutely! I doucble checked with the golf shop and both tee ti"
type textarea "x"
type textarea "Absolutely! I doucble checked with the golf shop and both tee tim"
type textarea "x"
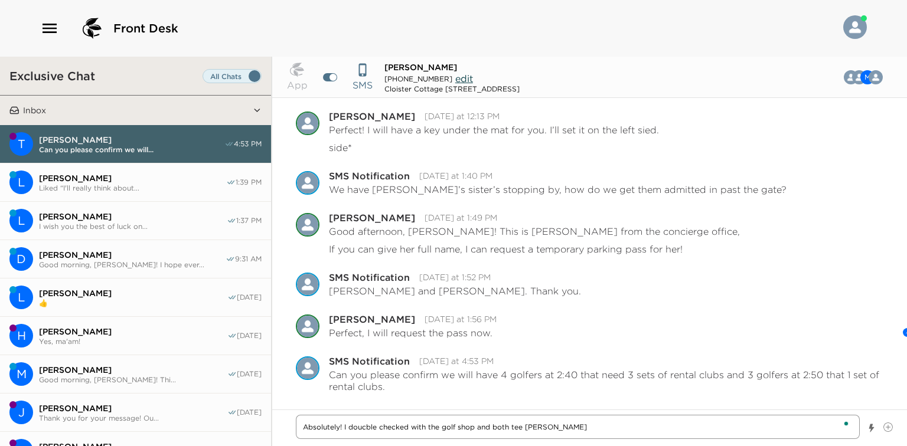
type textarea "Absolutely! I doucble checked with the golf shop and both tee time"
type textarea "x"
type textarea "Absolutely! I doucble checked with the golf shop and both tee times"
type textarea "x"
type textarea "Absolutely! I doucble checked with the golf shop and both tee times"
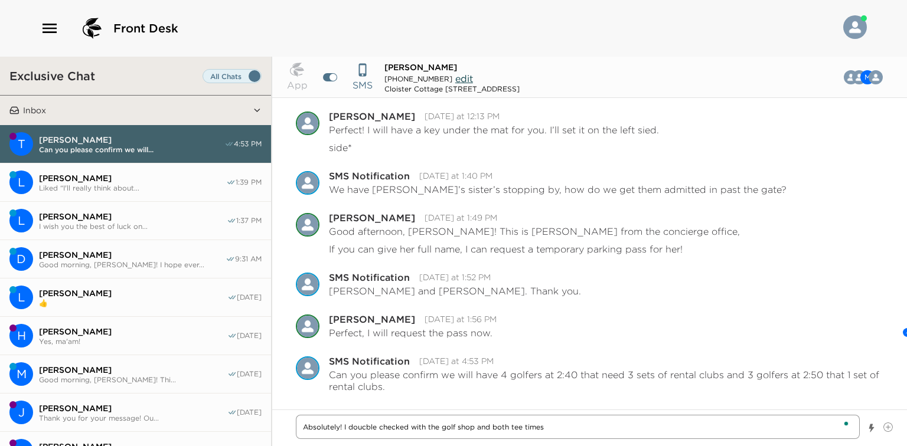
type textarea "x"
type textarea "Absolutely! I doucble checked with the golf shop and both tee times a"
type textarea "x"
type textarea "Absolutely! I doucble checked with the golf shop and both tee times ar"
type textarea "x"
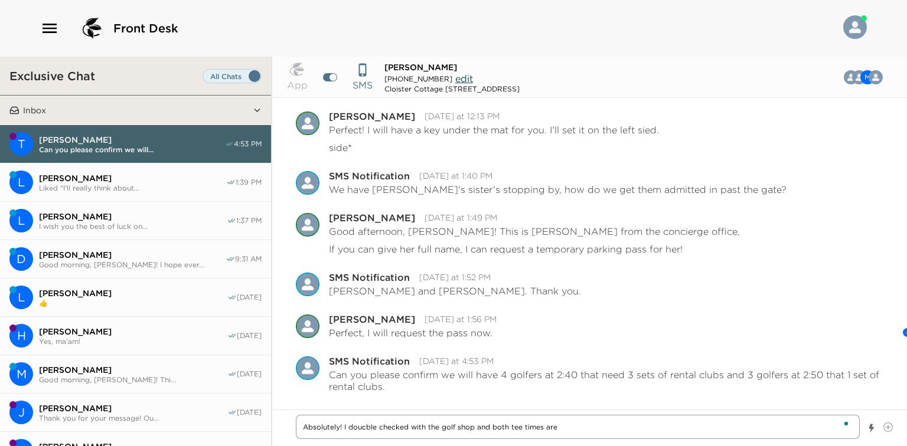
type textarea "Absolutely! I doucble checked with the golf shop and both tee times are"
type textarea "x"
type textarea "Absolutely! I doucble checked with the golf shop and both tee times are c"
type textarea "x"
type textarea "Absolutely! I doucble checked with the golf shop and both tee times are co"
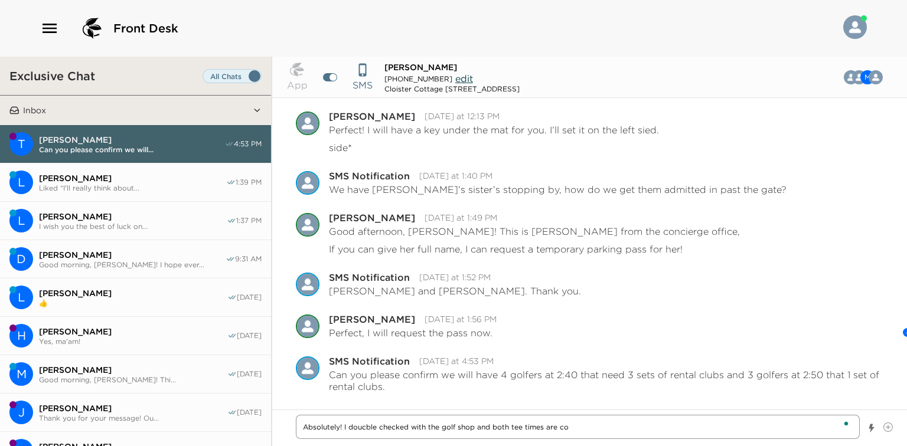
type textarea "x"
type textarea "Absolutely! I doucble checked with the golf shop and both tee times are con"
type textarea "x"
type textarea "Absolutely! I doucble checked with the golf shop and both tee times are conf"
type textarea "x"
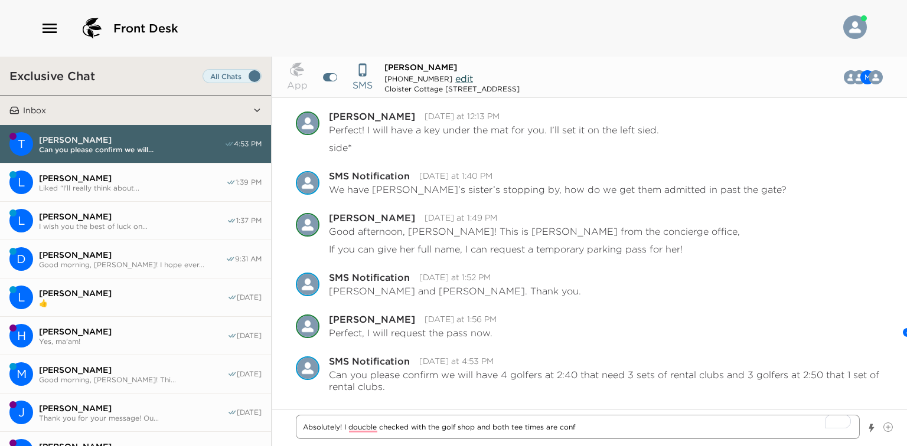
type textarea "Absolutely! I doucble checked with the golf shop and both tee times are confi"
type textarea "x"
type textarea "Absolutely! I doucble checked with the golf shop and both tee times are confir"
type textarea "x"
type textarea "Absolutely! I doucble checked with the golf shop and both tee times are confirme"
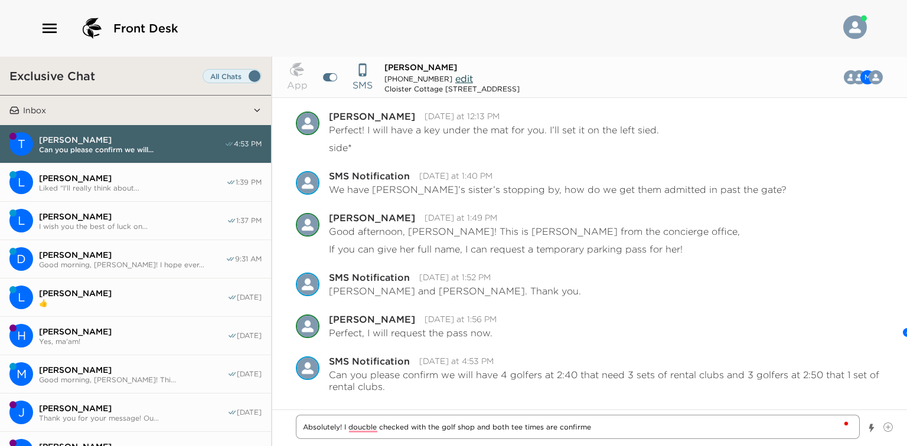
type textarea "x"
type textarea "Absolutely! I doucble checked with the golf shop and both tee times are confirm…"
type textarea "x"
type textarea "Absolutely! I doucble checked with the golf shop and both tee times are confirm…"
type textarea "x"
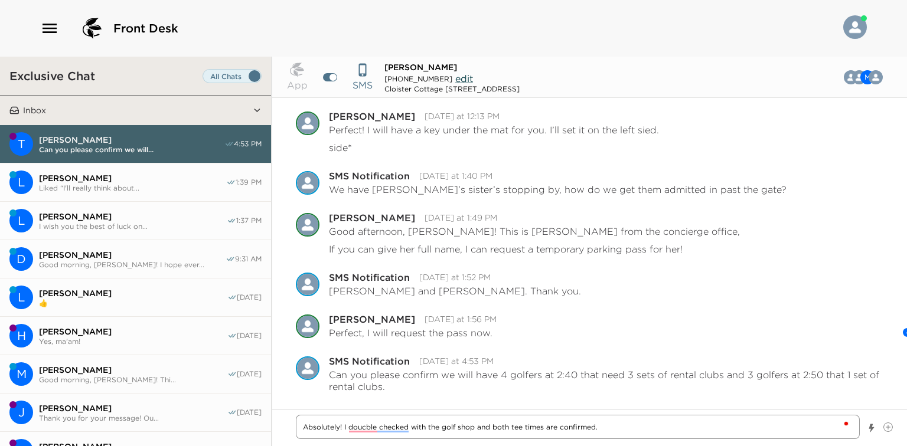
type textarea "Absolutely! I doucble checked with the golf shop and both tee times are confirm…"
click at [401, 429] on textarea "Absolutely! I doucble checked with the golf shop and both tee times are confirm…" at bounding box center [578, 422] width 564 height 34
click at [369, 419] on textarea "Absolutely! I doucble checked with the golf shop and both tee times are confirm…" at bounding box center [578, 422] width 564 height 34
type textarea "x"
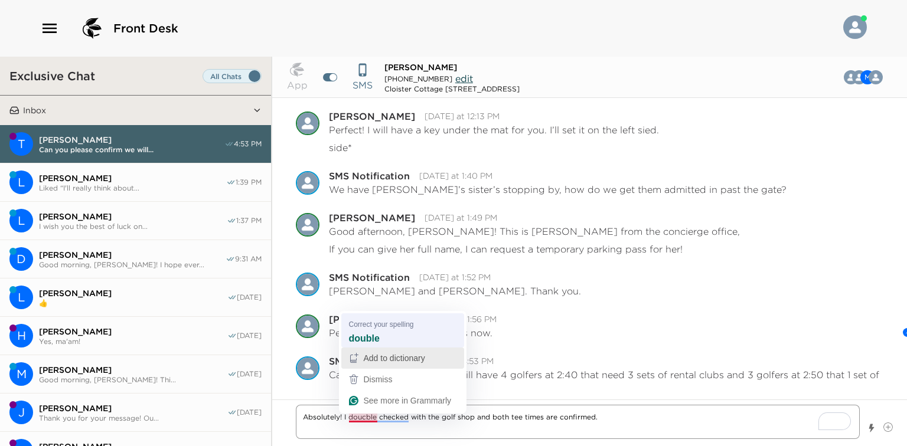
type textarea "Absolutely! I doucble checked with the golf shop and both tee times are confirm…"
type textarea "x"
type textarea "Absolutely! I double checked with the golf shop and both tee times are confirme…"
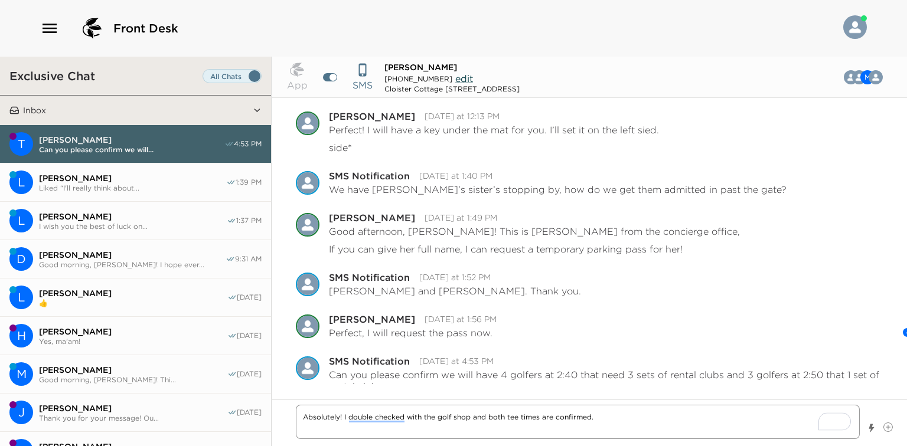
click at [364, 431] on textarea "Absolutely! I double checked with the golf shop and both tee times are confirme…" at bounding box center [578, 422] width 564 height 34
click at [376, 417] on textarea "Absolutely! I double checked with the golf shop and both tee times are confirme…" at bounding box center [578, 422] width 564 height 34
type textarea "x"
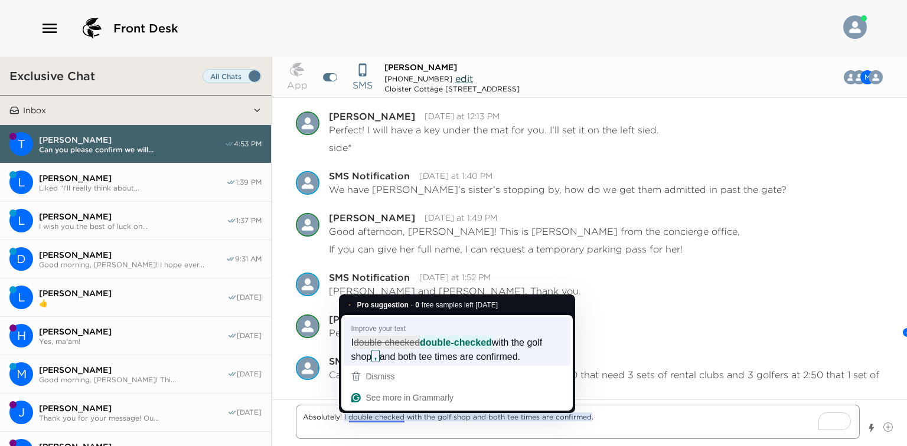
type textarea "Absolutely! I double checked with the golf shop and both tee times are confirme…"
type textarea "x"
type textarea "Absolutely! I double-checked with the golf shop, and both tee times are confirm…"
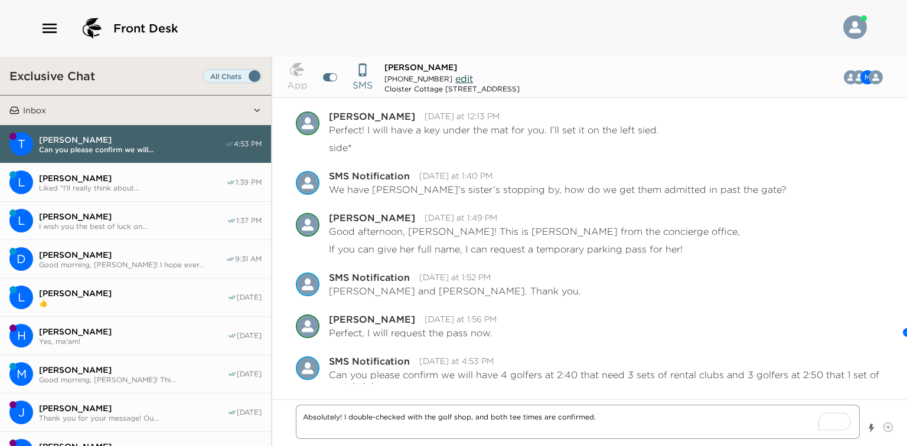
click at [376, 431] on textarea "Absolutely! I double-checked with the golf shop, and both tee times are confirm…" at bounding box center [578, 422] width 564 height 34
type textarea "x"
type textarea "Absolutely! I double-checked with the golf shop, and both tee times are confirm…"
type textarea "x"
type textarea "Absolutely! I double-checked with the golf shop, and both tee times are confirm…"
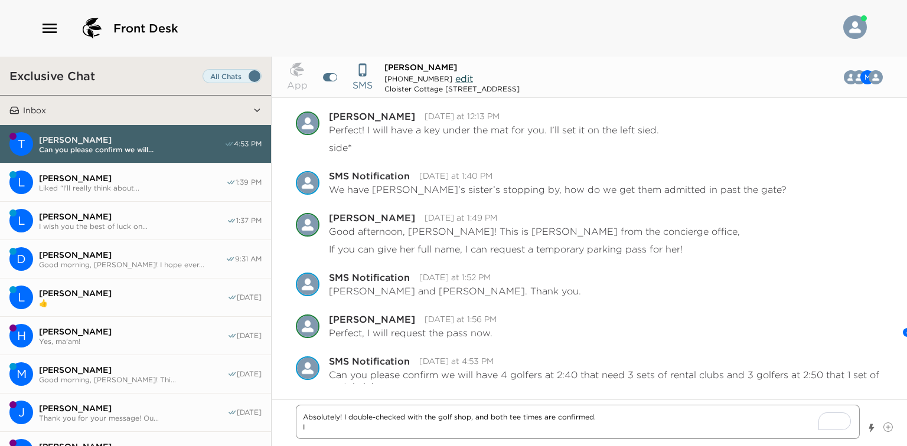
type textarea "x"
type textarea "Absolutely! I double-checked with the golf shop, and both tee times are confirm…"
type textarea "x"
type textarea "Absolutely! I double-checked with the golf shop, and both tee times are confirm…"
type textarea "x"
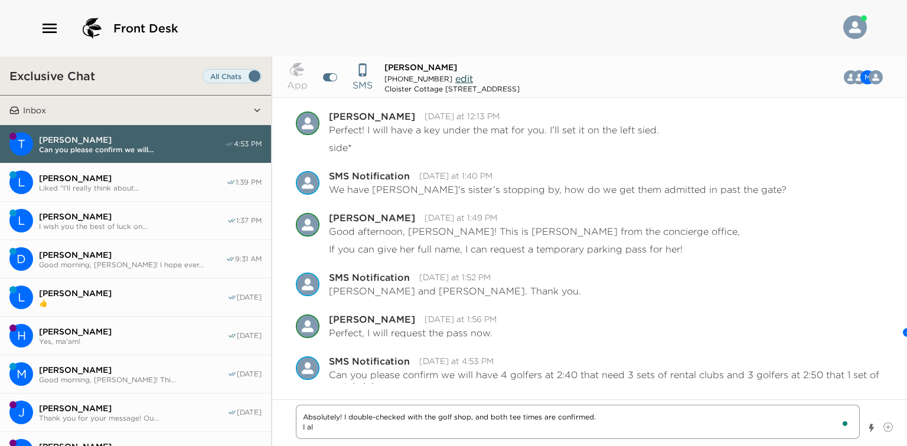
type textarea "Absolutely! I double-checked with the golf shop, and both tee times are confirm…"
type textarea "x"
type textarea "Absolutely! I double-checked with the golf shop, and both tee times are confirm…"
type textarea "x"
type textarea "Absolutely! I double-checked with the golf shop, and both tee times are confirm…"
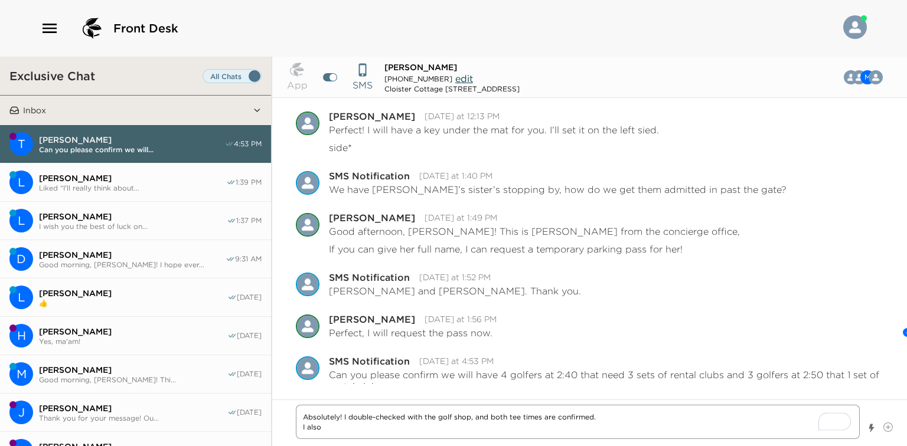
type textarea "x"
type textarea "Absolutely! I double-checked with the golf shop, and both tee times are confirm…"
type textarea "x"
type textarea "Absolutely! I double-checked with the golf shop, and both tee times are confirm…"
type textarea "x"
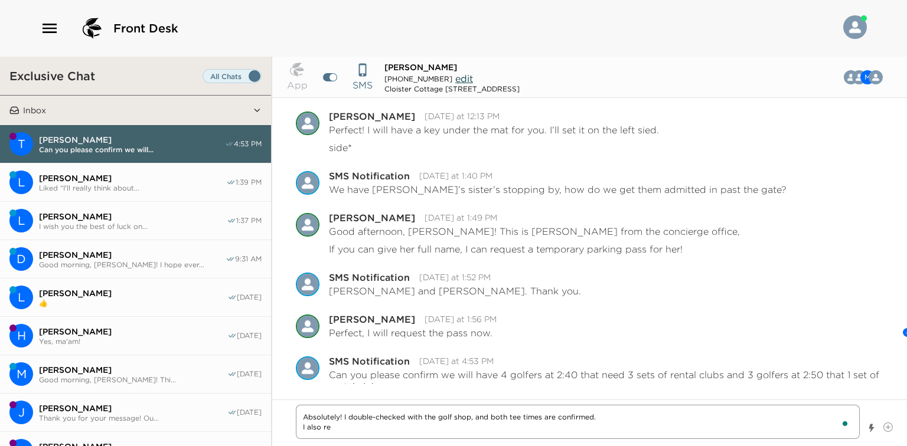
type textarea "Absolutely! I double-checked with the golf shop, and both tee times are confirm…"
type textarea "x"
type textarea "Absolutely! I double-checked with the golf shop, and both tee times are confirm…"
type textarea "x"
type textarea "Absolutely! I double-checked with the golf shop, and both tee times are confirm…"
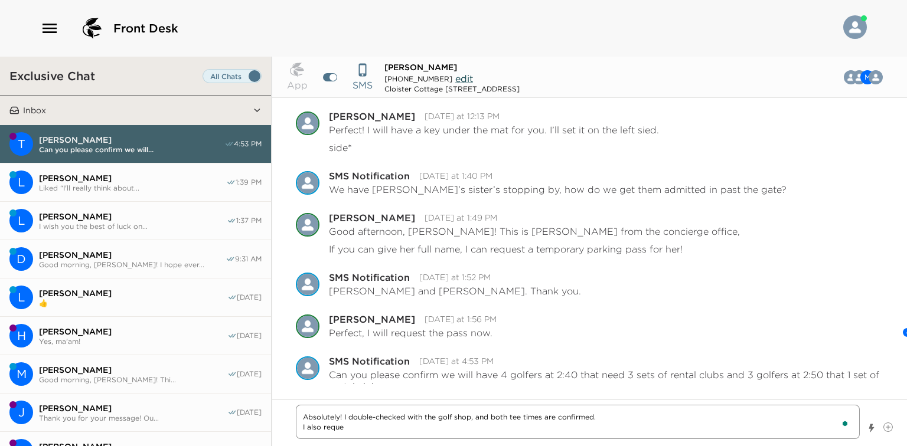
type textarea "x"
type textarea "Absolutely! I double-checked with the golf shop, and both tee times are confirm…"
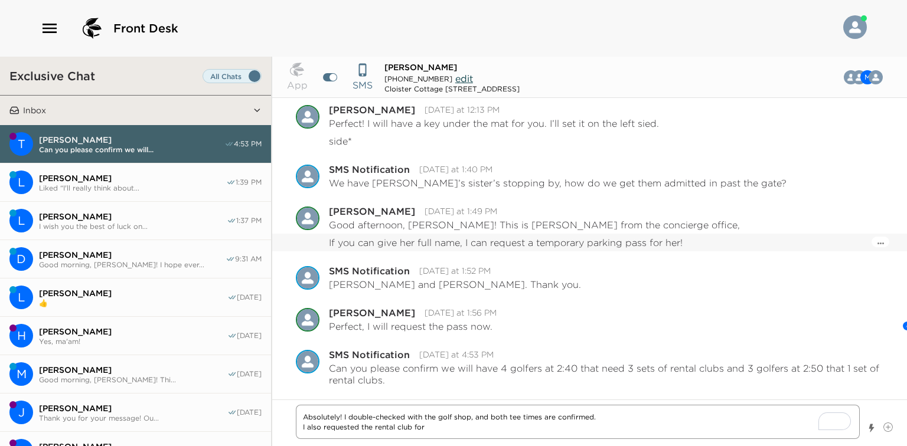
scroll to position [1330, 0]
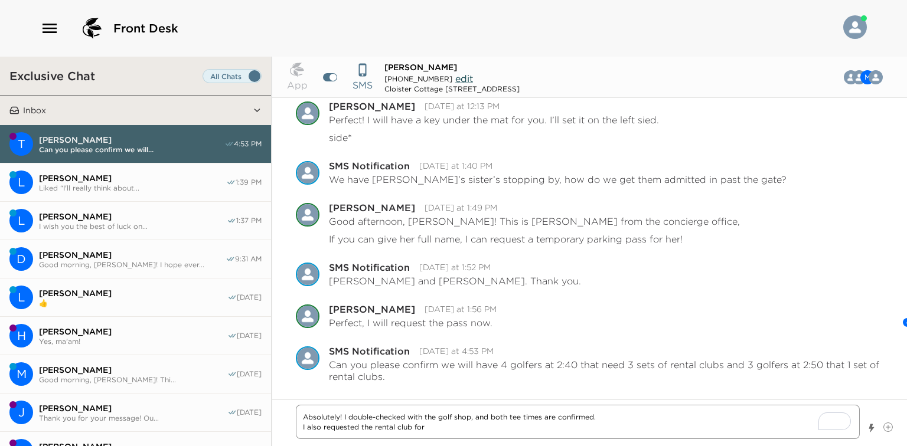
drag, startPoint x: 434, startPoint y: 429, endPoint x: 426, endPoint y: 427, distance: 8.5
click at [426, 427] on textarea "Absolutely! I double-checked with the golf shop, and both tee times are confirm…" at bounding box center [578, 422] width 564 height 34
click at [372, 427] on textarea "Absolutely! I double-checked with the golf shop, and both tee times are confirm…" at bounding box center [578, 422] width 564 height 34
click at [430, 430] on textarea "Absolutely! I double-checked with the golf shop, and both tee times are confirm…" at bounding box center [578, 422] width 564 height 34
click at [358, 428] on textarea "Absolutely! I double-checked with the golf shop, and both tee times are confirm…" at bounding box center [578, 422] width 564 height 34
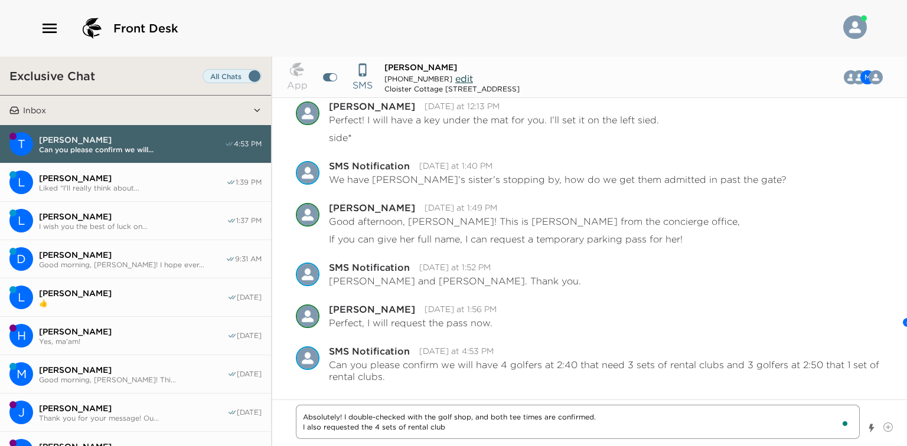
click at [451, 431] on textarea "Absolutely! I double-checked with the golf shop, and both tee times are confirm…" at bounding box center [578, 422] width 564 height 34
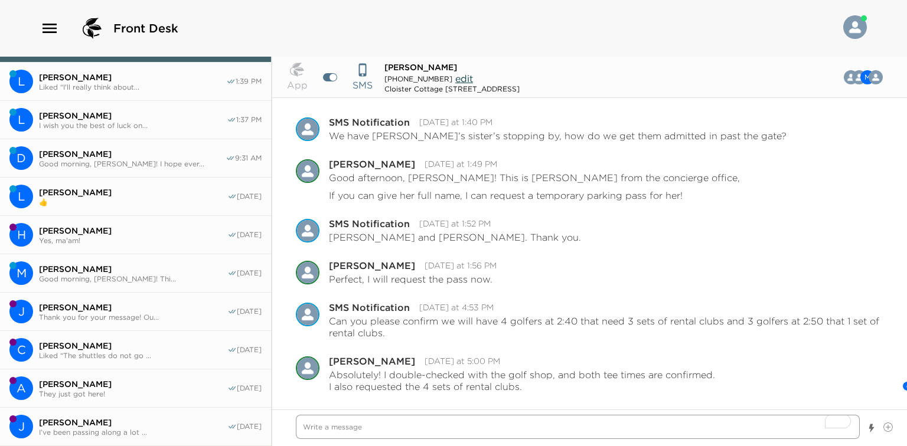
scroll to position [0, 0]
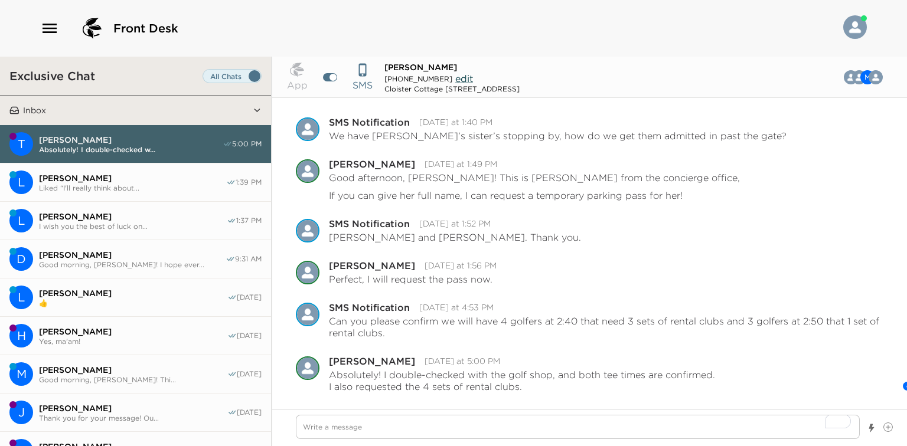
click at [152, 170] on button "L Luis Meza Liked “I'll really think about... 1:39 PM" at bounding box center [135, 182] width 271 height 38
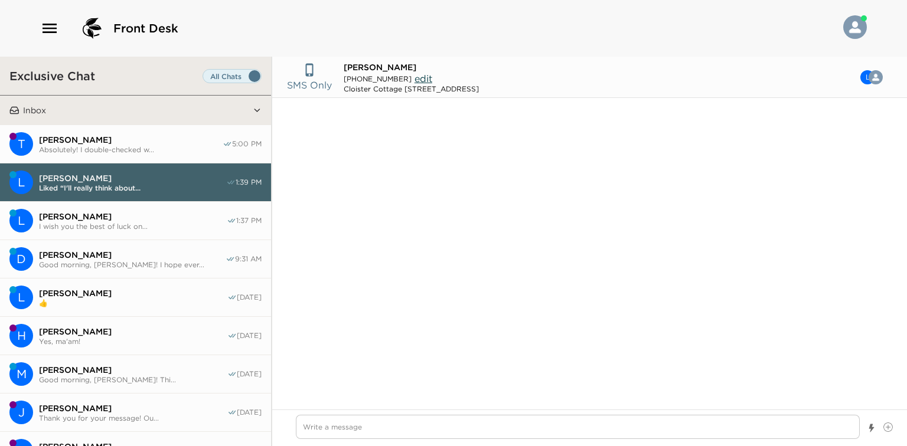
scroll to position [559, 0]
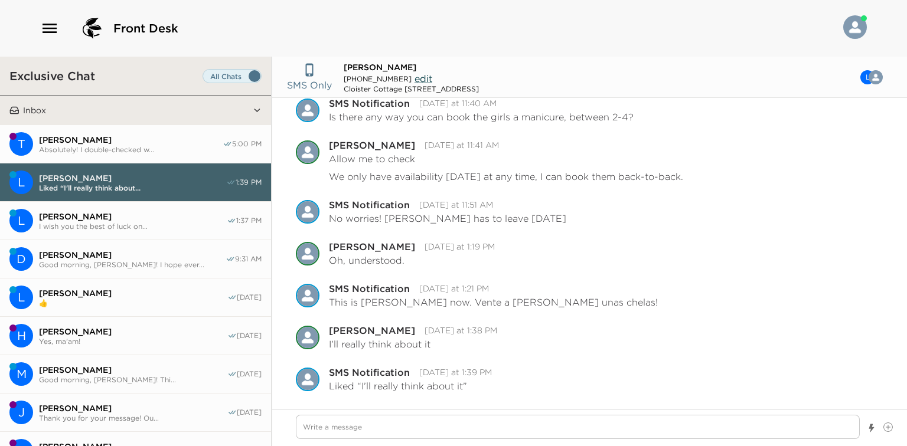
click at [169, 142] on span "Mark Schreiber" at bounding box center [131, 140] width 184 height 11
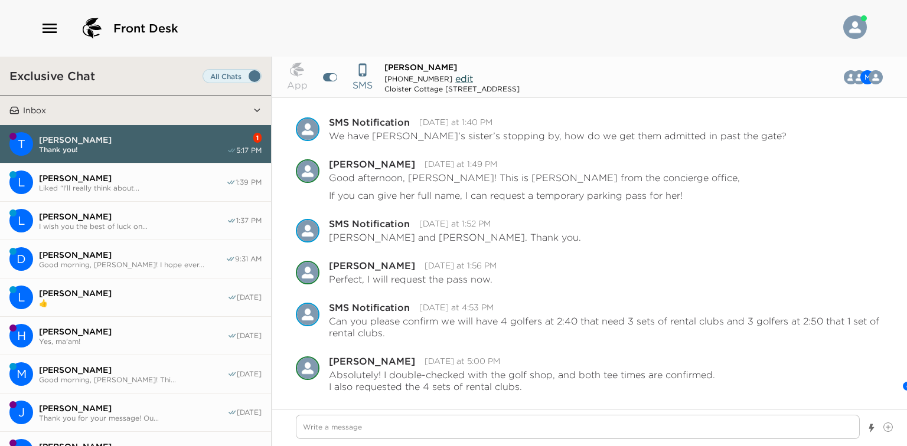
scroll to position [1451, 0]
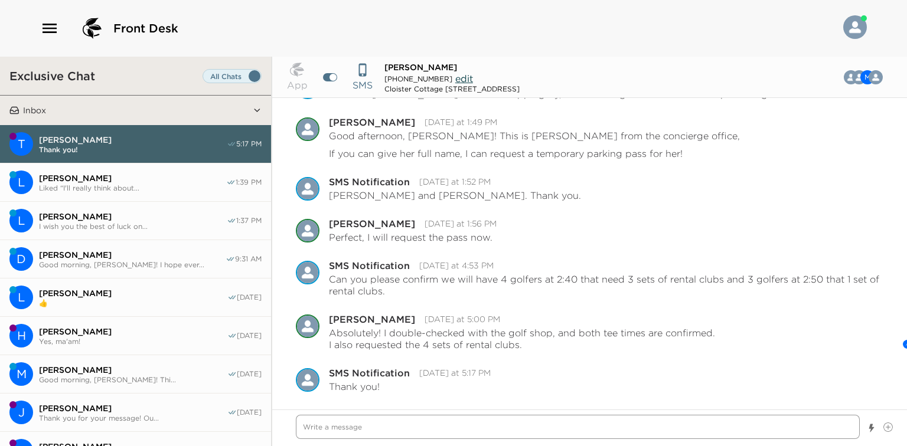
click at [460, 427] on textarea "Write a message" at bounding box center [578, 427] width 564 height 24
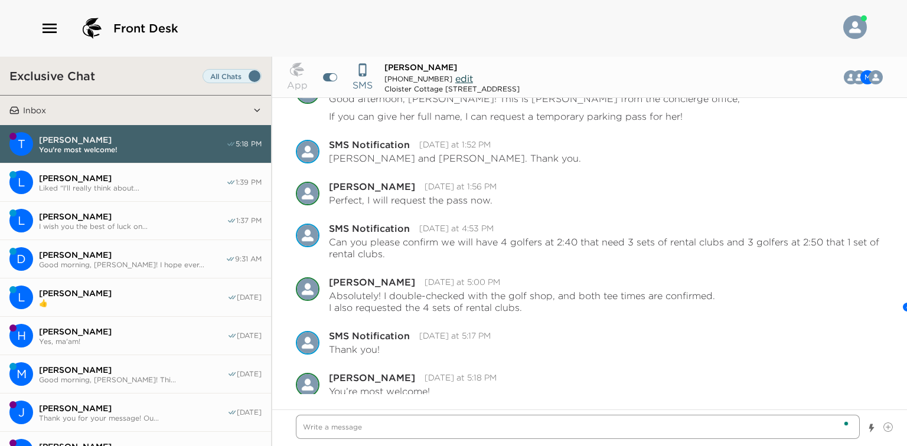
scroll to position [1493, 0]
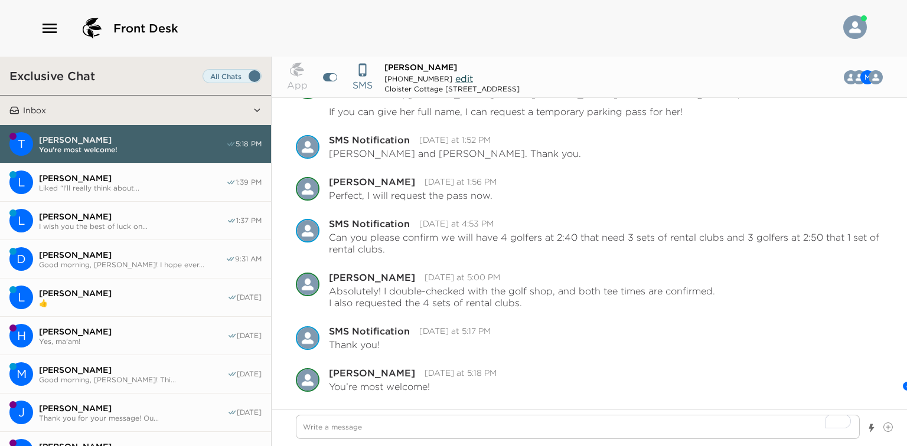
drag, startPoint x: 272, startPoint y: 94, endPoint x: 265, endPoint y: 103, distance: 11.3
click at [265, 102] on div "Exclusive Chat Inbox T Mark Schreiber You're most welcome! 5:18 PM L Luis Meza …" at bounding box center [453, 252] width 907 height 390
click at [276, 156] on div "Pause Escalation SMS Notification Today at 1:52 PM Jennifer Fields and Kelly Sh…" at bounding box center [589, 141] width 634 height 42
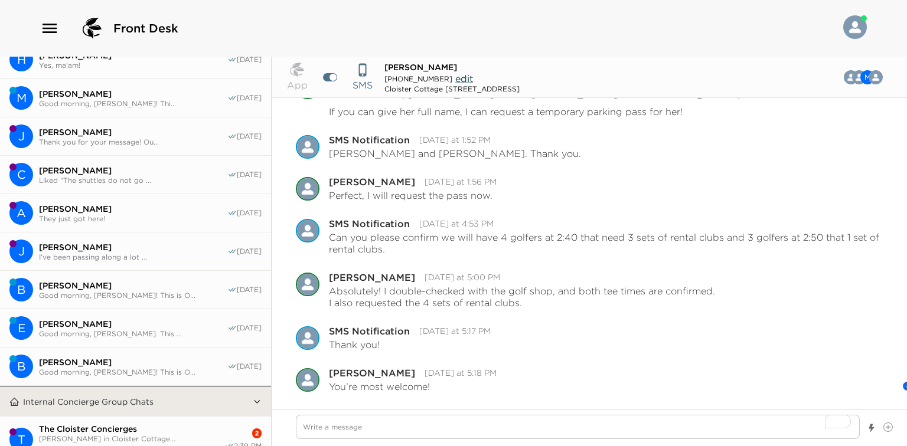
scroll to position [0, 0]
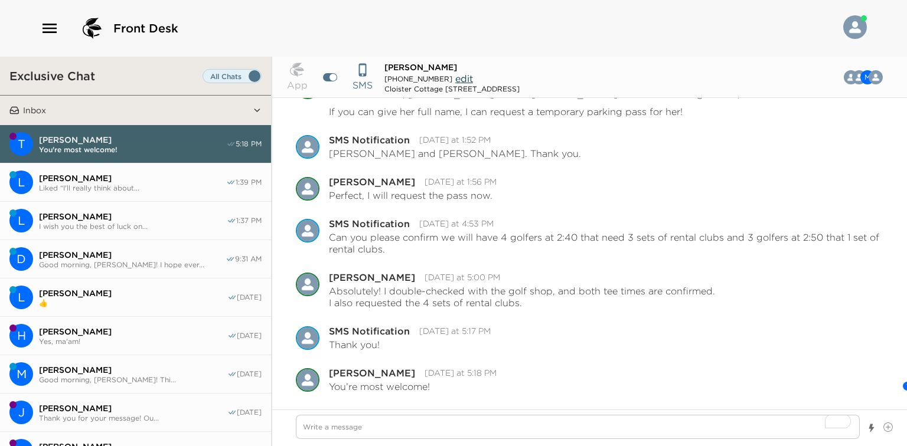
click at [479, 29] on div "Front Desk" at bounding box center [453, 28] width 826 height 28
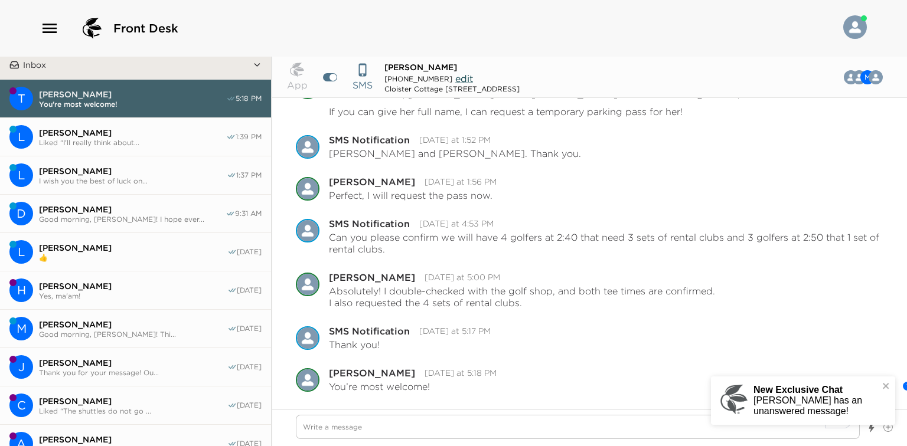
scroll to position [47, 0]
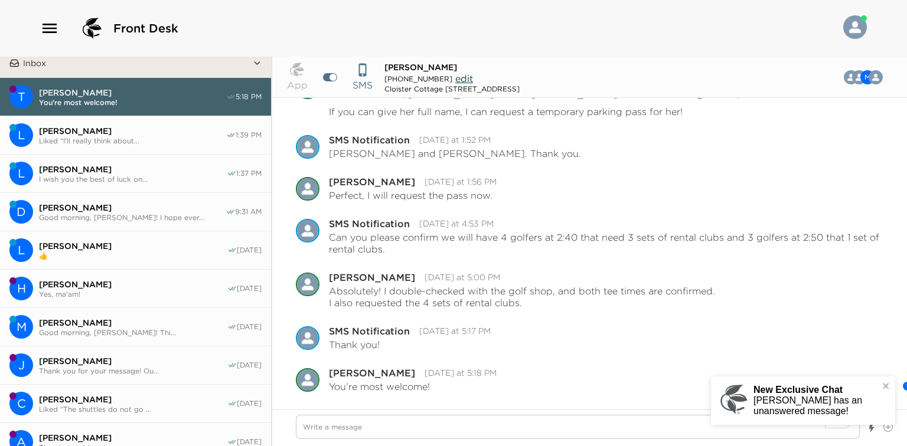
click at [164, 208] on span "Daniel Rubner" at bounding box center [132, 207] width 187 height 11
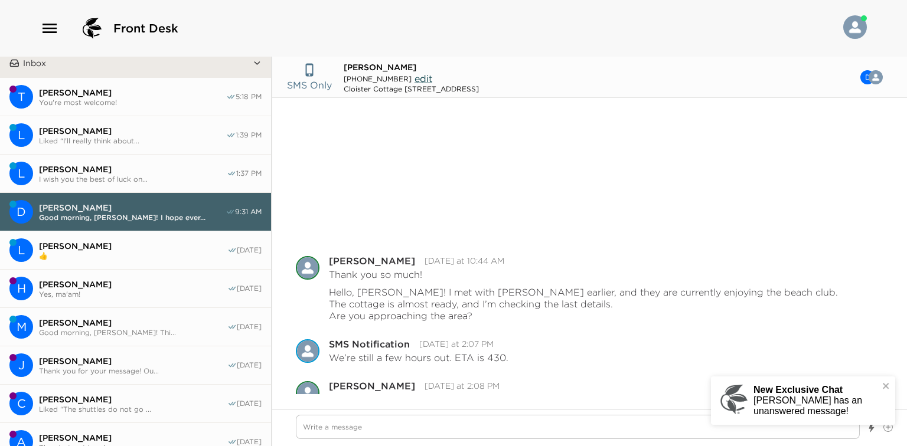
scroll to position [162, 0]
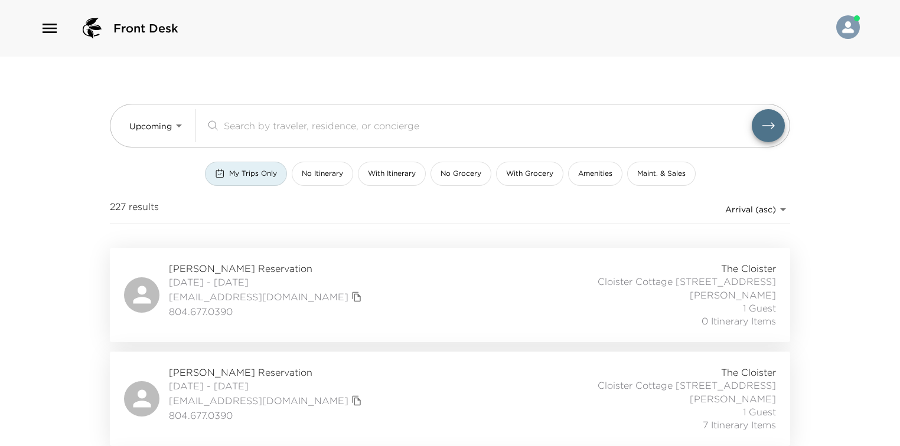
drag, startPoint x: 0, startPoint y: 0, endPoint x: 74, endPoint y: 139, distance: 157.6
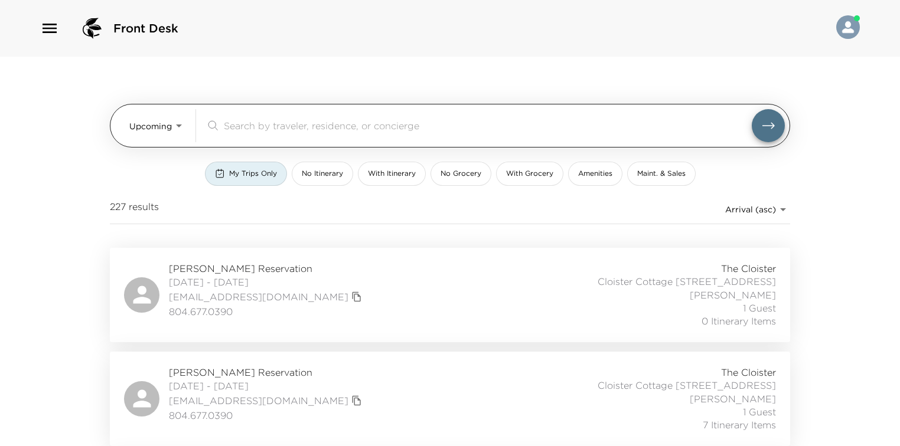
click at [155, 127] on body "Front Desk Upcoming Upcoming ​ My Trips Only No Itinerary With Itinerary No Gro…" at bounding box center [450, 223] width 900 height 446
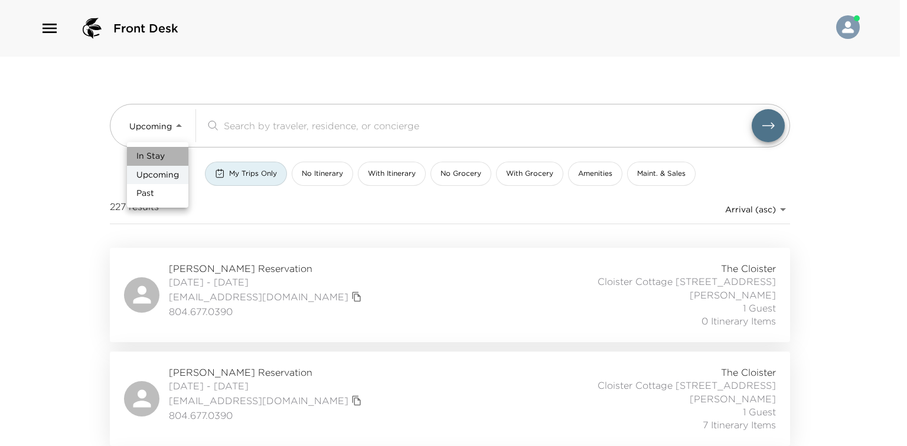
click at [162, 160] on span "In Stay" at bounding box center [150, 157] width 28 height 12
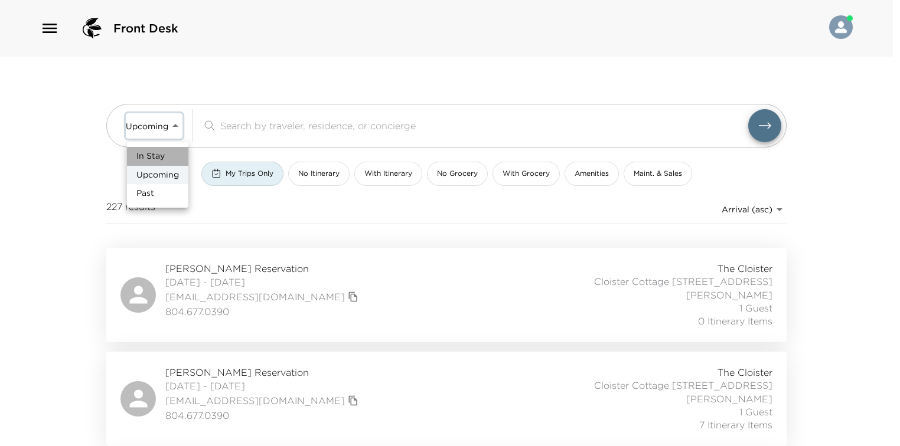
type input "In-Stay"
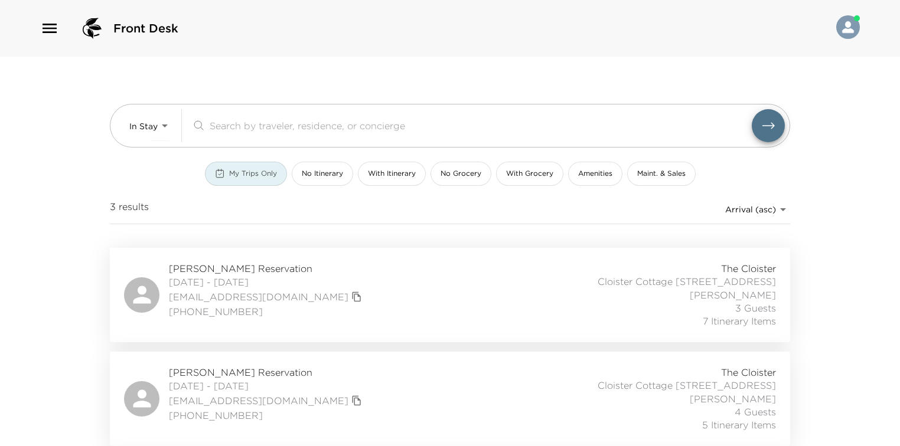
click at [224, 173] on div "My Trips Only" at bounding box center [246, 174] width 62 height 10
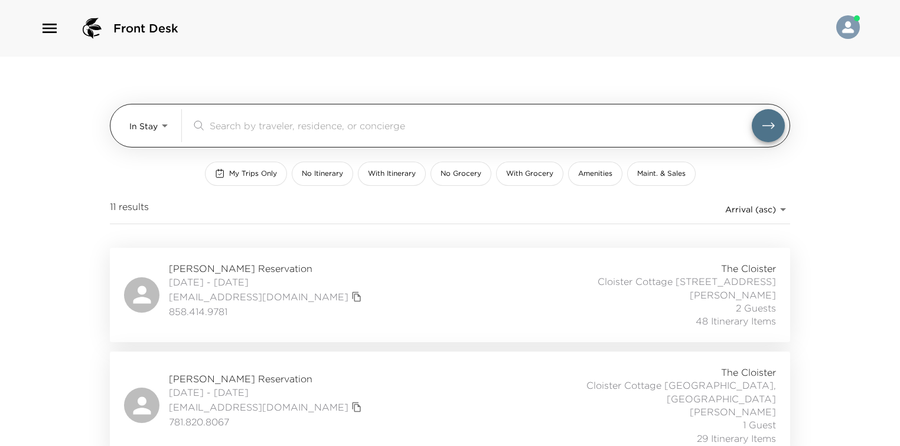
click at [256, 125] on input "search" at bounding box center [481, 126] width 542 height 14
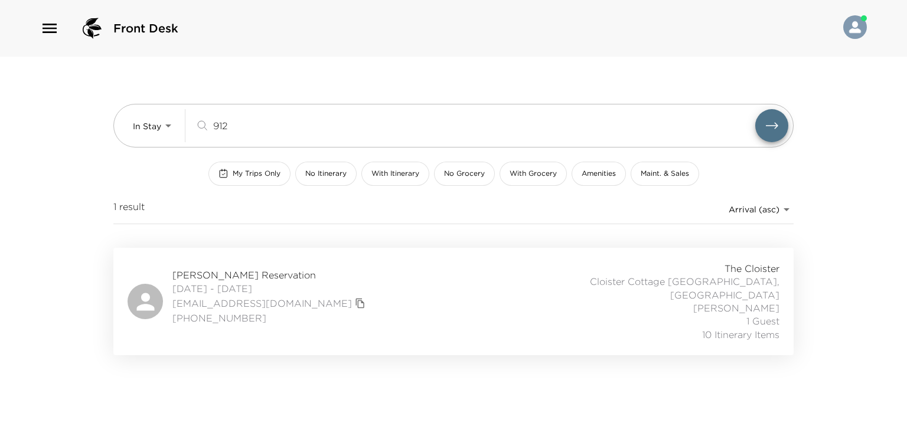
type input "912"
click at [240, 272] on span "[PERSON_NAME] Reservation" at bounding box center [270, 275] width 196 height 13
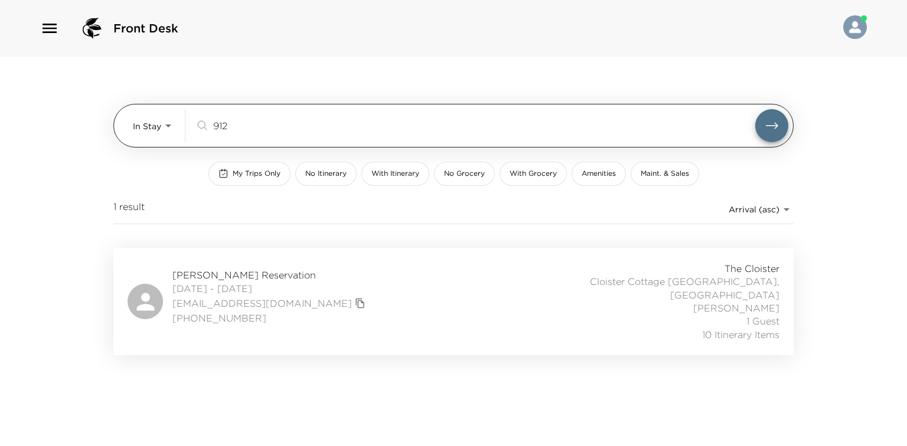
drag, startPoint x: 229, startPoint y: 123, endPoint x: 196, endPoint y: 120, distance: 33.1
click at [196, 120] on div "912 ​" at bounding box center [475, 126] width 560 height 14
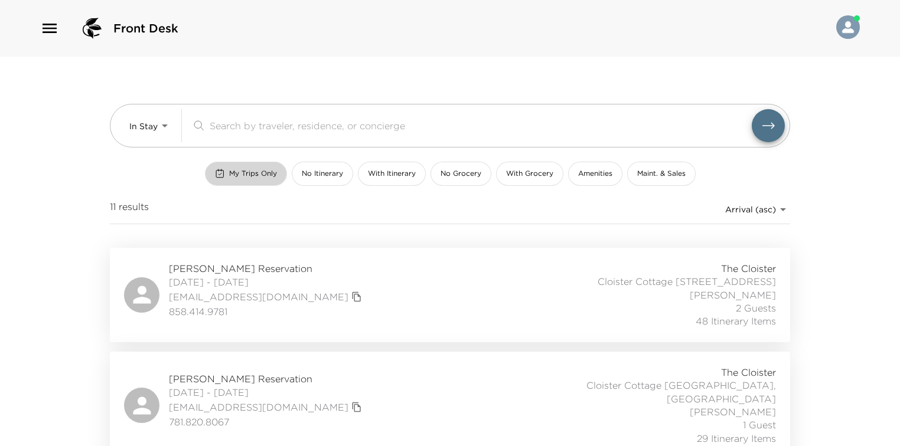
click at [231, 168] on button "My Trips Only" at bounding box center [246, 174] width 82 height 24
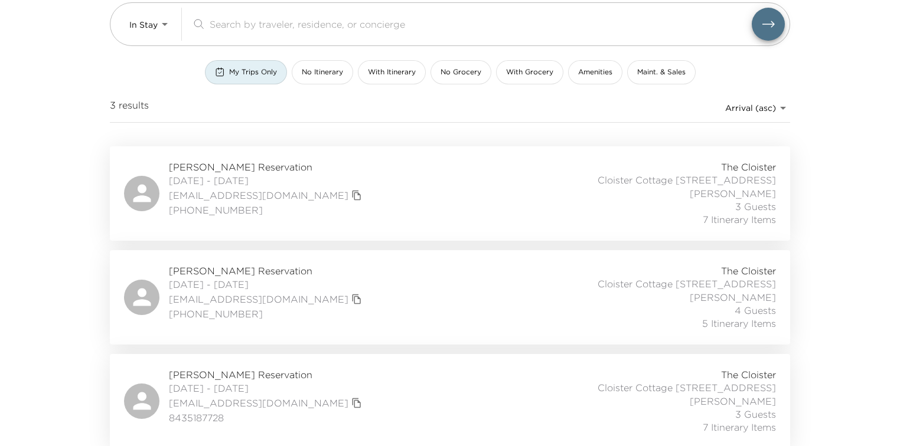
scroll to position [103, 0]
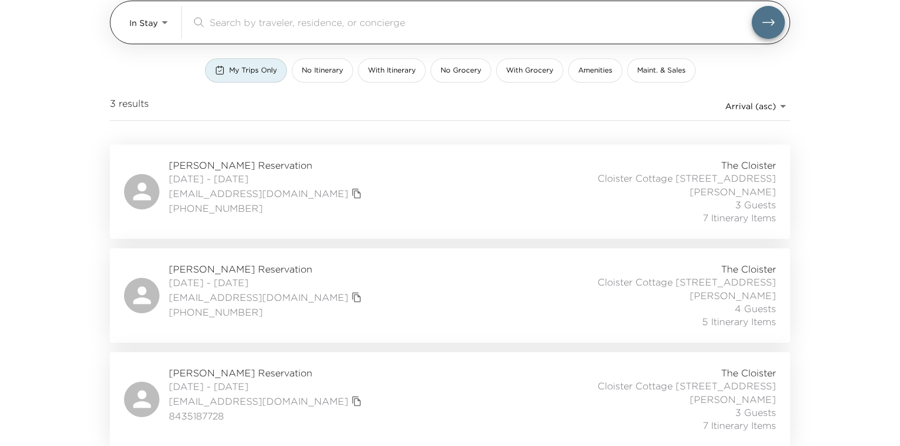
click at [151, 27] on body "Front Desk In Stay In-Stay ​ My Trips Only No Itinerary With Itinerary No Groce…" at bounding box center [450, 120] width 900 height 446
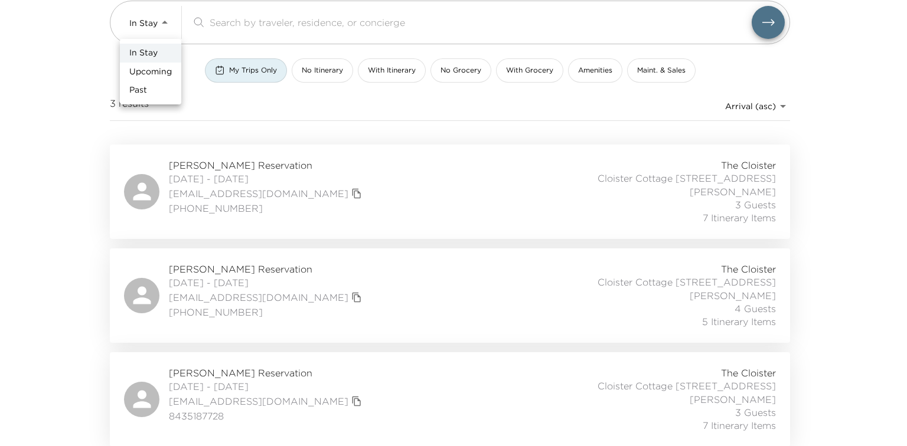
click at [152, 71] on span "Upcoming" at bounding box center [150, 72] width 42 height 12
type input "Upcoming"
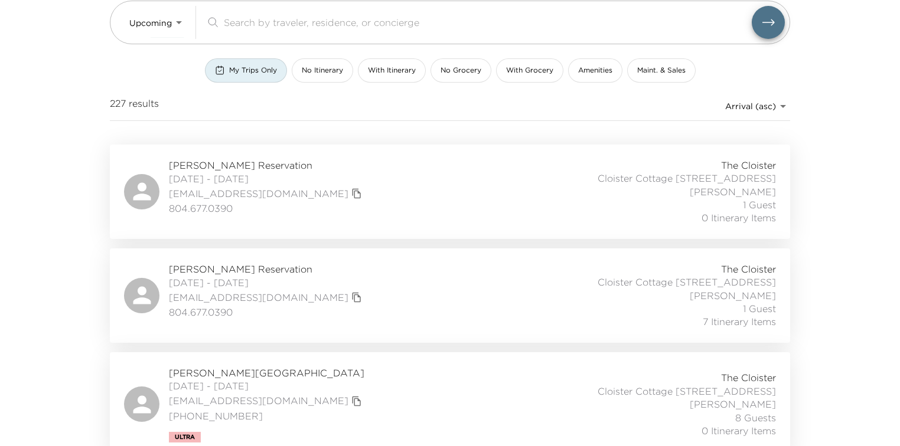
click at [48, 142] on div "Front Desk Upcoming Upcoming ​ My Trips Only No Itinerary With Itinerary No Gro…" at bounding box center [450, 120] width 900 height 446
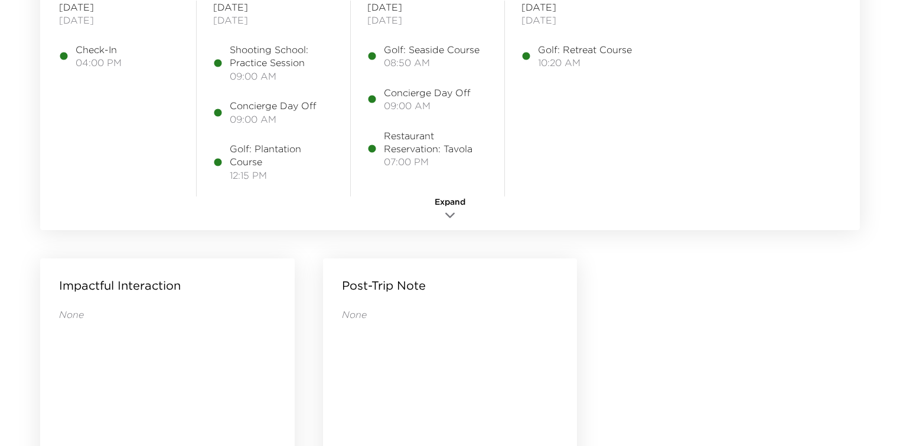
drag, startPoint x: 557, startPoint y: 243, endPoint x: 565, endPoint y: 312, distance: 70.1
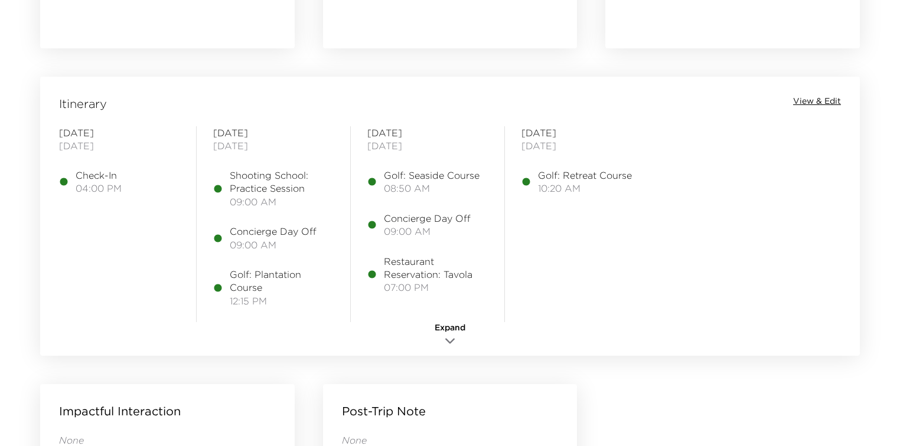
scroll to position [905, 0]
click at [798, 103] on span "View & Edit" at bounding box center [817, 105] width 48 height 12
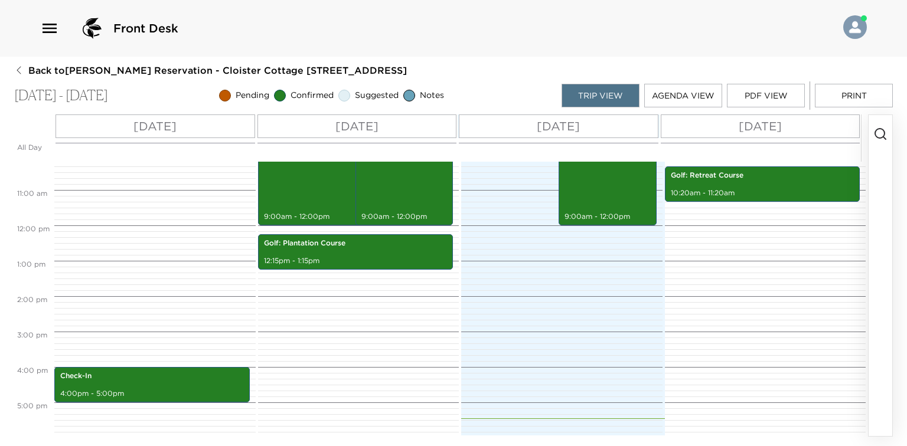
scroll to position [360, 0]
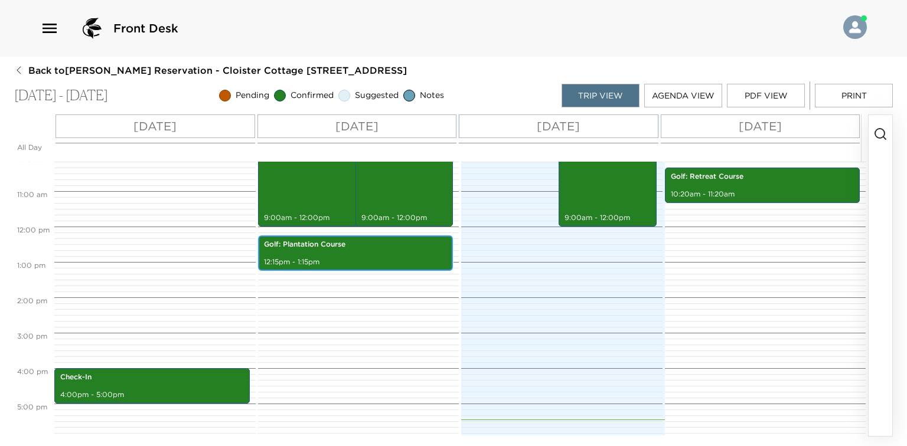
click at [352, 253] on div "Golf: Plantation Course 12:15pm - 1:15pm" at bounding box center [355, 253] width 188 height 32
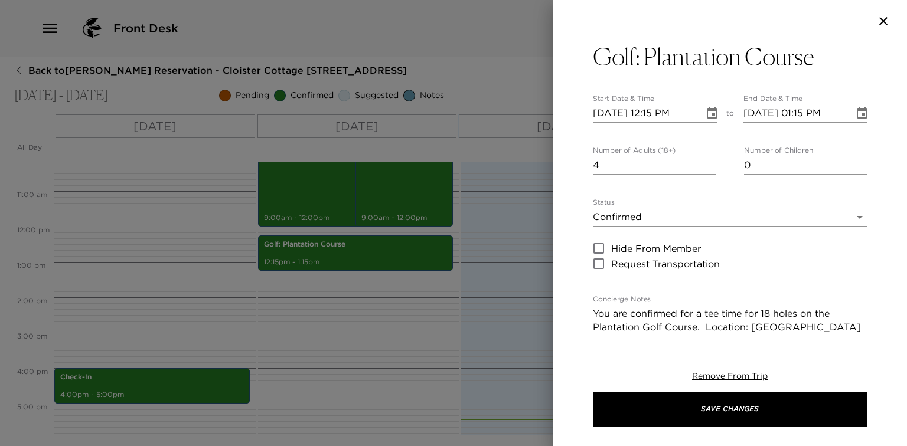
click at [385, 294] on div at bounding box center [453, 223] width 907 height 446
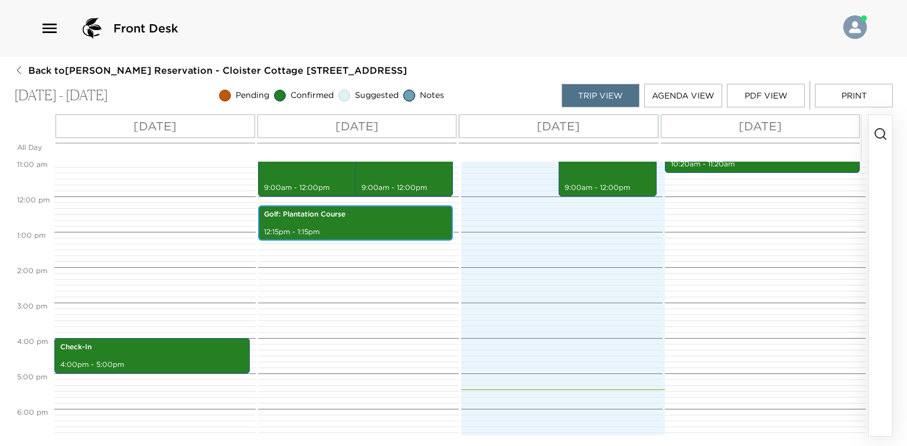
scroll to position [576, 0]
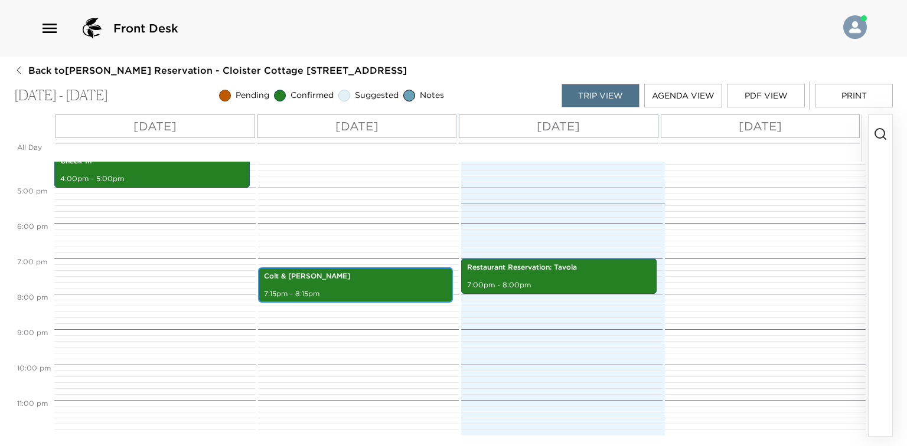
click at [394, 284] on div "Colt & [PERSON_NAME] 7:15pm - 8:15pm" at bounding box center [355, 285] width 188 height 32
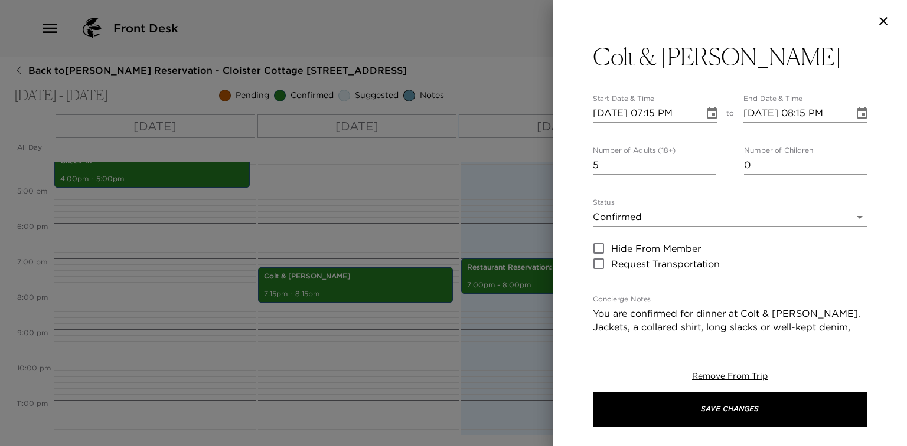
click at [397, 241] on div at bounding box center [453, 223] width 907 height 446
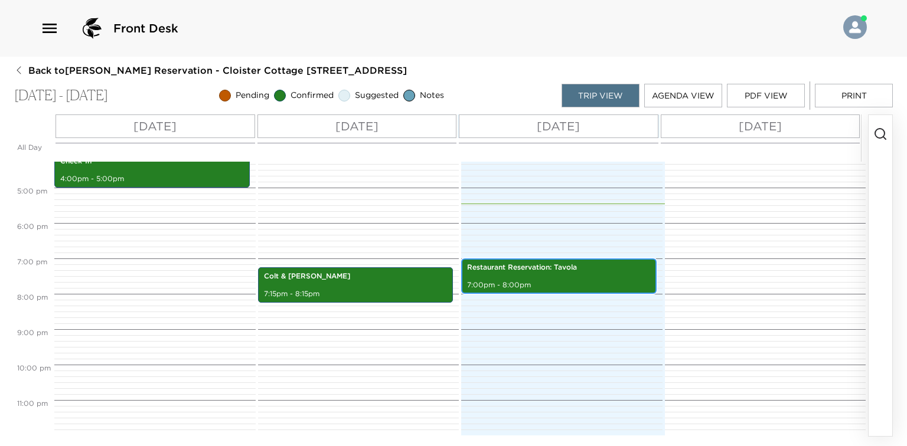
click at [517, 269] on p "Restaurant Reservation: Tavola" at bounding box center [559, 268] width 184 height 10
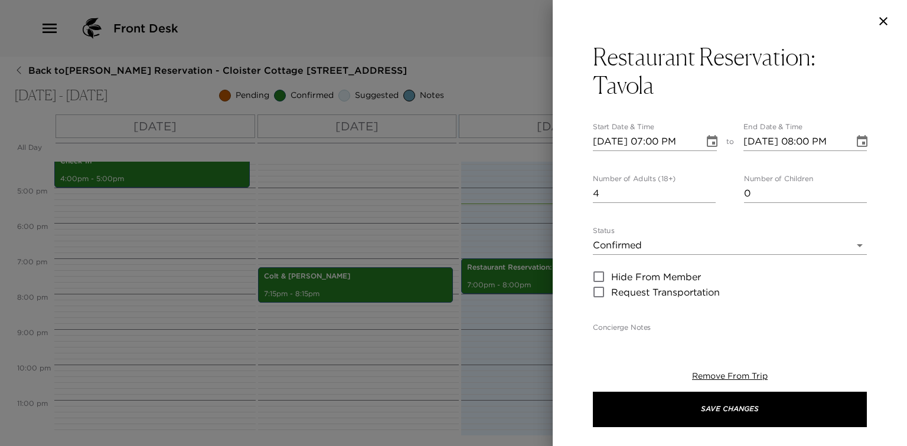
click at [491, 234] on div at bounding box center [453, 223] width 907 height 446
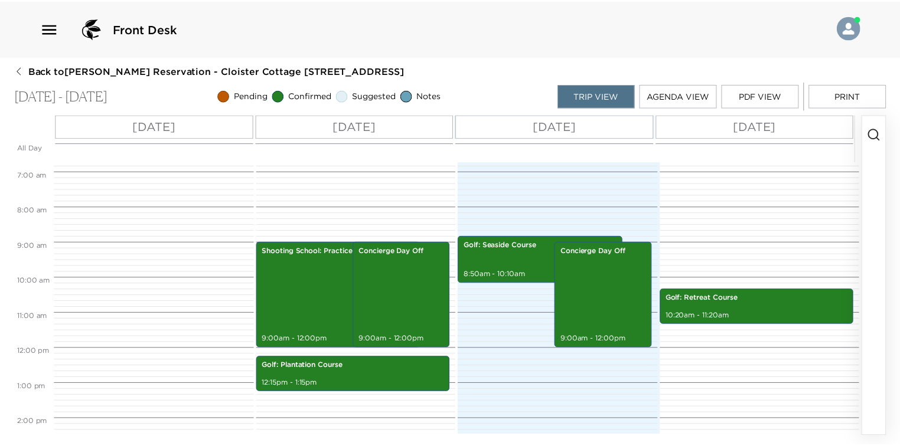
scroll to position [57, 0]
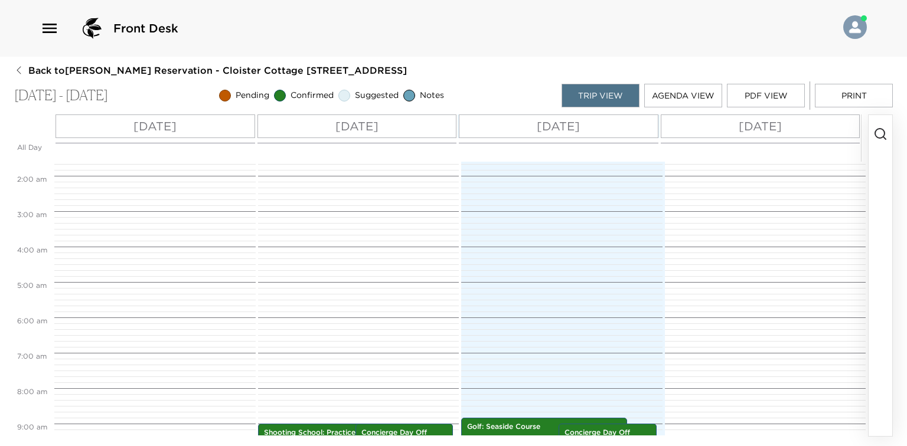
click at [338, 73] on span "Back to [PERSON_NAME] Reservation - Cloister Cottage [STREET_ADDRESS]" at bounding box center [217, 70] width 378 height 13
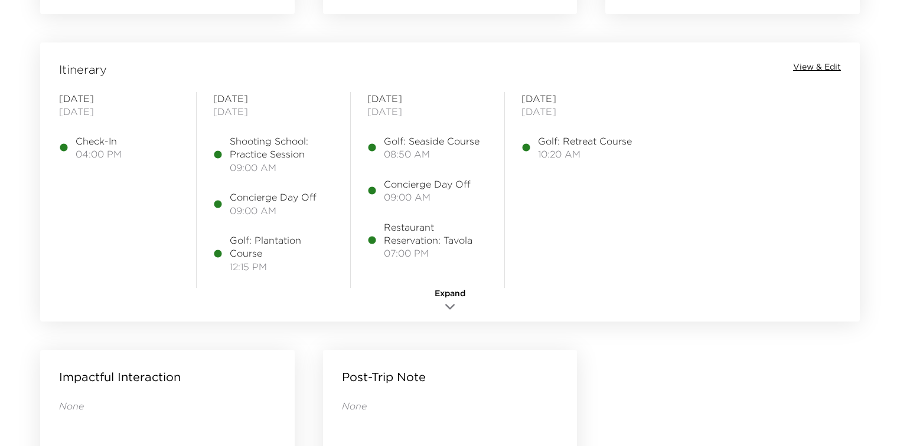
scroll to position [944, 0]
click at [802, 64] on span "View & Edit" at bounding box center [817, 65] width 48 height 12
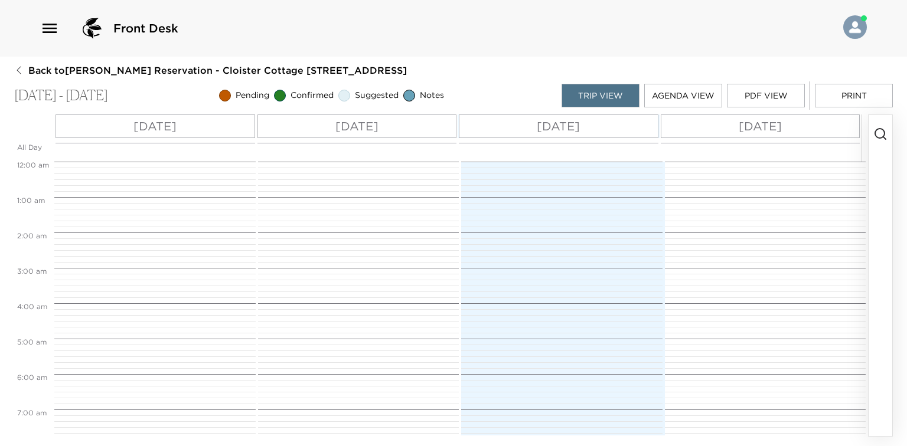
scroll to position [313, 0]
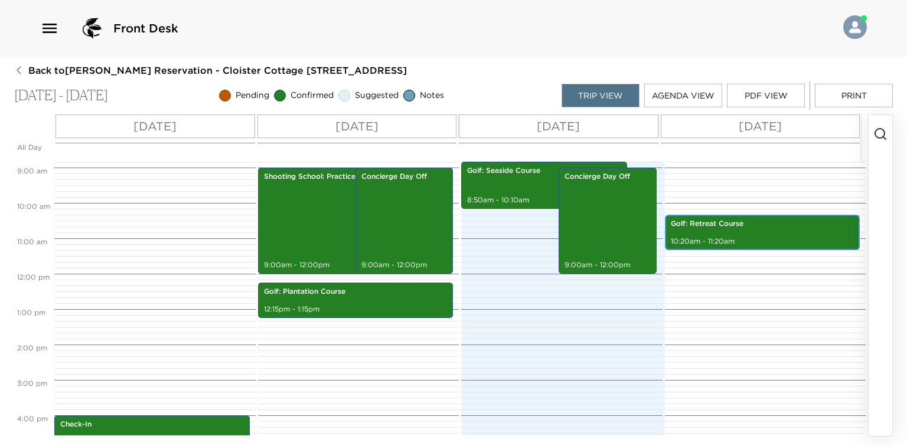
click at [714, 229] on div "Golf: Retreat Course 10:20am - 11:20am" at bounding box center [762, 233] width 188 height 32
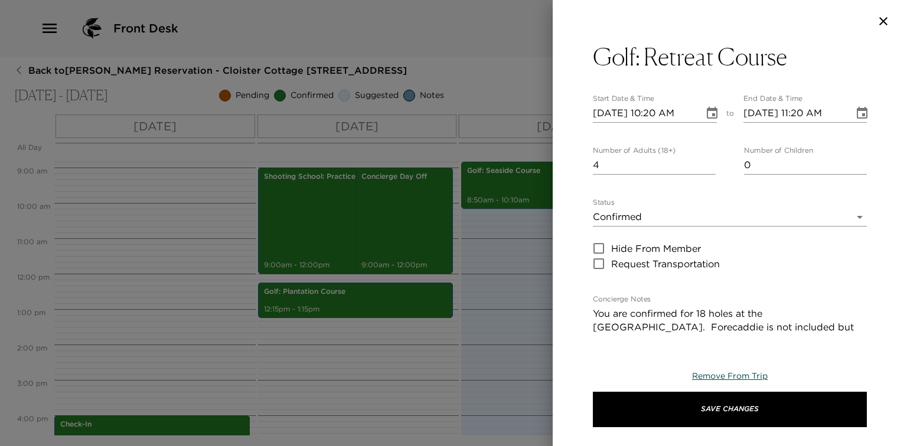
click at [727, 371] on span "Remove From Trip" at bounding box center [730, 376] width 76 height 11
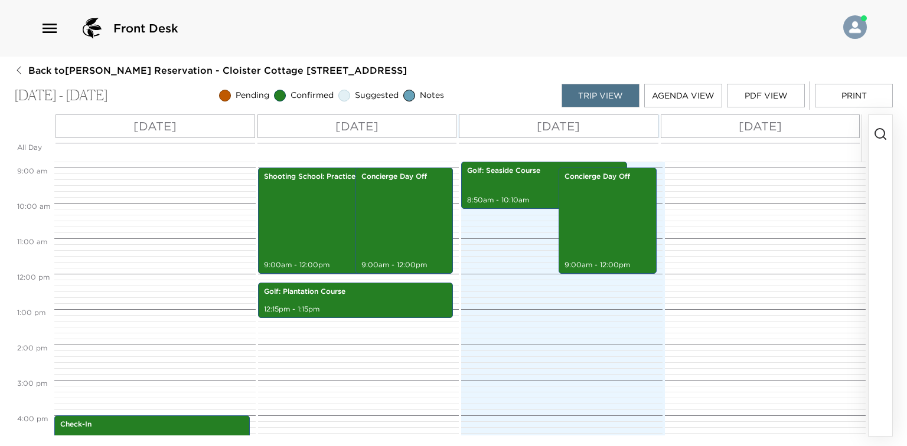
click at [882, 214] on button "button" at bounding box center [880, 275] width 24 height 321
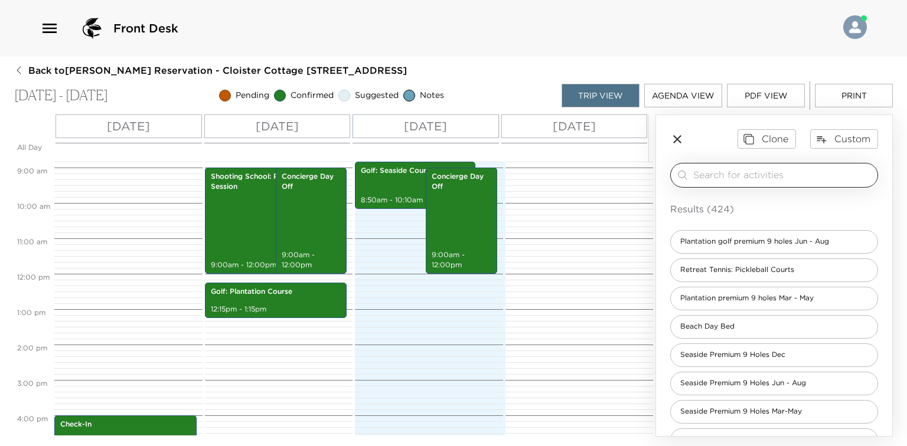
click at [721, 175] on input "search" at bounding box center [782, 175] width 179 height 14
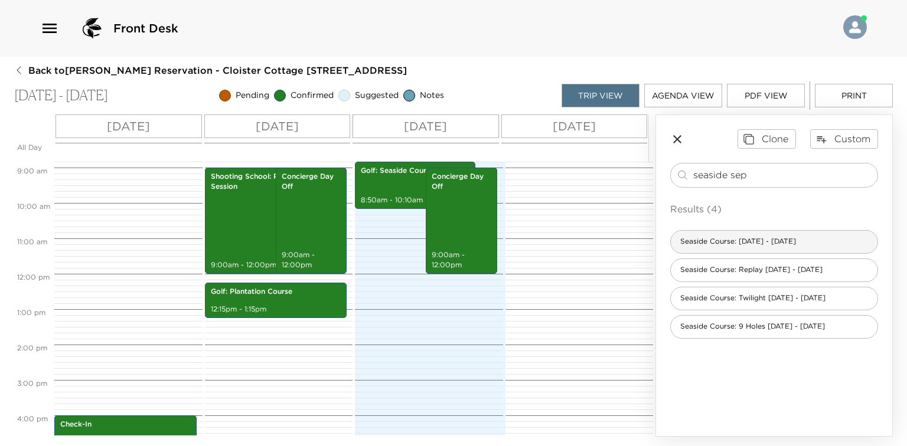
type input "seaside sep"
click at [739, 234] on div "Seaside Course: [DATE] - [DATE]" at bounding box center [774, 242] width 208 height 24
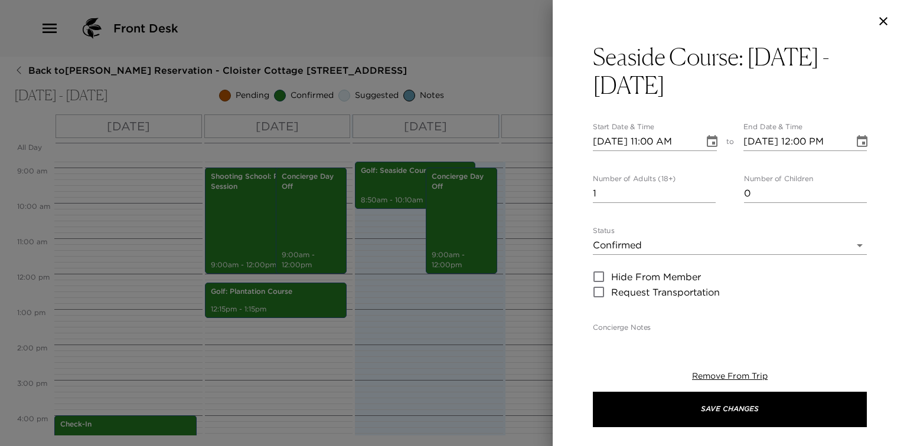
type textarea "You are confirmed for a tee time for 18 holes on the Seaside Golf Course. Locat…"
type textarea "$315 - 18-hole rate includes green and cart fees, range balls, forecaddie. Tax …"
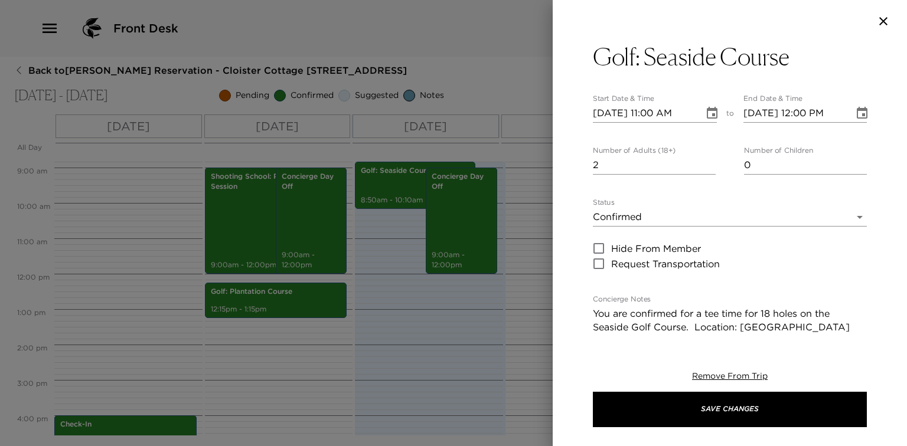
click at [708, 162] on input "2" at bounding box center [654, 165] width 123 height 19
type input "3"
click at [708, 162] on input "3" at bounding box center [654, 165] width 123 height 19
click at [706, 113] on icon "Choose date, selected date is Sep 28, 2025" at bounding box center [712, 113] width 14 height 14
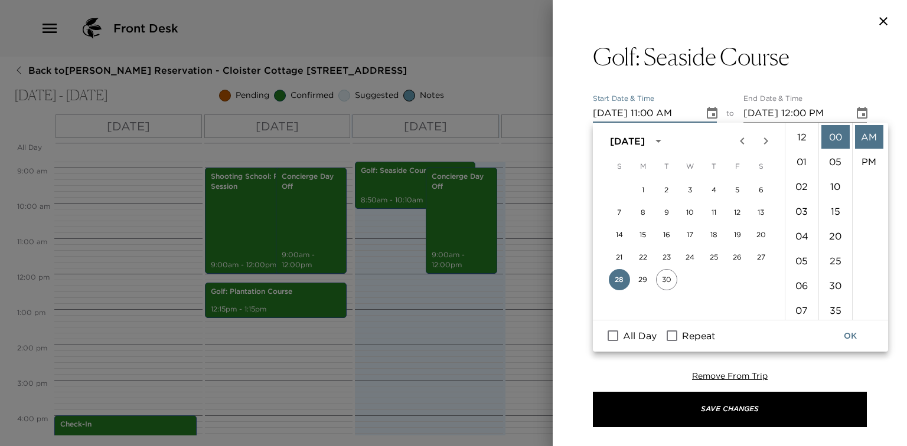
scroll to position [272, 0]
click at [760, 143] on icon "Next month" at bounding box center [765, 141] width 14 height 14
click at [694, 188] on button "1" at bounding box center [690, 189] width 21 height 21
type input "[DATE] 11:00 AM"
type input "[DATE] 12:00 PM"
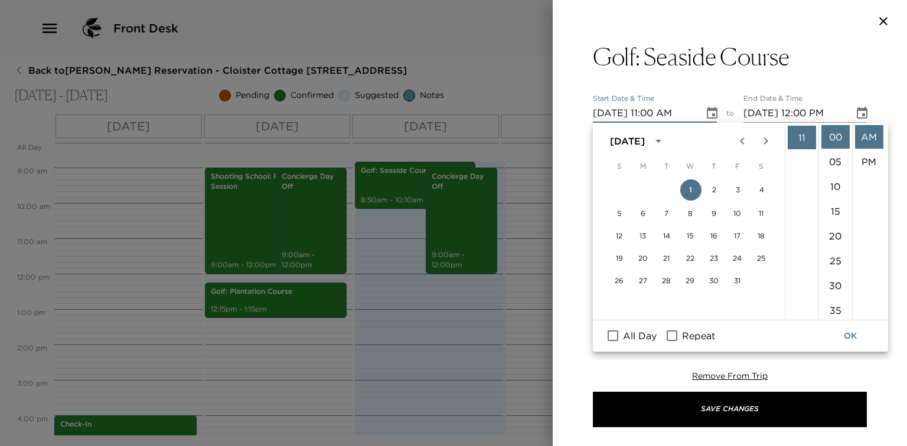
scroll to position [100, 0]
click at [799, 280] on li "10" at bounding box center [801, 285] width 28 height 24
click at [839, 208] on li "50" at bounding box center [835, 213] width 28 height 24
type input "[DATE] 10:50 AM"
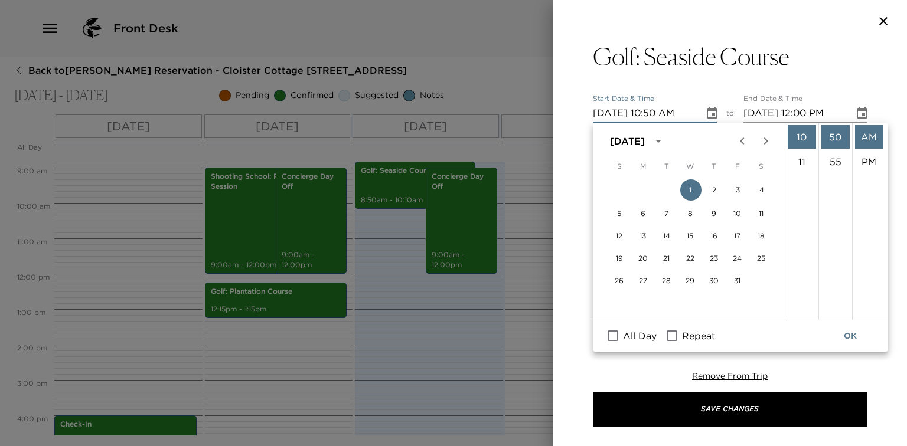
click at [855, 336] on button "OK" at bounding box center [850, 336] width 38 height 22
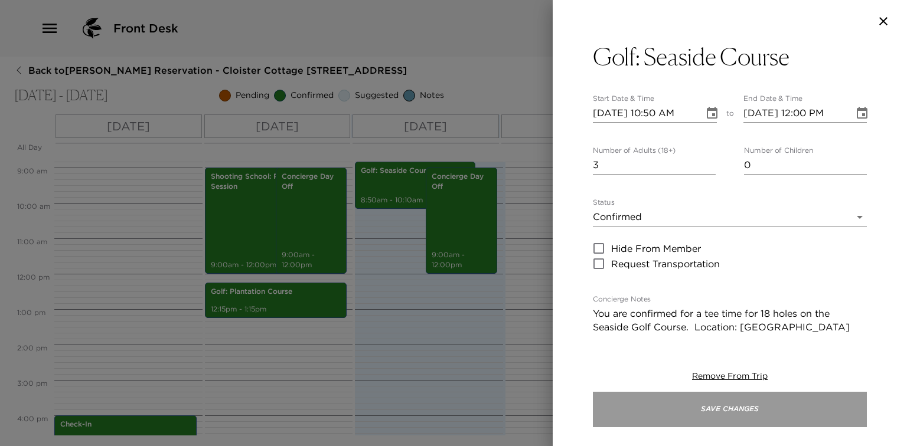
click at [726, 401] on button "Save Changes" at bounding box center [730, 409] width 274 height 35
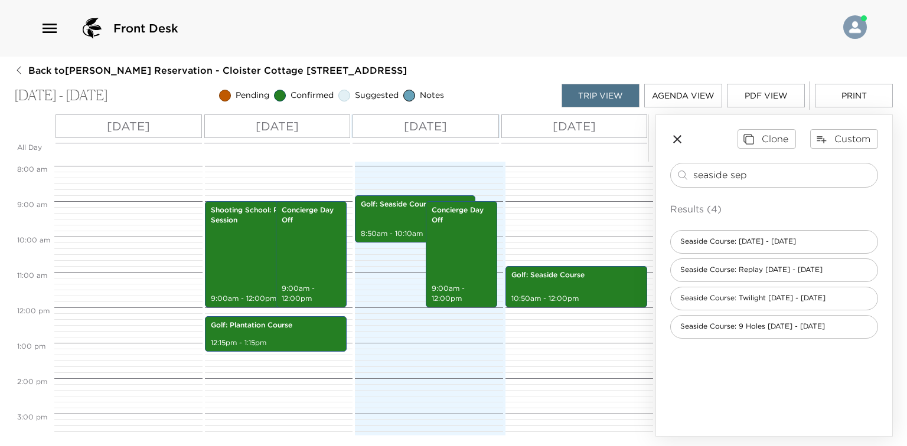
scroll to position [218, 0]
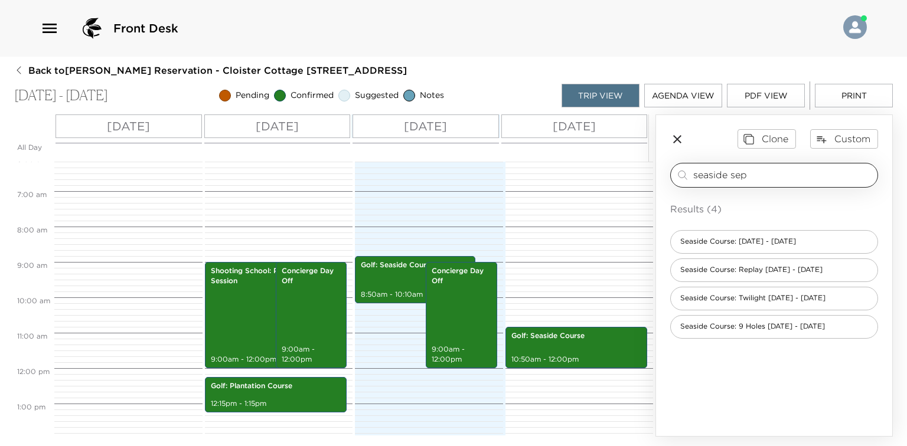
click at [779, 183] on div "seaside sep ​" at bounding box center [774, 175] width 208 height 25
click at [777, 181] on div "seaside sep ​" at bounding box center [782, 175] width 179 height 14
click at [777, 181] on input "seaside sep" at bounding box center [782, 175] width 179 height 14
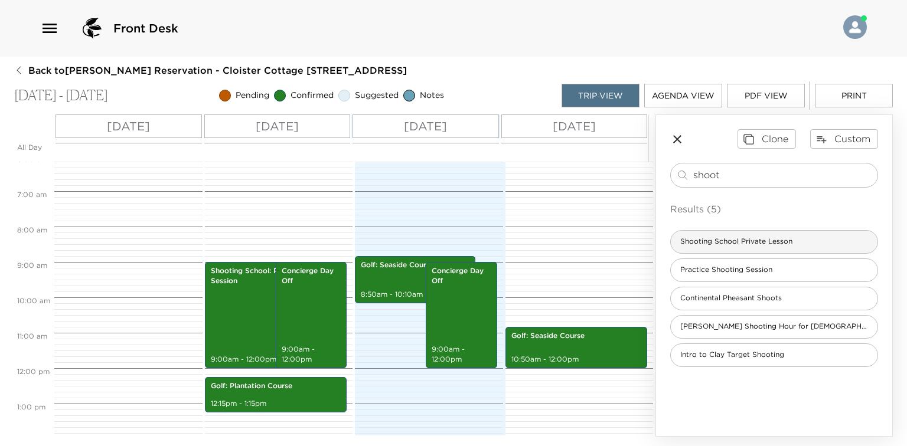
type input "shoot"
click at [748, 246] on div "Shooting School Private Lesson" at bounding box center [774, 242] width 208 height 24
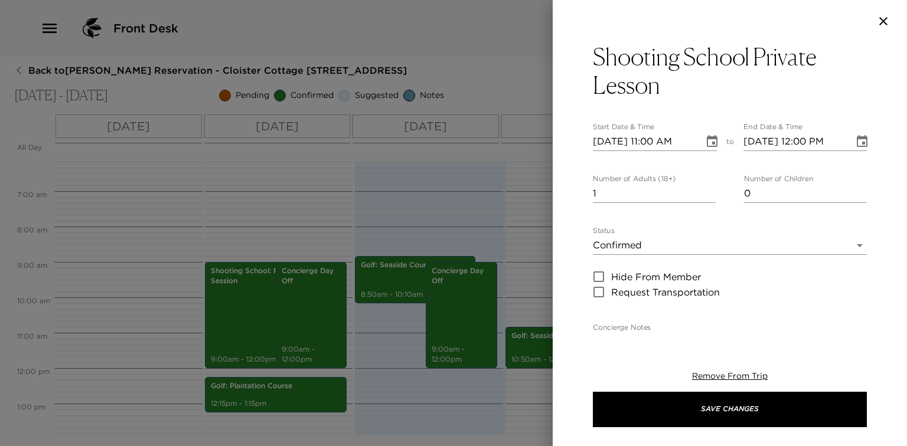
type textarea "You are confirmed for a one-hour Shooting Lesson. Call [PHONE_NUMBER] for a gol…"
type textarea "$125 - instructor/fee; +$59/per box of shells – A service charge of 24% will ap…"
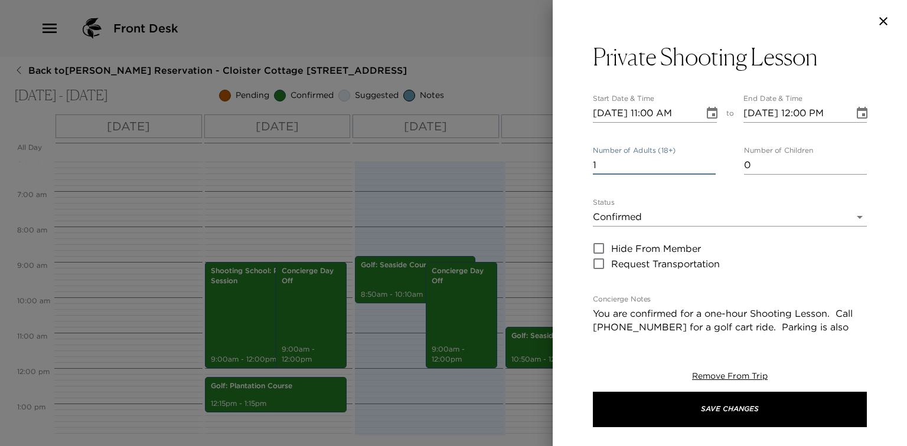
click at [662, 162] on input "1" at bounding box center [654, 165] width 123 height 19
click at [661, 163] on input "1" at bounding box center [654, 165] width 123 height 19
type input "4"
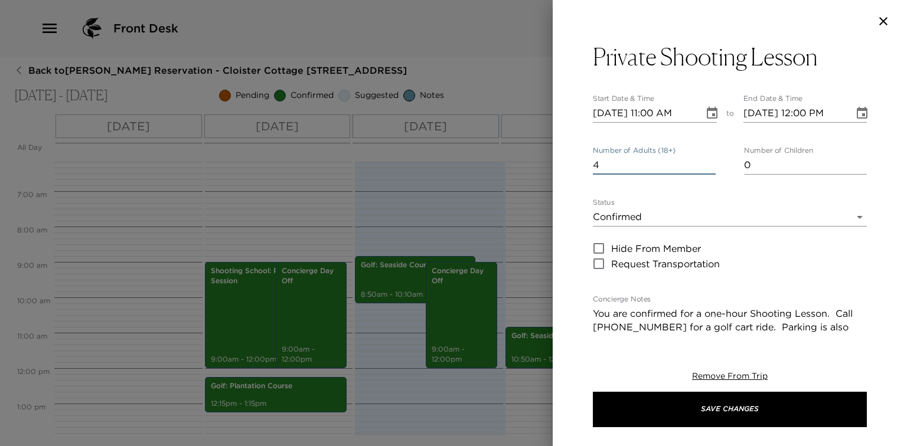
click at [712, 110] on icon "Choose date, selected date is Sep 28, 2025" at bounding box center [712, 113] width 11 height 12
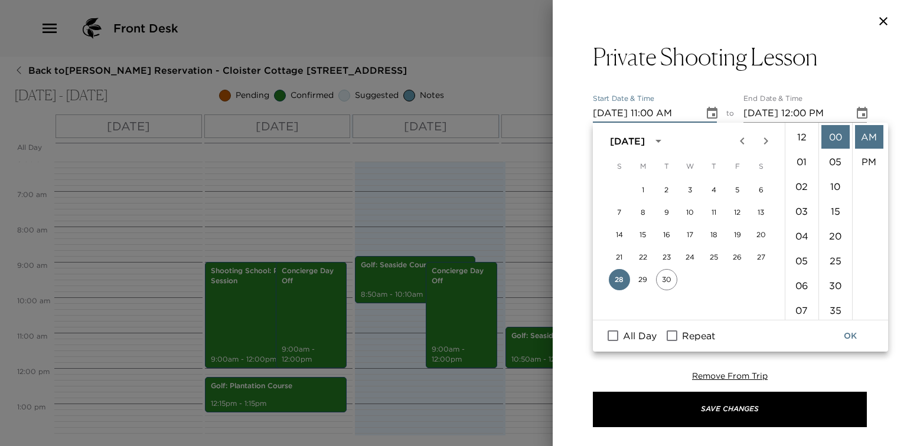
scroll to position [272, 0]
click at [764, 146] on icon "Next month" at bounding box center [765, 141] width 14 height 14
click at [718, 187] on button "2" at bounding box center [714, 189] width 21 height 21
type input "[DATE] 11:00 AM"
type input "[DATE] 12:00 PM"
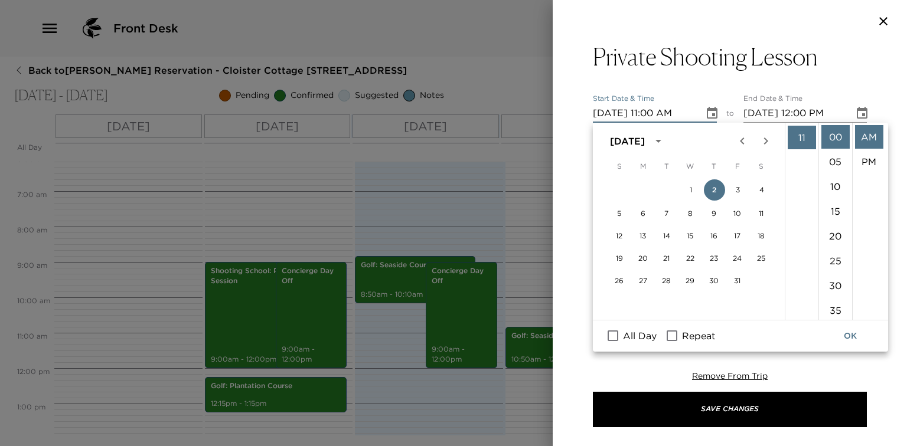
click at [812, 205] on ul "12 01 02 03 04 05 06 07 08 09 10 11" at bounding box center [801, 221] width 33 height 197
click at [798, 261] on li "09" at bounding box center [801, 260] width 28 height 24
click at [862, 162] on li "PM" at bounding box center [869, 162] width 28 height 24
type input "[DATE] 09:00 PM"
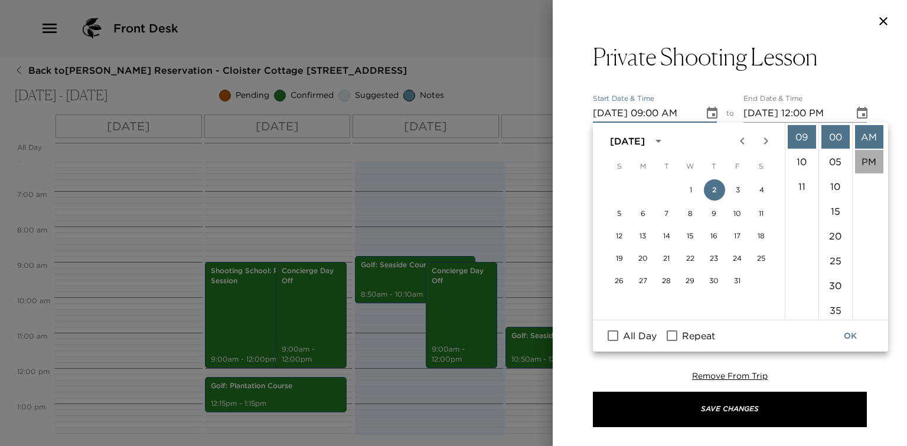
type input "[DATE] 10:00 PM"
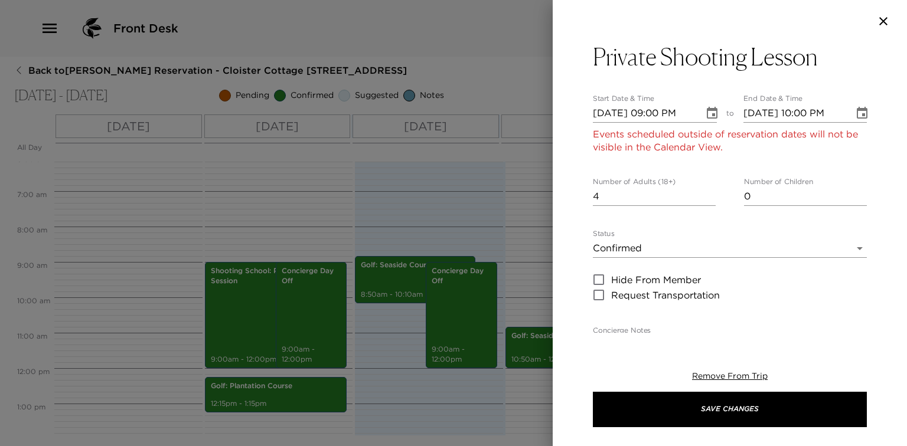
scroll to position [24, 0]
click at [711, 116] on icon "Choose date, selected date is Oct 2, 2025" at bounding box center [712, 113] width 14 height 14
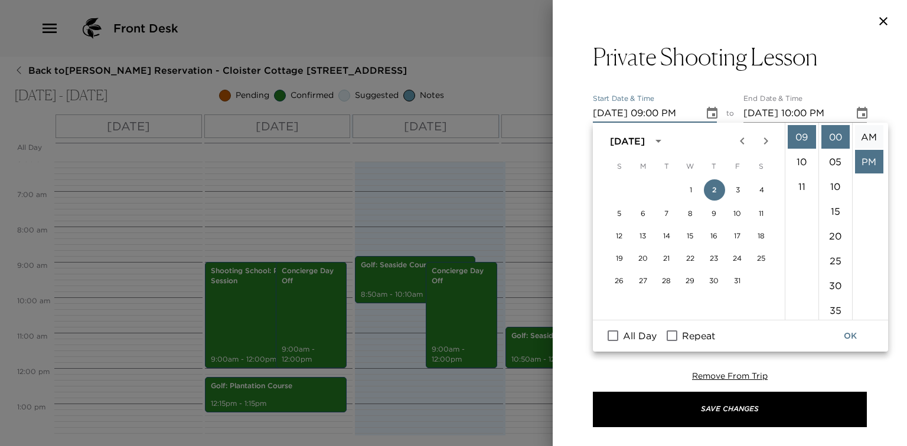
scroll to position [0, 0]
click at [865, 137] on li "AM" at bounding box center [869, 137] width 28 height 24
type input "[DATE] 09:00 AM"
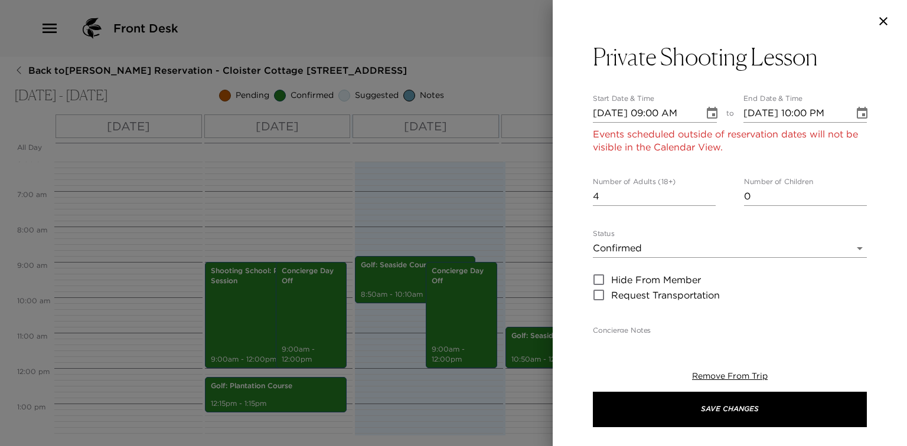
click at [870, 117] on div "Private Shooting Lesson Start Date & Time [DATE] 09:00 AM to End Date & Time [D…" at bounding box center [729, 187] width 354 height 290
click at [859, 112] on icon "Choose date, selected date is Oct 2, 2025" at bounding box center [861, 113] width 11 height 12
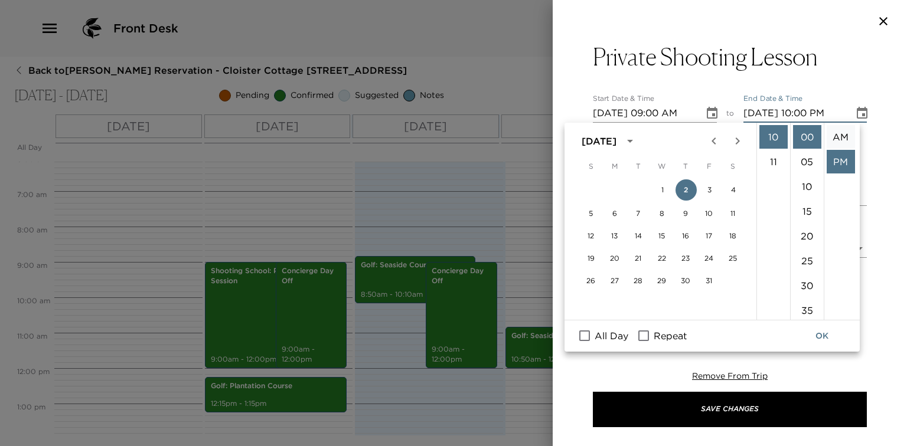
click at [840, 135] on li "AM" at bounding box center [840, 137] width 28 height 24
type input "[DATE] 10:00 AM"
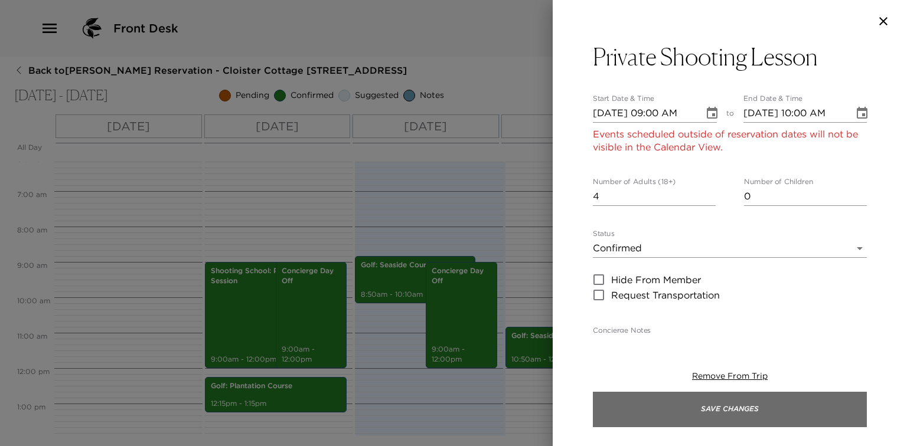
click at [738, 405] on button "Save Changes" at bounding box center [730, 409] width 274 height 35
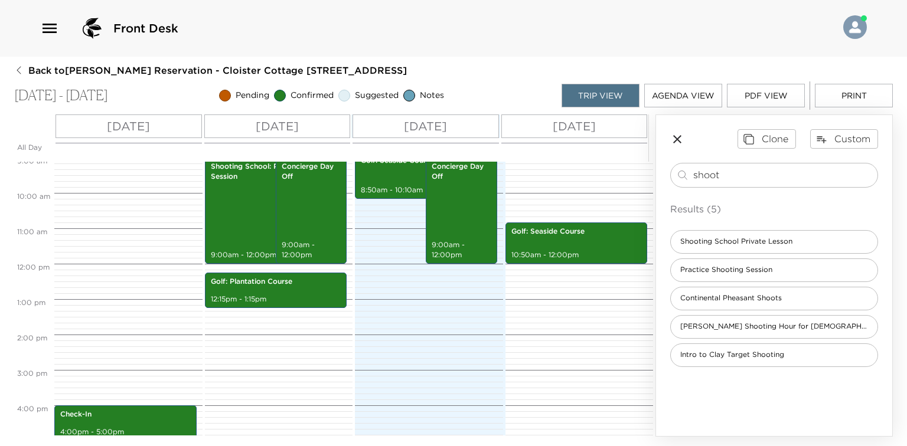
scroll to position [236, 0]
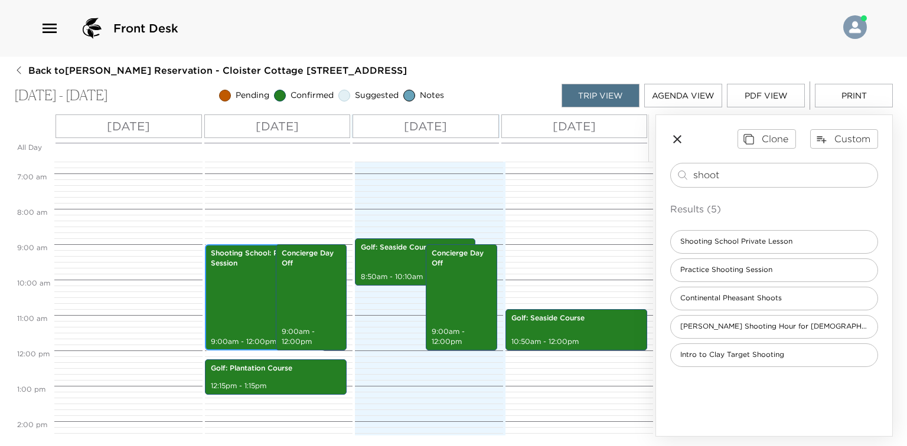
click at [245, 266] on p "Shooting School: Practice Session" at bounding box center [265, 258] width 109 height 20
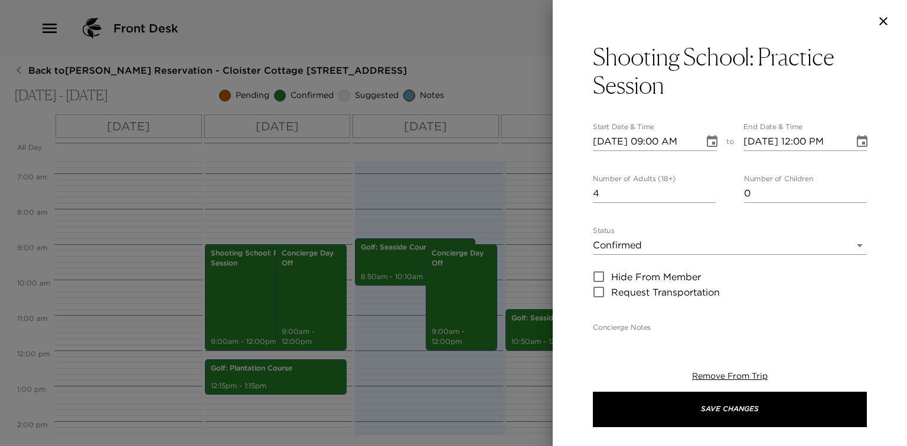
click at [708, 145] on icon "Choose date, selected date is Sep 29, 2025" at bounding box center [712, 142] width 14 height 14
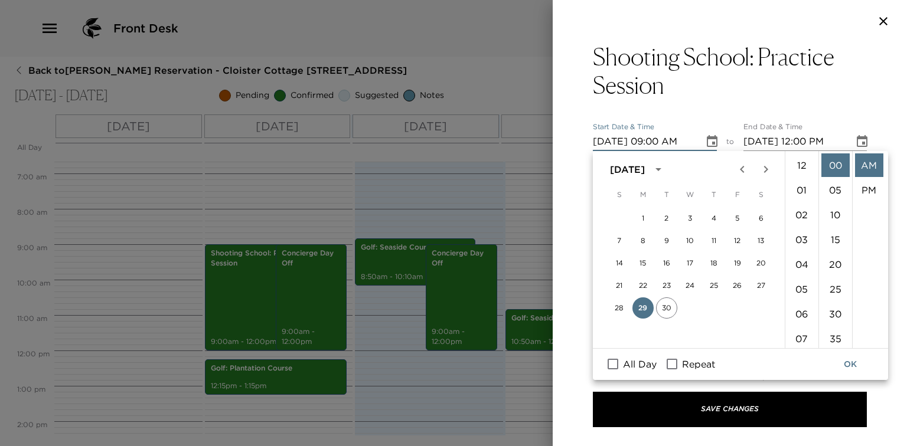
scroll to position [223, 0]
click at [760, 170] on icon "Next month" at bounding box center [765, 169] width 14 height 14
click at [716, 218] on button "2" at bounding box center [714, 218] width 21 height 21
type input "[DATE] 09:00 AM"
type input "[DATE] 10:00 AM"
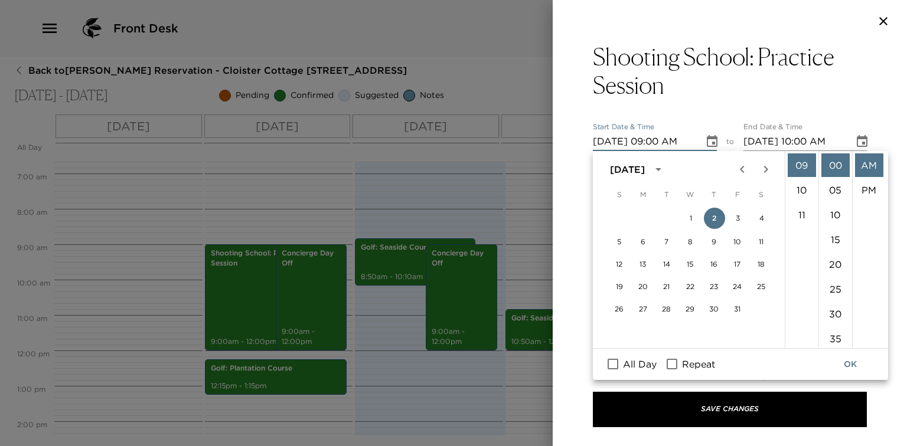
click at [858, 366] on button "OK" at bounding box center [850, 365] width 38 height 22
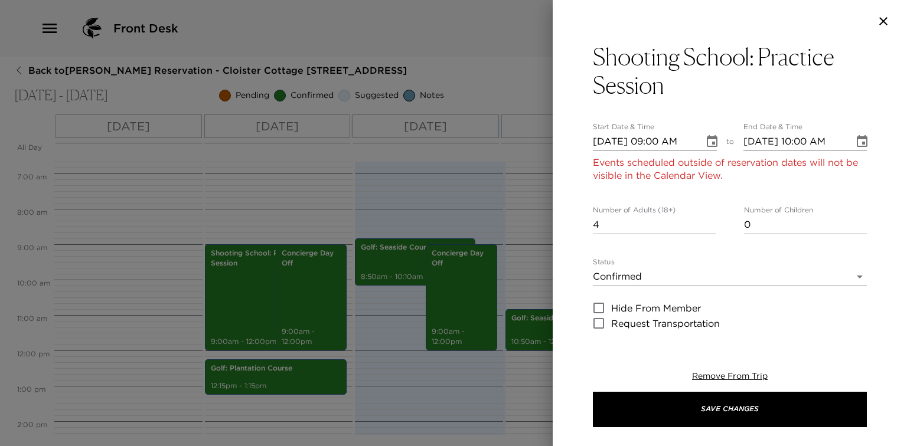
click at [711, 144] on icon "Choose date, selected date is Oct 2, 2025" at bounding box center [712, 142] width 14 height 14
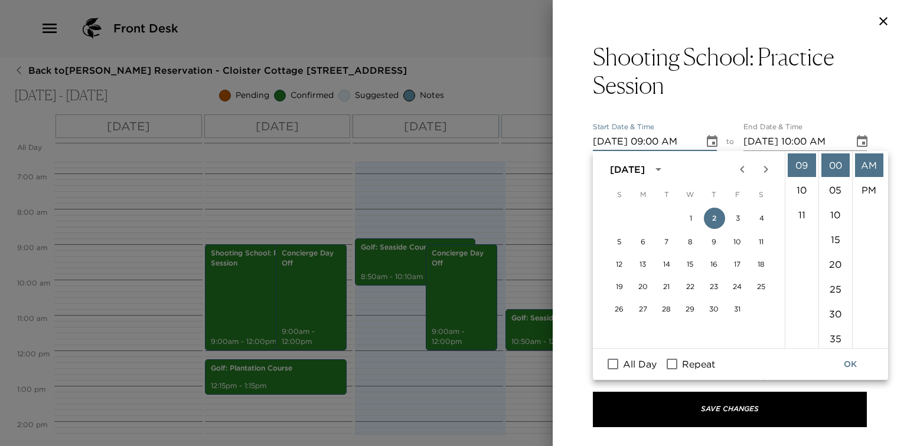
click at [537, 235] on div at bounding box center [453, 223] width 907 height 446
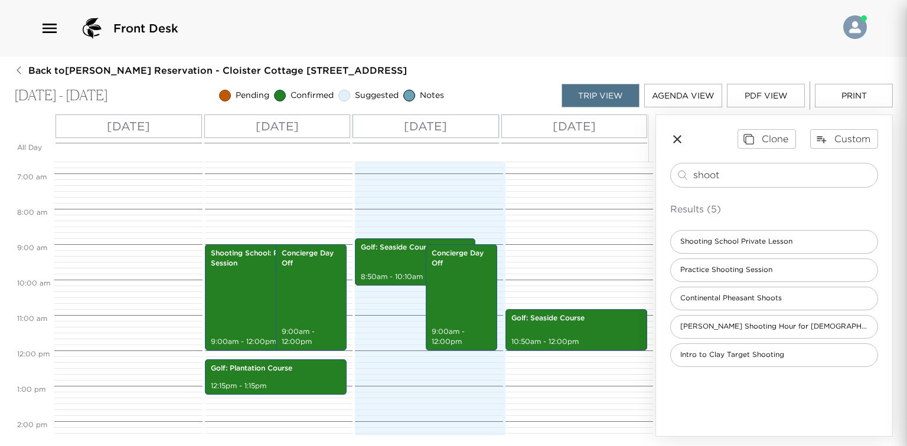
click at [515, 230] on div "Golf: Seaside Course 10:50am - 12:00pm" at bounding box center [577, 351] width 145 height 850
click at [786, 244] on span "Shooting School Private Lesson" at bounding box center [736, 242] width 131 height 10
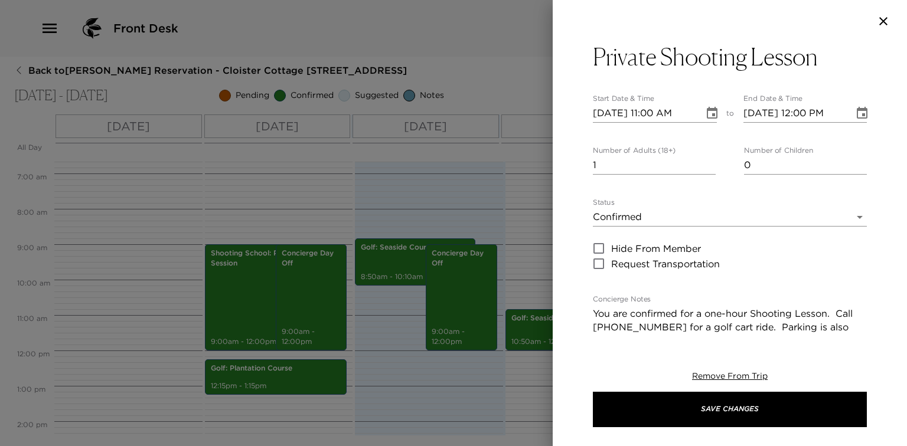
click at [705, 113] on icon "Choose date, selected date is Sep 28, 2025" at bounding box center [712, 113] width 14 height 14
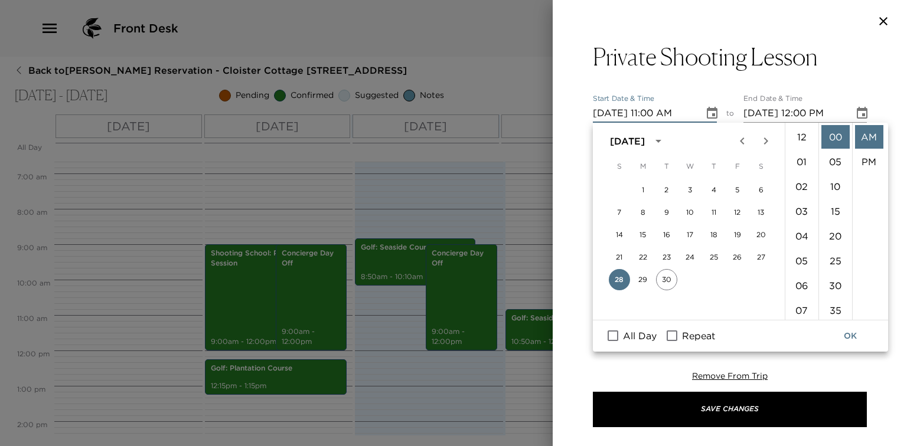
scroll to position [272, 0]
click at [768, 149] on button "Next month" at bounding box center [766, 141] width 24 height 24
click at [680, 191] on button "1" at bounding box center [690, 189] width 21 height 21
type input "[DATE] 11:00 AM"
type input "[DATE] 12:00 PM"
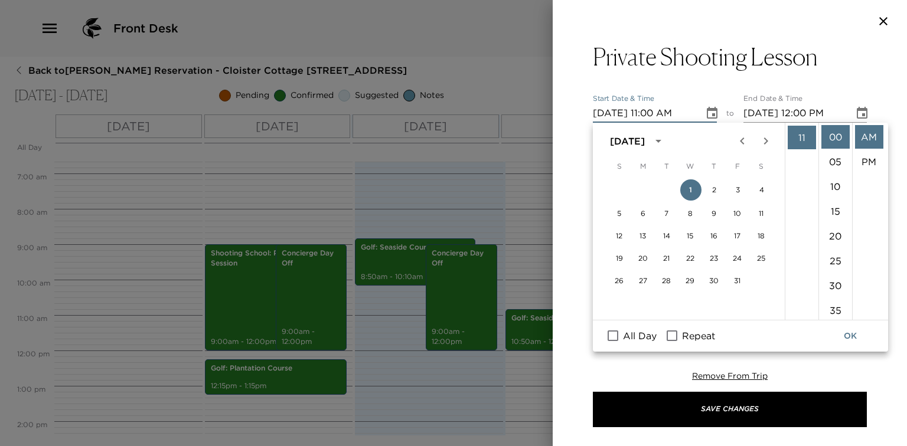
scroll to position [100, 0]
click at [799, 263] on li "09" at bounding box center [801, 260] width 28 height 24
type input "[DATE] 09:00 AM"
click at [859, 333] on button "OK" at bounding box center [850, 336] width 38 height 22
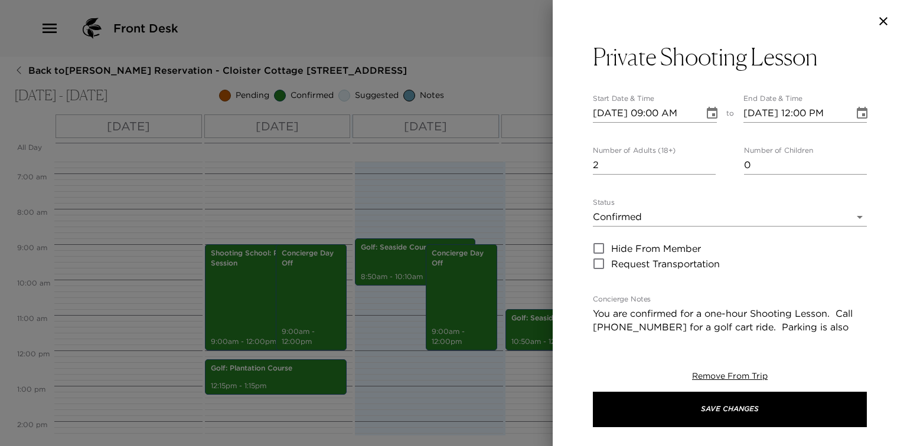
click at [711, 162] on input "2" at bounding box center [654, 165] width 123 height 19
click at [711, 162] on input "3" at bounding box center [654, 165] width 123 height 19
type input "4"
click at [711, 161] on input "4" at bounding box center [654, 165] width 123 height 19
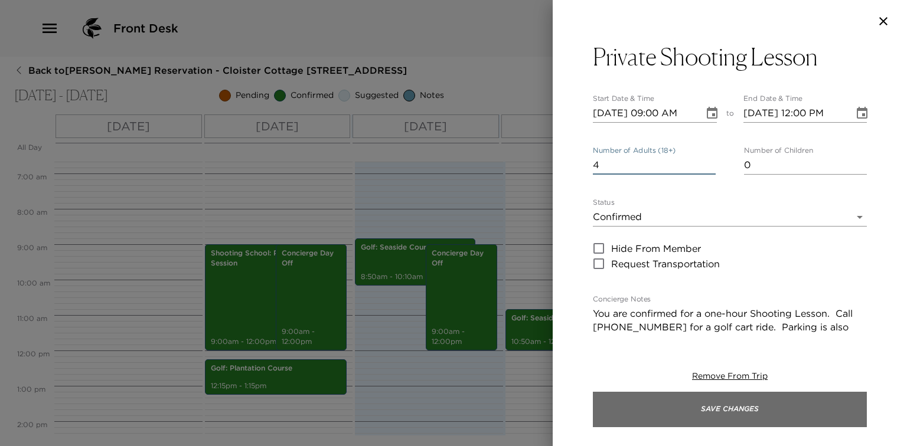
click at [705, 395] on button "Save Changes" at bounding box center [730, 409] width 274 height 35
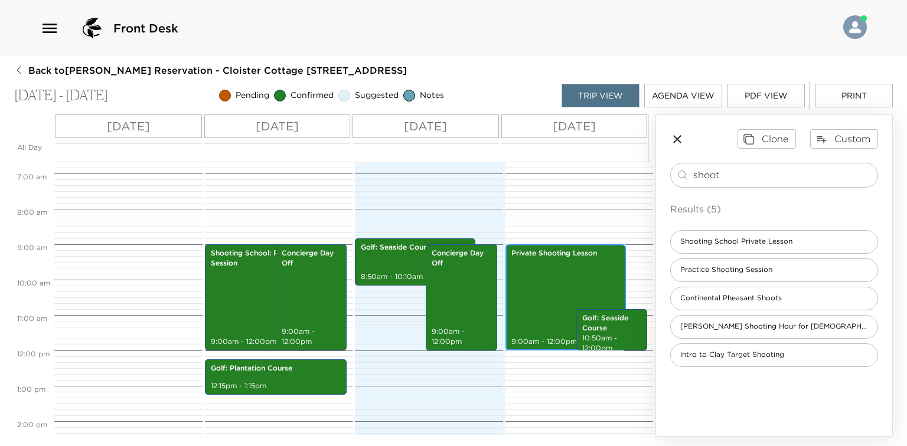
click at [547, 281] on div "Private Shooting Lesson 9:00am - 12:00pm" at bounding box center [565, 297] width 113 height 103
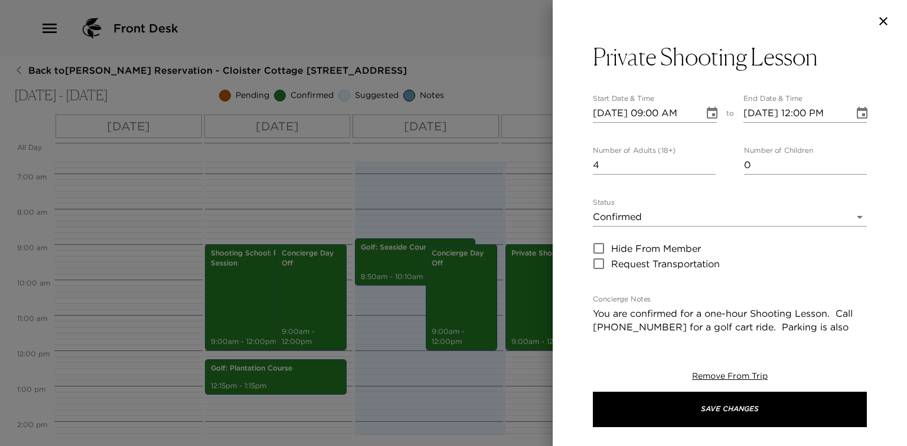
click at [862, 107] on button "Choose date, selected date is Oct 1, 2025" at bounding box center [862, 114] width 24 height 24
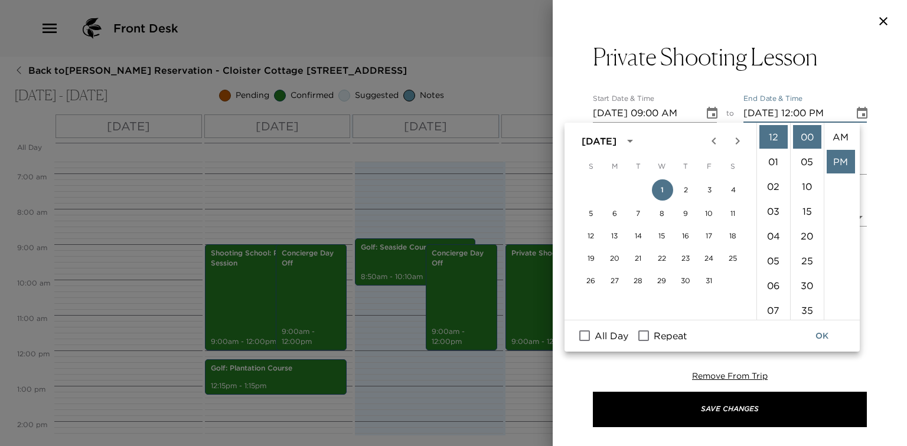
scroll to position [24, 0]
drag, startPoint x: 789, startPoint y: 149, endPoint x: 787, endPoint y: 162, distance: 13.1
click at [787, 161] on div "12 01 02 03 04 05 06 07 08 09 10 11 00 05 10 15 20 25 30 35 40 45 50 55 AM PM" at bounding box center [807, 221] width 100 height 197
click at [772, 220] on li "10" at bounding box center [773, 228] width 28 height 24
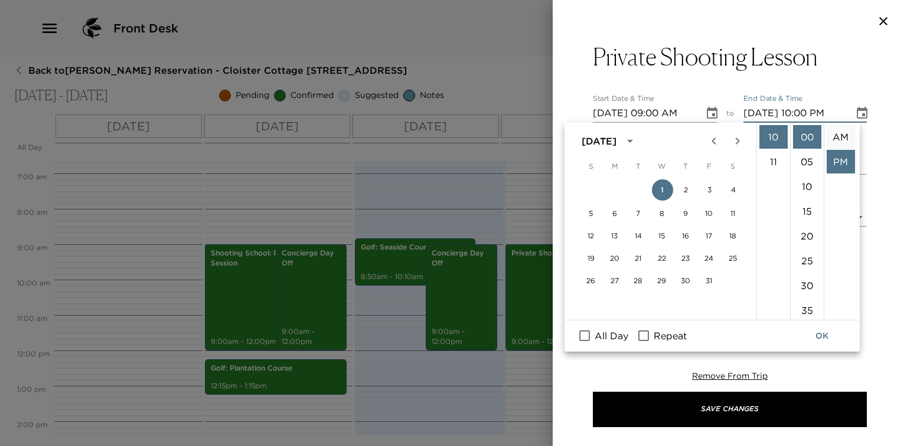
click at [838, 139] on li "AM" at bounding box center [840, 137] width 28 height 24
type input "[DATE] 10:00 AM"
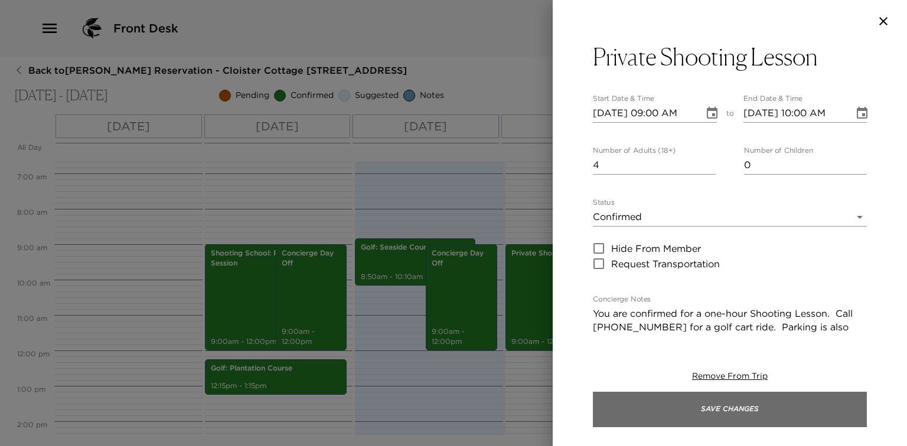
click at [714, 407] on button "Save Changes" at bounding box center [730, 409] width 274 height 35
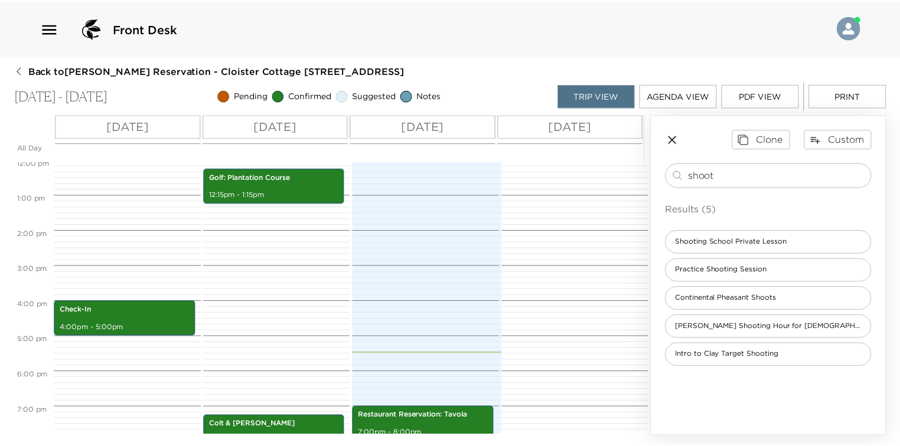
scroll to position [472, 0]
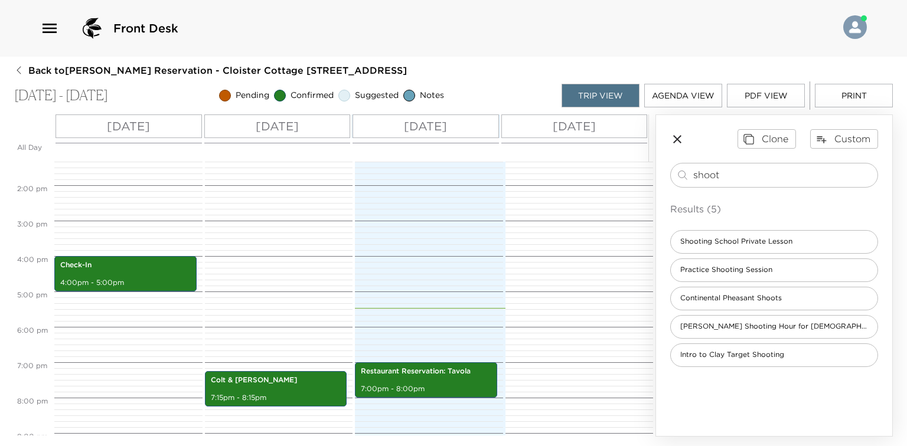
click at [158, 71] on span "Back to [PERSON_NAME] Reservation - Cloister Cottage [STREET_ADDRESS]" at bounding box center [217, 70] width 378 height 13
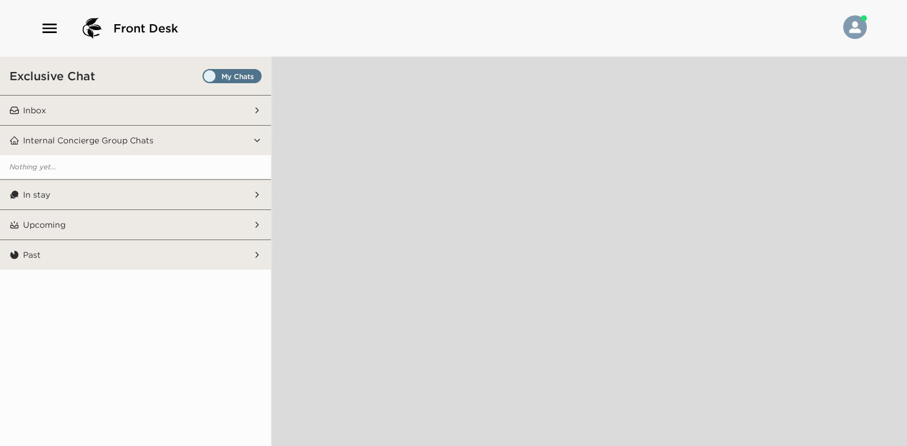
click at [197, 104] on button "Inbox" at bounding box center [135, 111] width 233 height 30
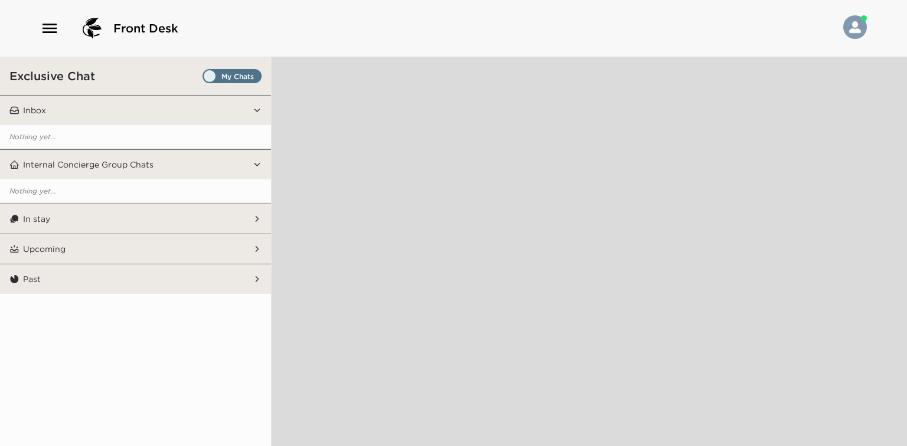
click at [219, 225] on button "In stay" at bounding box center [135, 219] width 233 height 30
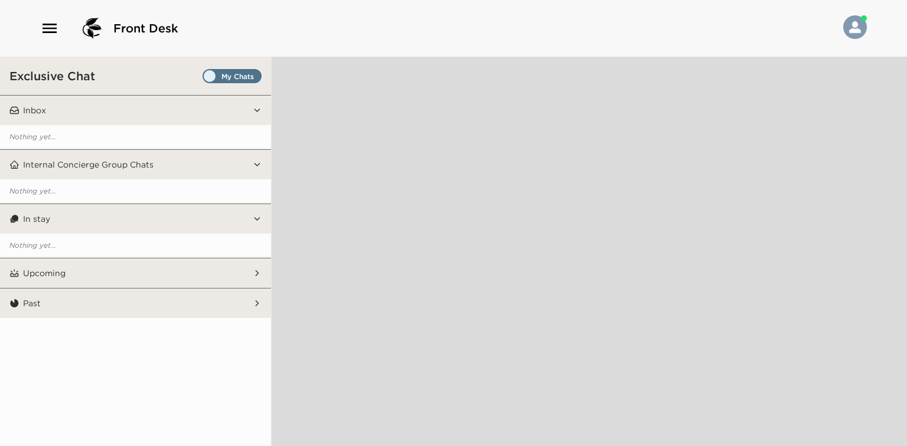
click at [217, 76] on span "Set all destinations" at bounding box center [231, 79] width 59 height 14
click at [205, 79] on input "Set all destinations" at bounding box center [205, 79] width 0 height 0
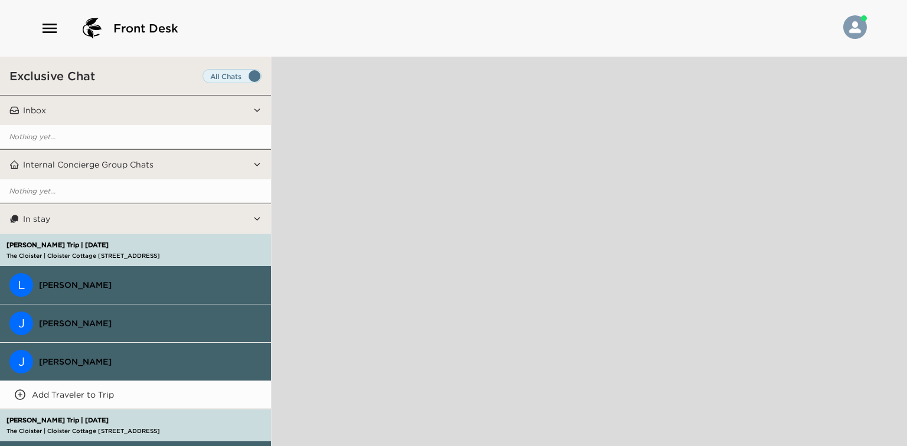
click at [218, 78] on span "Set all destinations" at bounding box center [231, 79] width 59 height 14
click at [205, 79] on input "Set all destinations" at bounding box center [205, 79] width 0 height 0
click at [216, 76] on span "Set all destinations" at bounding box center [231, 79] width 59 height 14
click at [205, 79] on input "Set all destinations" at bounding box center [205, 79] width 0 height 0
click at [205, 77] on span "Set all destinations" at bounding box center [231, 79] width 59 height 14
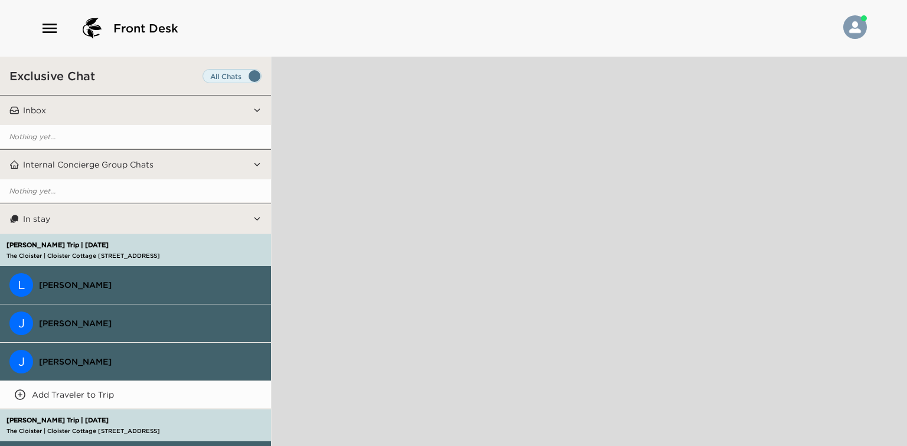
click at [205, 79] on input "Set all destinations" at bounding box center [205, 79] width 0 height 0
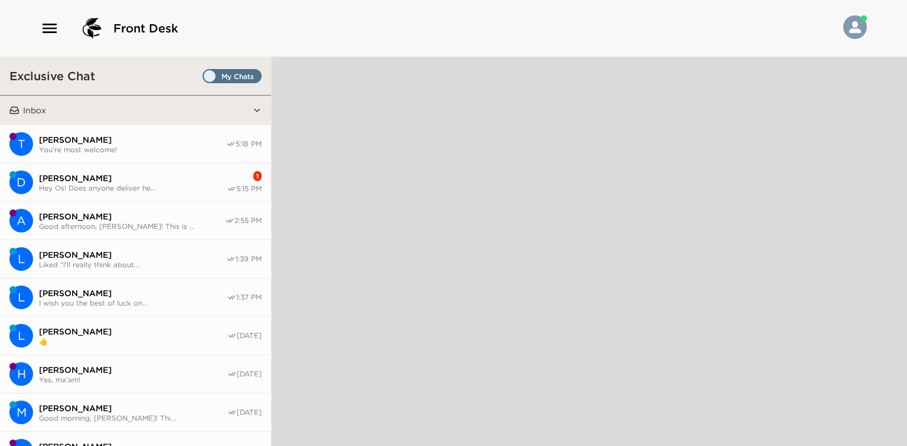
click at [191, 187] on span "Hey Os! Does anyone deliver he..." at bounding box center [133, 188] width 188 height 9
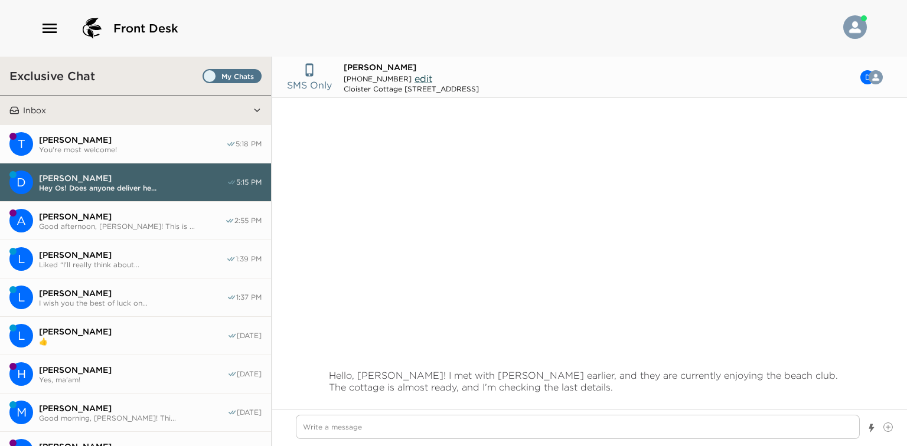
scroll to position [299, 0]
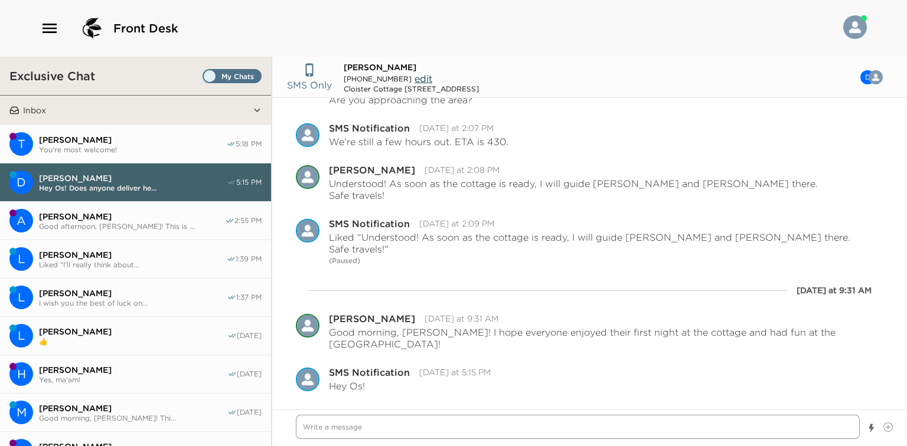
click at [512, 430] on textarea "Write a message" at bounding box center [578, 427] width 564 height 24
type textarea "x"
type textarea "W"
type textarea "x"
type textarea "We"
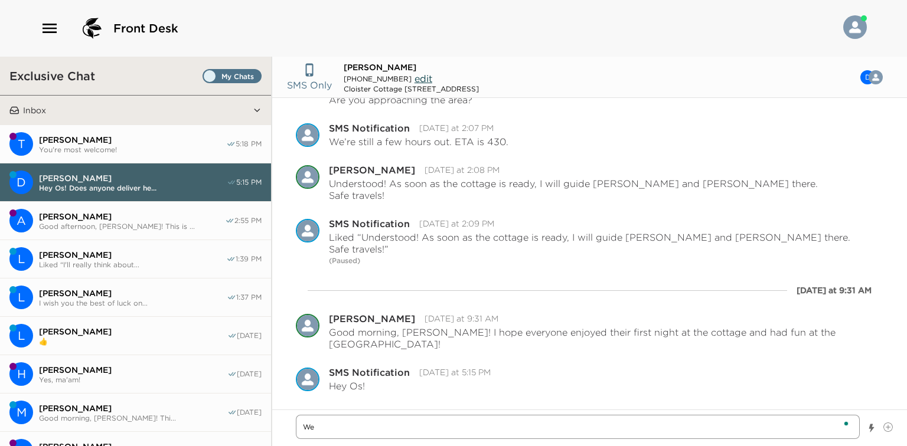
type textarea "x"
type textarea "We"
type textarea "x"
type textarea "We ha"
type textarea "x"
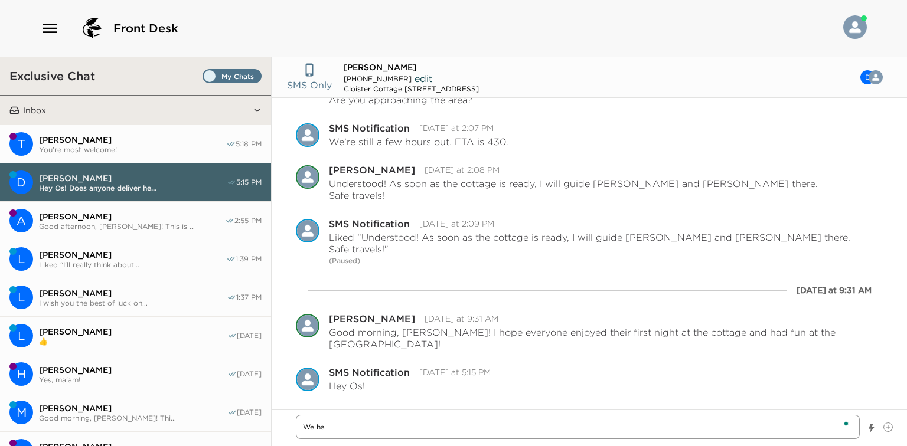
type textarea "We hav"
type textarea "x"
type textarea "We have"
type textarea "x"
type textarea "We have o"
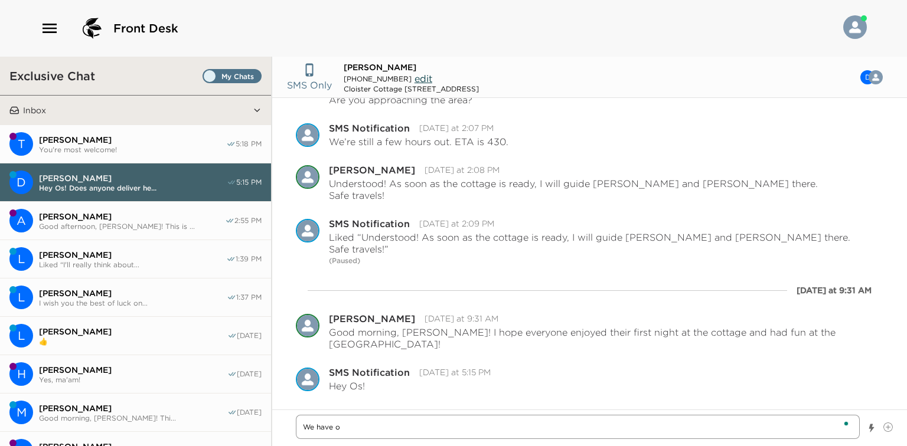
type textarea "x"
type textarea "We have ou"
type textarea "x"
type textarea "We have our"
type textarea "x"
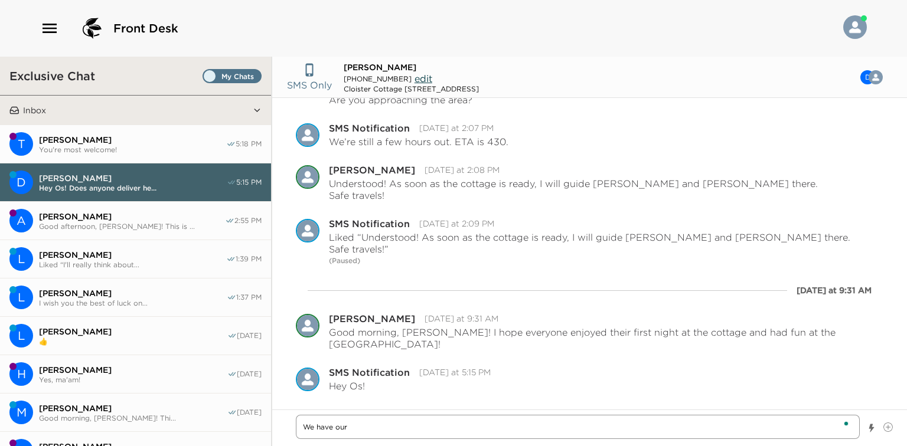
type textarea "We have our"
type textarea "x"
type textarea "We have our i"
type textarea "x"
type textarea "We have our in"
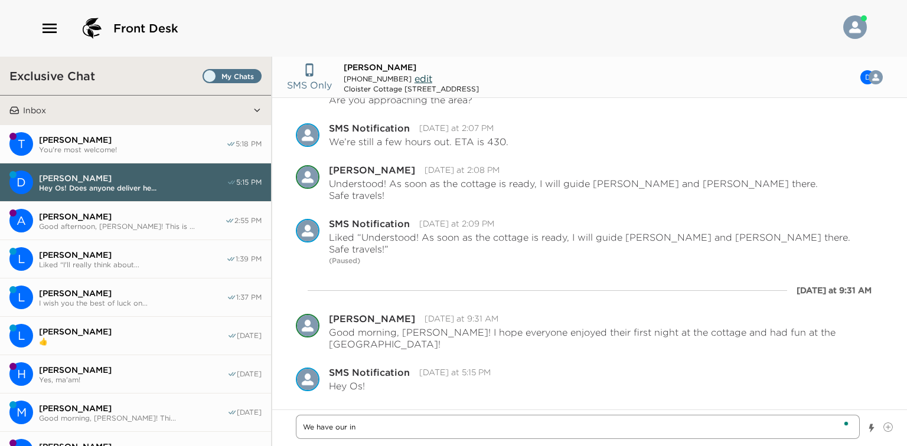
type textarea "x"
type textarea "We have our in-"
type textarea "x"
type textarea "We have our in-r"
type textarea "x"
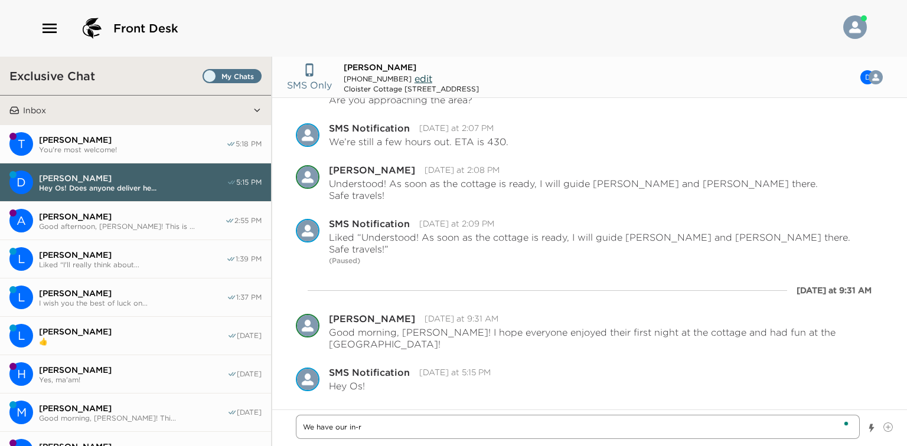
type textarea "We have our in-ro"
type textarea "x"
type textarea "We have our in-roo"
type textarea "x"
type textarea "We have our in-room"
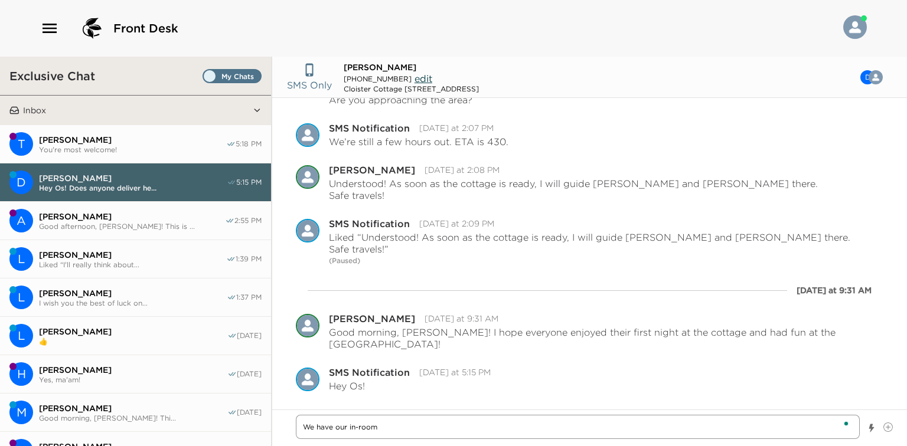
type textarea "x"
type textarea "We have our in-room"
type textarea "x"
type textarea "We have our in-room d"
type textarea "x"
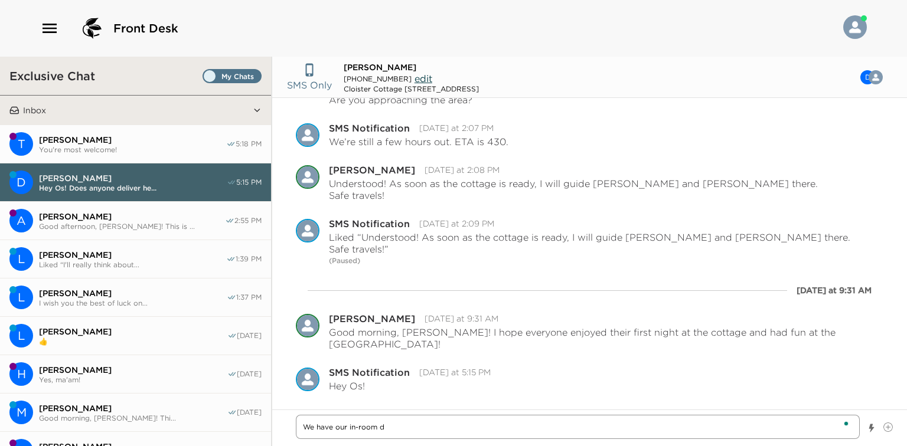
type textarea "We have our in-room di"
type textarea "x"
type textarea "We have our in-room din"
type textarea "x"
type textarea "We have our in-room [PERSON_NAME]"
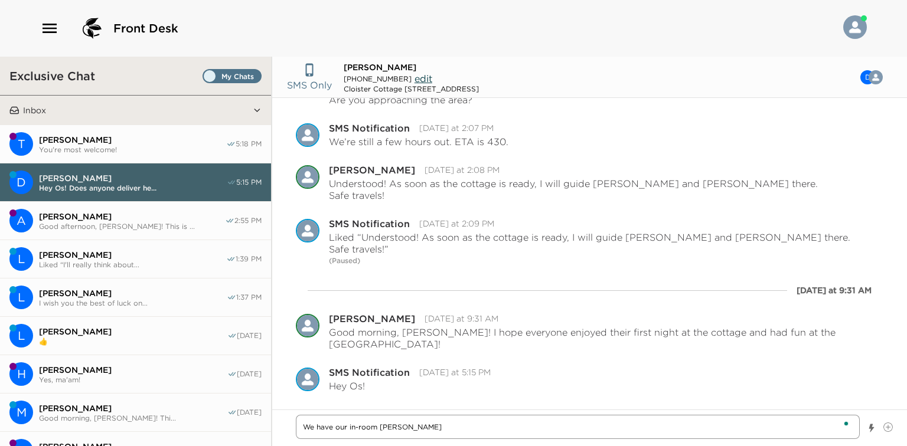
type textarea "x"
type textarea "We have our in-room [PERSON_NAME]"
type textarea "x"
type textarea "We have our in-room dining"
type textarea "x"
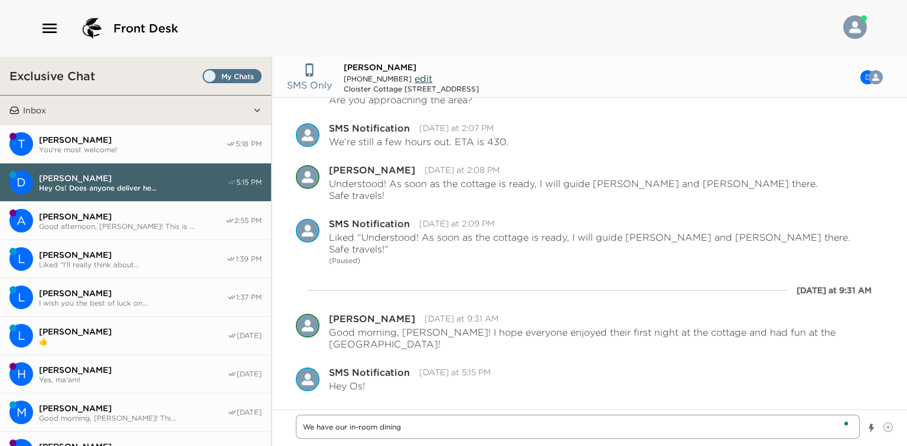
type textarea "We have our in-room dining"
type textarea "x"
type textarea "We have our in-room dining d"
type textarea "x"
type textarea "We have our in-room dining de"
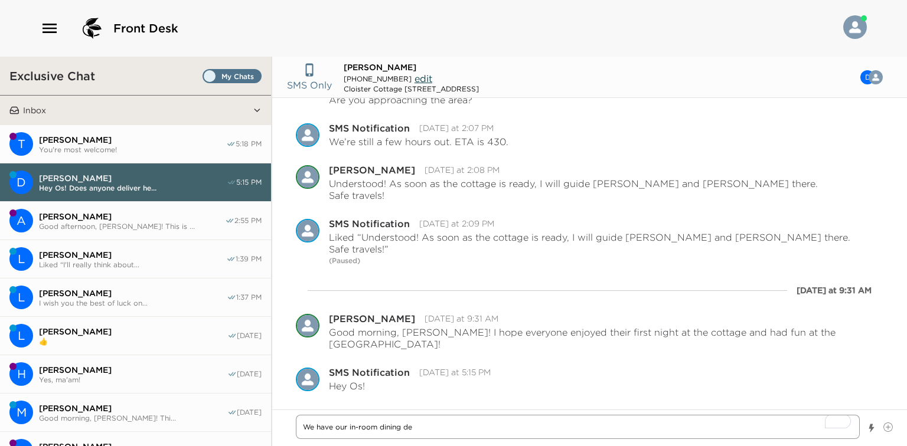
type textarea "x"
type textarea "We have our in-room dining depa"
type textarea "x"
type textarea "We have our in-room dining depar"
type textarea "x"
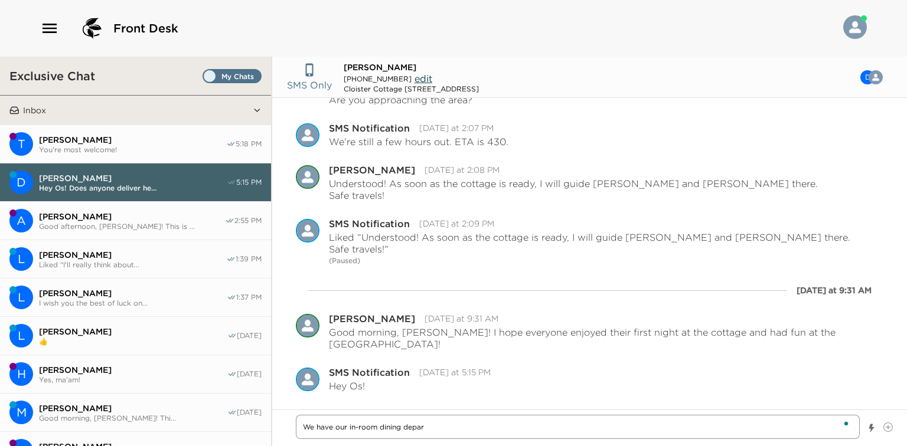
type textarea "We have our in-room dining depart"
type textarea "x"
type textarea "We have our in-room dining departm"
type textarea "x"
type textarea "We have our in-room dining departme"
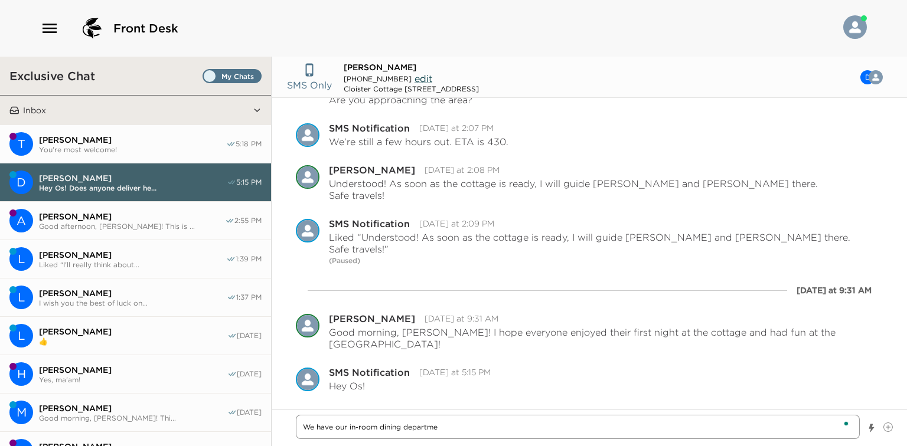
type textarea "x"
type textarea "We have our in-room dining departmen"
type textarea "x"
type textarea "We have our in-room dining department"
type textarea "x"
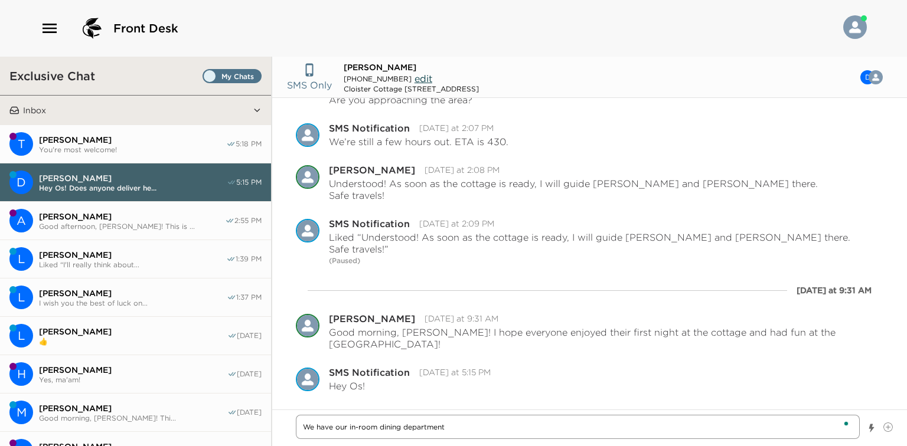
type textarea "We have our in-room dining department,"
type textarea "x"
type textarea "We have our in-room dining department,"
type textarea "x"
type textarea "We have our in-room dining department,"
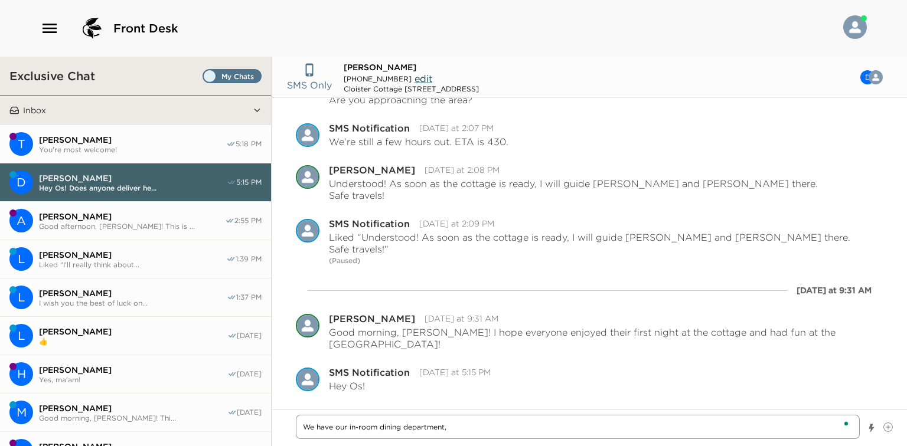
type textarea "x"
type textarea "We have our in-room dining department"
type textarea "x"
type textarea "We have our in-room dining department."
type textarea "x"
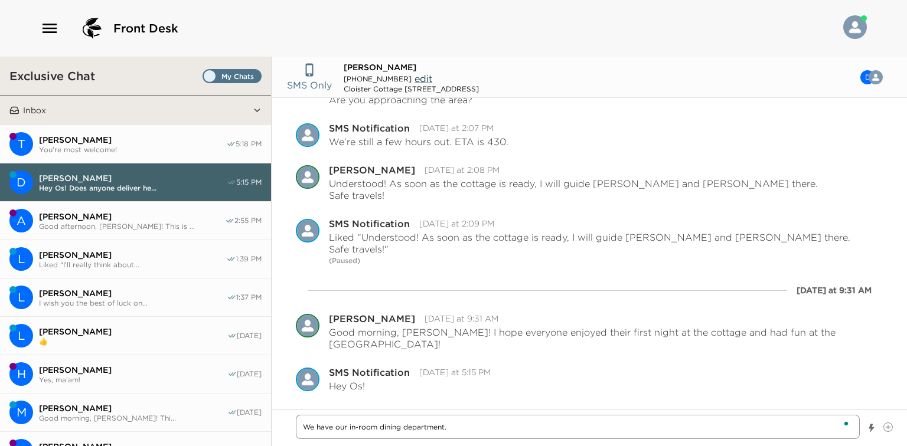
type textarea "We have our in-room dining department."
type textarea "x"
type textarea "We have our in-room dining department. T"
type textarea "x"
type textarea "We have our in-room dining department. Th"
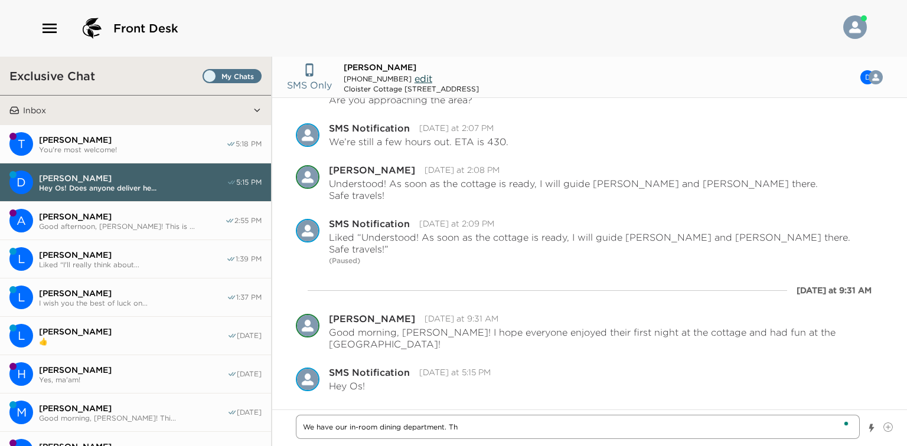
type textarea "x"
type textarea "We have our in-room dining department. The"
type textarea "x"
type textarea "We have our in-room dining department. They"
type textarea "x"
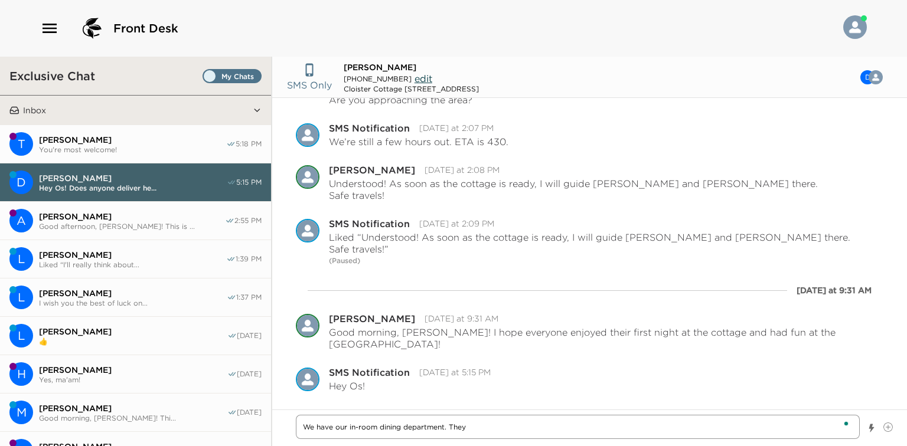
type textarea "We have our in-room dining department. They"
type textarea "x"
type textarea "We have our in-room dining department. They c"
type textarea "x"
type textarea "We have our in-room dining department. They ca"
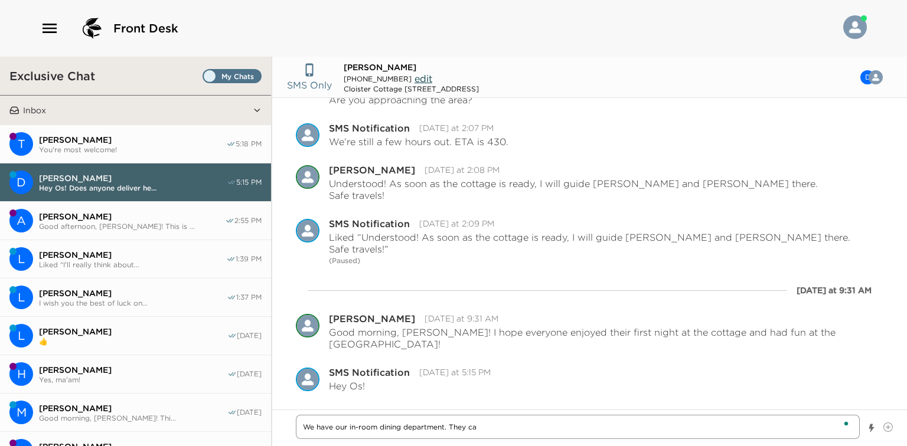
type textarea "x"
type textarea "We have our in-room dining department. They can"
type textarea "x"
type textarea "We have our in-room dining department. They can"
type textarea "x"
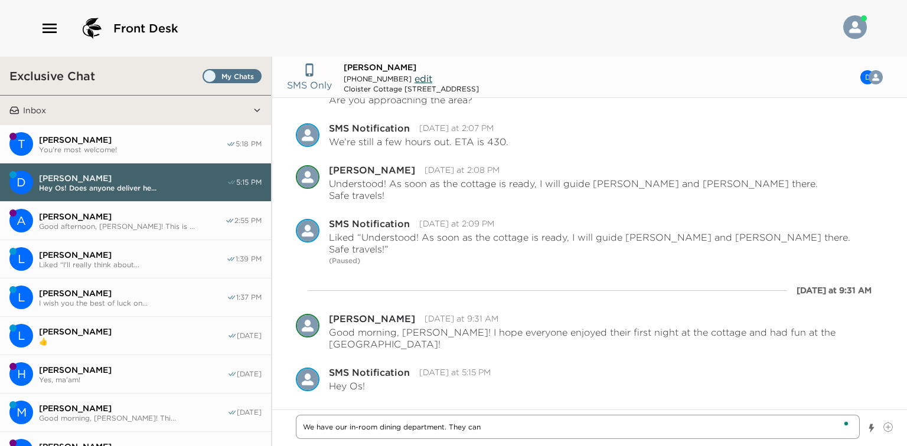
type textarea "We have our in-room dining department. They can d"
type textarea "x"
type textarea "We have our in-room dining department. They can de"
type textarea "x"
type textarea "We have our in-room dining department. They can del"
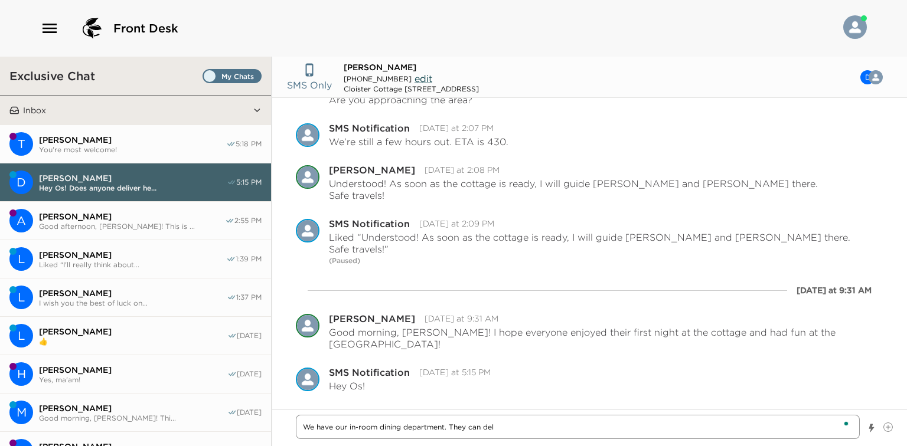
type textarea "x"
type textarea "We have our in-room dining department. They can deli"
type textarea "x"
type textarea "We have our in-room dining department. They can deliv"
type textarea "x"
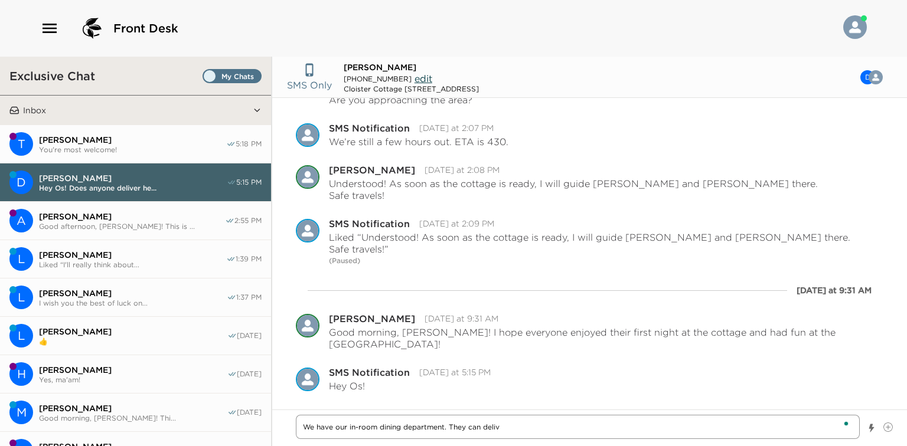
type textarea "We have our in-room dining department. They can delive"
type textarea "x"
type textarea "We have our in-room dining department. They can deliver"
type textarea "x"
type textarea "We have our in-room dining department. They can deliver"
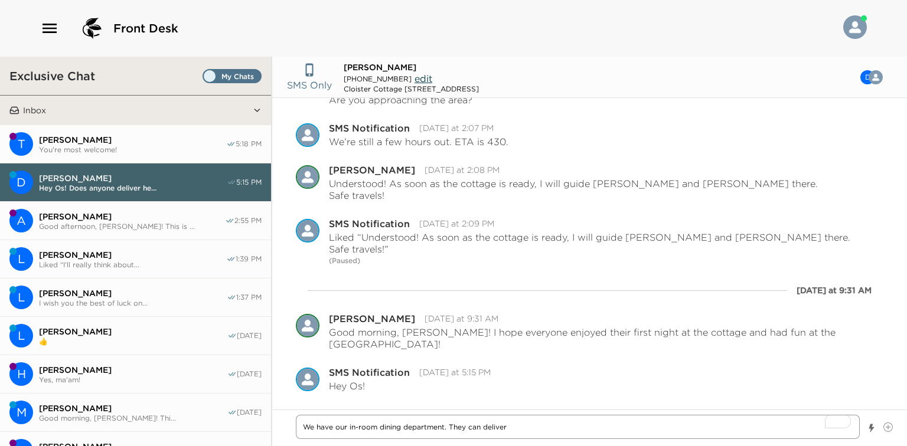
type textarea "x"
type textarea "We have our in-room dining department. They can deliver"
type textarea "x"
type textarea "We have our in-room dining department. They can delive"
type textarea "x"
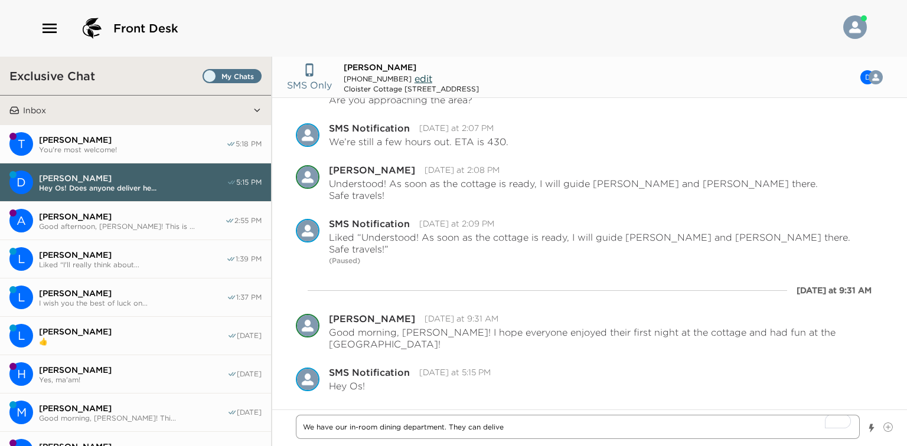
type textarea "We have our in-room dining department. They can deliv"
type textarea "x"
type textarea "We have our in-room dining department. They can deli"
type textarea "x"
type textarea "We have our in-room dining department. They can del"
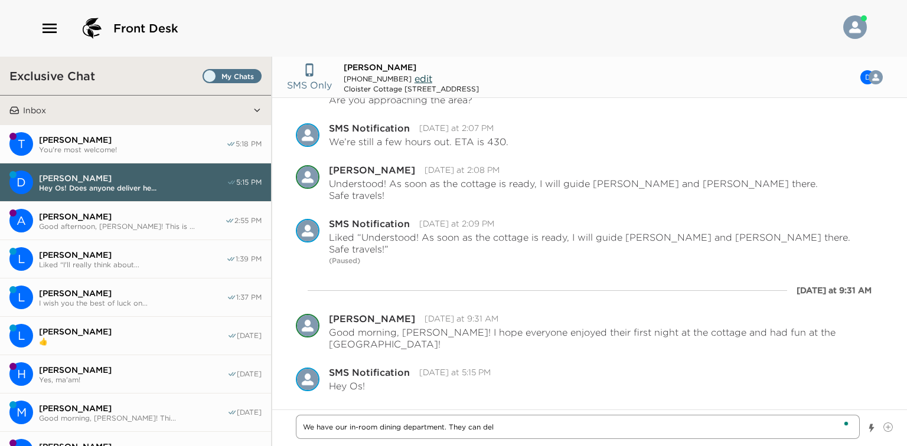
type textarea "x"
type textarea "We have our in-room dining department. They can de"
type textarea "x"
type textarea "We have our in-room dining department. They can d"
type textarea "x"
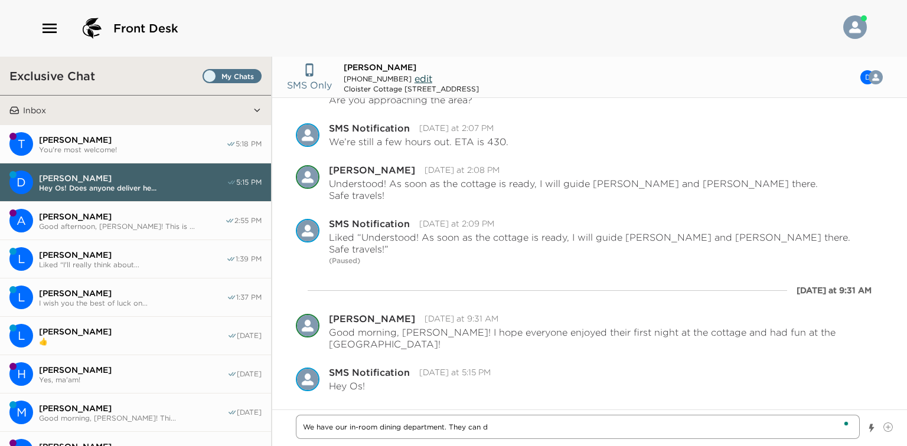
type textarea "We have our in-room dining department. They can"
type textarea "x"
type textarea "We have our in-room dining department. They can"
type textarea "x"
type textarea "We have our in-room dining department. They ca"
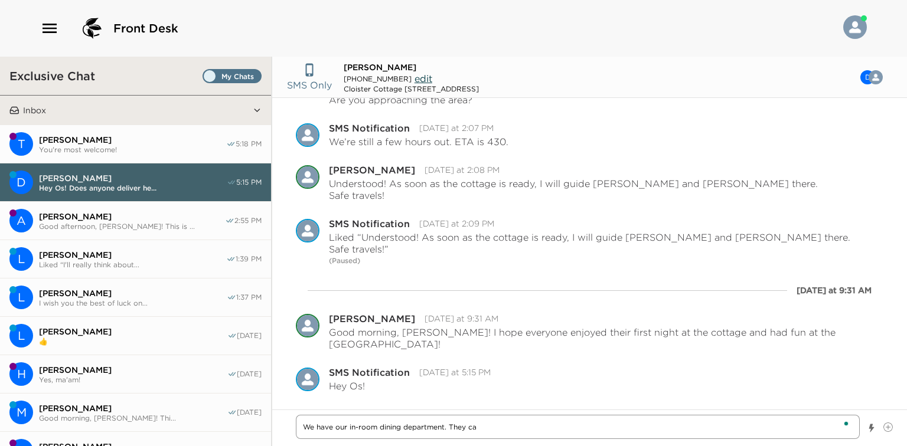
type textarea "x"
type textarea "We have our in-room dining department. They c"
type textarea "x"
type textarea "We have our in-room dining department. They"
type textarea "x"
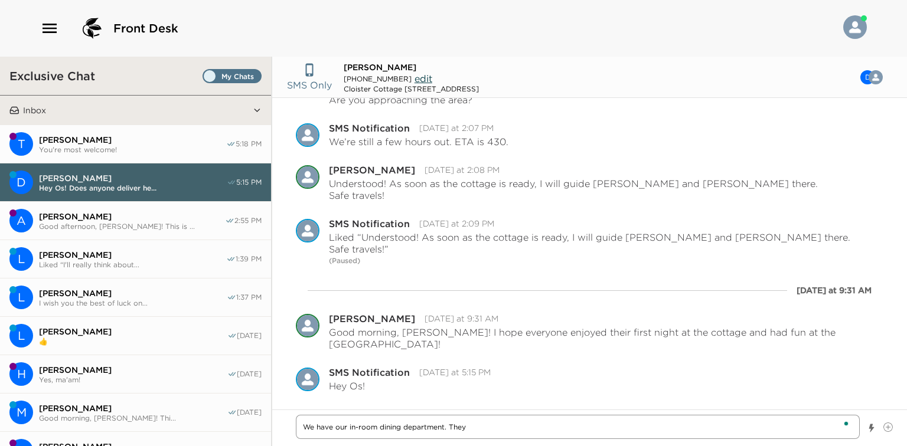
type textarea "We have our in-room dining department. They a"
type textarea "x"
type textarea "We have our in-room dining department. They ar"
type textarea "x"
type textarea "We have our in-room dining department. They are"
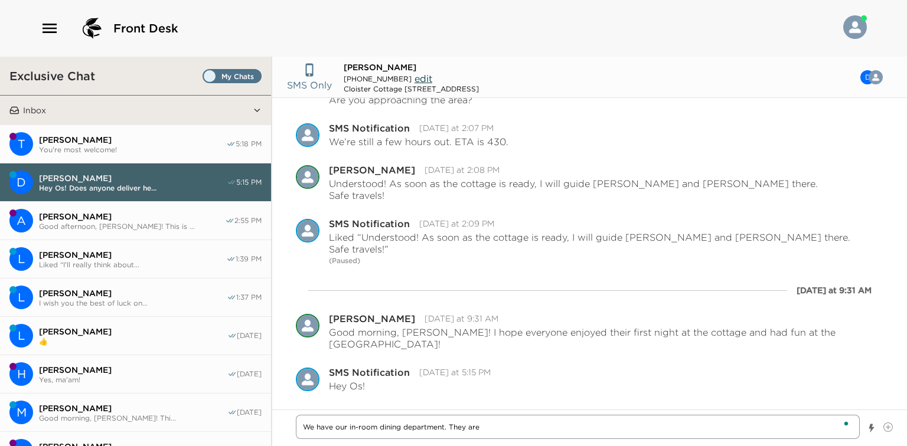
type textarea "x"
type textarea "We have our in-room dining department. They are"
type textarea "x"
type textarea "We have our in-room dining department. They are a"
type textarea "x"
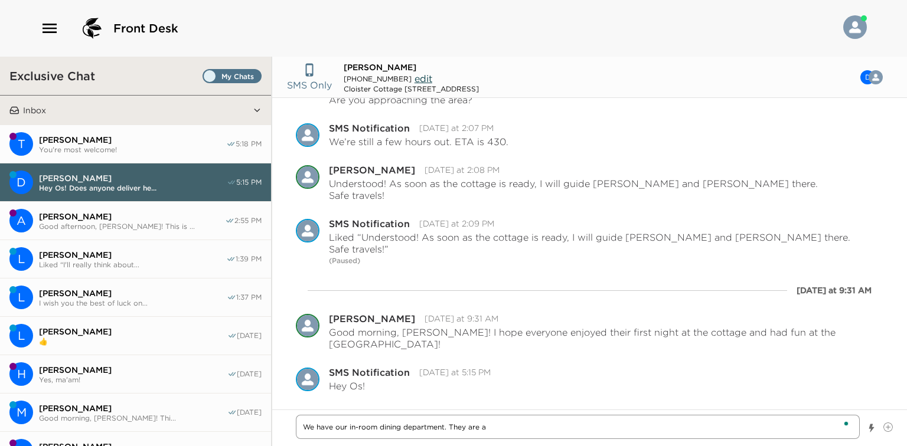
type textarea "We have our in-room dining department. They are av"
type textarea "x"
type textarea "We have our in-room dining department. They are ava"
type textarea "x"
type textarea "We have our in-room dining department. They are avai"
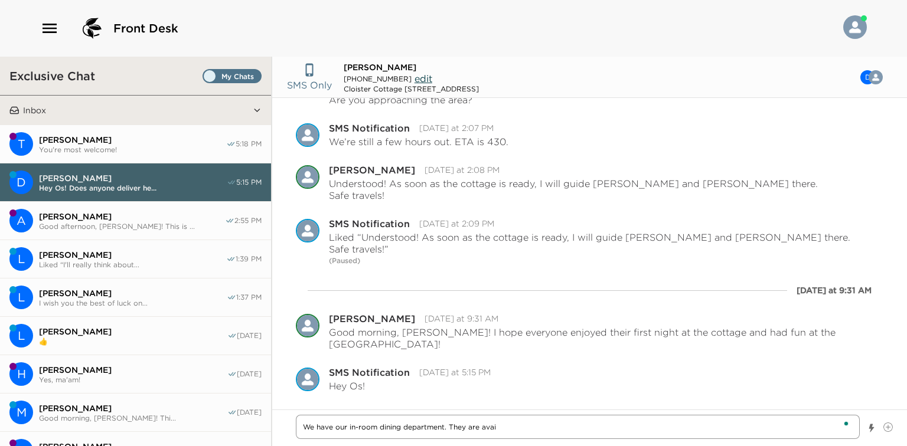
type textarea "x"
type textarea "We have our in-room dining department. They are avail"
type textarea "x"
type textarea "We have our in-room dining department. They are availa"
type textarea "x"
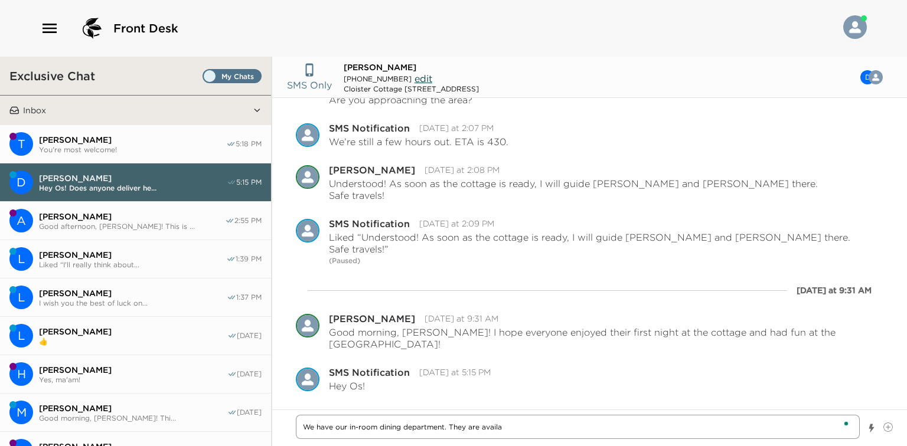
type textarea "We have our in-room dining department. They are availab"
type textarea "x"
type textarea "We have our in-room dining department. They are availabl"
type textarea "x"
type textarea "We have our in-room dining department. They are available"
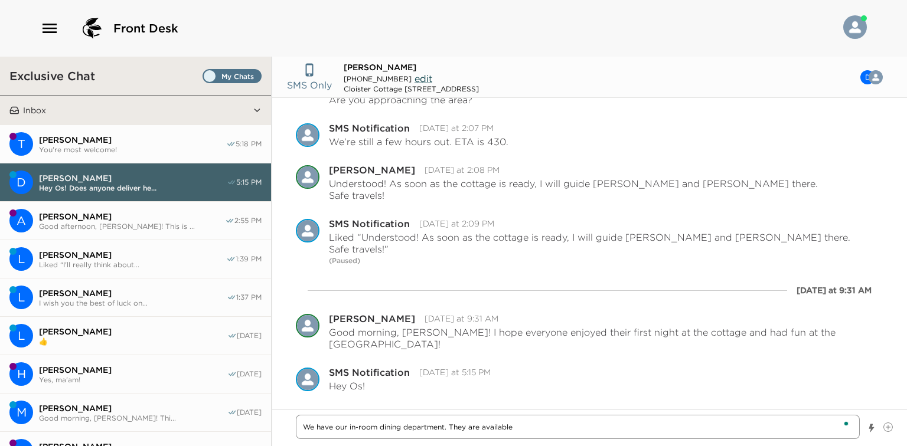
type textarea "x"
type textarea "We have our in-room dining department. They are available"
type textarea "x"
type textarea "We have our in-room dining department. They are available u"
type textarea "x"
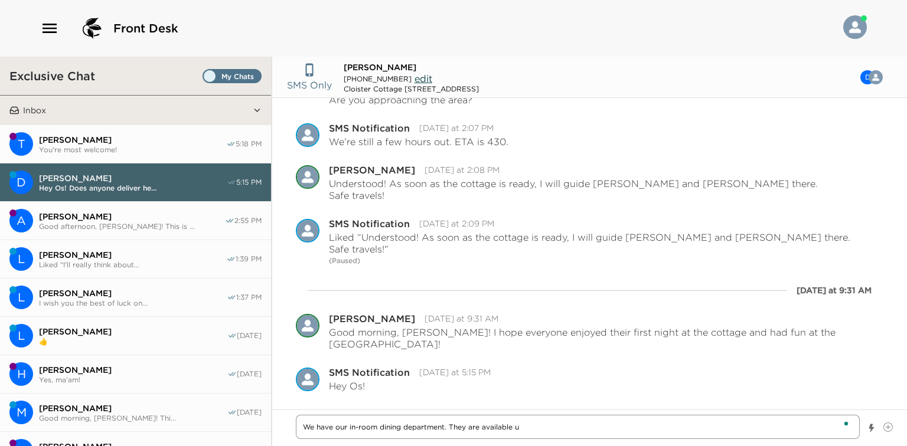
type textarea "We have our in-room dining department. They are available un"
type textarea "x"
type textarea "We have our in-room dining department. They are available unt"
type textarea "x"
type textarea "We have our in-room dining department. They are available unti"
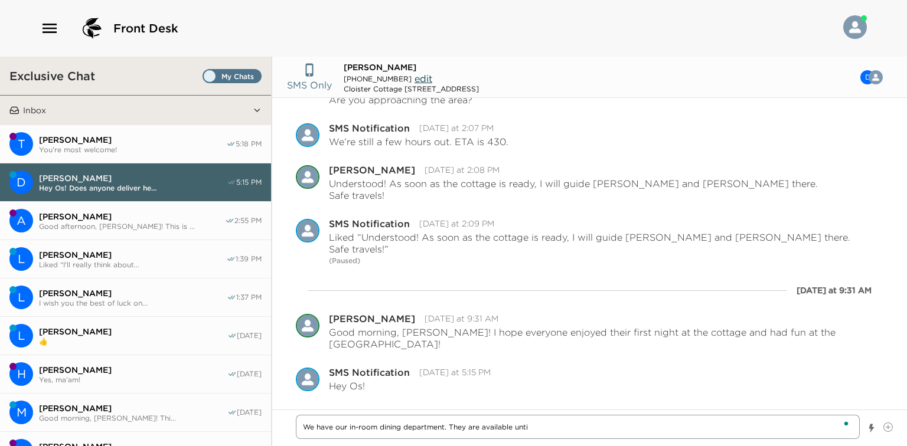
type textarea "x"
type textarea "We have our in-room dining department. They are available until"
type textarea "x"
type textarea "We have our in-room dining department. They are available until"
type textarea "x"
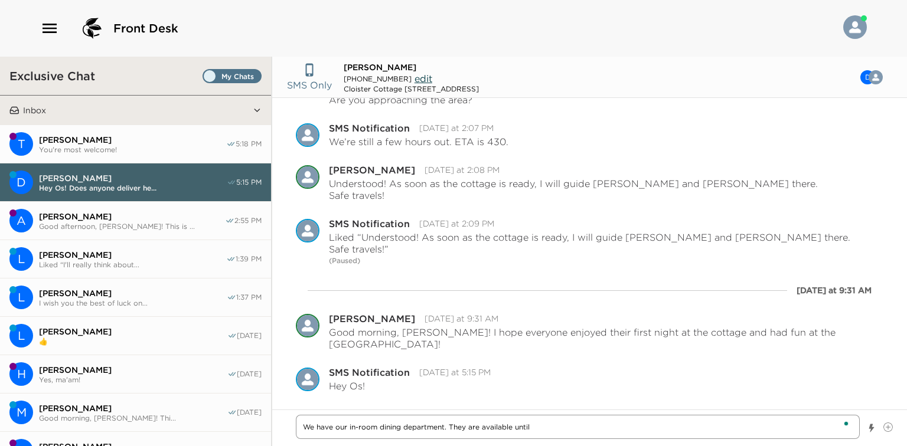
type textarea "We have our in-room dining department. They are available until m"
type textarea "x"
type textarea "We have our in-room dining department. They are available until mi"
type textarea "x"
type textarea "We have our in-room dining department. They are available until mid"
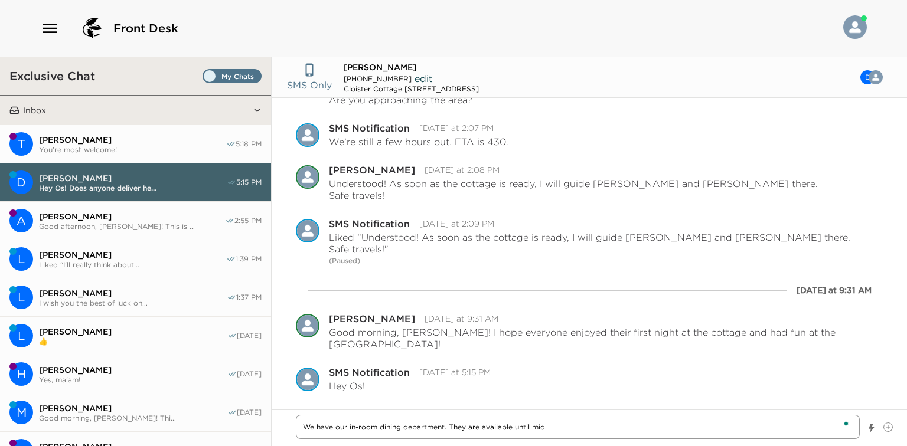
type textarea "x"
type textarea "We have our in-room dining department. They are available until midn"
type textarea "x"
type textarea "We have our in-room dining department. They are available until midni"
type textarea "x"
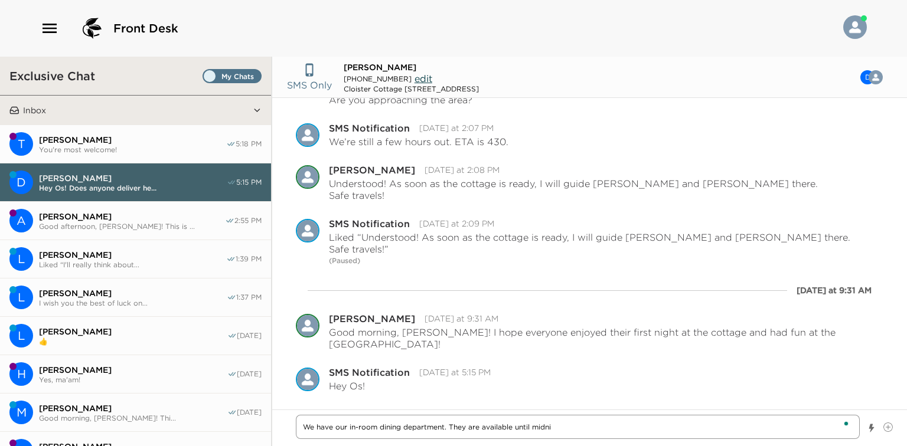
type textarea "We have our in-room dining department. They are available until midnih"
type textarea "x"
type textarea "We have our in-room dining department. They are available until midnihg"
type textarea "x"
type textarea "We have our in-room dining department. They are available until midnihgt"
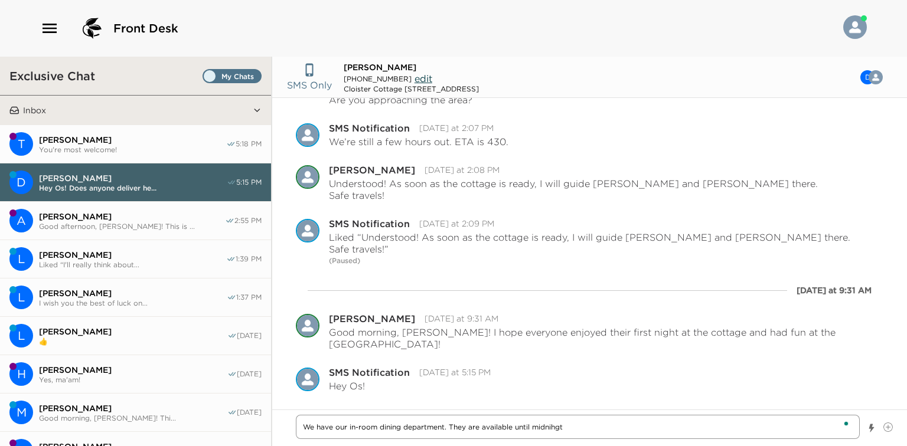
type textarea "x"
type textarea "We have our in-room dining department. They are available until midnihg"
type textarea "x"
type textarea "We have our in-room dining department. They are available until midnih"
type textarea "x"
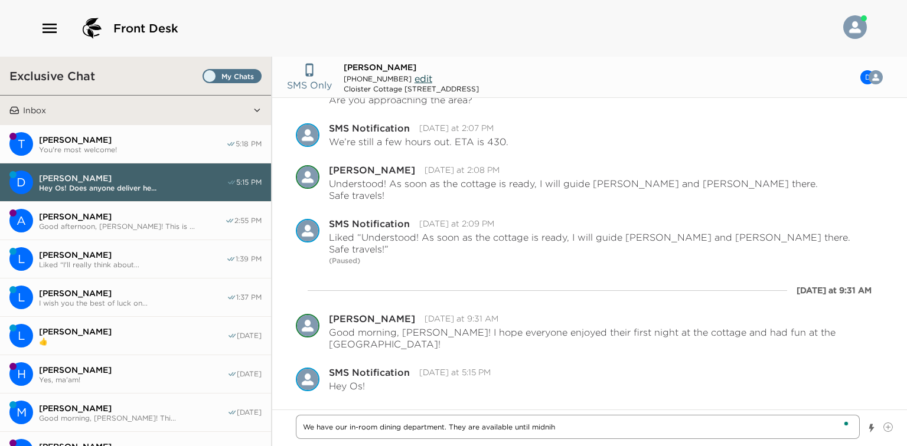
type textarea "We have our in-room dining department. They are available until midni"
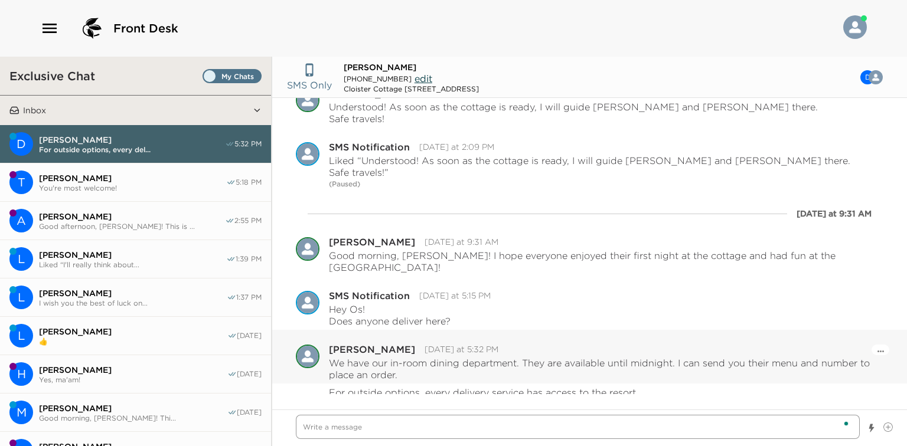
scroll to position [382, 0]
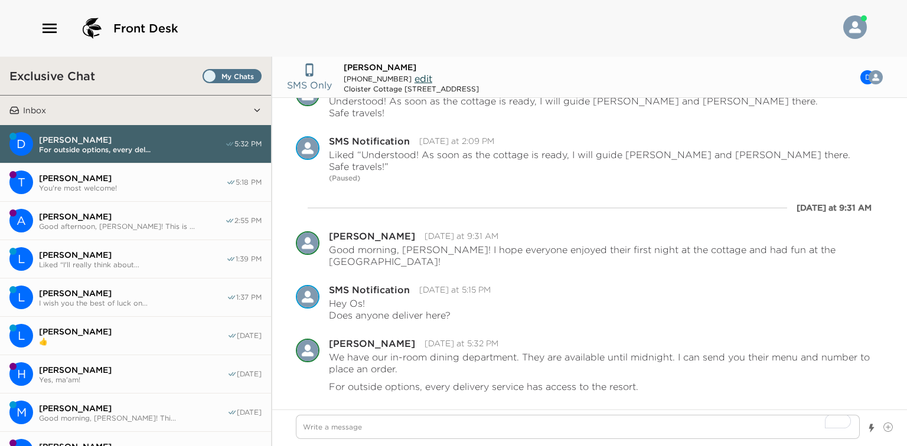
click at [223, 81] on span "Set all destinations" at bounding box center [231, 79] width 59 height 14
click at [205, 79] on input "Set all destinations" at bounding box center [205, 79] width 0 height 0
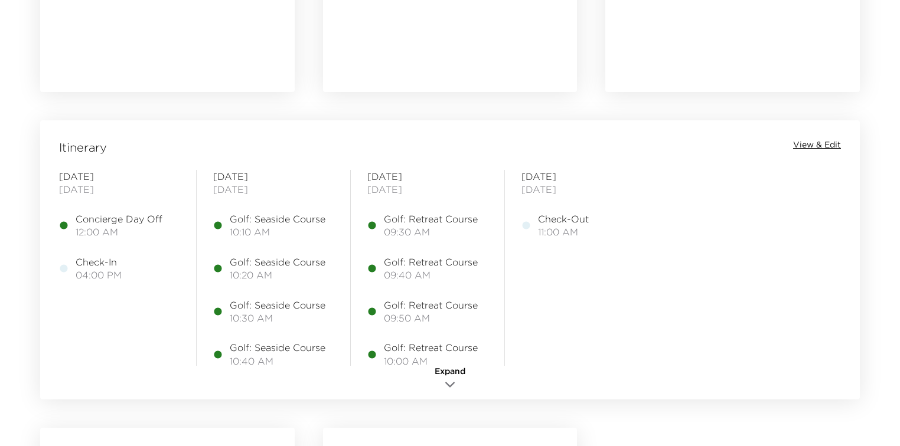
scroll to position [897, 0]
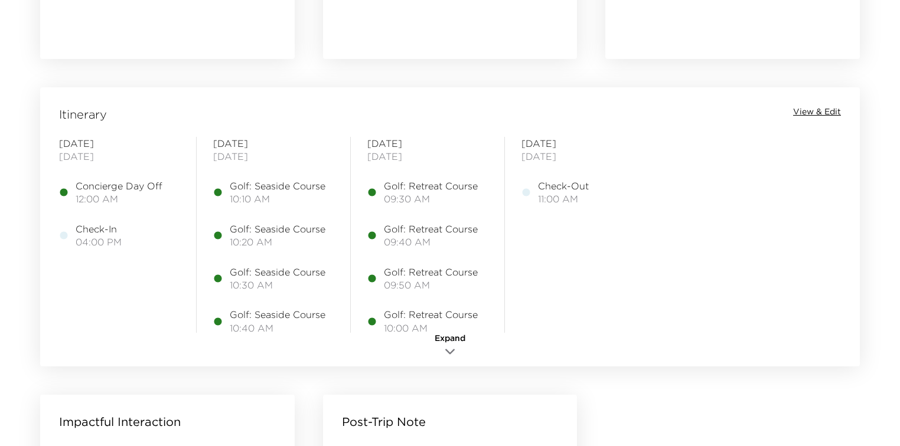
click at [462, 324] on span "10:00 AM" at bounding box center [431, 328] width 94 height 13
click at [457, 340] on span "Expand" at bounding box center [449, 339] width 31 height 12
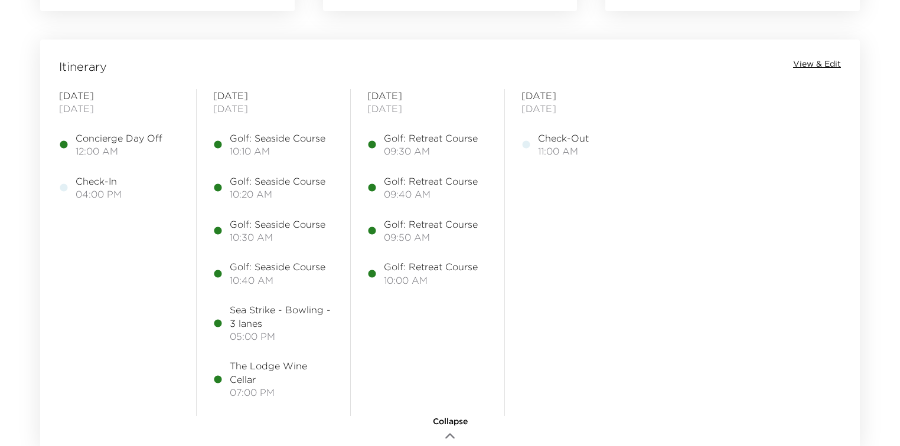
scroll to position [944, 0]
click at [813, 66] on span "View & Edit" at bounding box center [817, 65] width 48 height 12
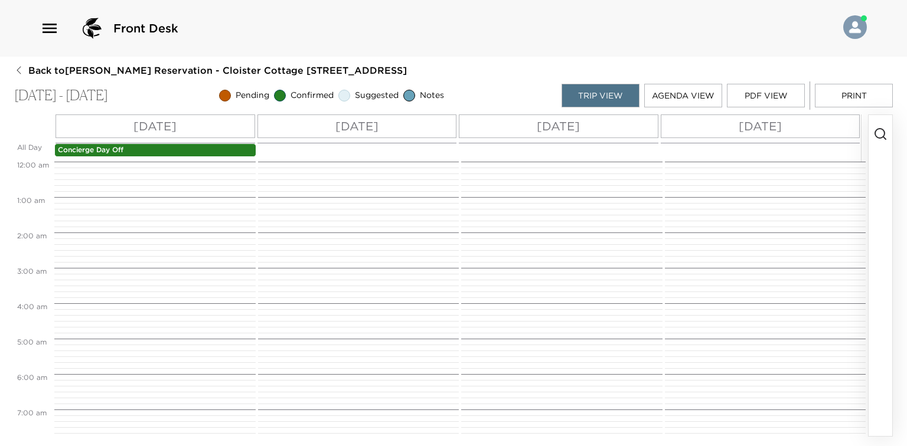
scroll to position [336, 0]
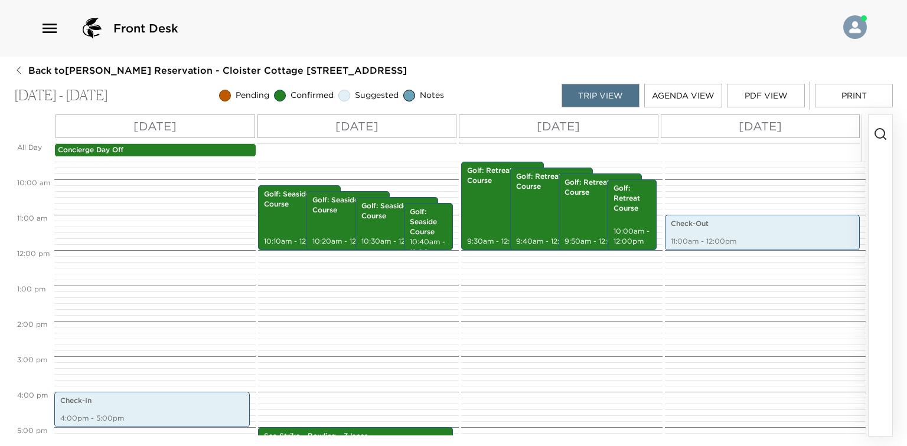
click at [837, 87] on button "Print" at bounding box center [854, 96] width 78 height 24
click at [855, 88] on button "Print" at bounding box center [854, 96] width 78 height 24
